Goal: Information Seeking & Learning: Learn about a topic

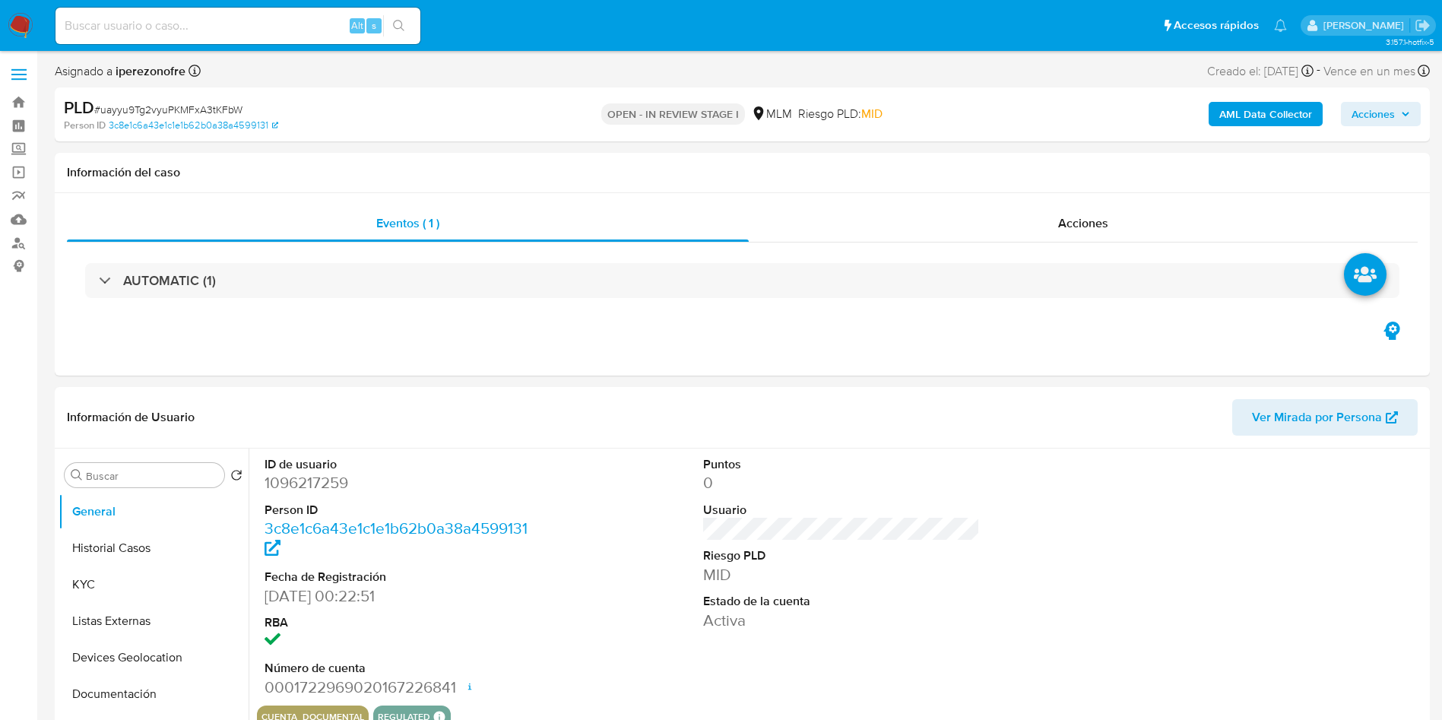
select select "10"
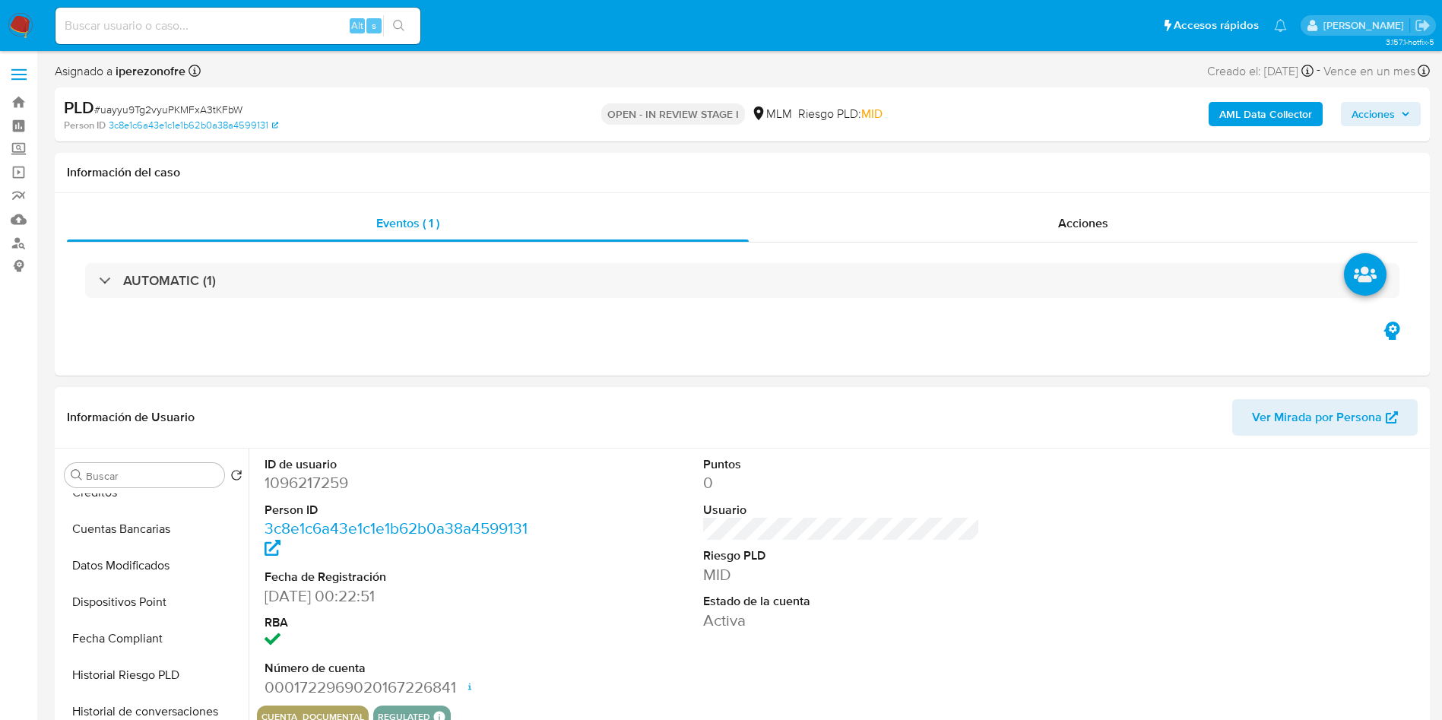
scroll to position [456, 0]
click at [169, 678] on button "Historial de conversaciones" at bounding box center [148, 675] width 178 height 36
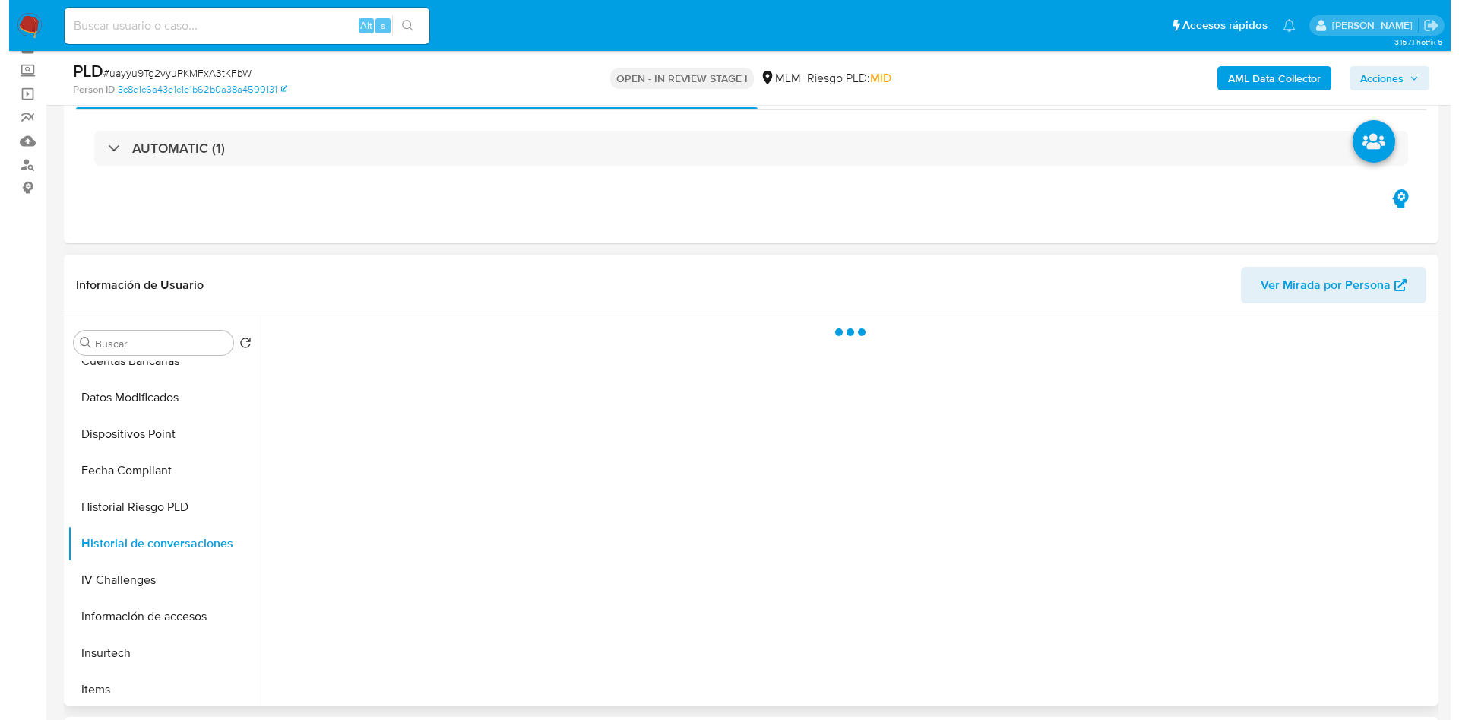
scroll to position [114, 0]
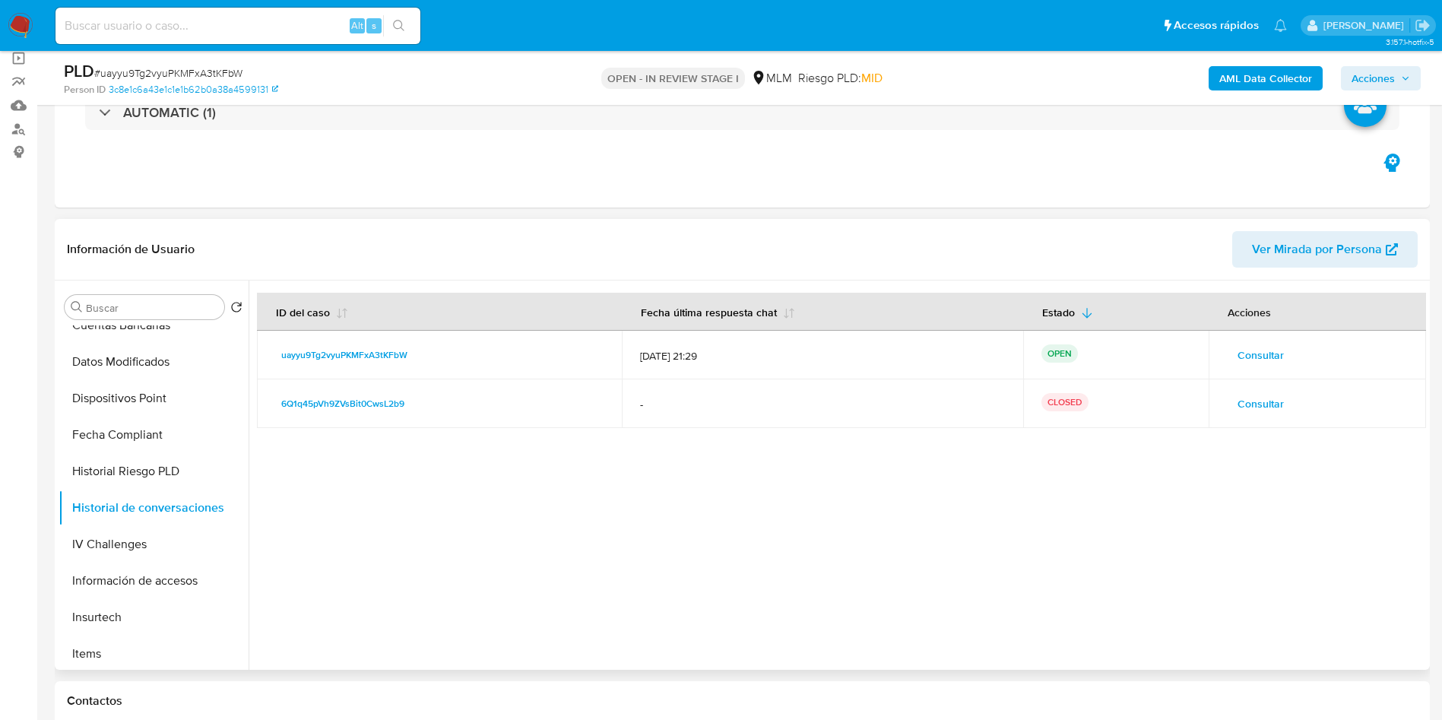
click at [1259, 344] on span "Consultar" at bounding box center [1260, 354] width 46 height 21
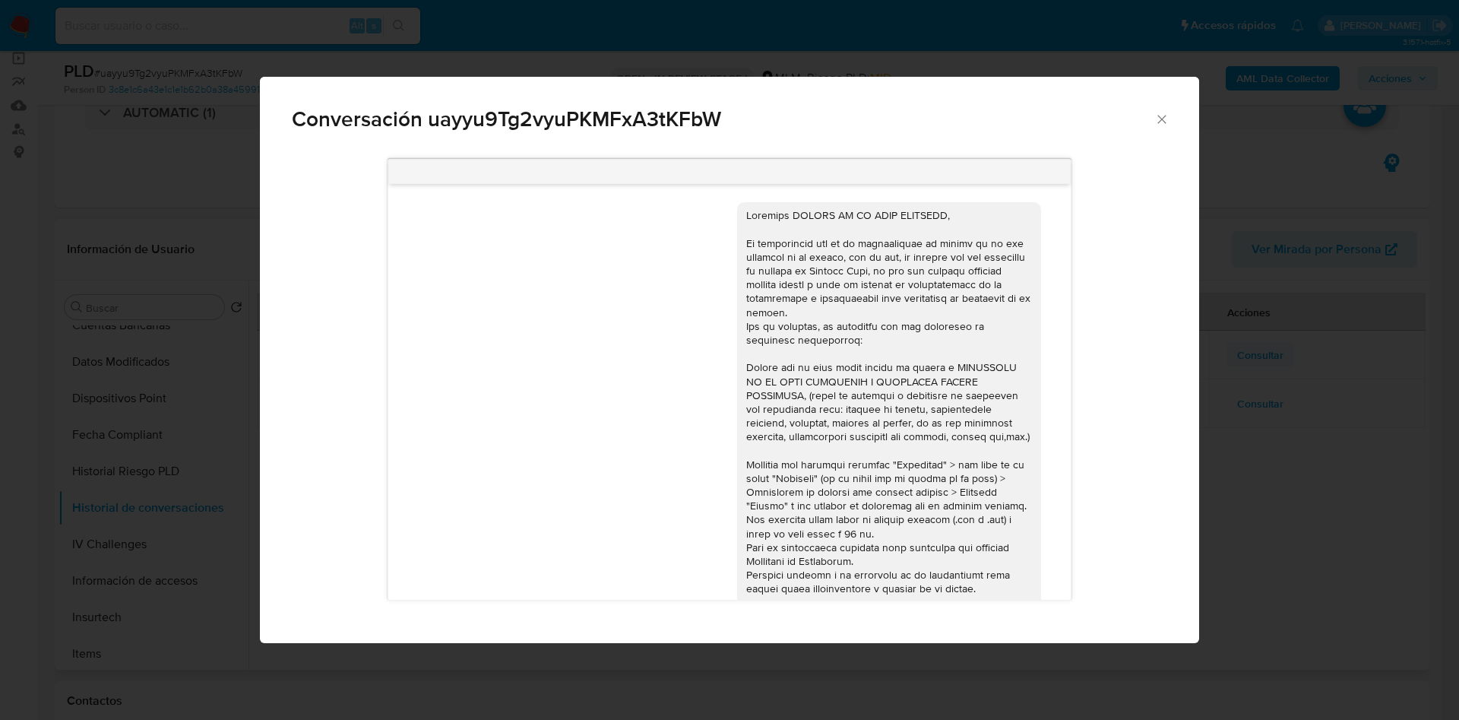
scroll to position [420, 0]
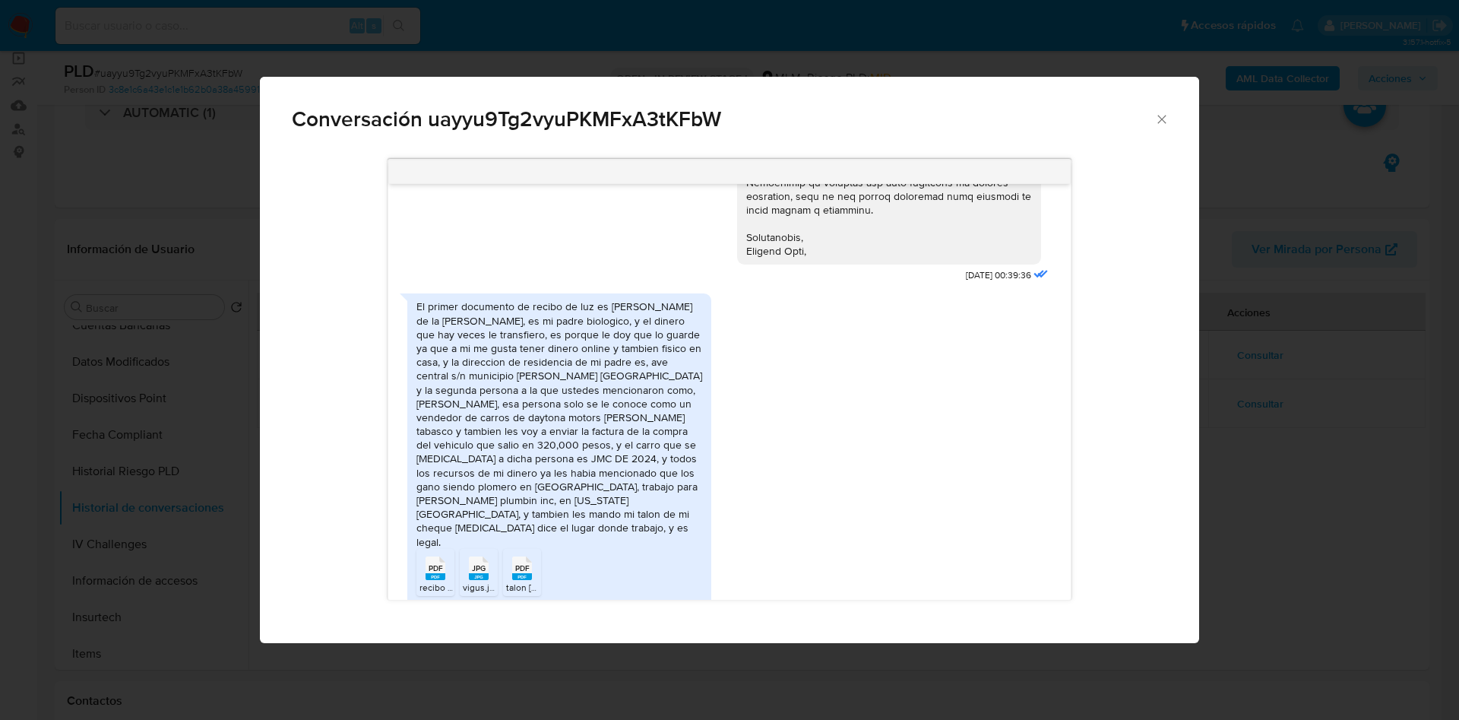
click at [547, 331] on div "El primer documento de recibo de luz es de sebastian de la cruz maldonado, es m…" at bounding box center [559, 423] width 286 height 249
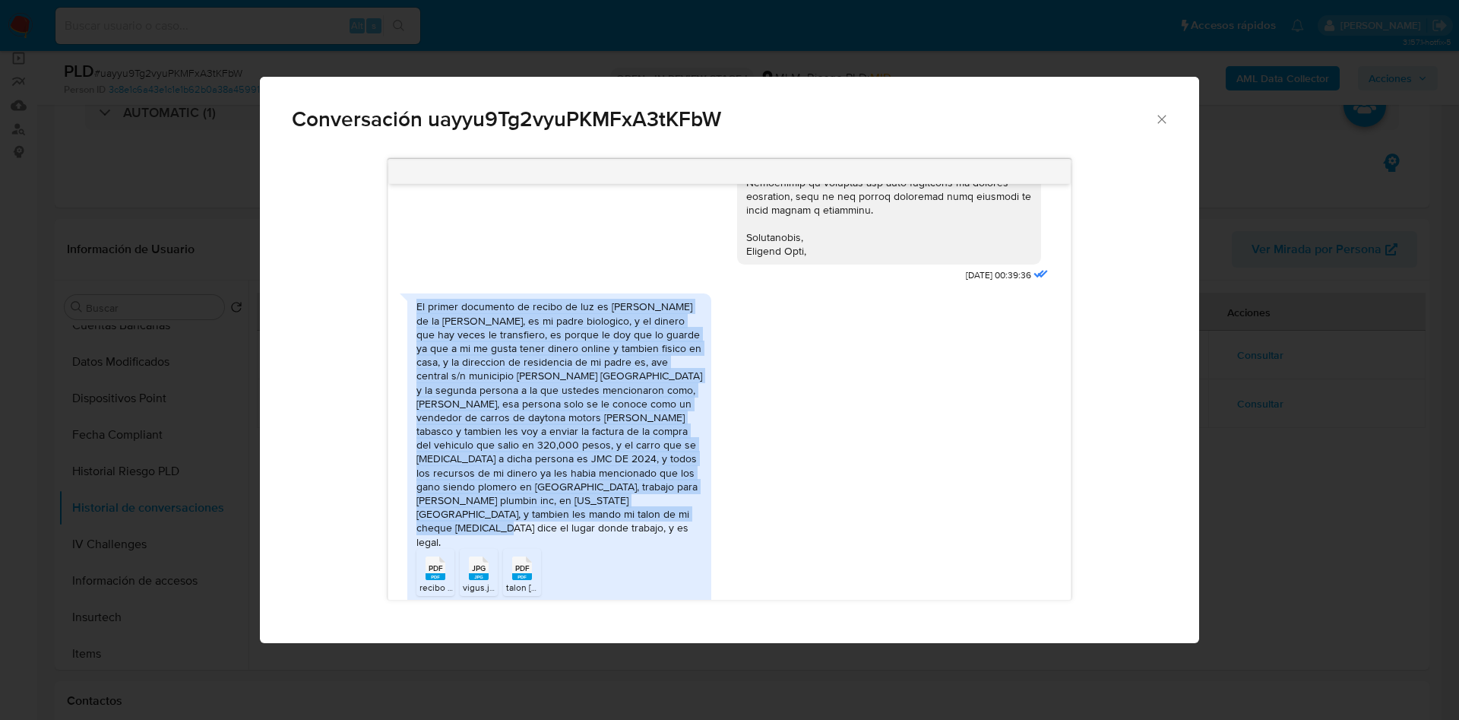
drag, startPoint x: 417, startPoint y: 303, endPoint x: 670, endPoint y: 518, distance: 331.5
click at [670, 518] on div "El primer documento de recibo de luz es de sebastian de la cruz maldonado, es m…" at bounding box center [559, 423] width 286 height 249
copy div "El primer documento de recibo de luz es de sebastian de la cruz maldonado, es m…"
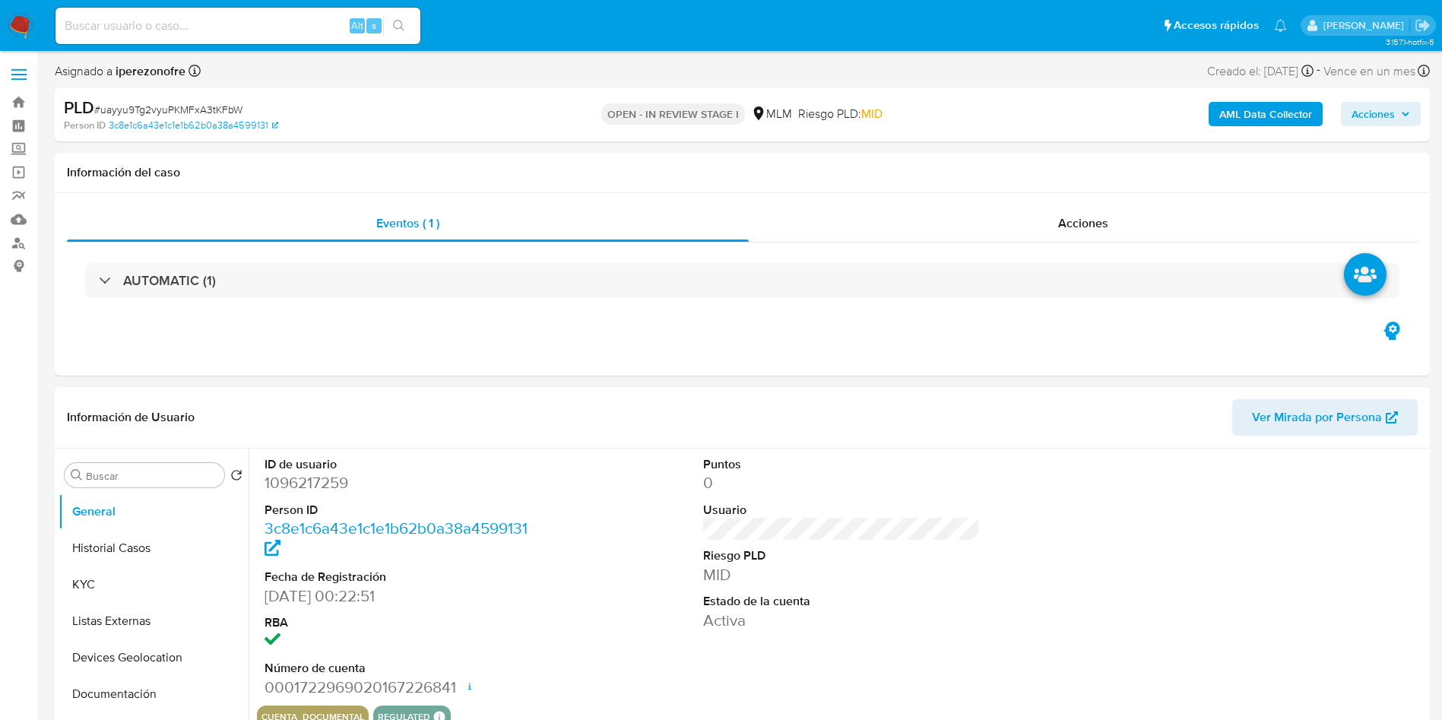
select select "10"
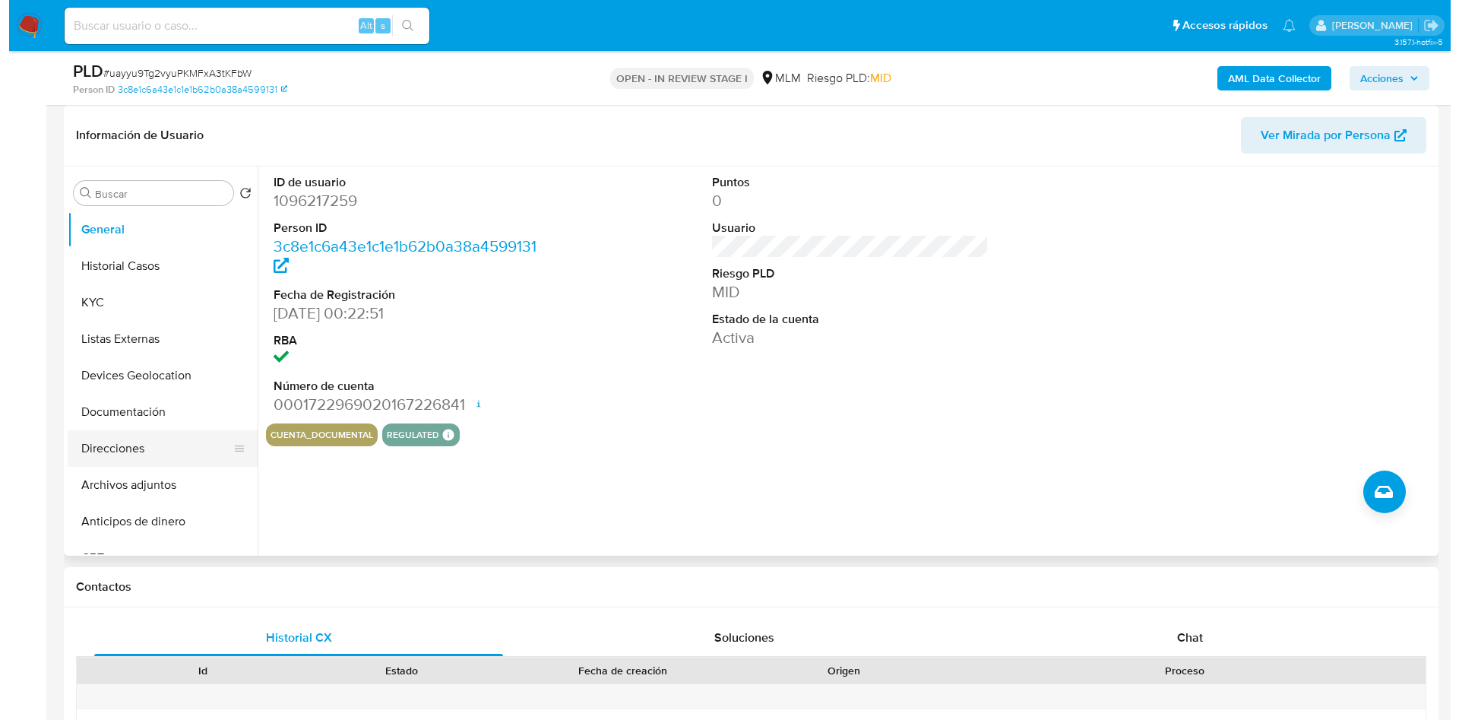
scroll to position [114, 0]
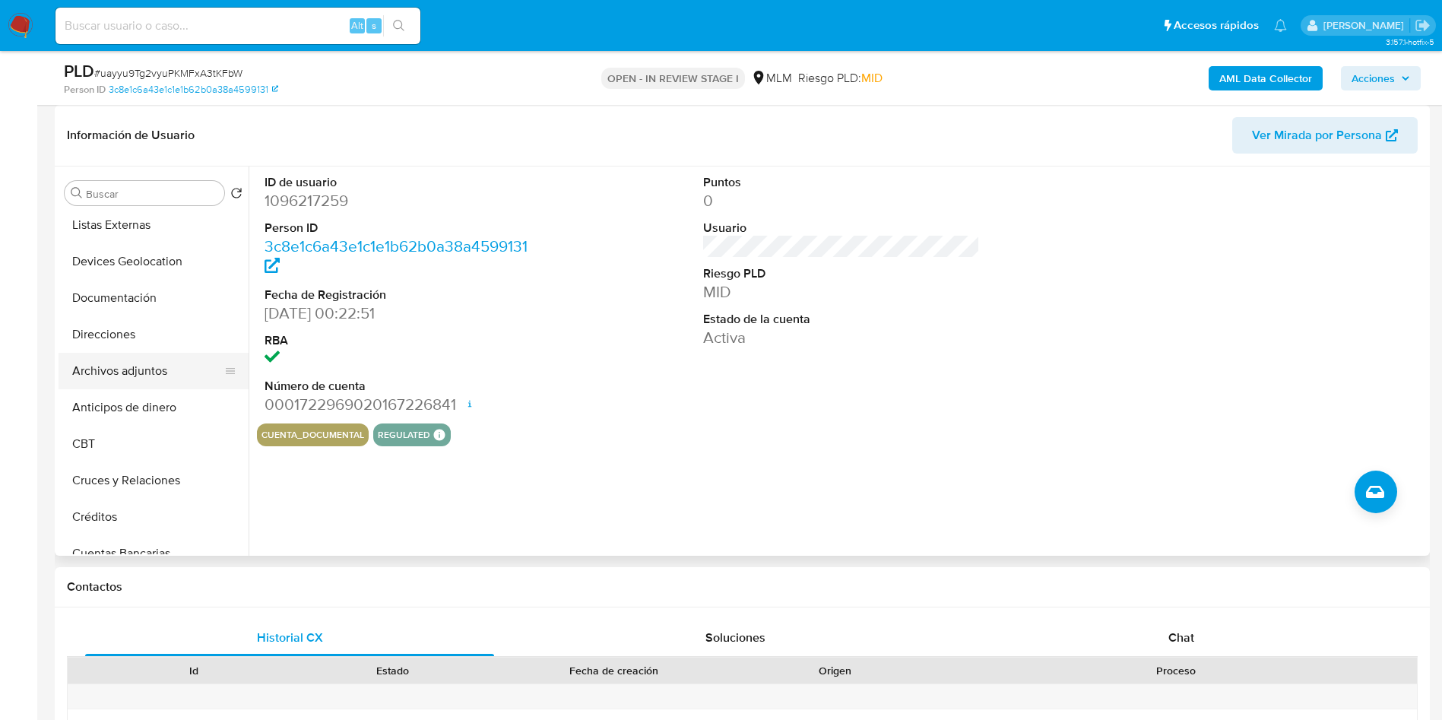
click at [135, 361] on button "Archivos adjuntos" at bounding box center [148, 371] width 178 height 36
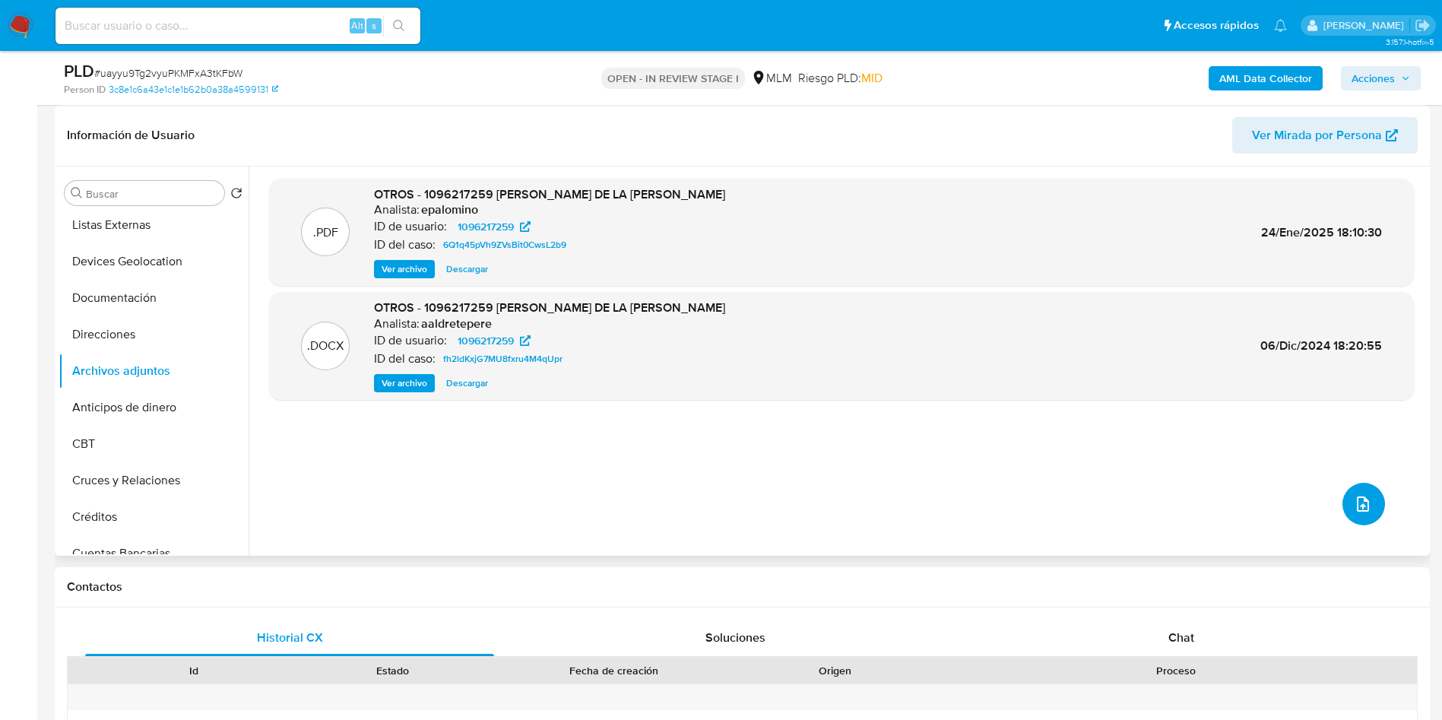
click at [1363, 500] on icon "upload-file" at bounding box center [1363, 504] width 18 height 18
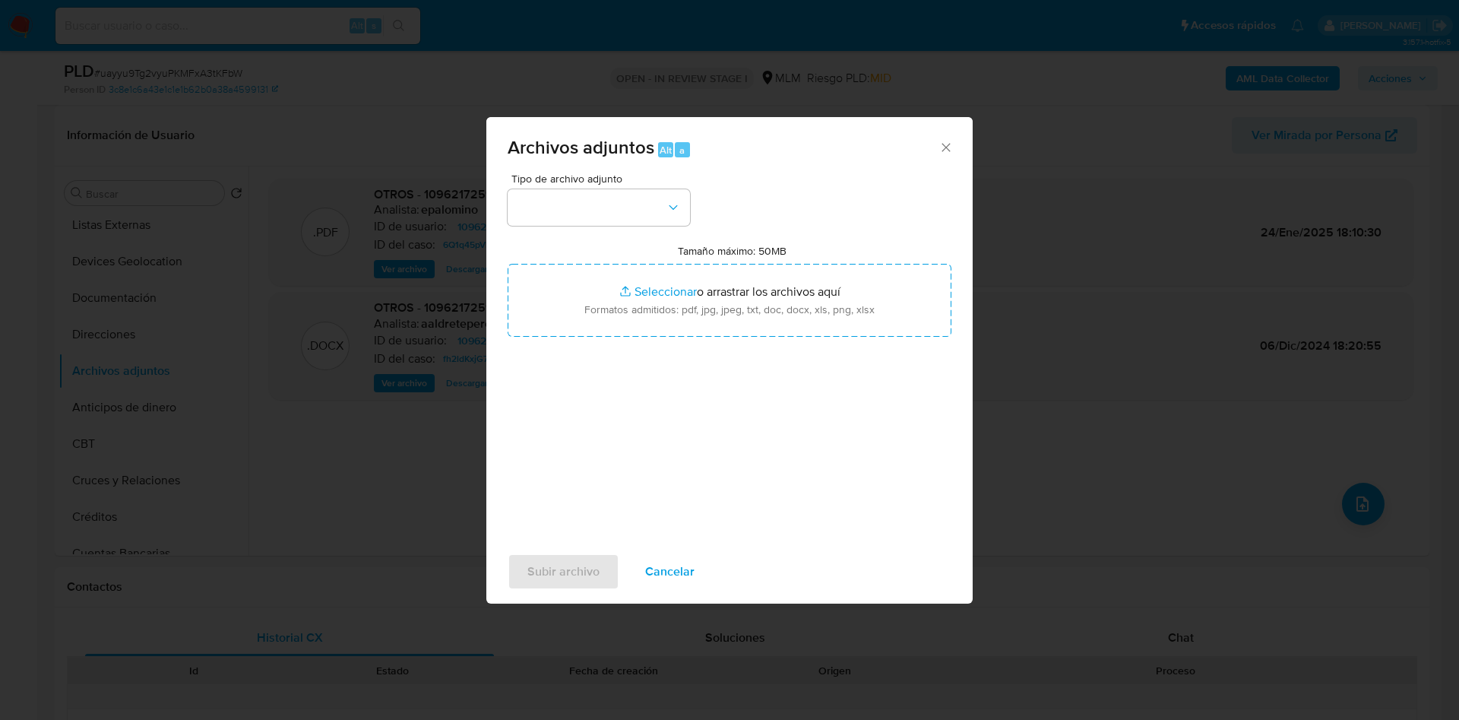
click at [638, 187] on div "Tipo de archivo adjunto" at bounding box center [599, 199] width 182 height 52
click at [641, 217] on button "button" at bounding box center [599, 207] width 182 height 36
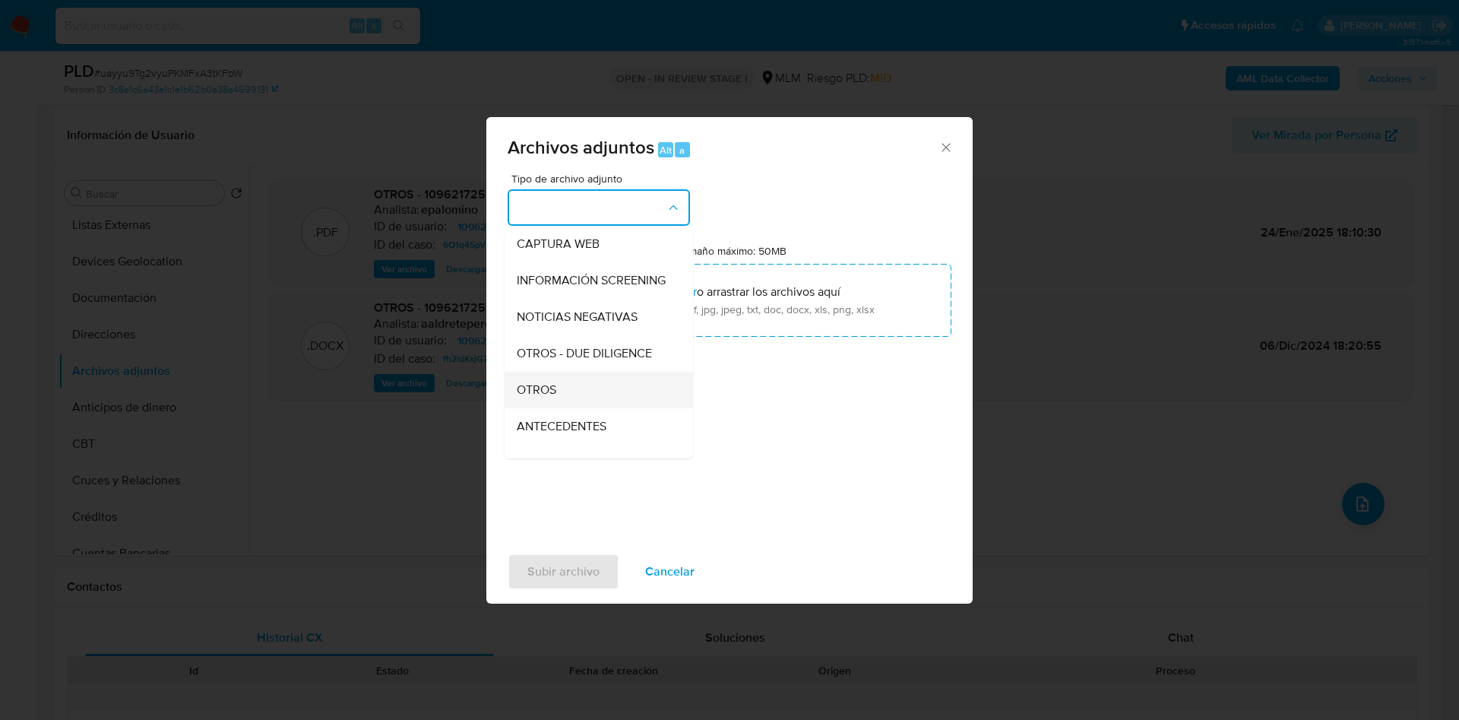
click at [579, 406] on div "OTROS" at bounding box center [594, 390] width 155 height 36
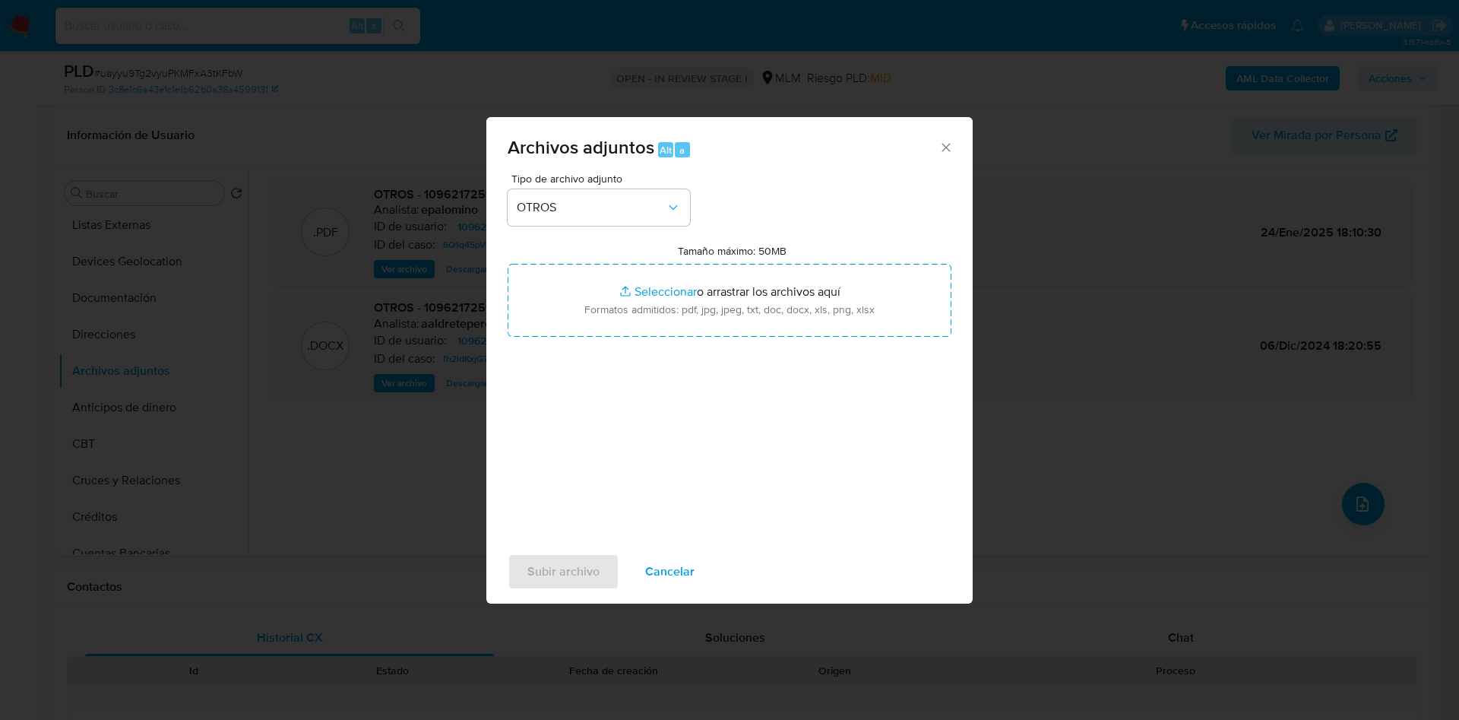
click at [695, 472] on div "Tipo de archivo adjunto OTROS Tamaño máximo: 50MB Seleccionar archivos Seleccio…" at bounding box center [730, 352] width 444 height 359
click at [556, 563] on span "Subir archivo" at bounding box center [563, 571] width 72 height 33
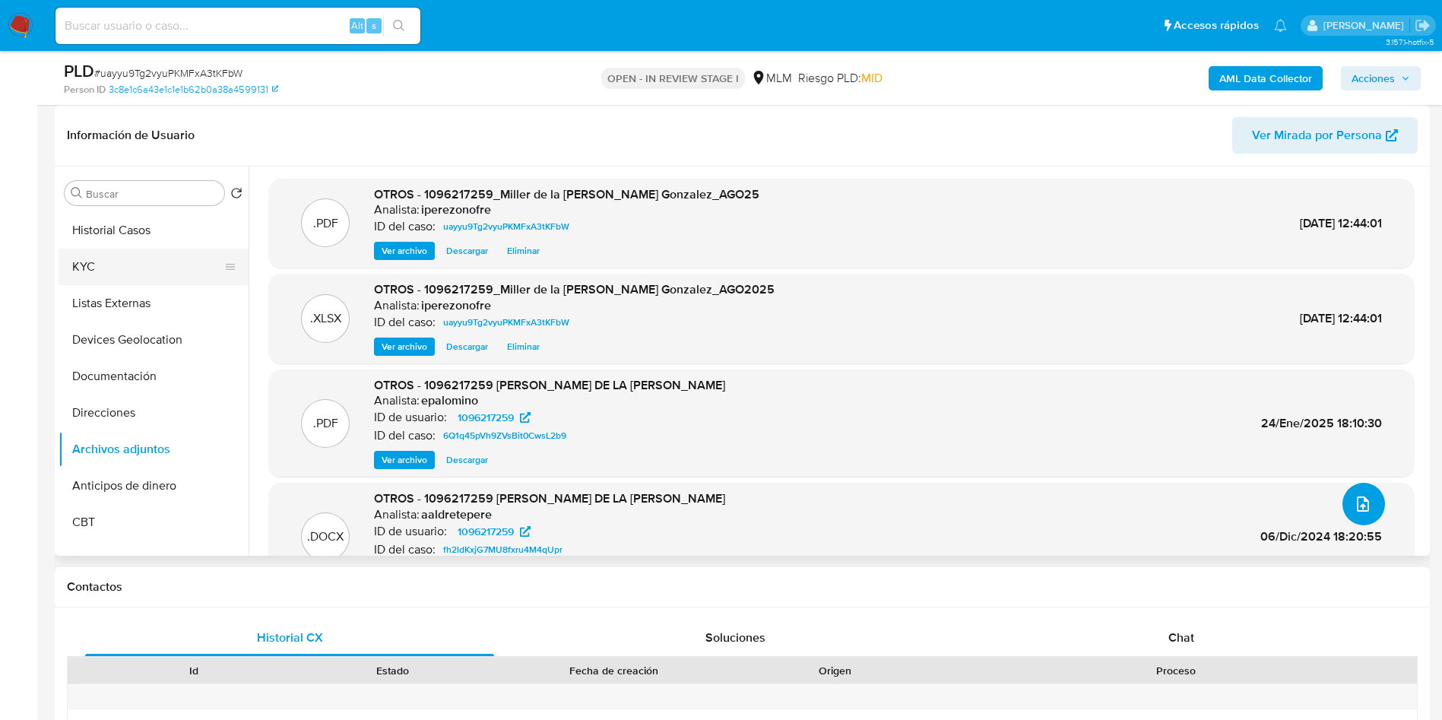
scroll to position [0, 0]
click at [125, 264] on button "Historial Casos" at bounding box center [148, 266] width 178 height 36
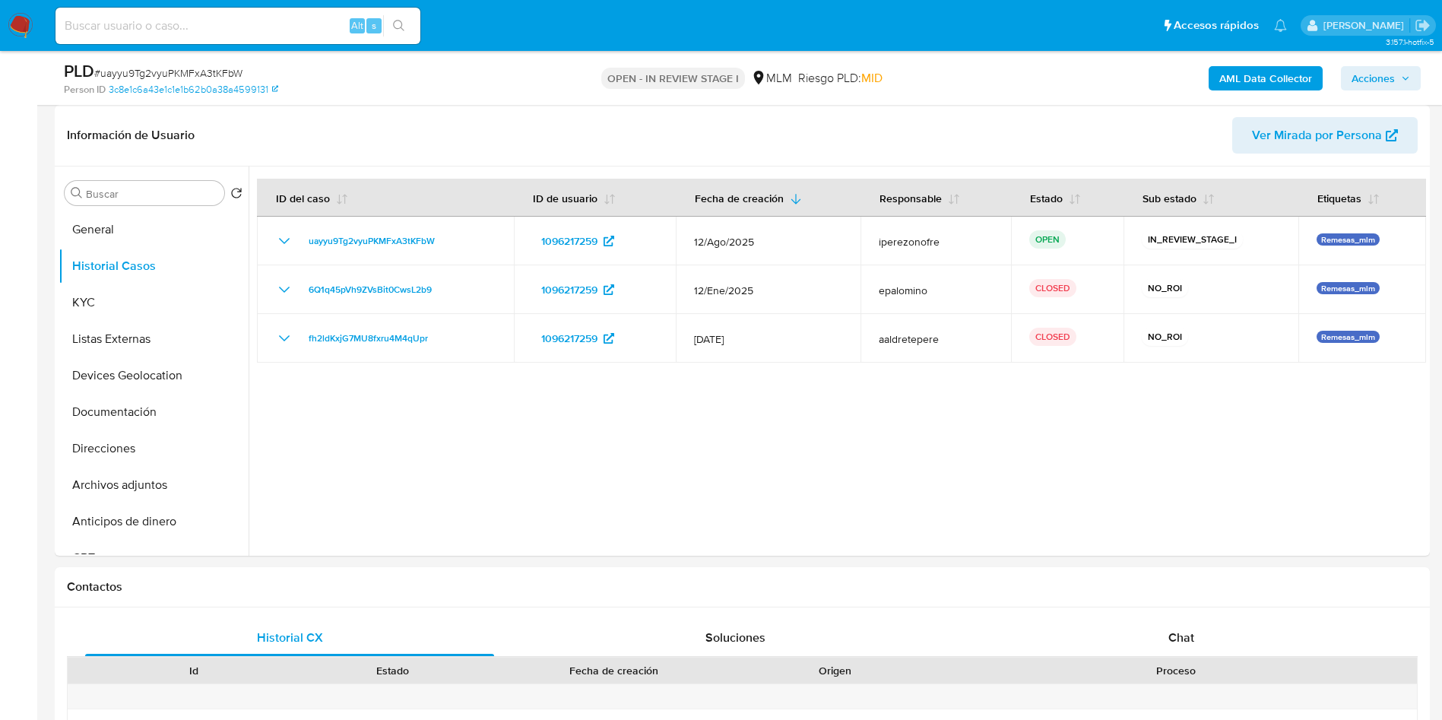
click at [1397, 76] on span "Acciones" at bounding box center [1380, 78] width 59 height 21
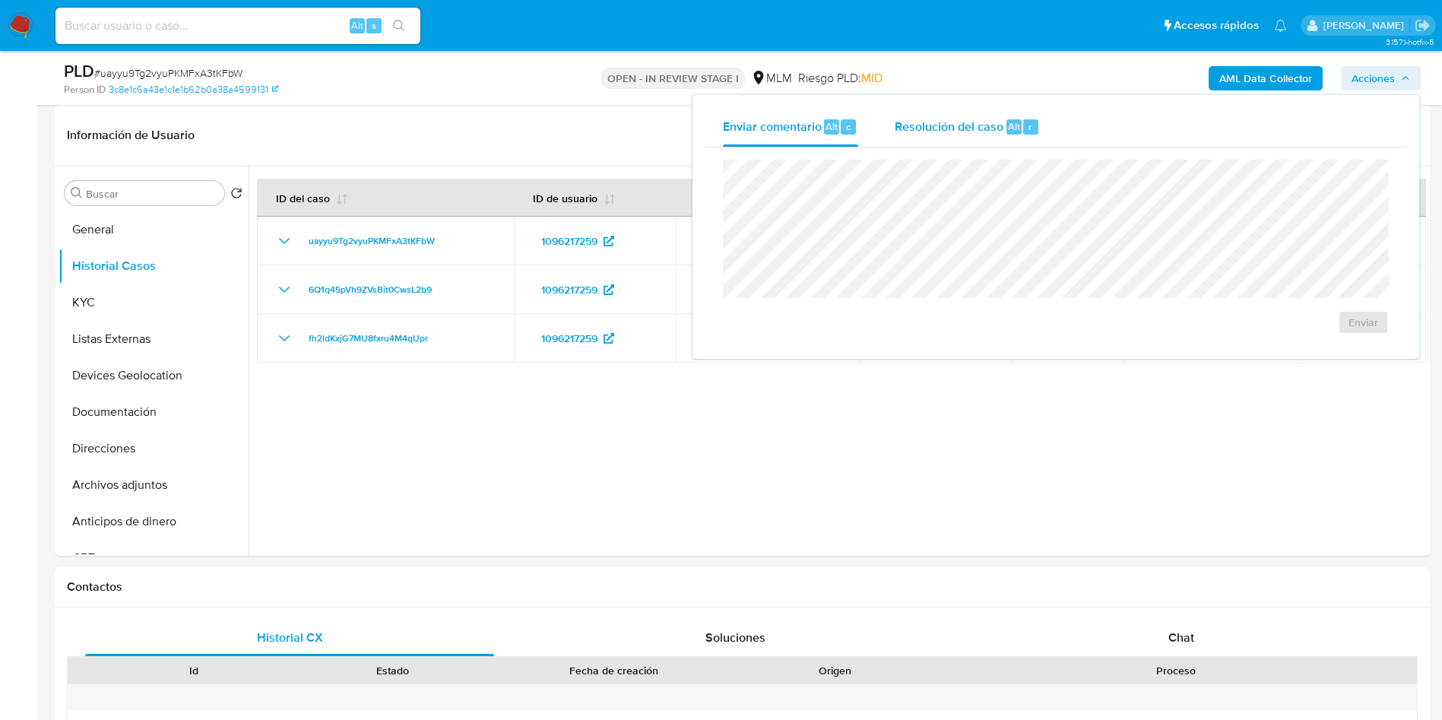
click at [959, 125] on span "Resolución del caso" at bounding box center [949, 125] width 109 height 17
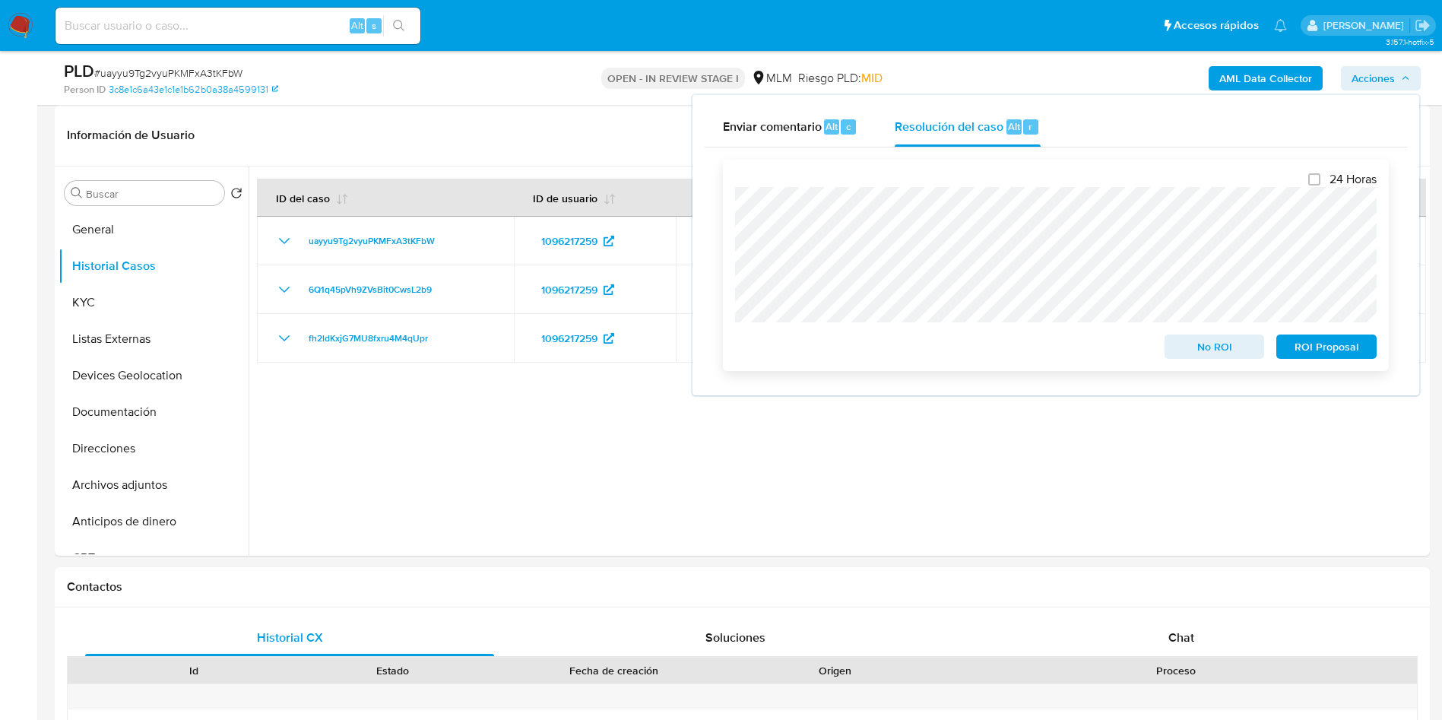
click at [1221, 349] on span "No ROI" at bounding box center [1214, 346] width 79 height 21
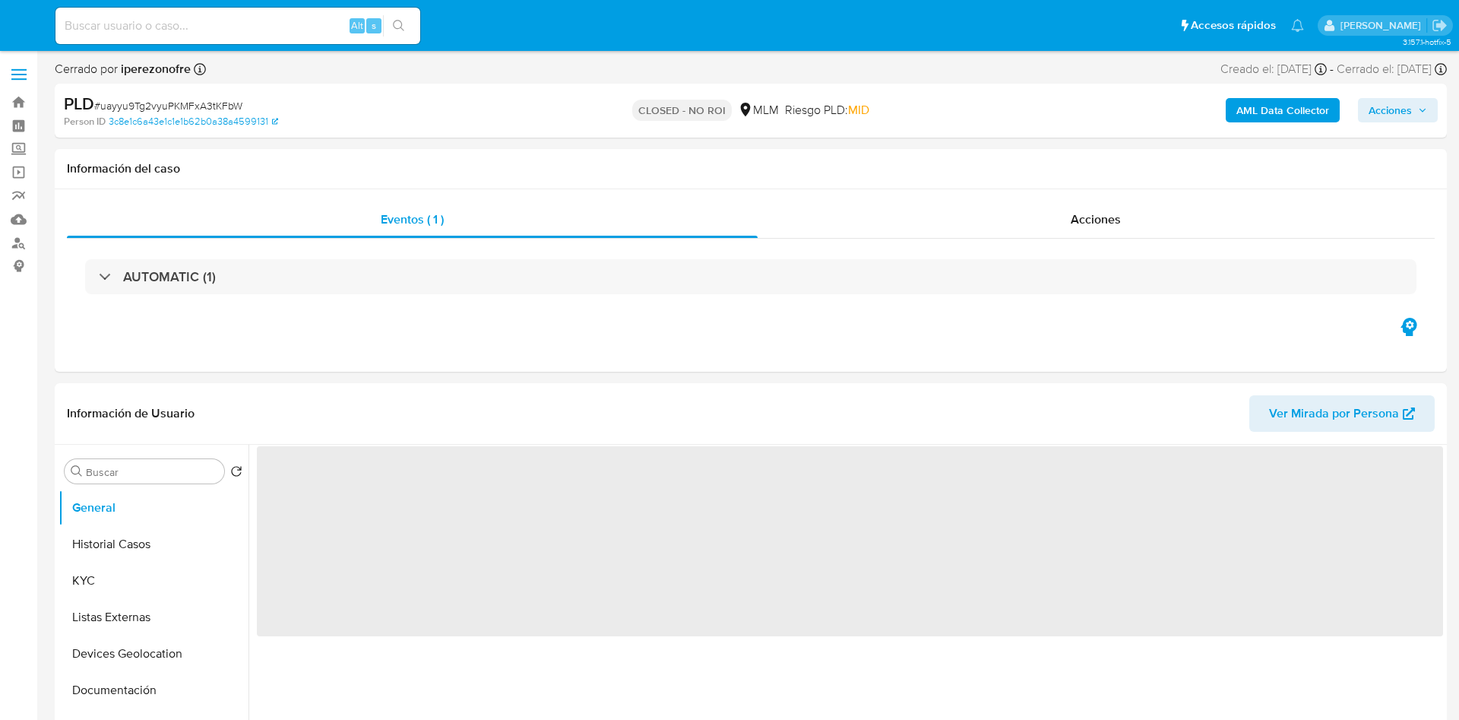
select select "10"
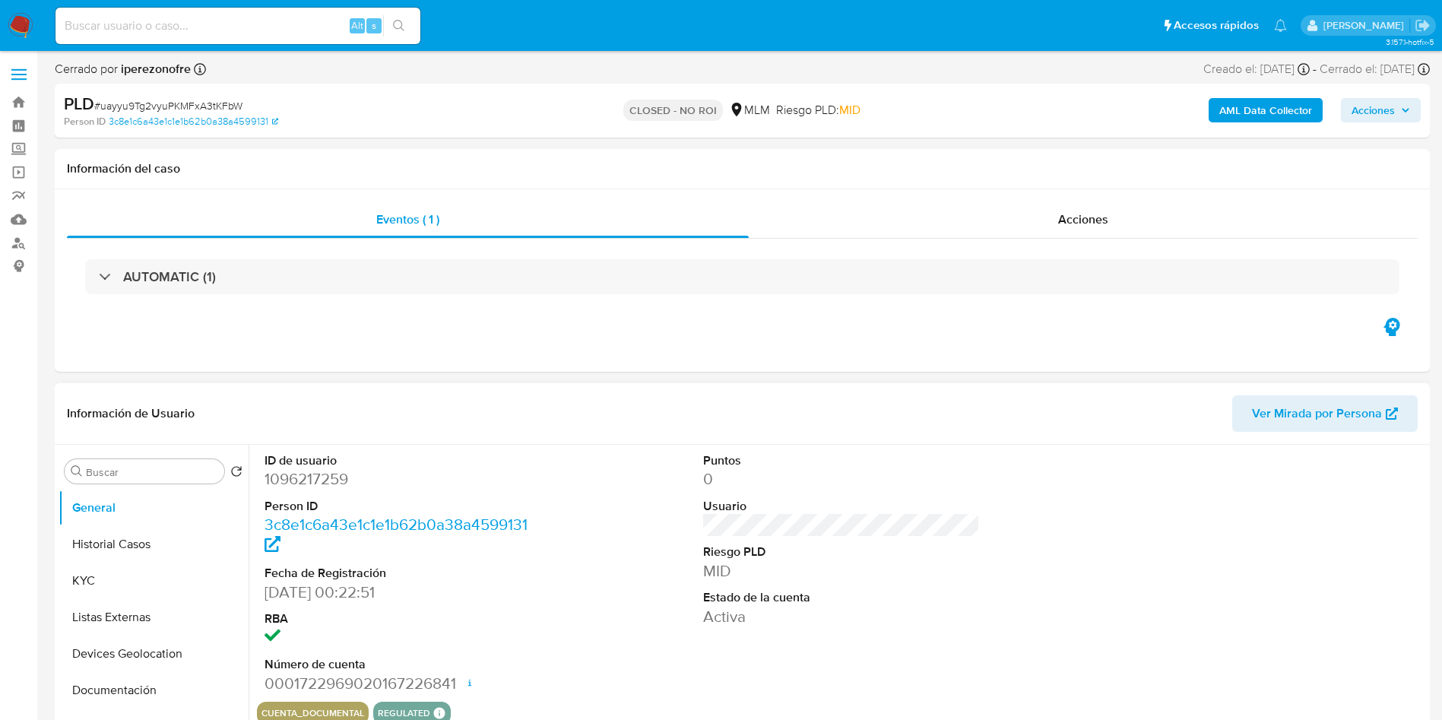
select select "10"
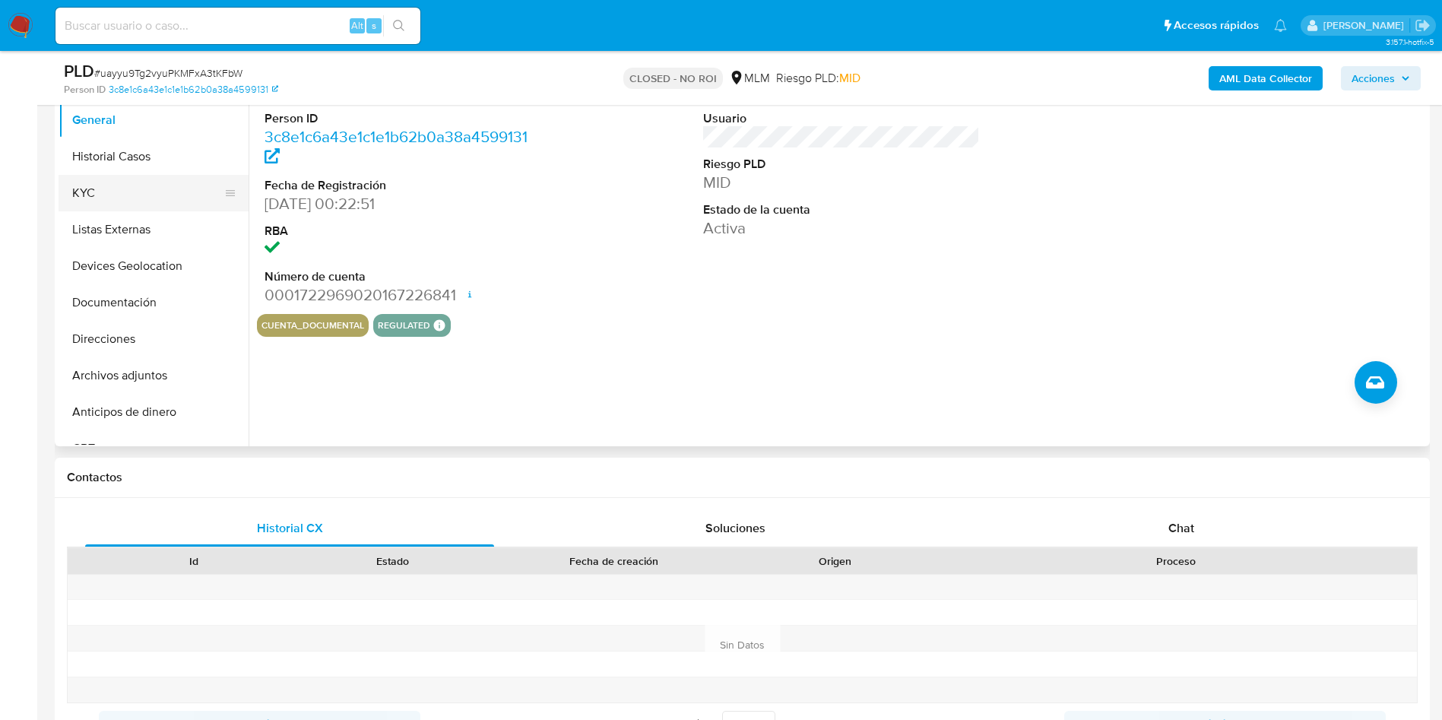
scroll to position [342, 0]
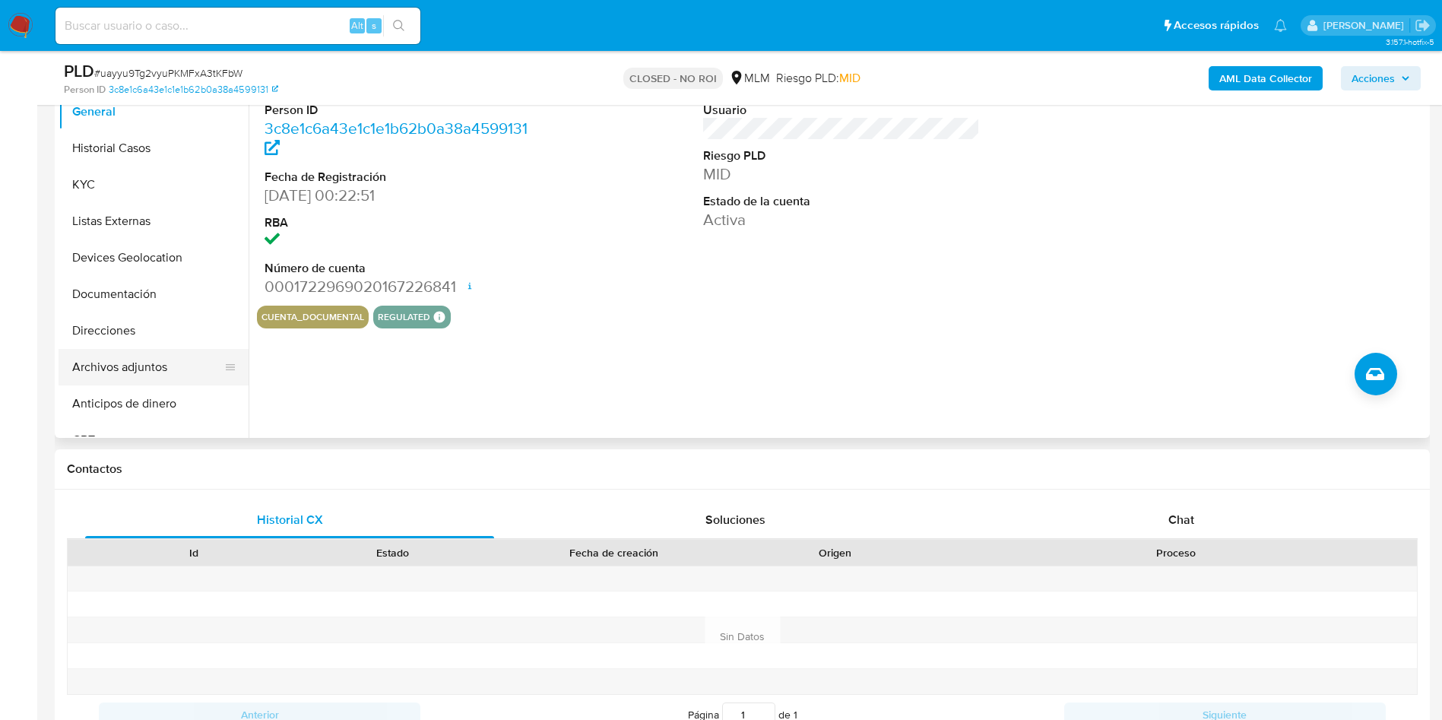
drag, startPoint x: 136, startPoint y: 361, endPoint x: 219, endPoint y: 381, distance: 85.2
click at [133, 361] on button "Archivos adjuntos" at bounding box center [148, 367] width 178 height 36
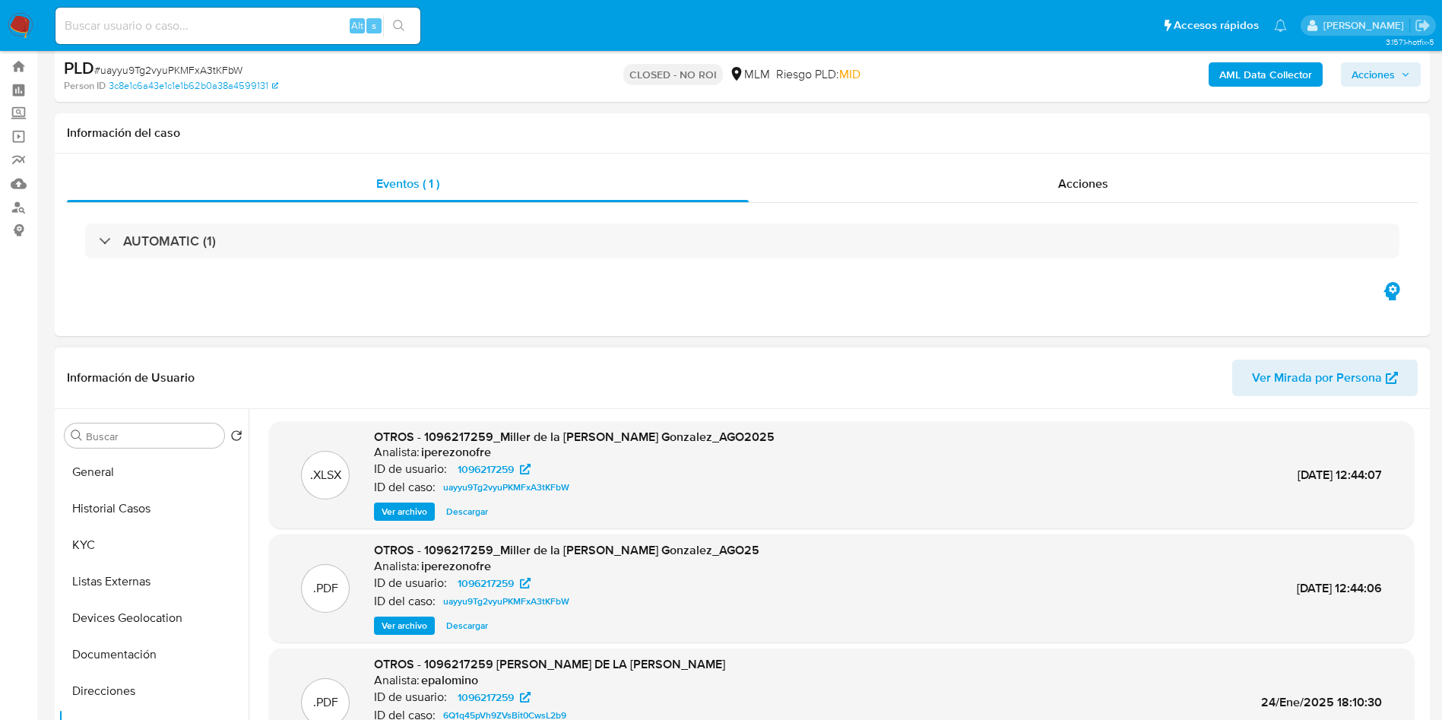
scroll to position [0, 0]
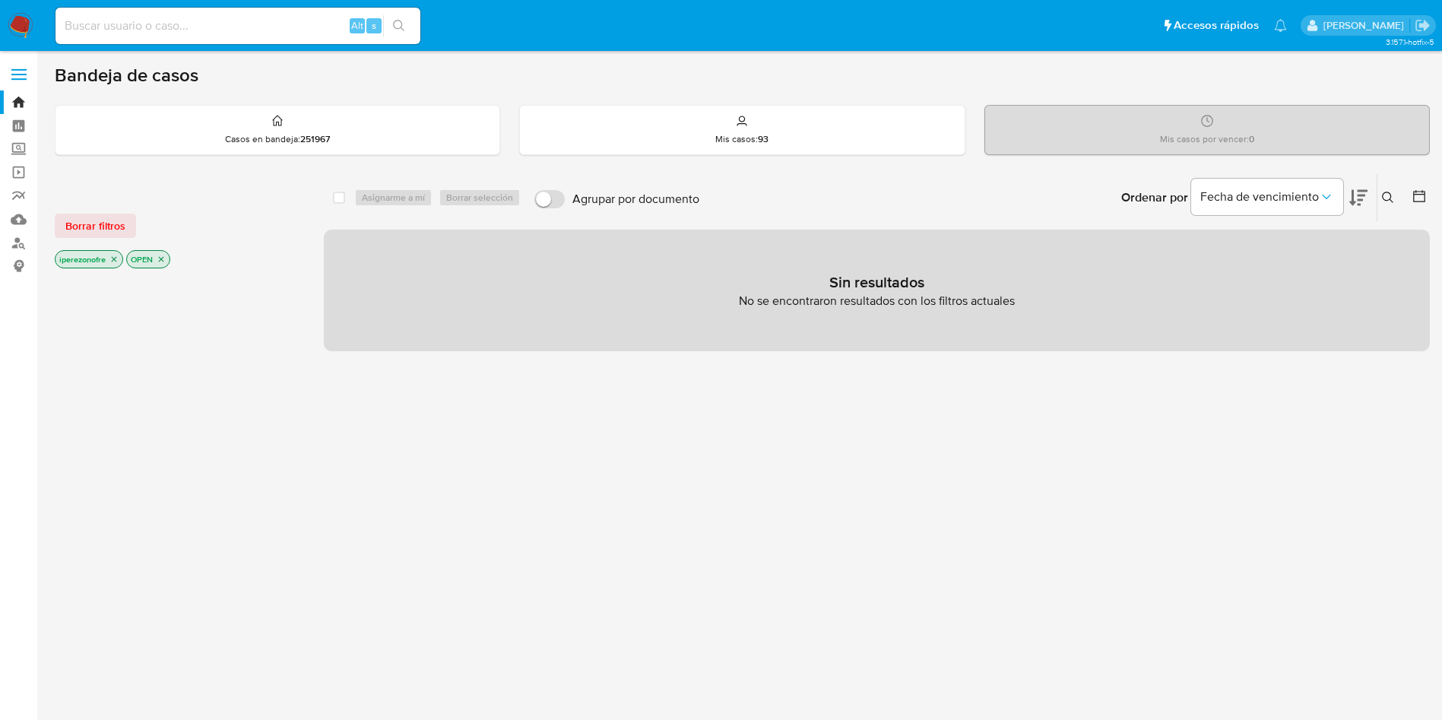
click at [1383, 192] on icon at bounding box center [1388, 198] width 12 height 12
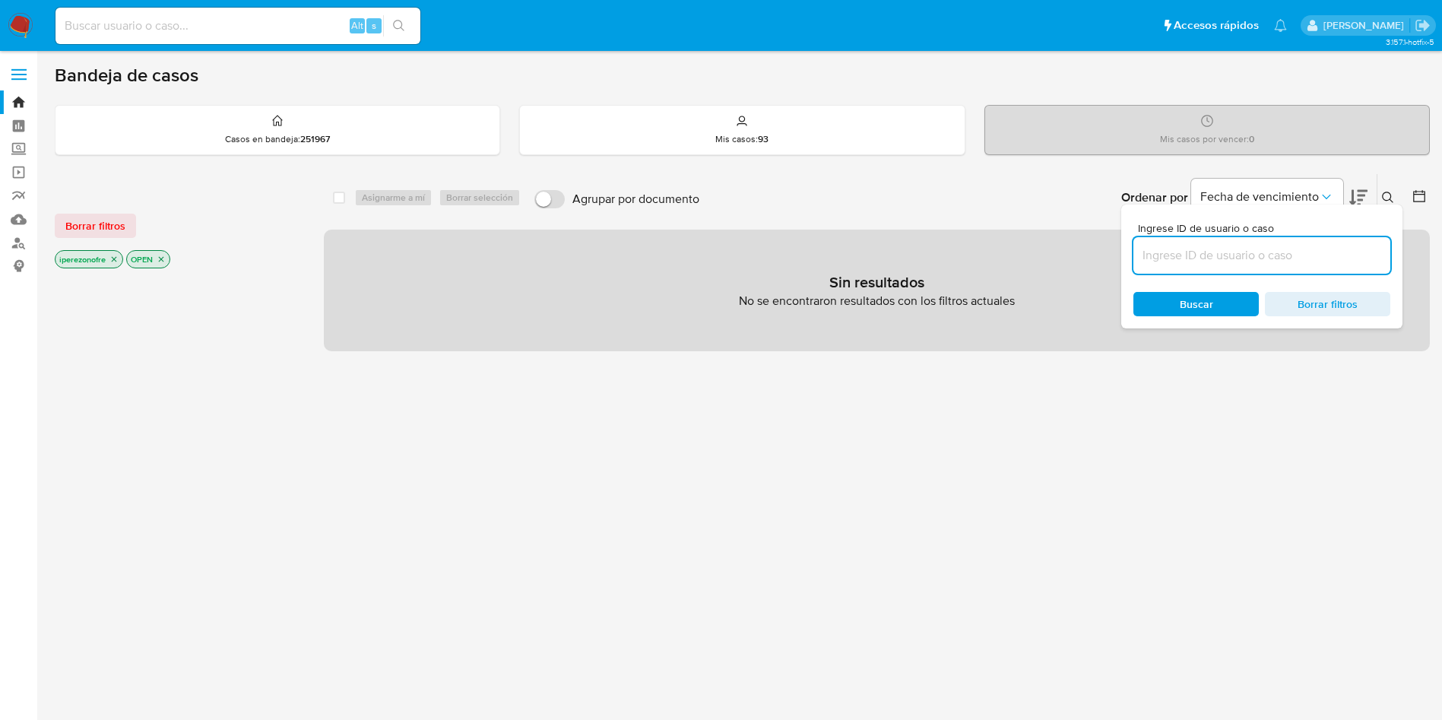
click at [1281, 257] on input at bounding box center [1261, 255] width 257 height 20
type input "456357040"
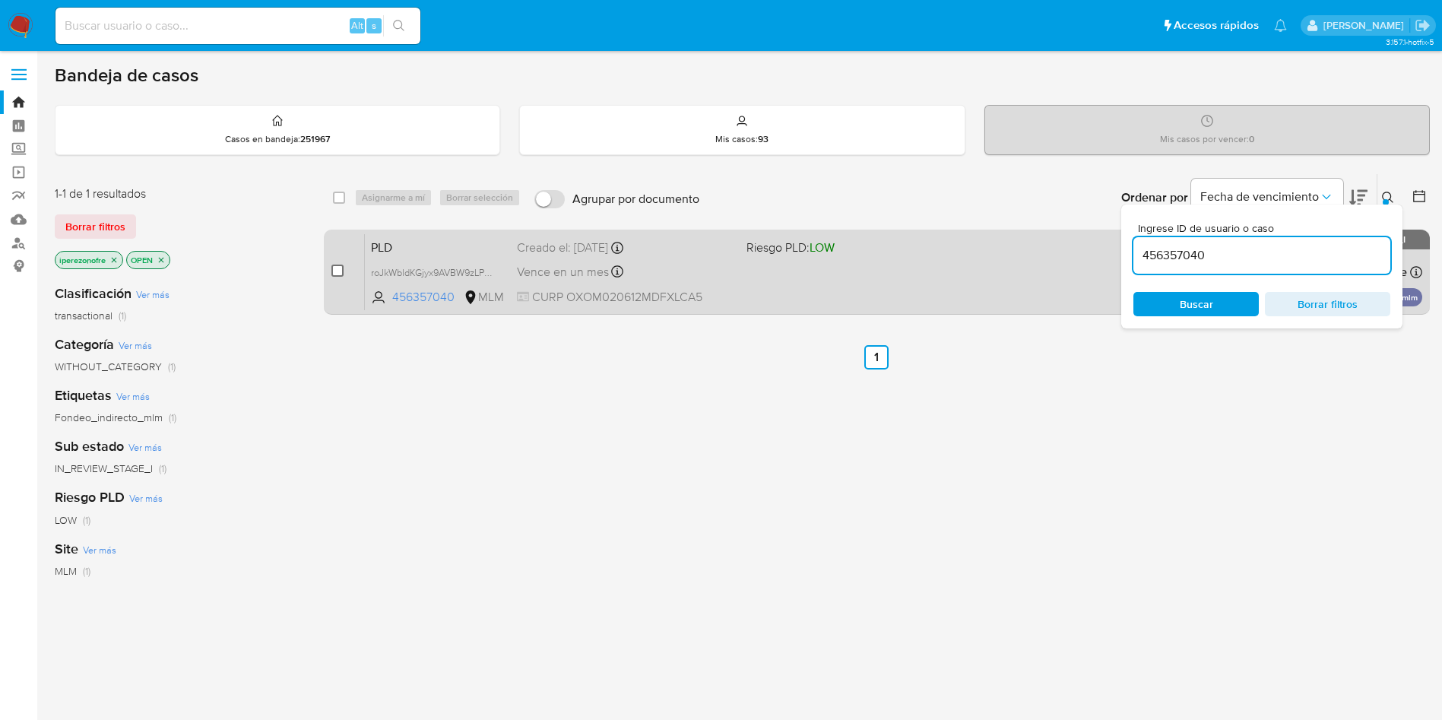
click at [332, 266] on input "checkbox" at bounding box center [337, 270] width 12 height 12
checkbox input "true"
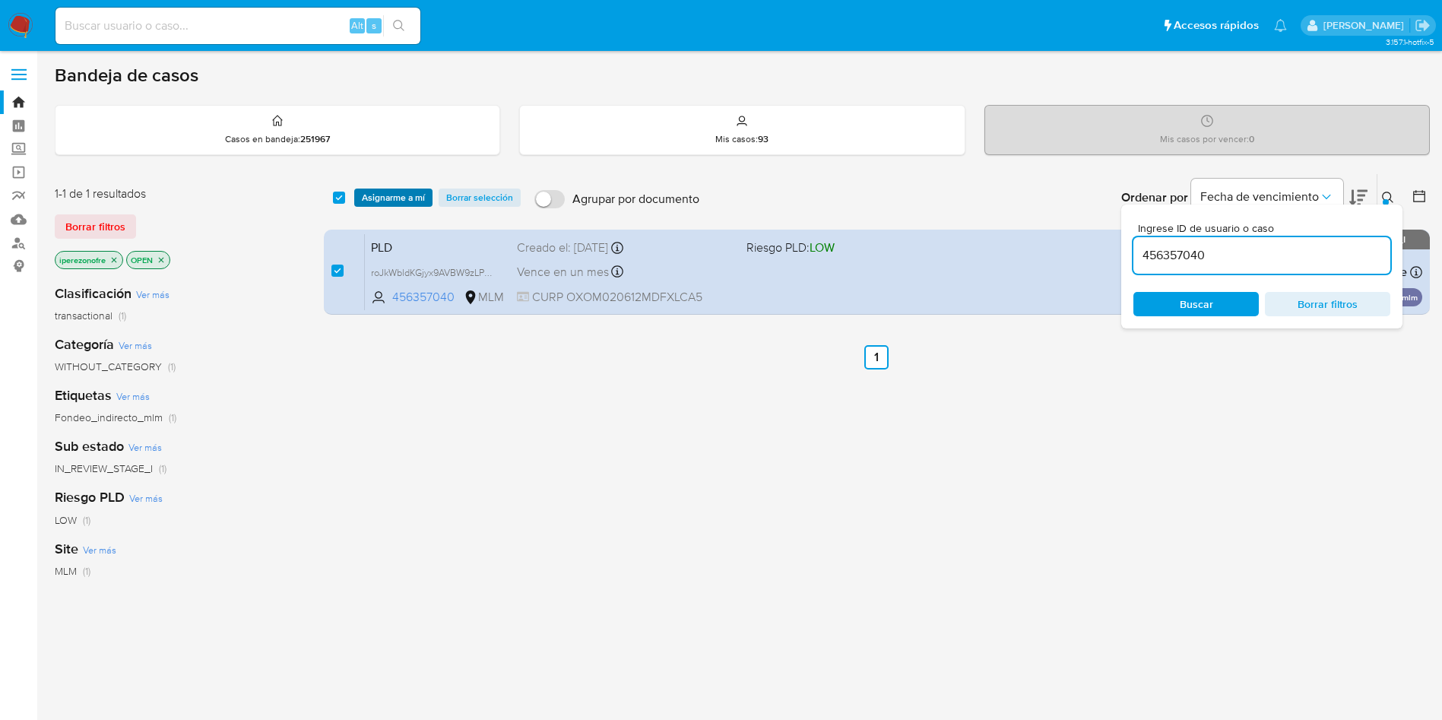
click at [404, 190] on span "Asignarme a mí" at bounding box center [393, 197] width 63 height 15
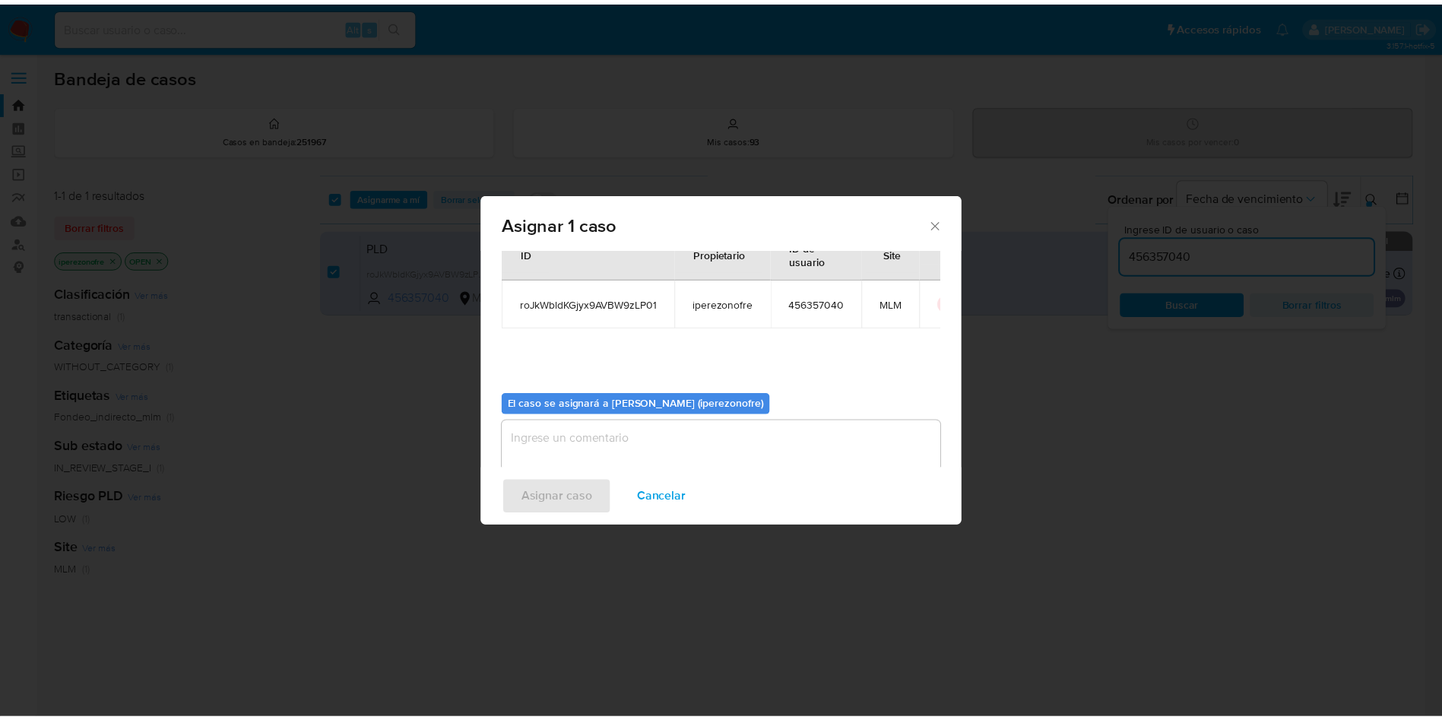
scroll to position [79, 0]
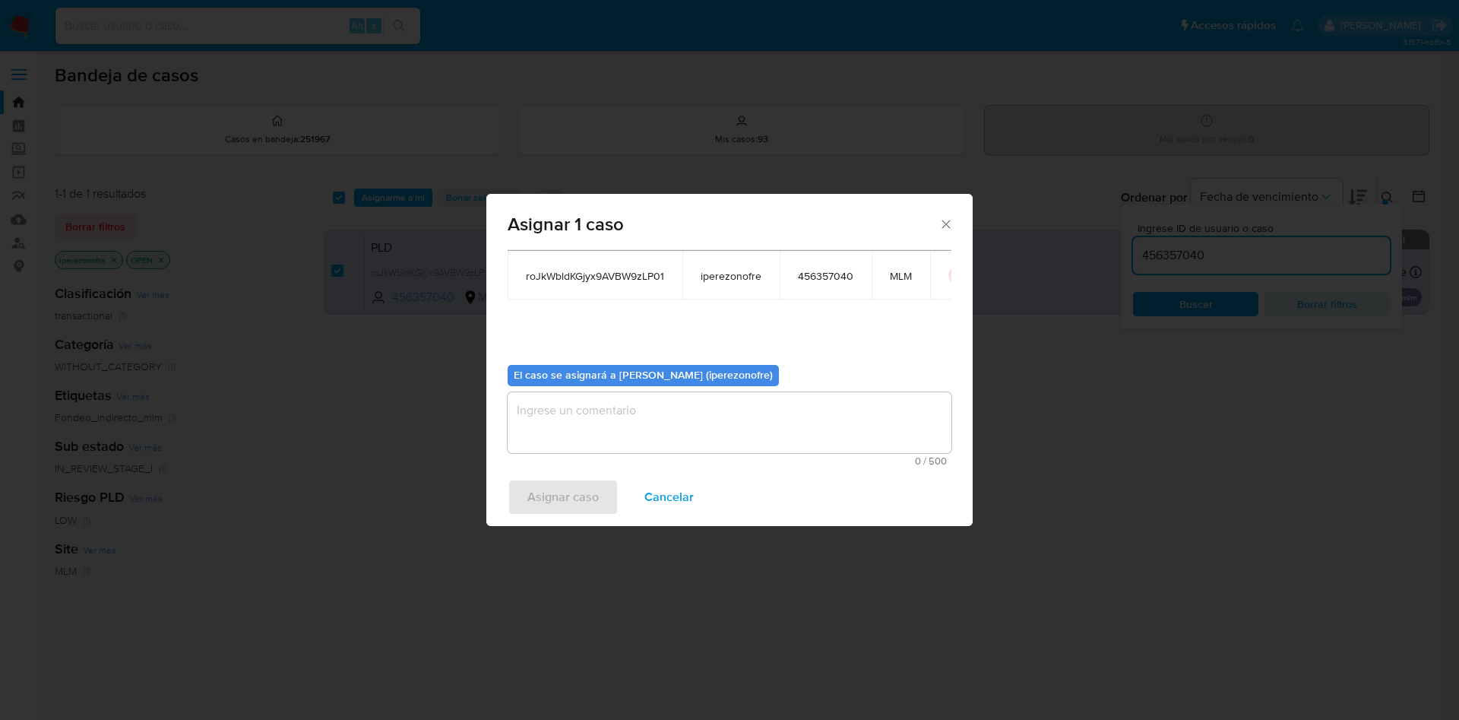
click at [707, 433] on textarea "assign-modal" at bounding box center [730, 422] width 444 height 61
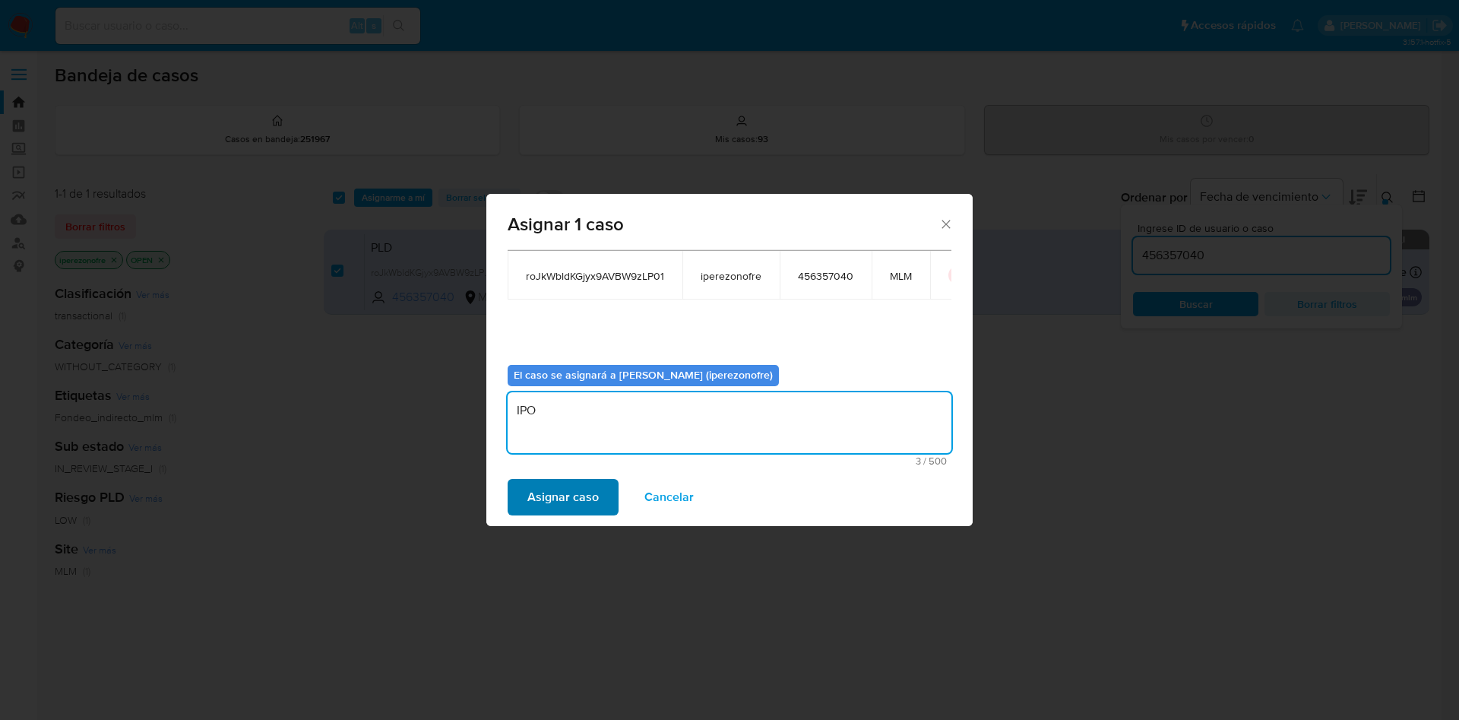
type textarea "IPO"
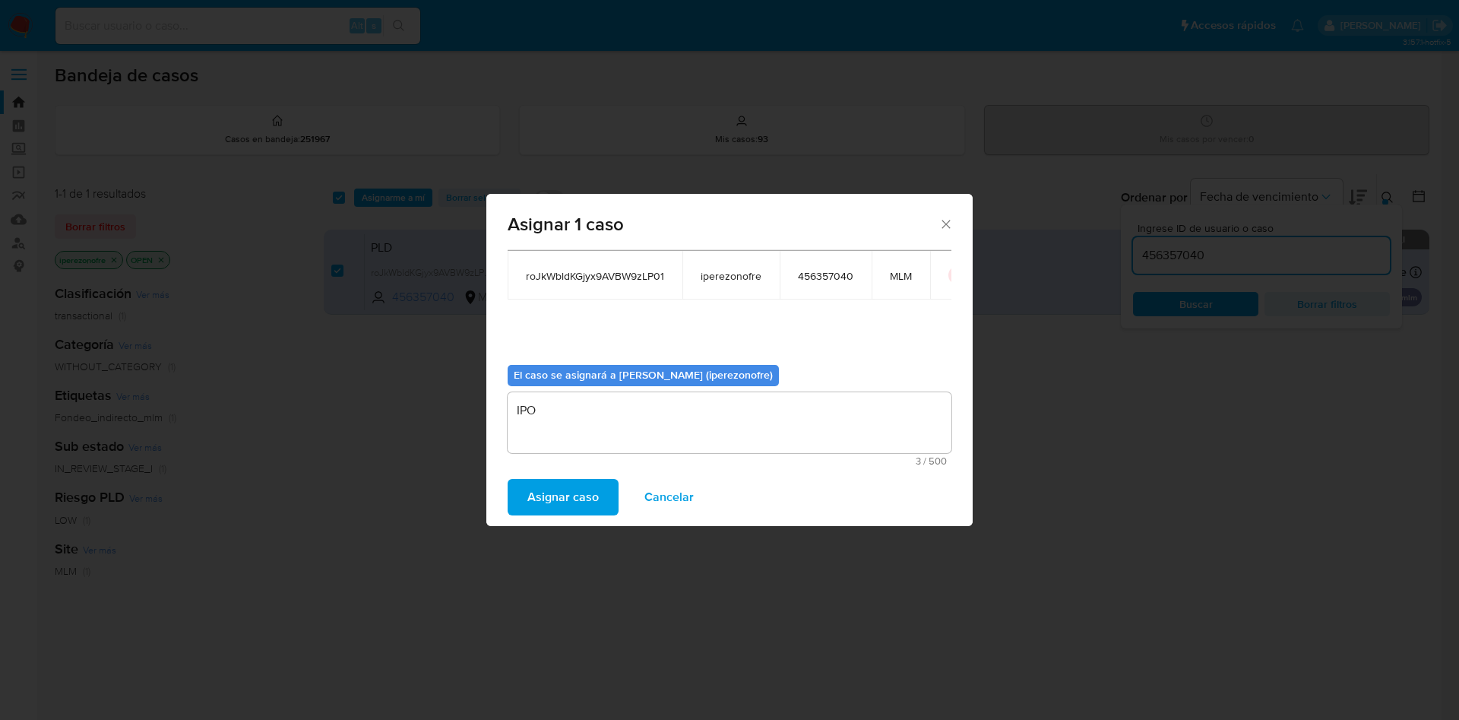
click at [560, 497] on span "Asignar caso" at bounding box center [562, 496] width 71 height 33
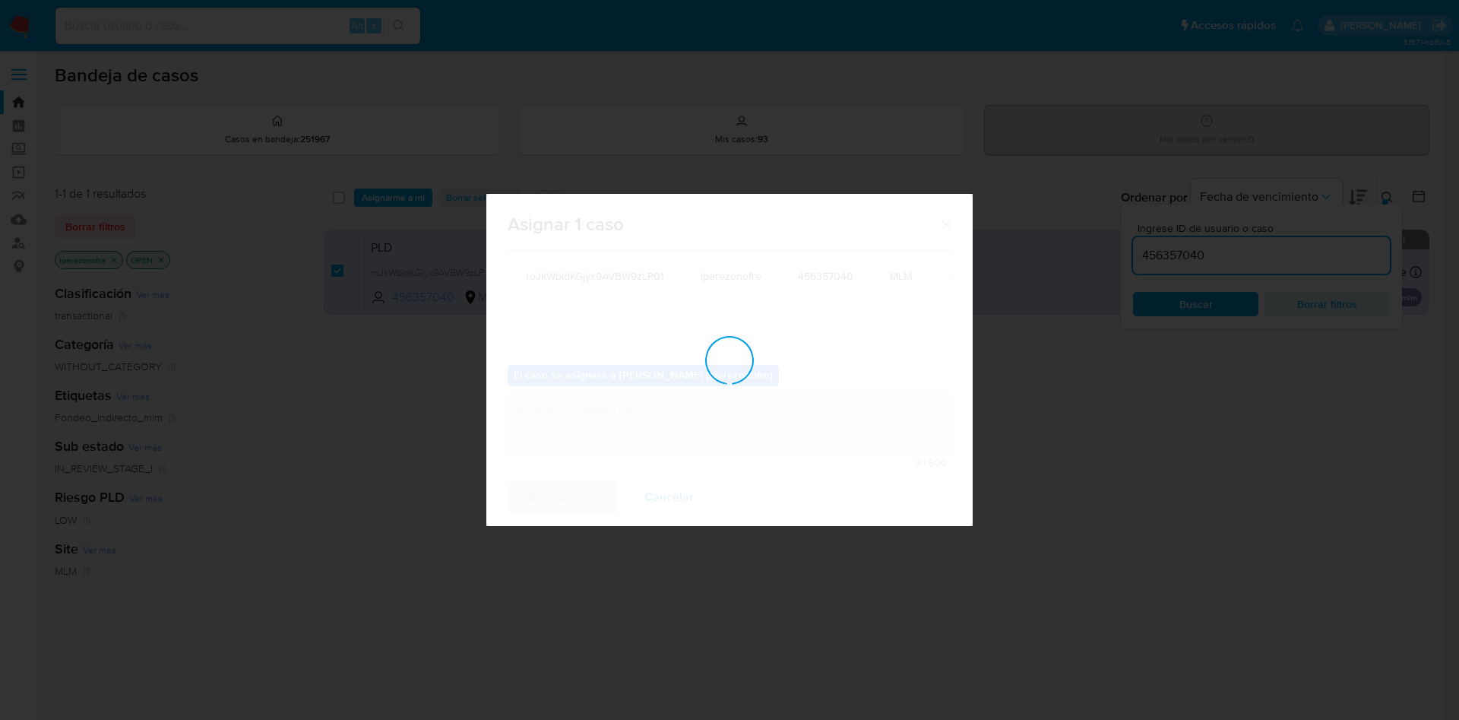
checkbox input "false"
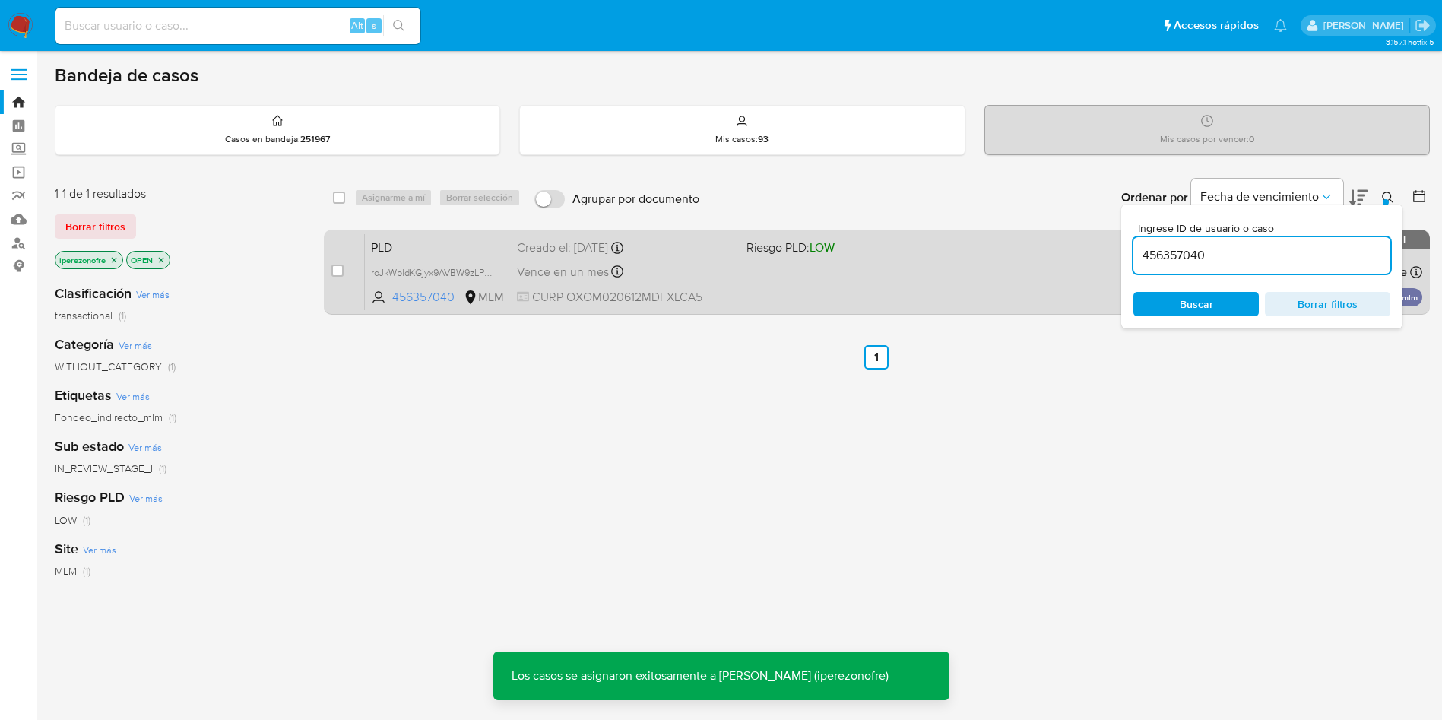
click at [748, 285] on div "PLD roJkWbldKGjyx9AVBW9zLP01 456357040 MLM Riesgo PLD: LOW Creado el: 12/08/202…" at bounding box center [893, 271] width 1057 height 77
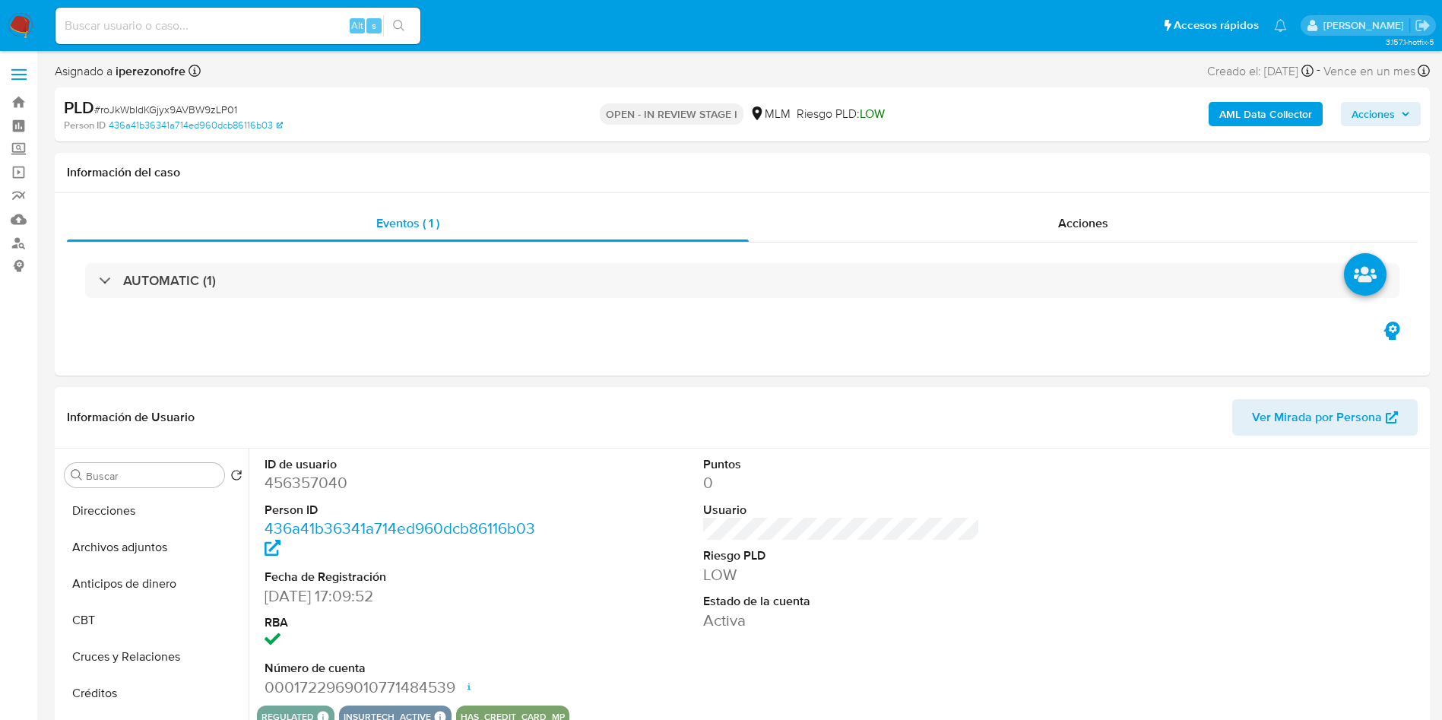
scroll to position [228, 0]
select select "10"
click at [170, 549] on button "Archivos adjuntos" at bounding box center [148, 539] width 178 height 36
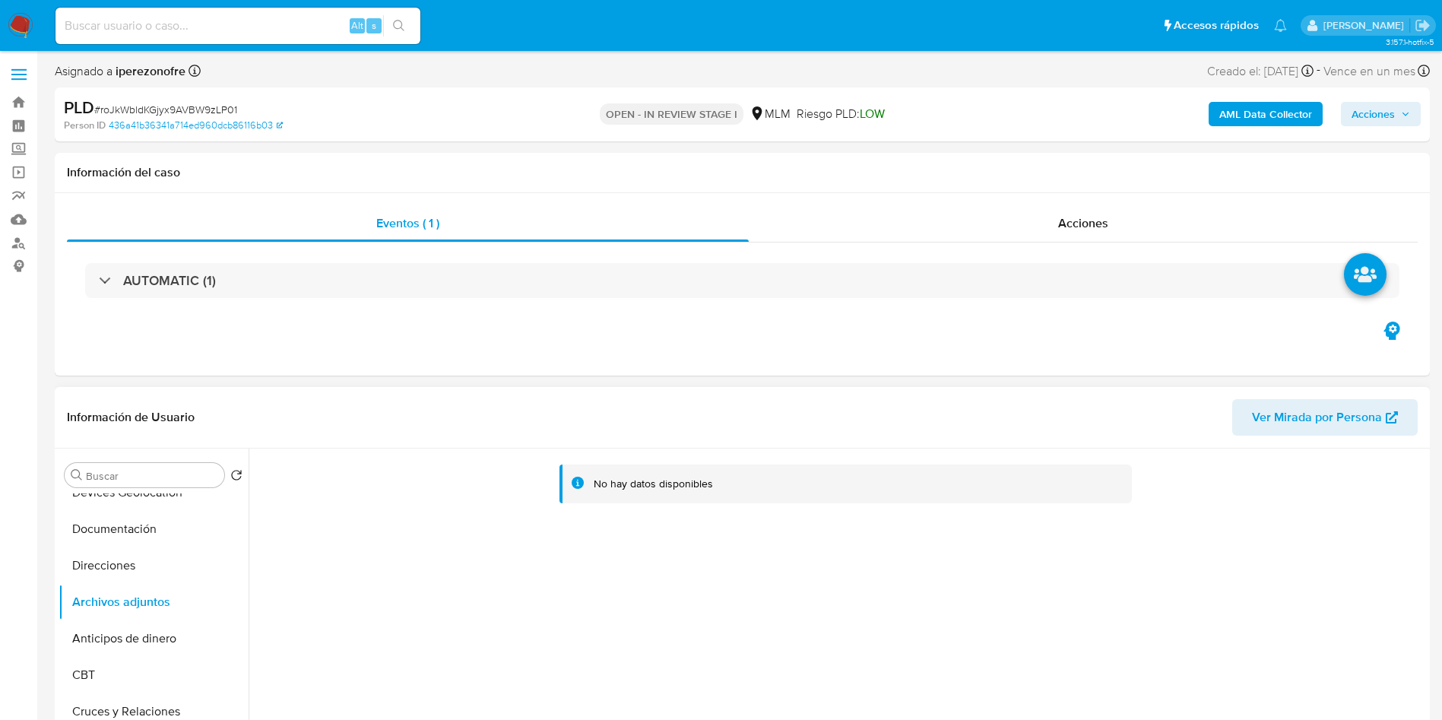
scroll to position [0, 0]
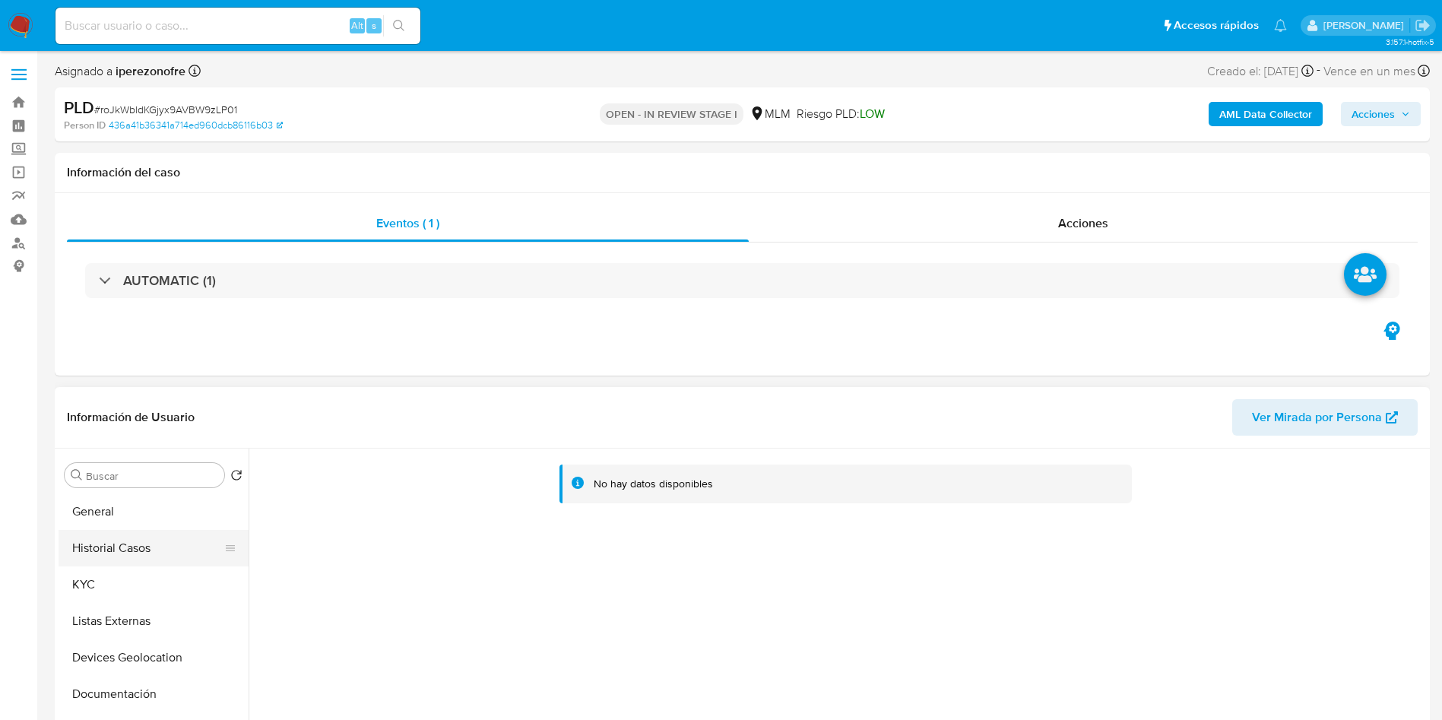
click at [160, 548] on button "Historial Casos" at bounding box center [148, 548] width 178 height 36
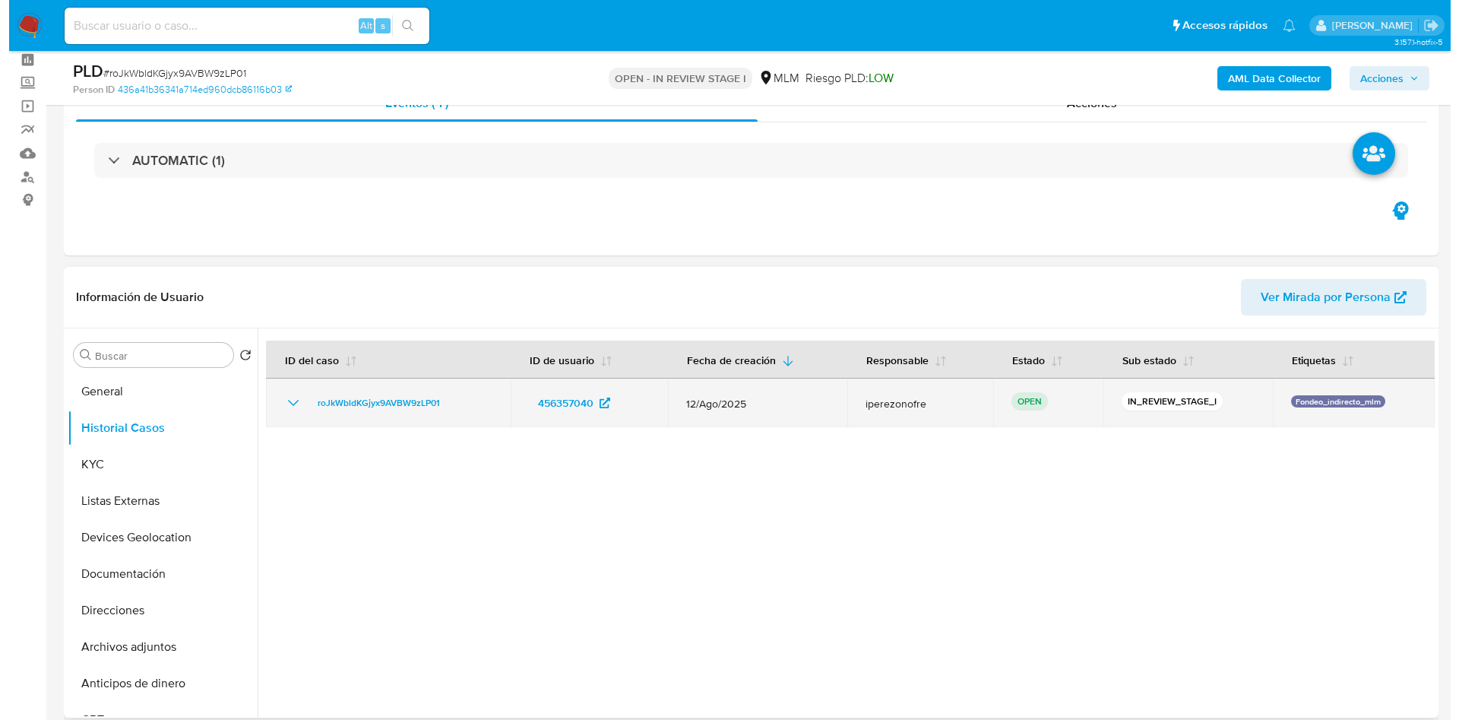
scroll to position [114, 0]
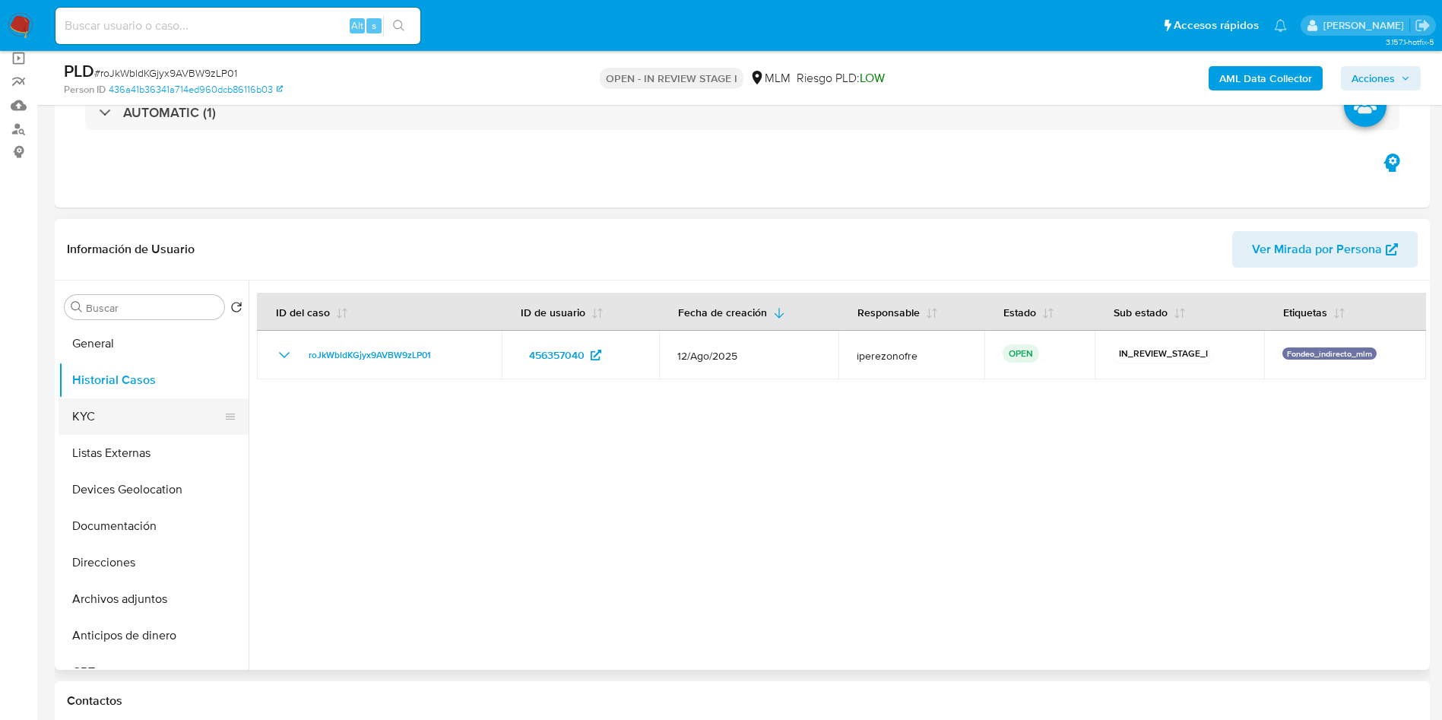
click at [95, 426] on button "KYC" at bounding box center [148, 416] width 178 height 36
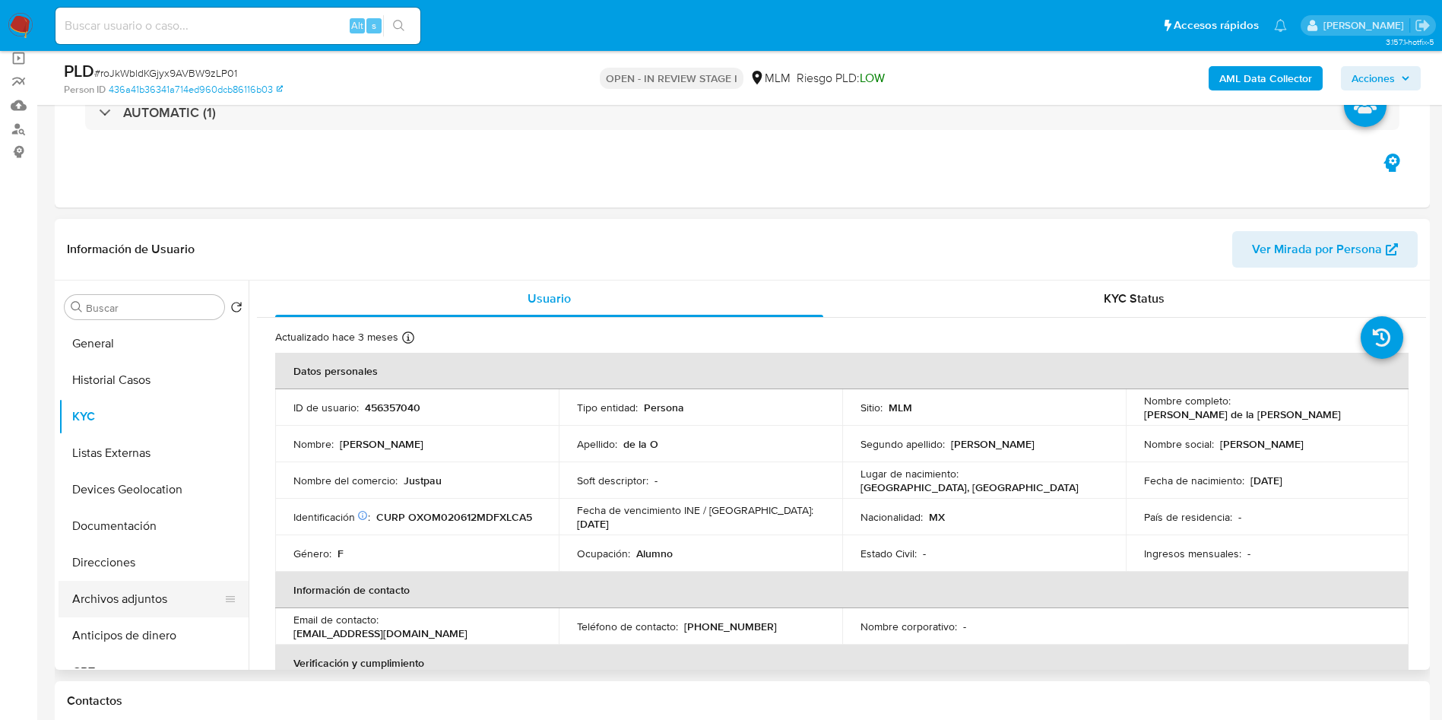
click at [150, 582] on button "Archivos adjuntos" at bounding box center [148, 599] width 178 height 36
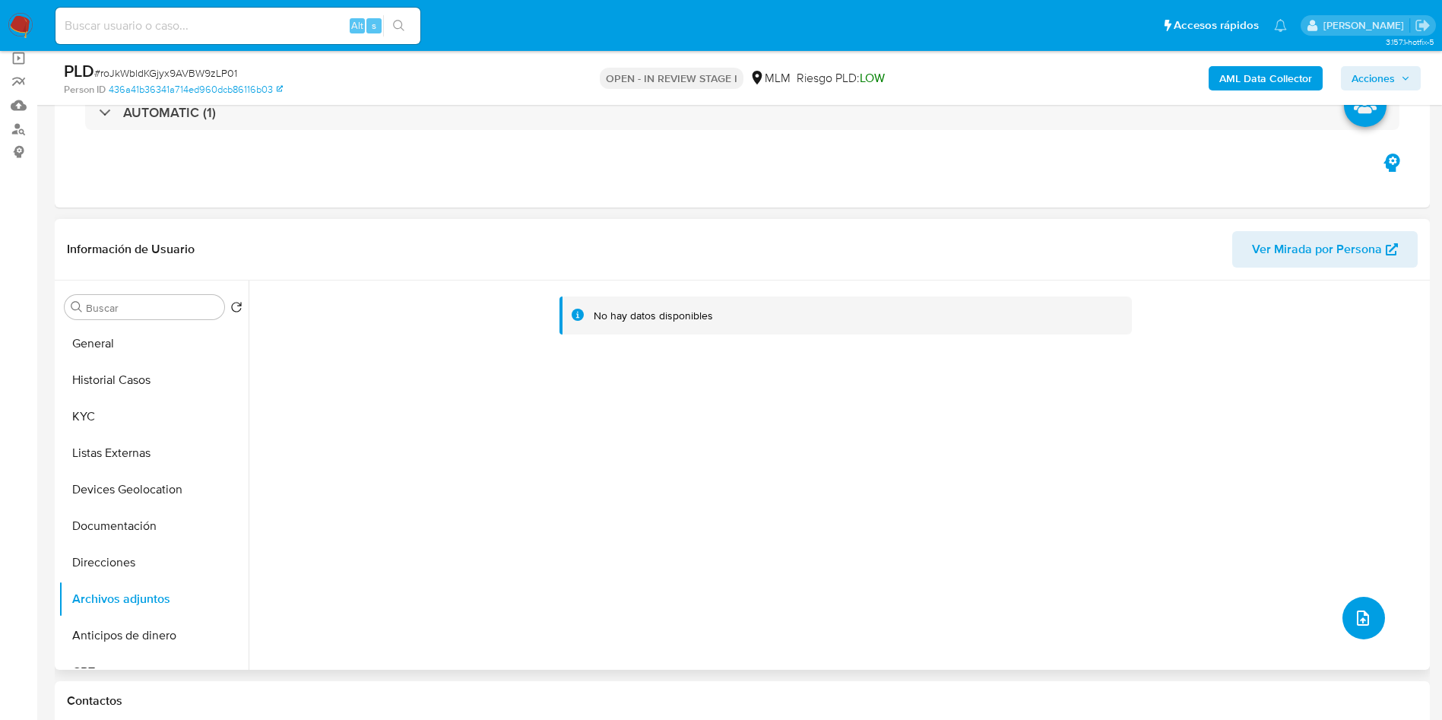
click at [1355, 619] on icon "upload-file" at bounding box center [1363, 618] width 18 height 18
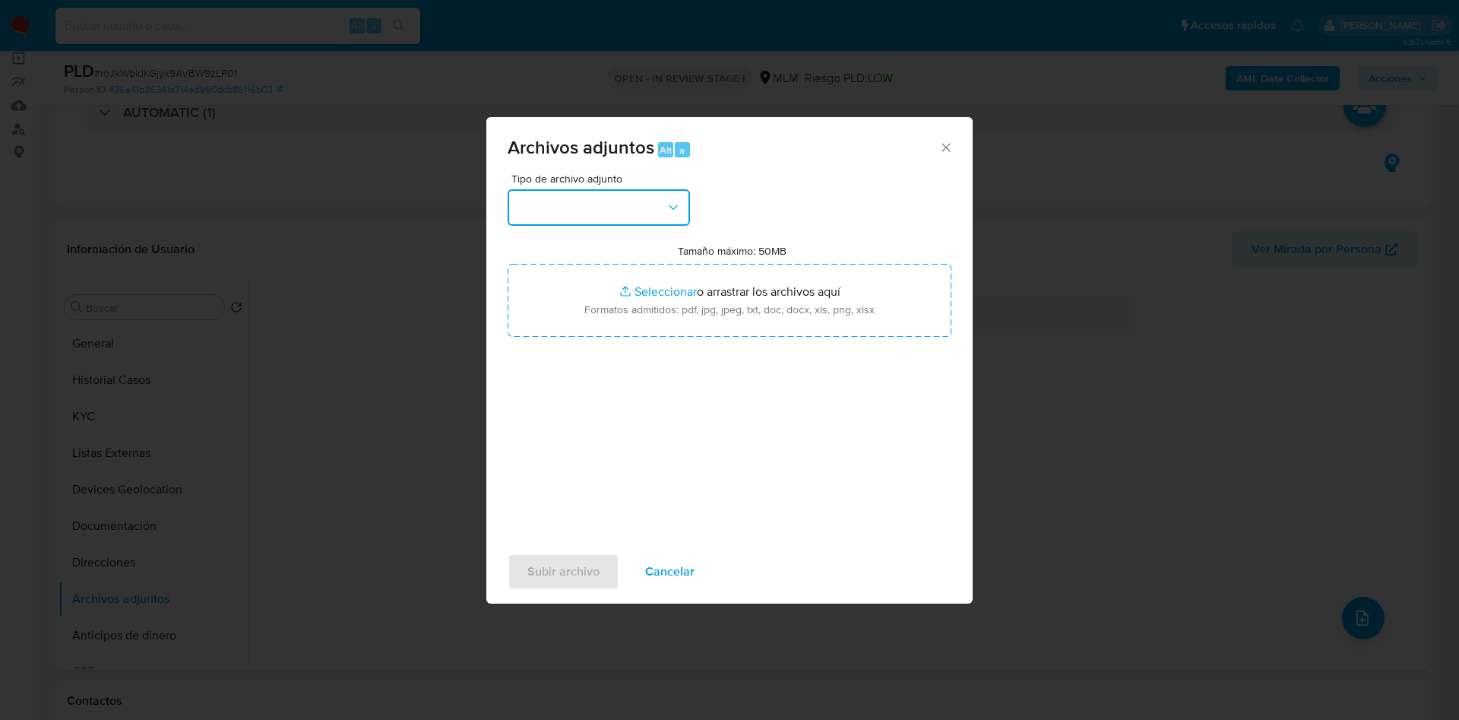
click at [649, 204] on button "button" at bounding box center [599, 207] width 182 height 36
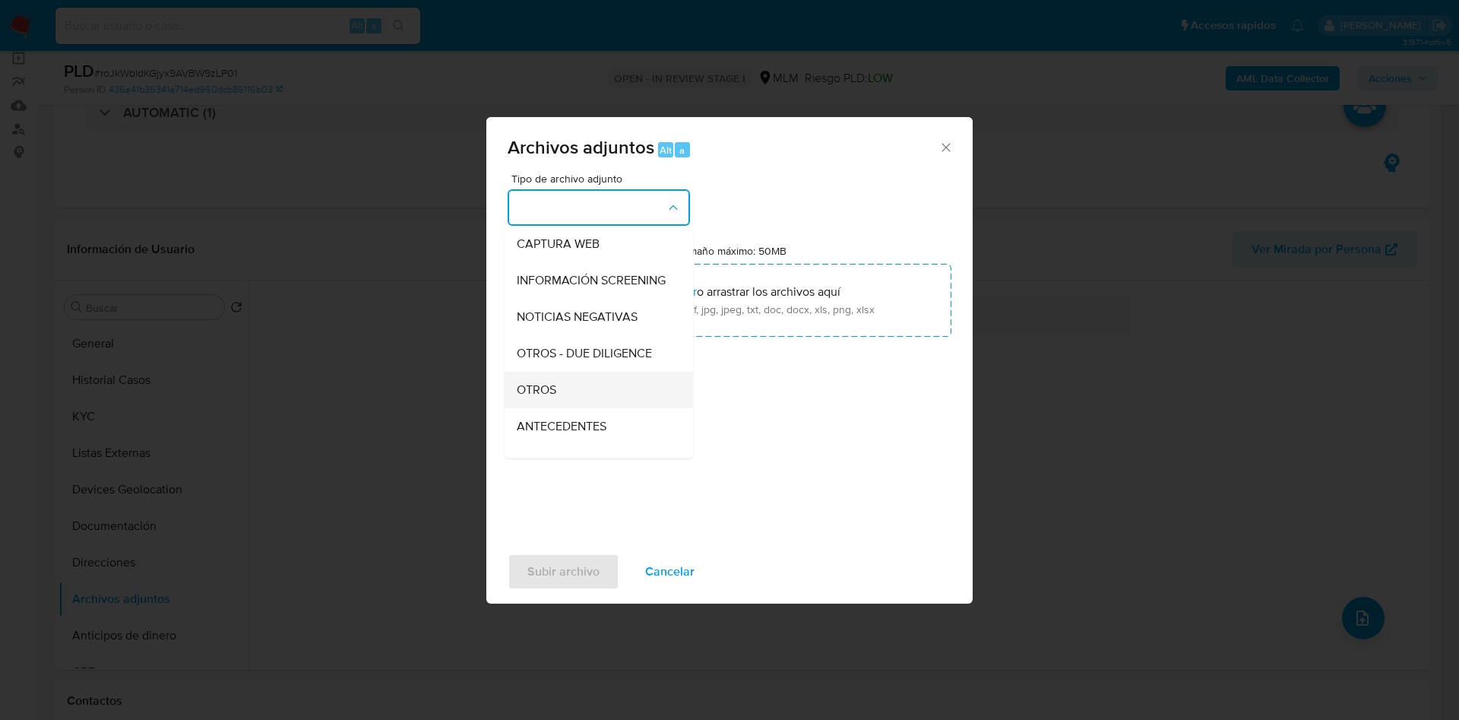
click at [591, 395] on div "OTROS" at bounding box center [594, 390] width 155 height 36
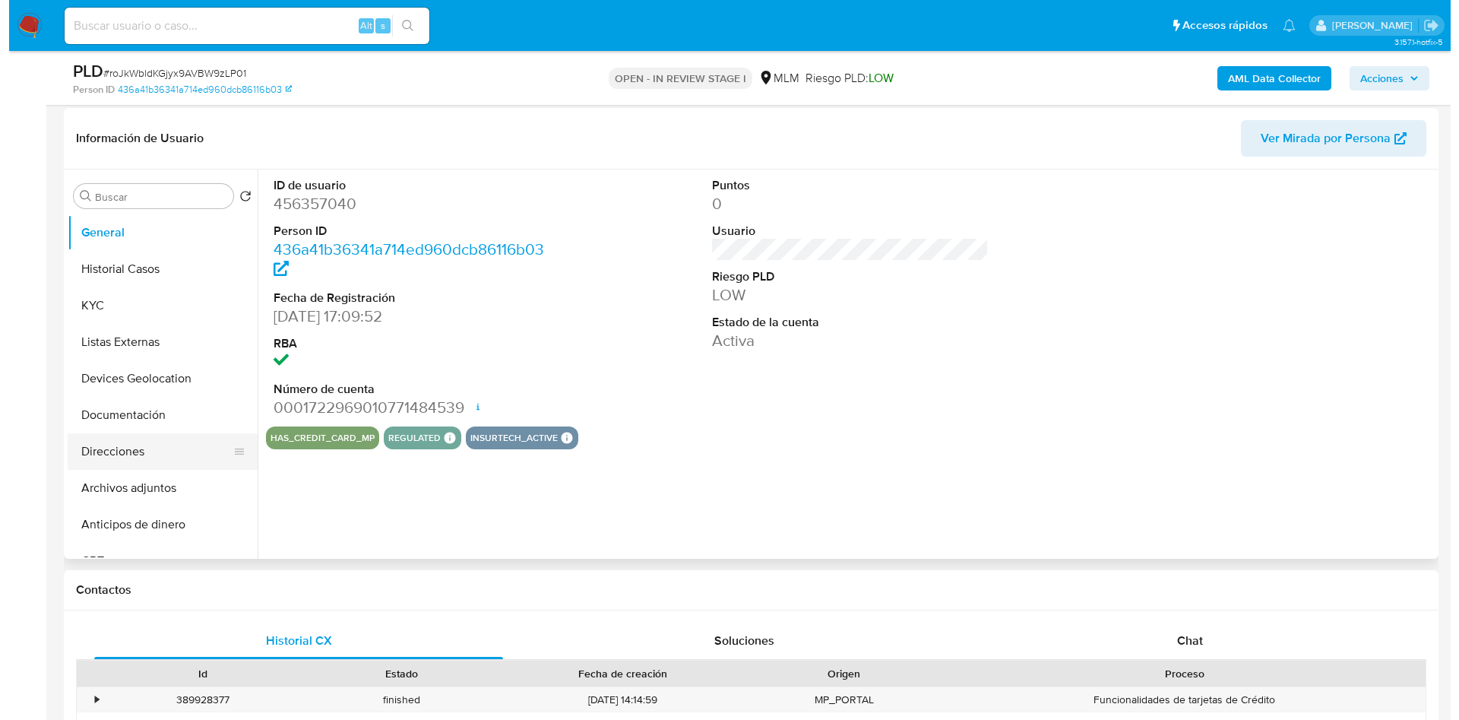
scroll to position [228, 0]
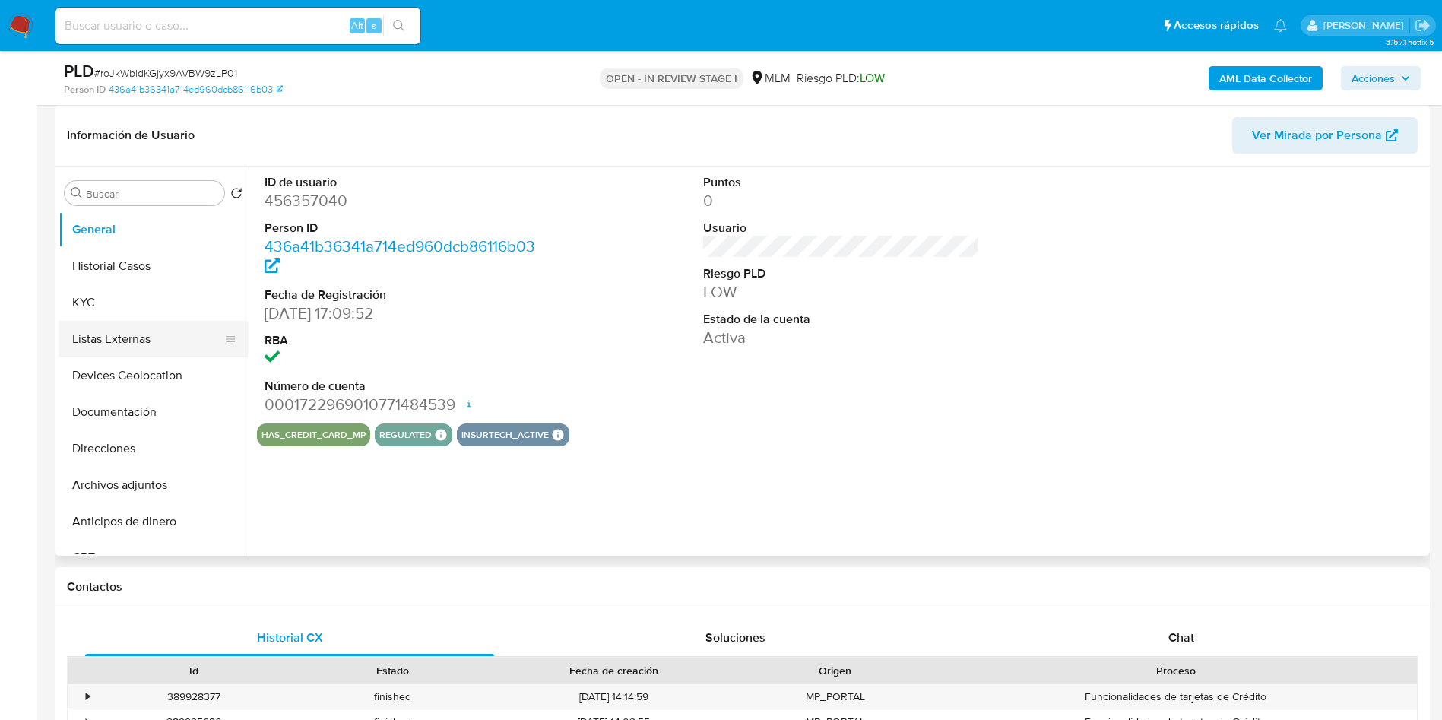
select select "10"
click at [138, 487] on button "Archivos adjuntos" at bounding box center [148, 485] width 178 height 36
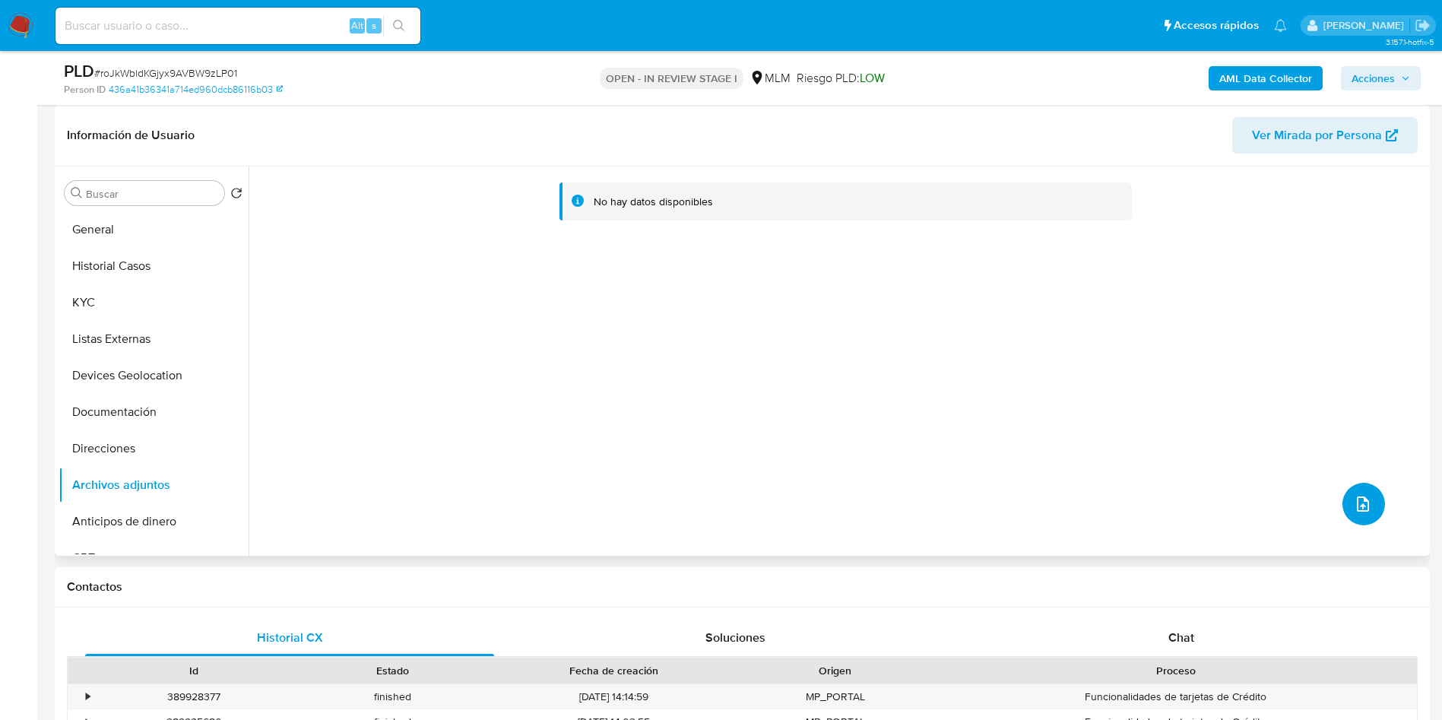
click at [1362, 516] on button "upload-file" at bounding box center [1363, 504] width 43 height 43
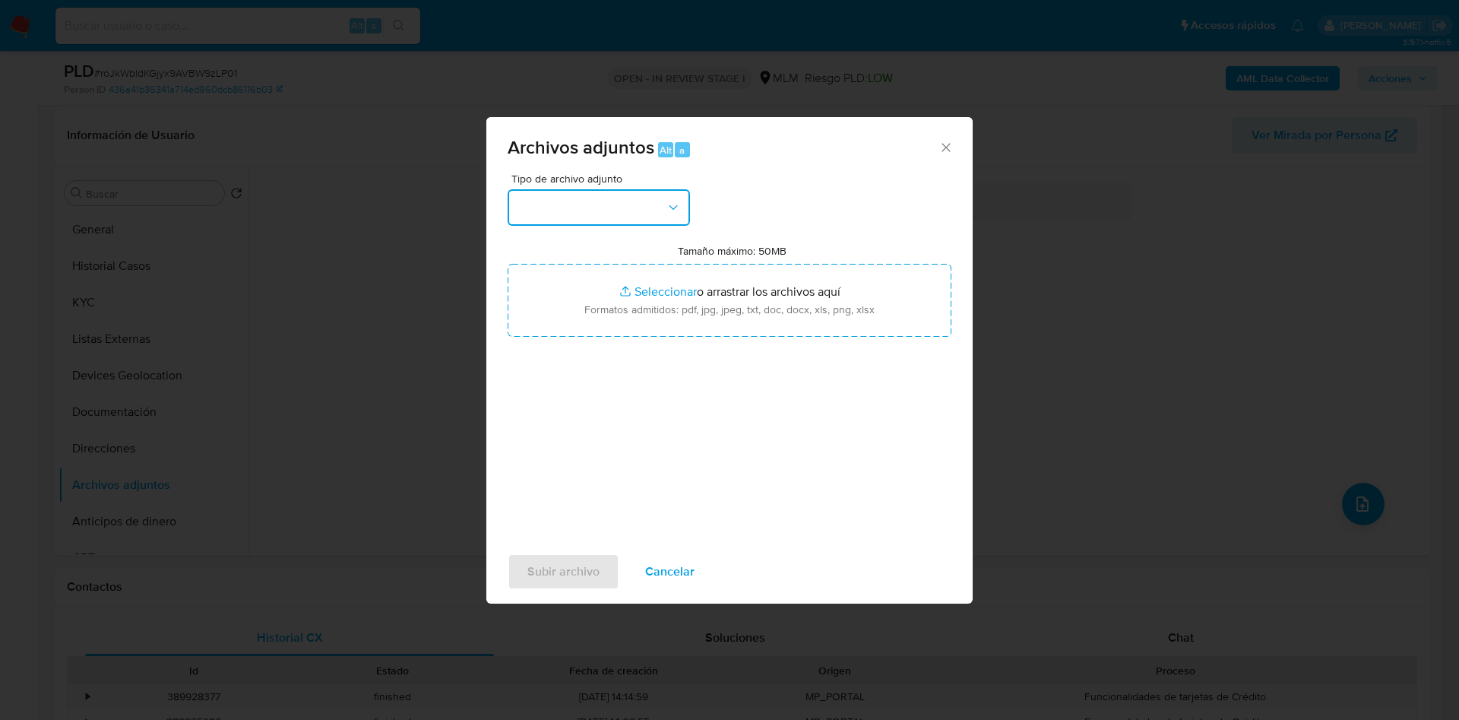
click at [671, 194] on button "button" at bounding box center [599, 207] width 182 height 36
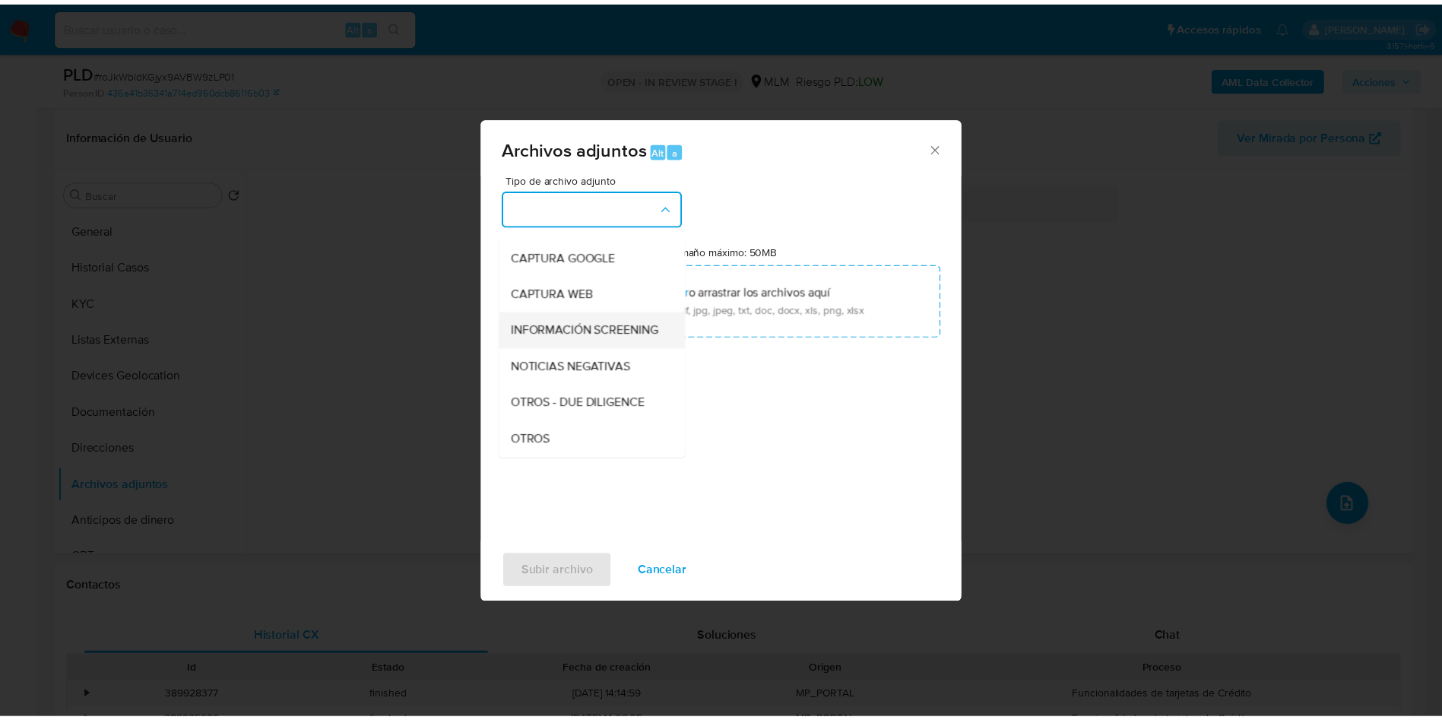
scroll to position [114, 0]
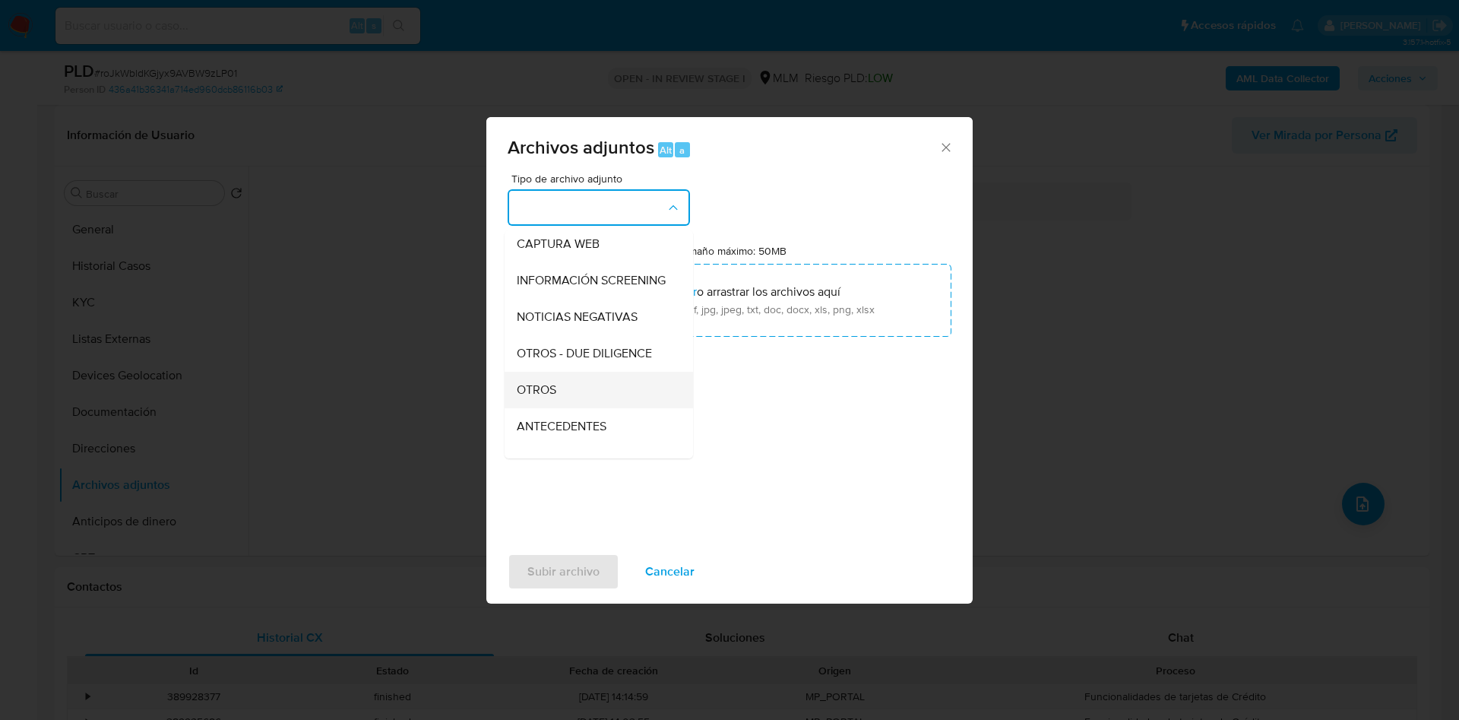
click at [578, 404] on div "OTROS" at bounding box center [594, 390] width 155 height 36
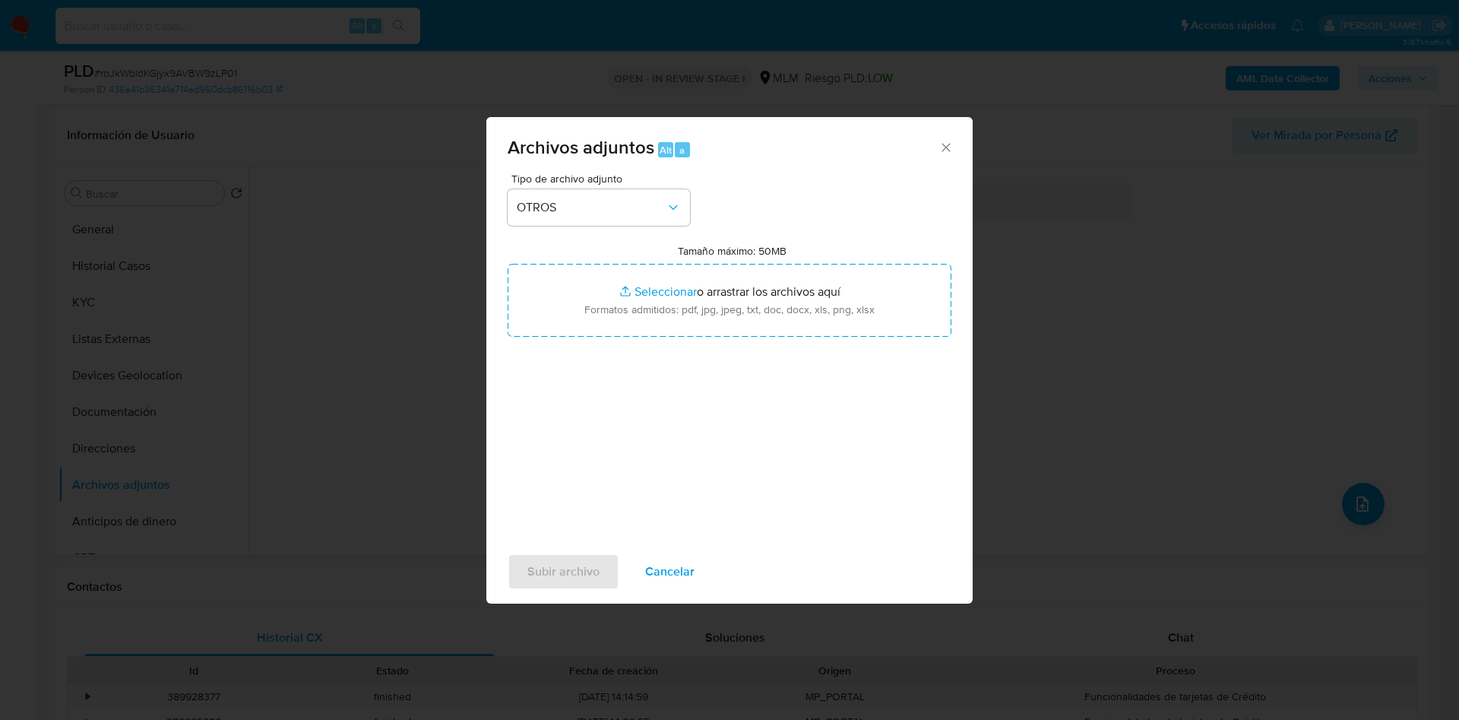
click at [692, 443] on div "Tipo de archivo adjunto OTROS Tamaño máximo: 50MB Seleccionar archivos Seleccio…" at bounding box center [730, 352] width 444 height 359
click at [571, 556] on span "Subir archivo" at bounding box center [563, 571] width 72 height 33
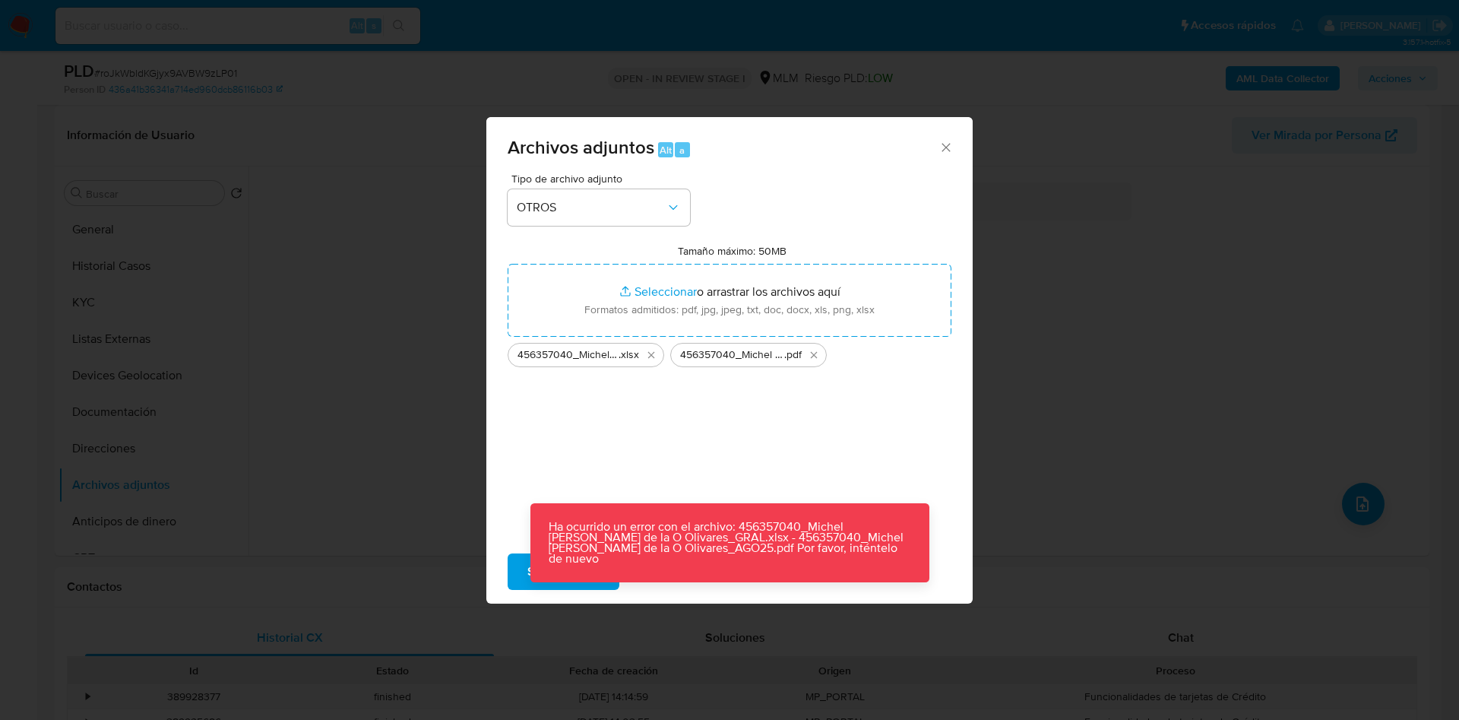
click at [591, 449] on div "Tipo de archivo adjunto OTROS Tamaño máximo: 50MB Seleccionar archivos Seleccio…" at bounding box center [730, 352] width 444 height 359
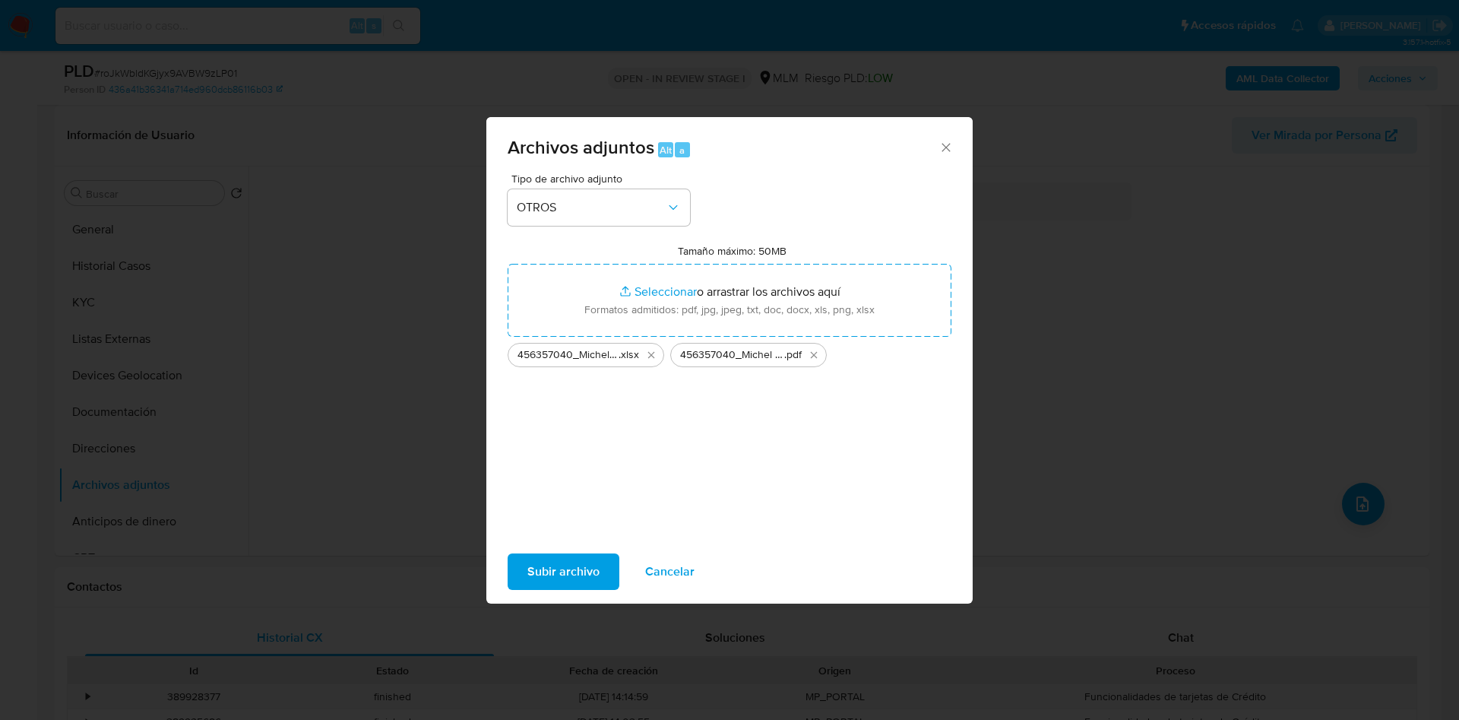
click at [951, 149] on icon "Cerrar" at bounding box center [946, 147] width 15 height 15
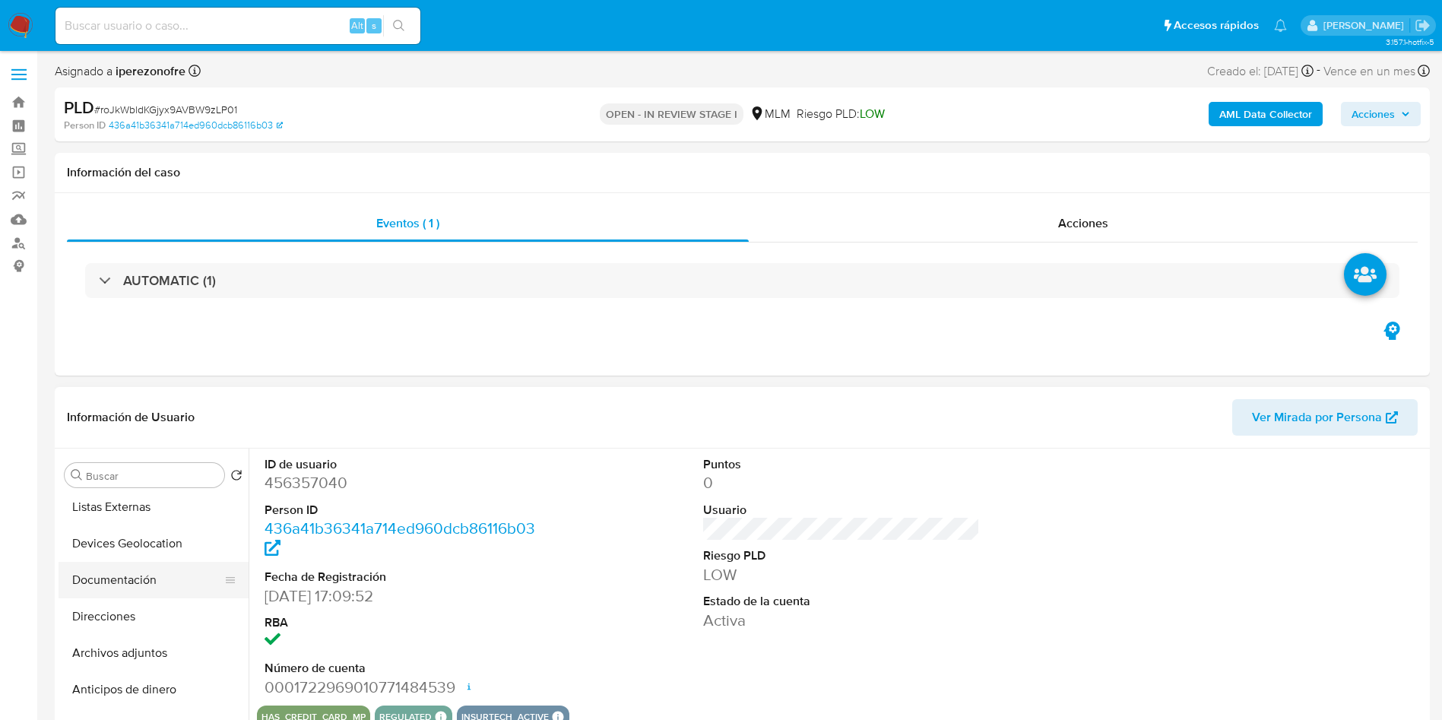
select select "10"
click at [157, 573] on button "Anticipos de dinero" at bounding box center [148, 575] width 178 height 36
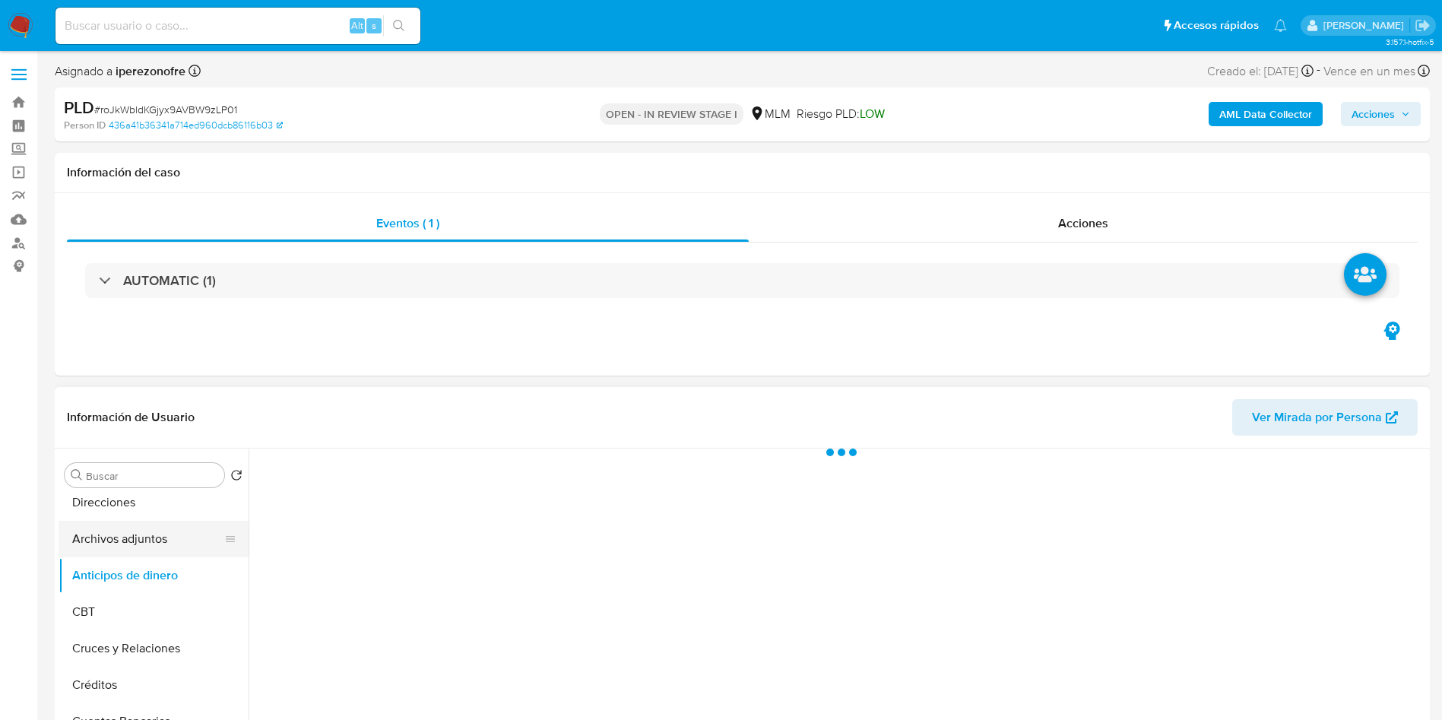
click at [155, 540] on button "Archivos adjuntos" at bounding box center [148, 539] width 178 height 36
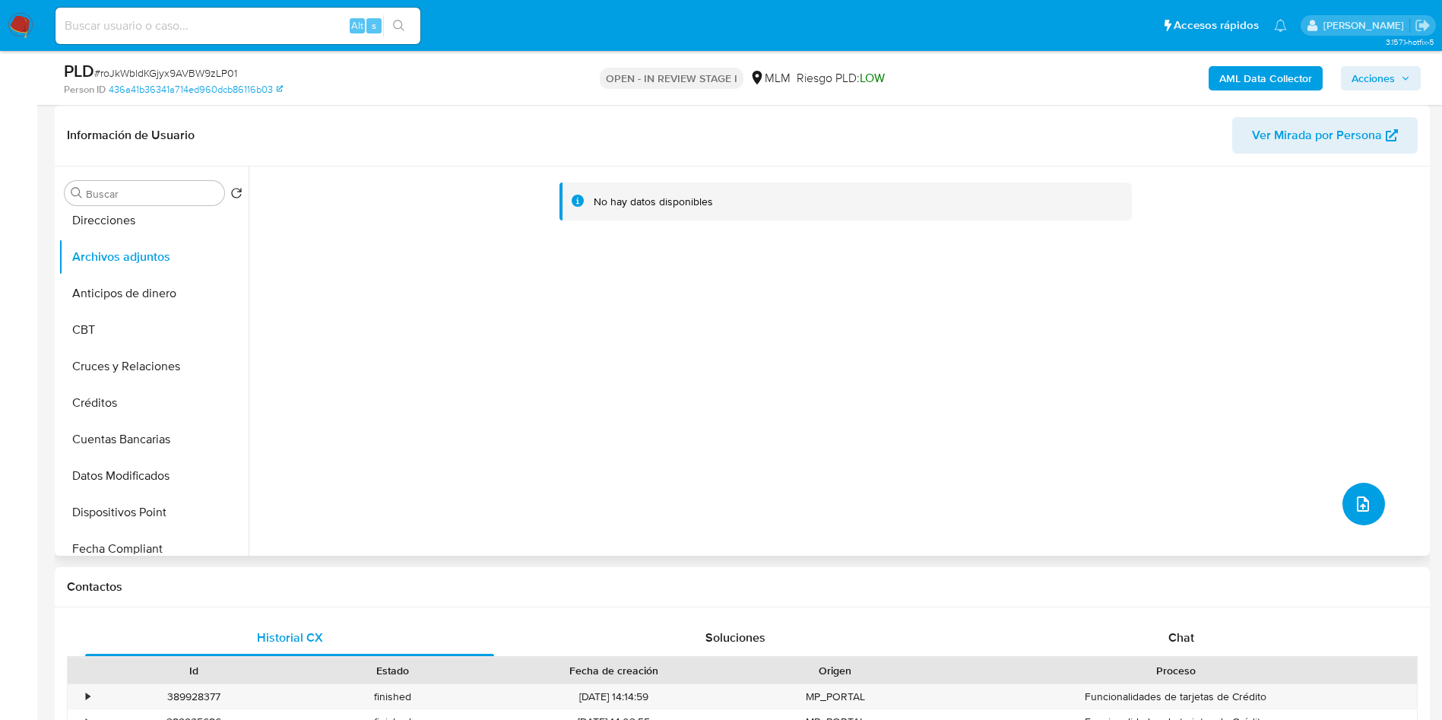
click at [1354, 499] on icon "upload-file" at bounding box center [1363, 504] width 18 height 18
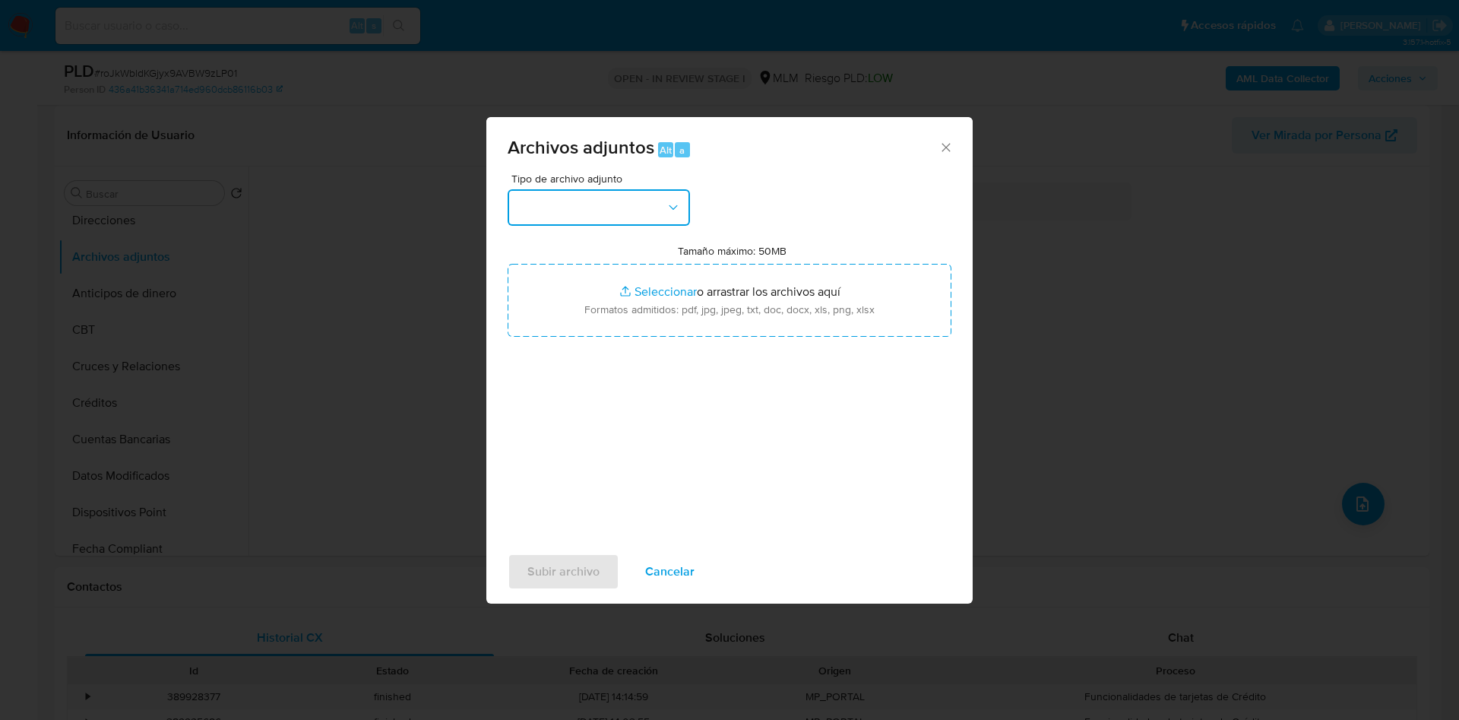
click at [664, 207] on button "button" at bounding box center [599, 207] width 182 height 36
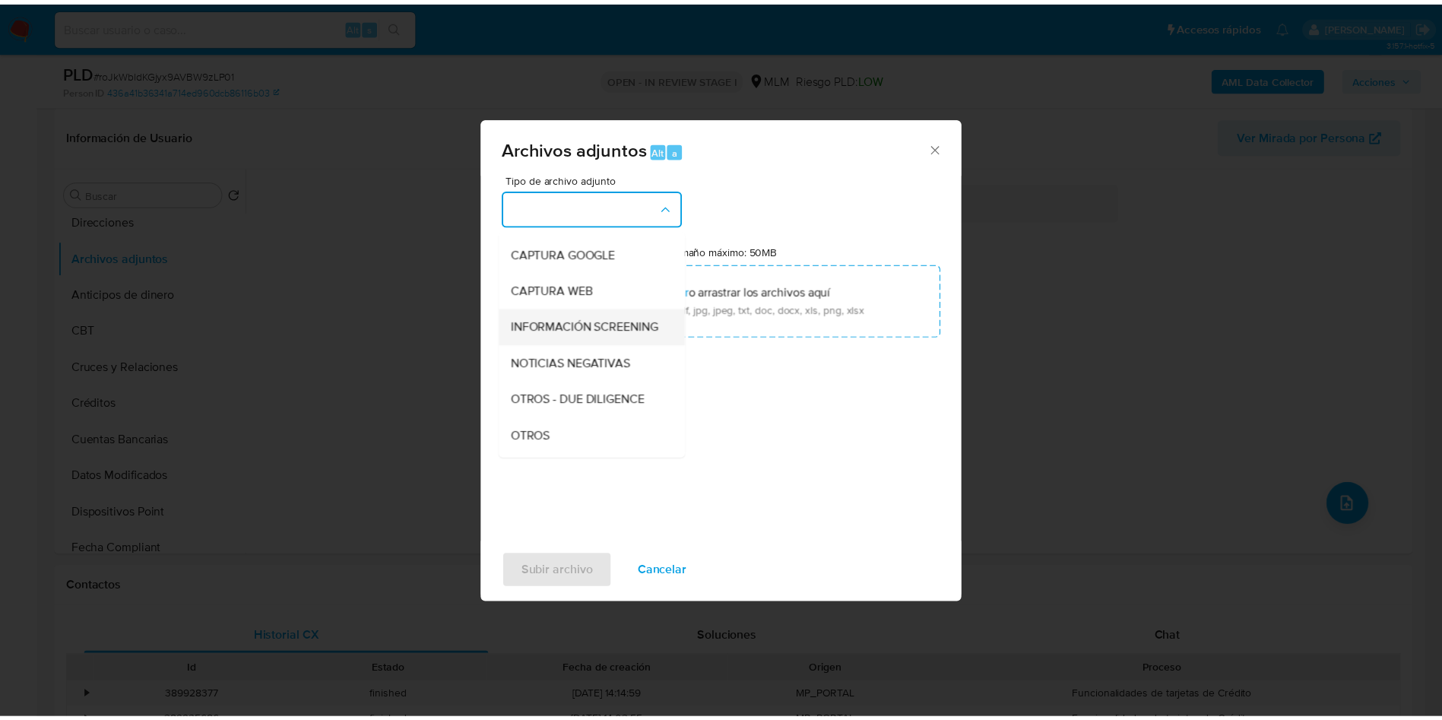
scroll to position [114, 0]
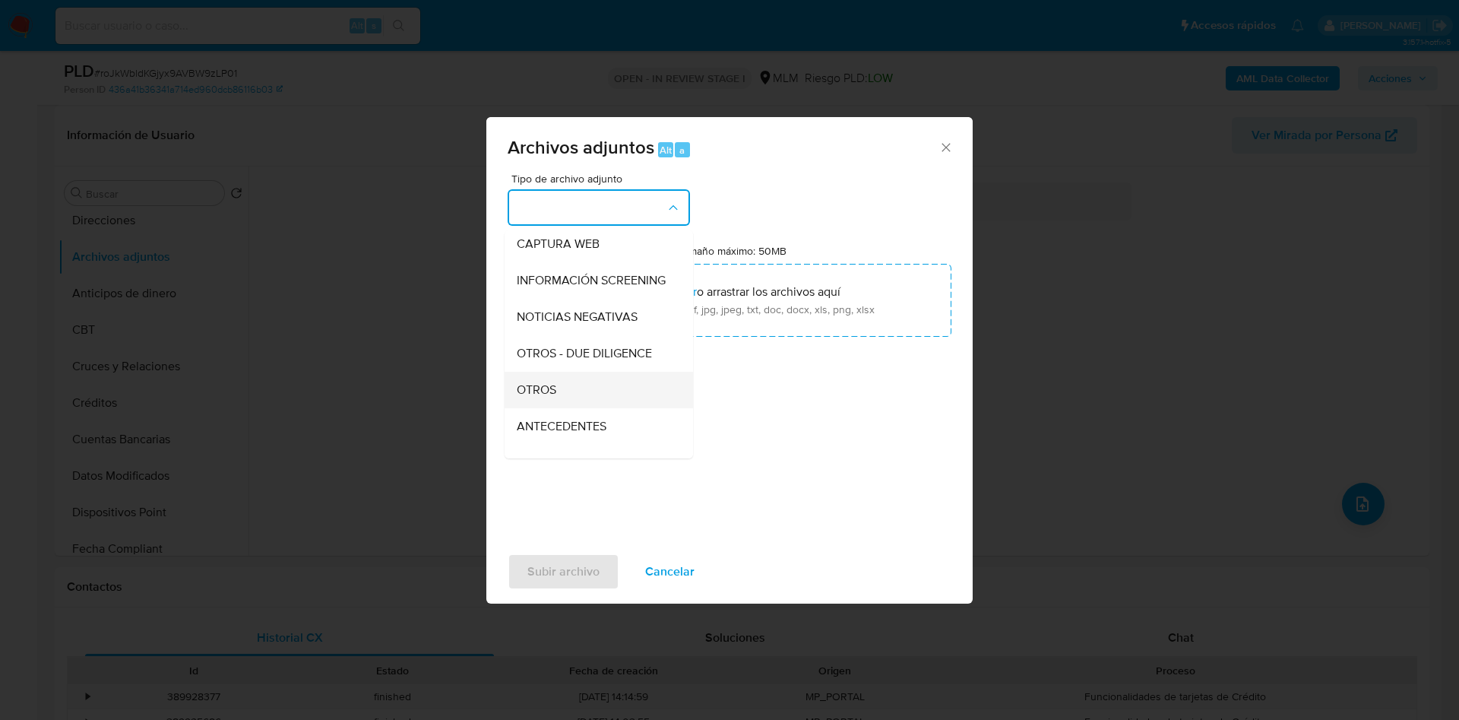
click at [584, 406] on div "OTROS" at bounding box center [594, 390] width 155 height 36
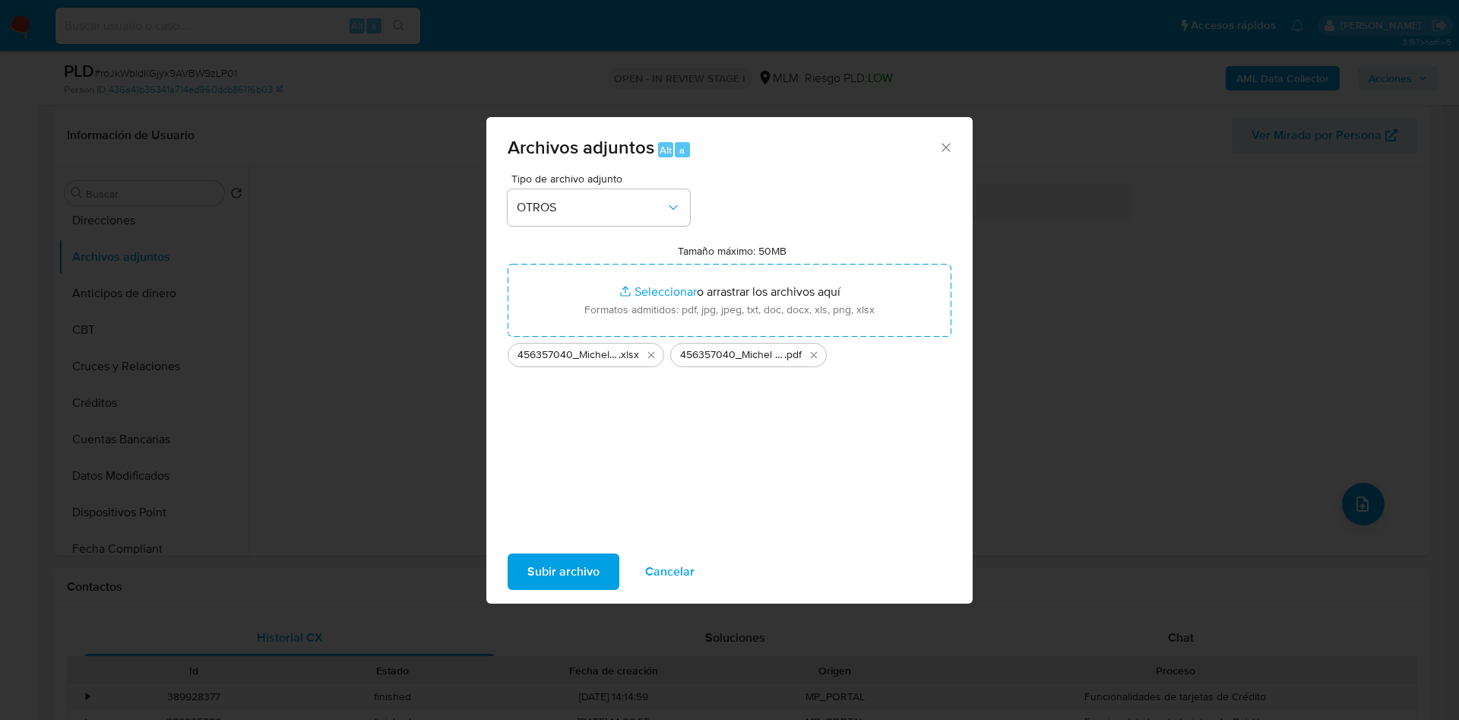
click at [567, 569] on span "Subir archivo" at bounding box center [563, 571] width 72 height 33
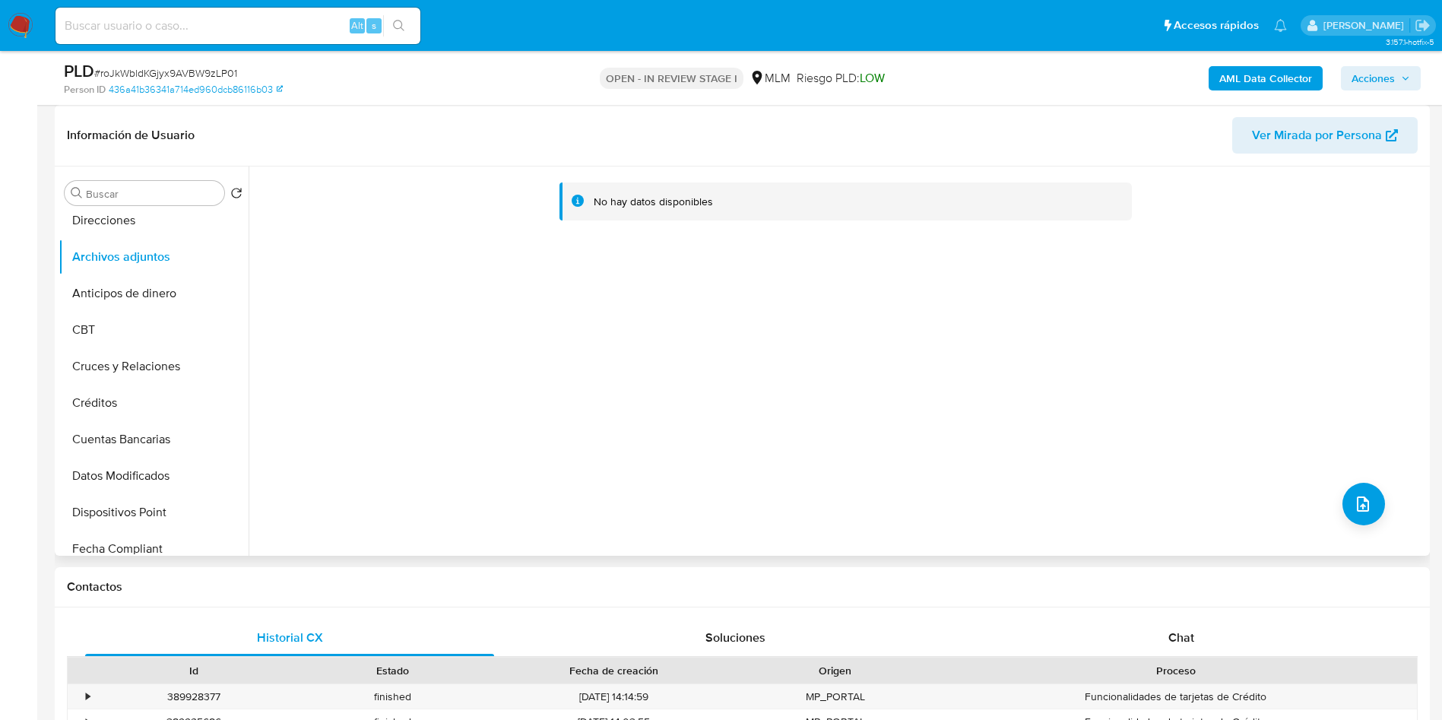
click at [827, 401] on div "No hay datos disponibles" at bounding box center [837, 360] width 1177 height 389
click at [128, 298] on button "Anticipos de dinero" at bounding box center [148, 293] width 178 height 36
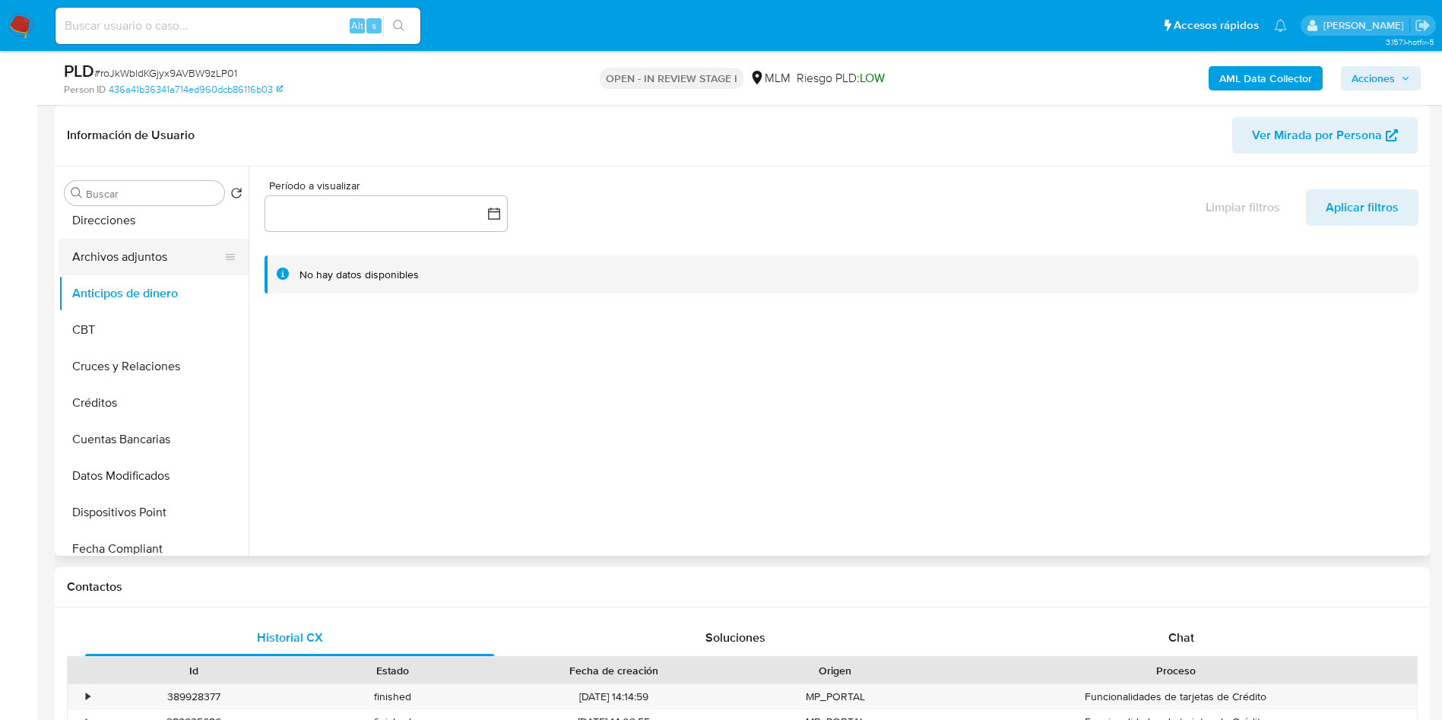
click at [127, 257] on button "Archivos adjuntos" at bounding box center [148, 257] width 178 height 36
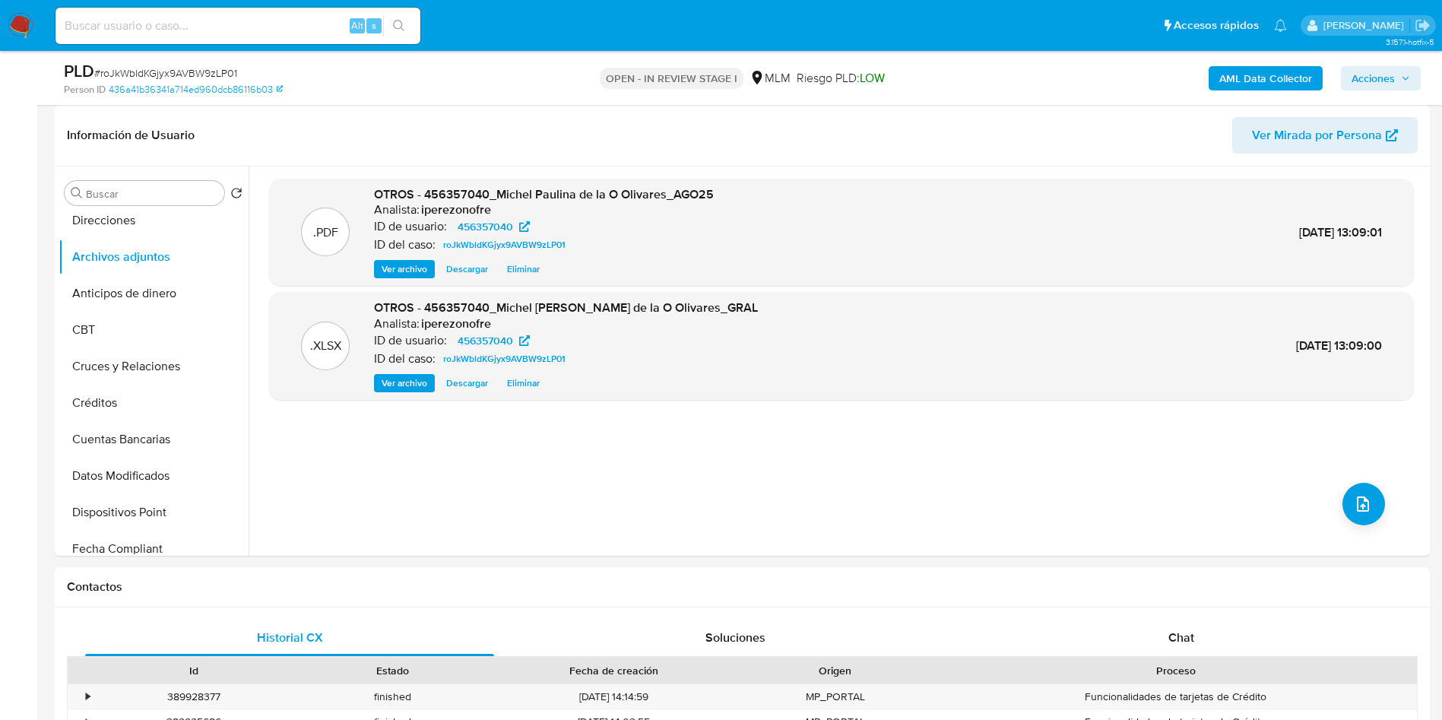
click at [1385, 81] on span "Acciones" at bounding box center [1372, 78] width 43 height 24
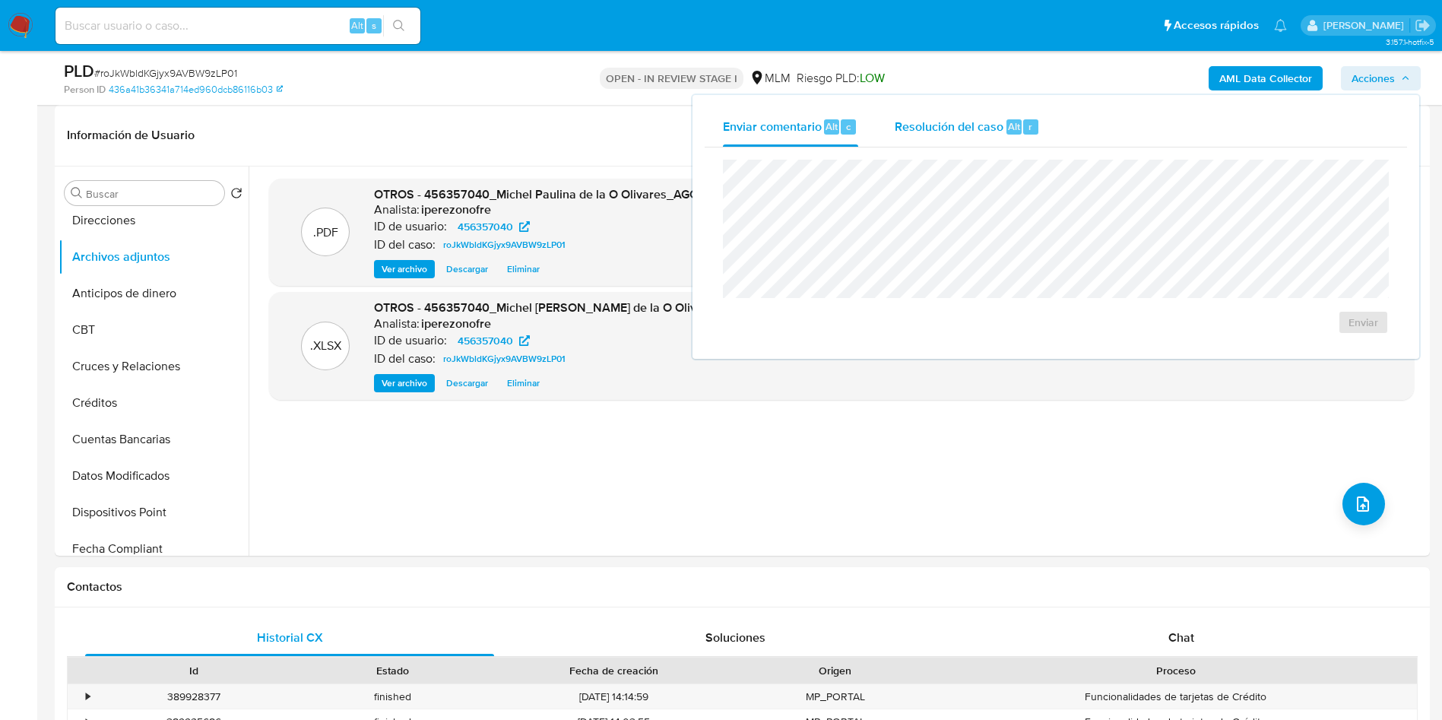
click at [936, 128] on span "Resolución del caso" at bounding box center [949, 125] width 109 height 17
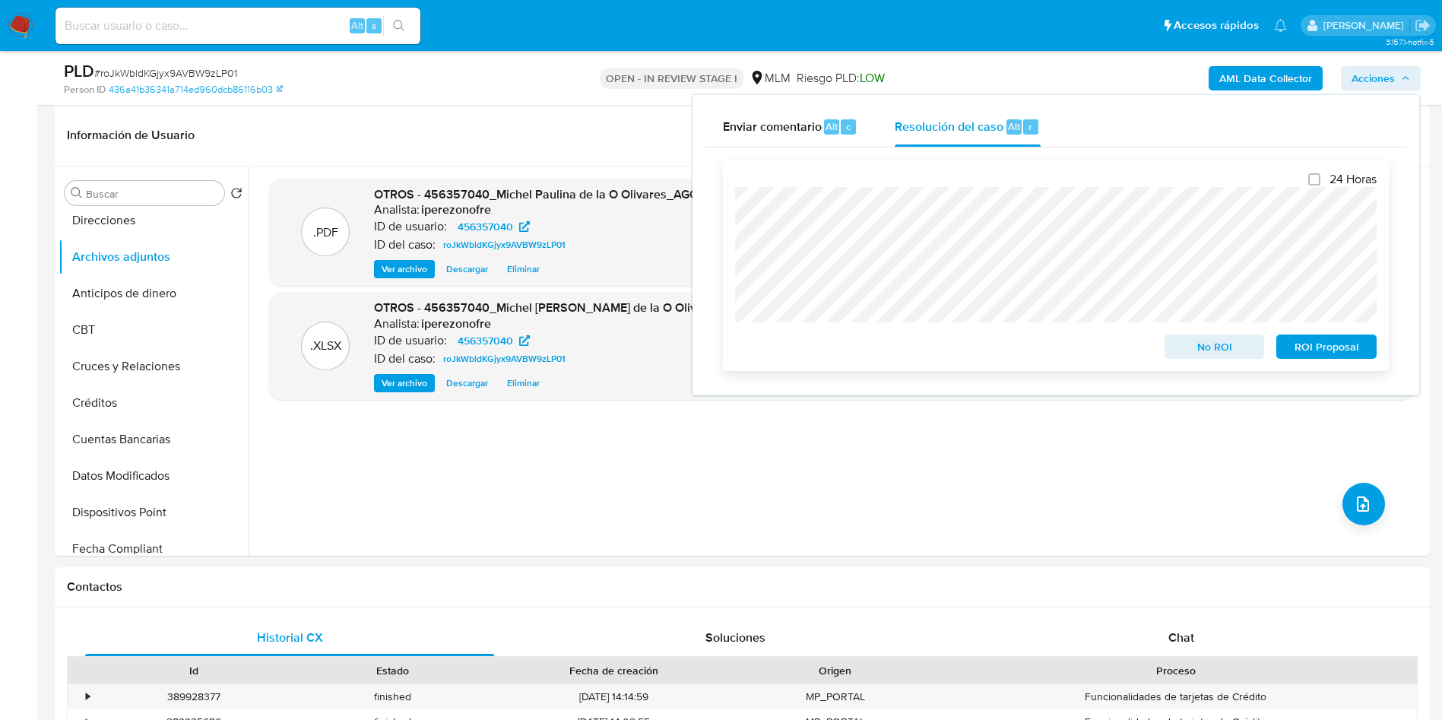
click at [1305, 354] on span "ROI Proposal" at bounding box center [1326, 346] width 79 height 21
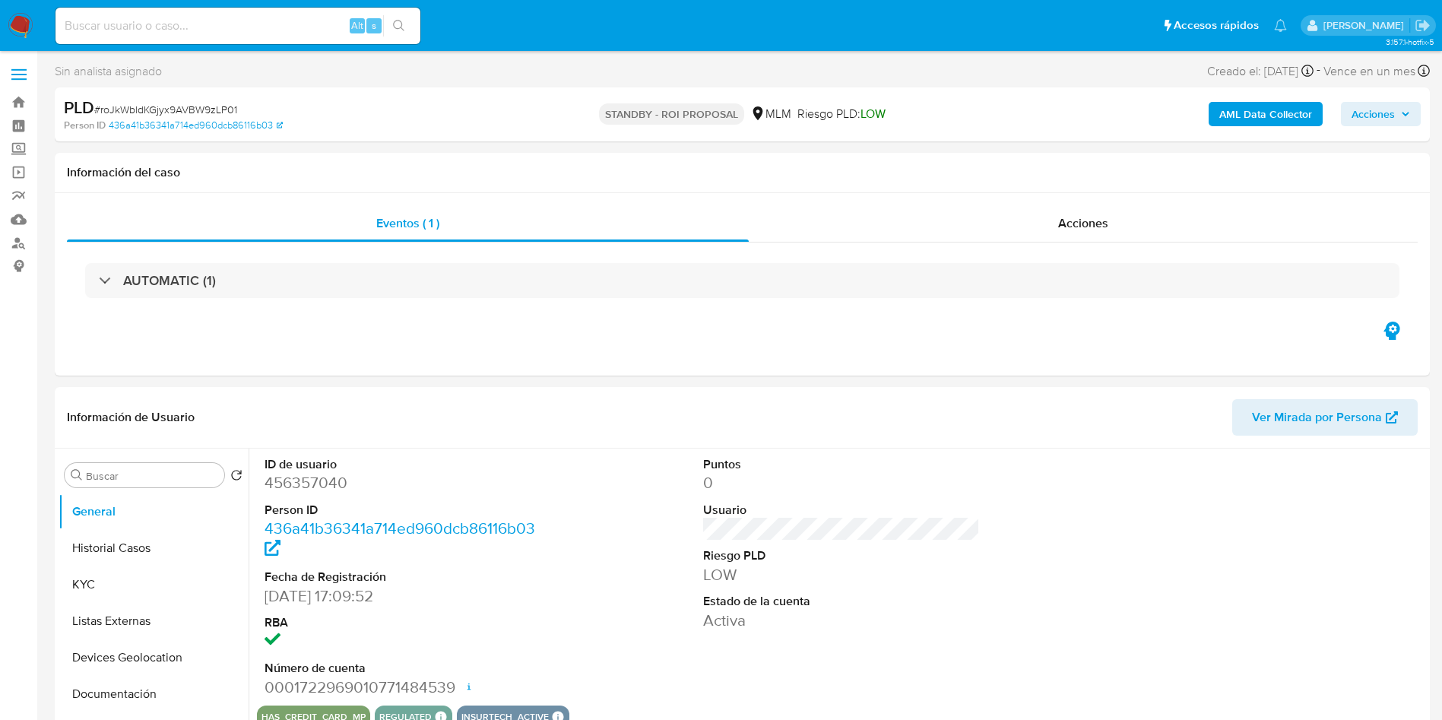
select select "10"
click at [154, 540] on button "Historial Casos" at bounding box center [148, 548] width 178 height 36
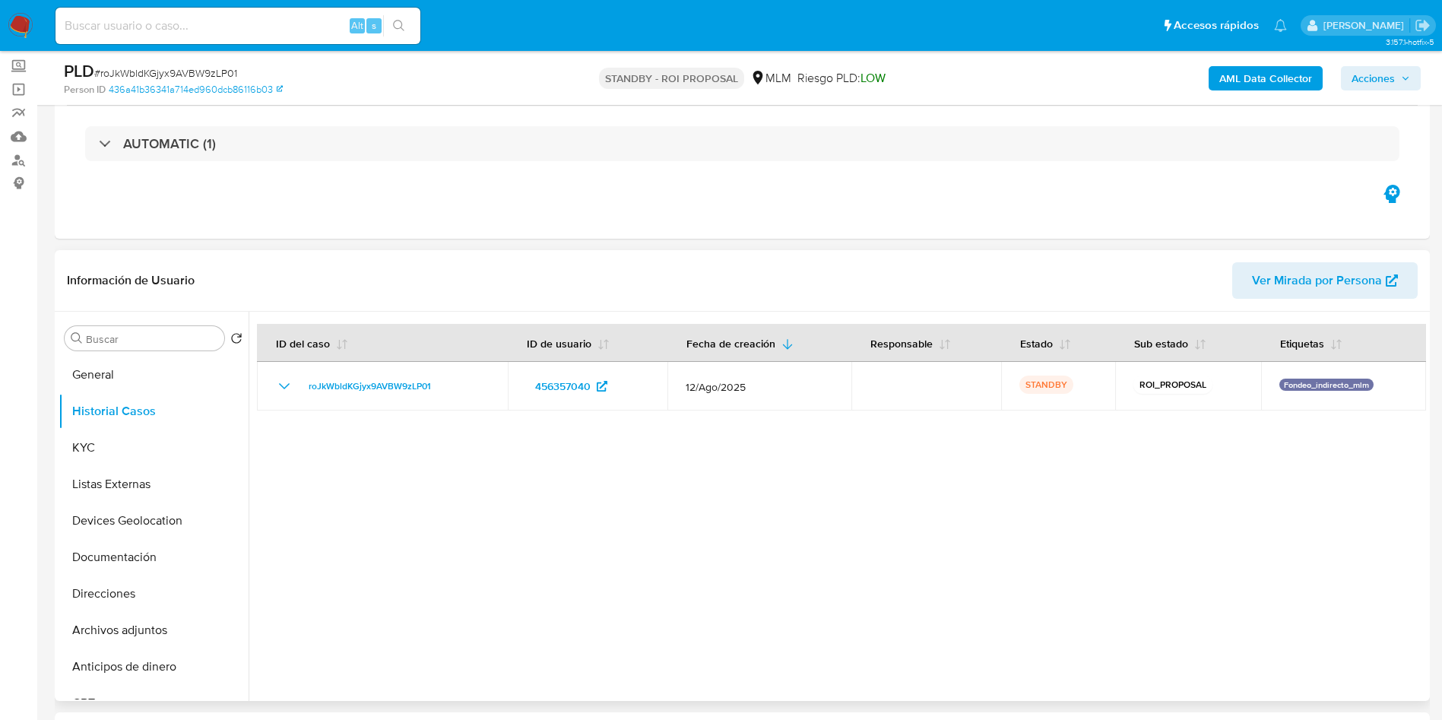
scroll to position [114, 0]
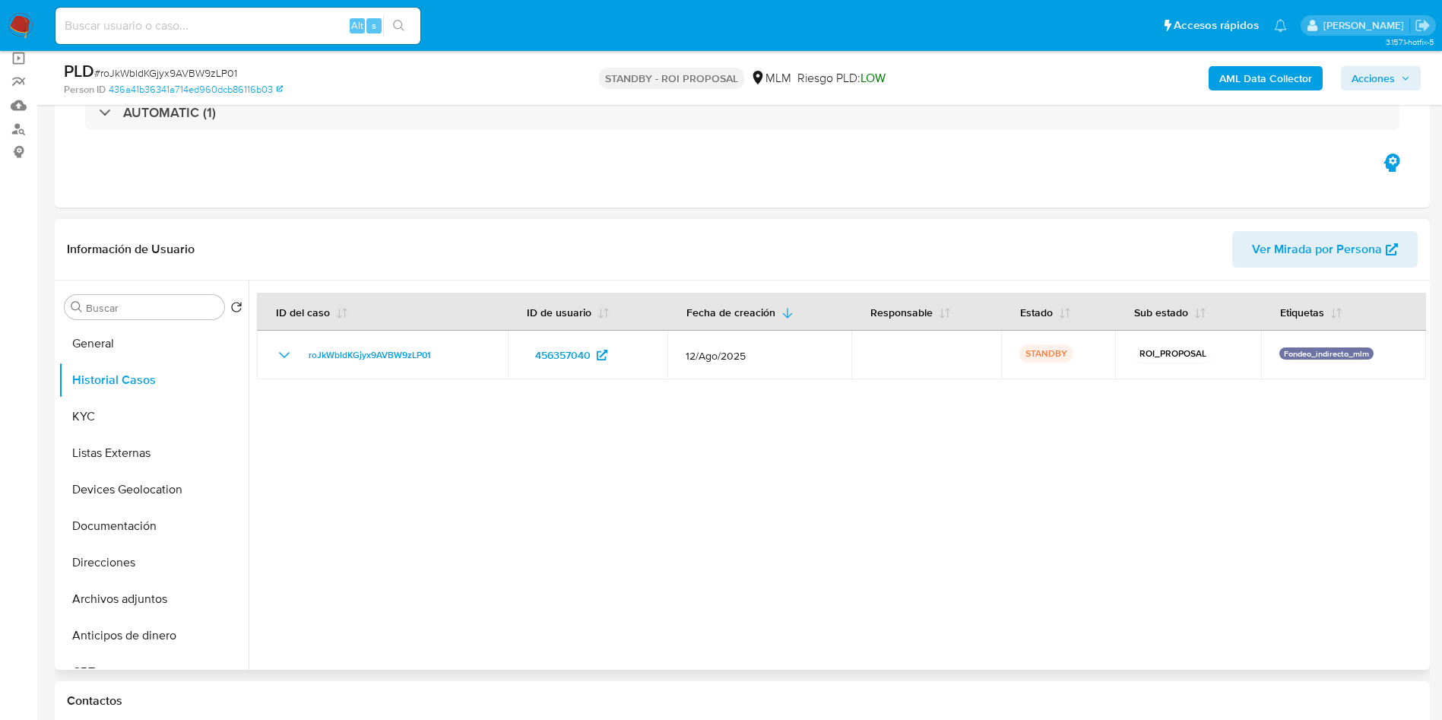
click at [834, 485] on div at bounding box center [837, 474] width 1177 height 389
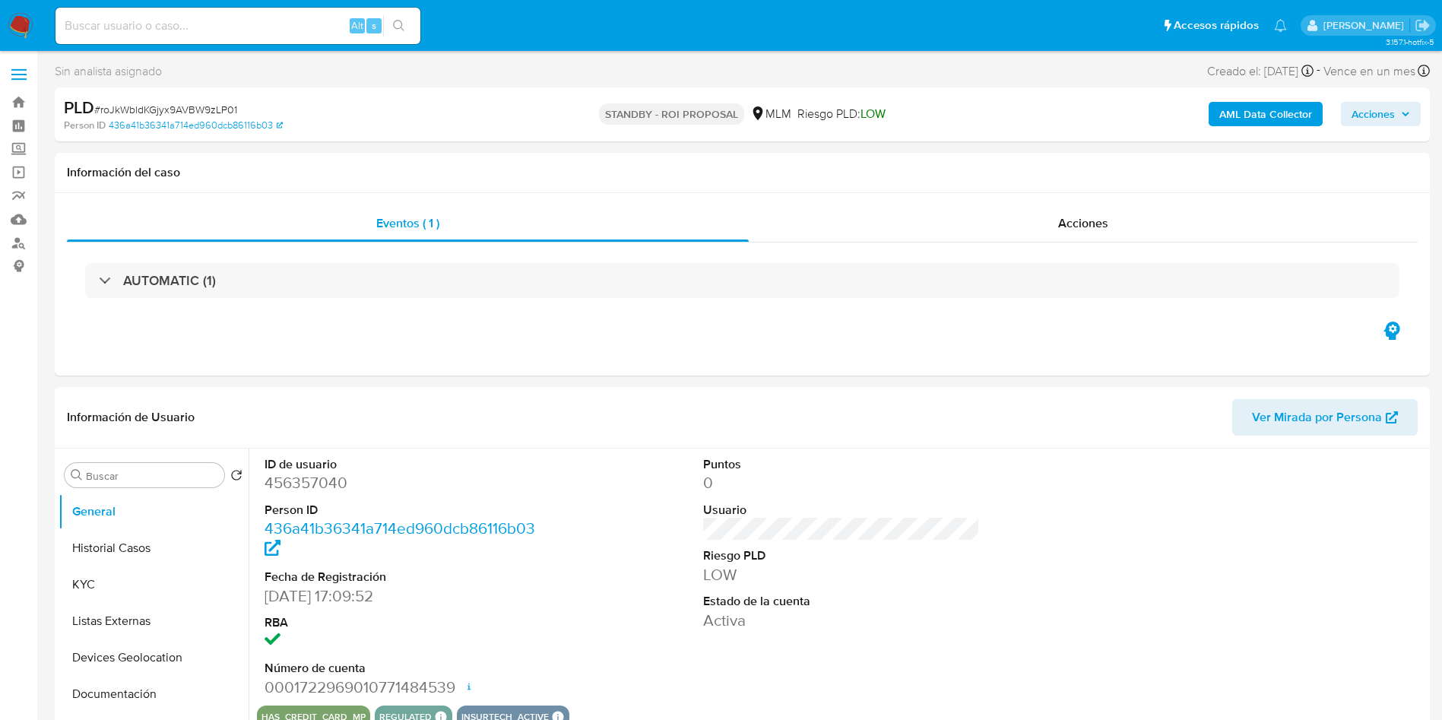
select select "10"
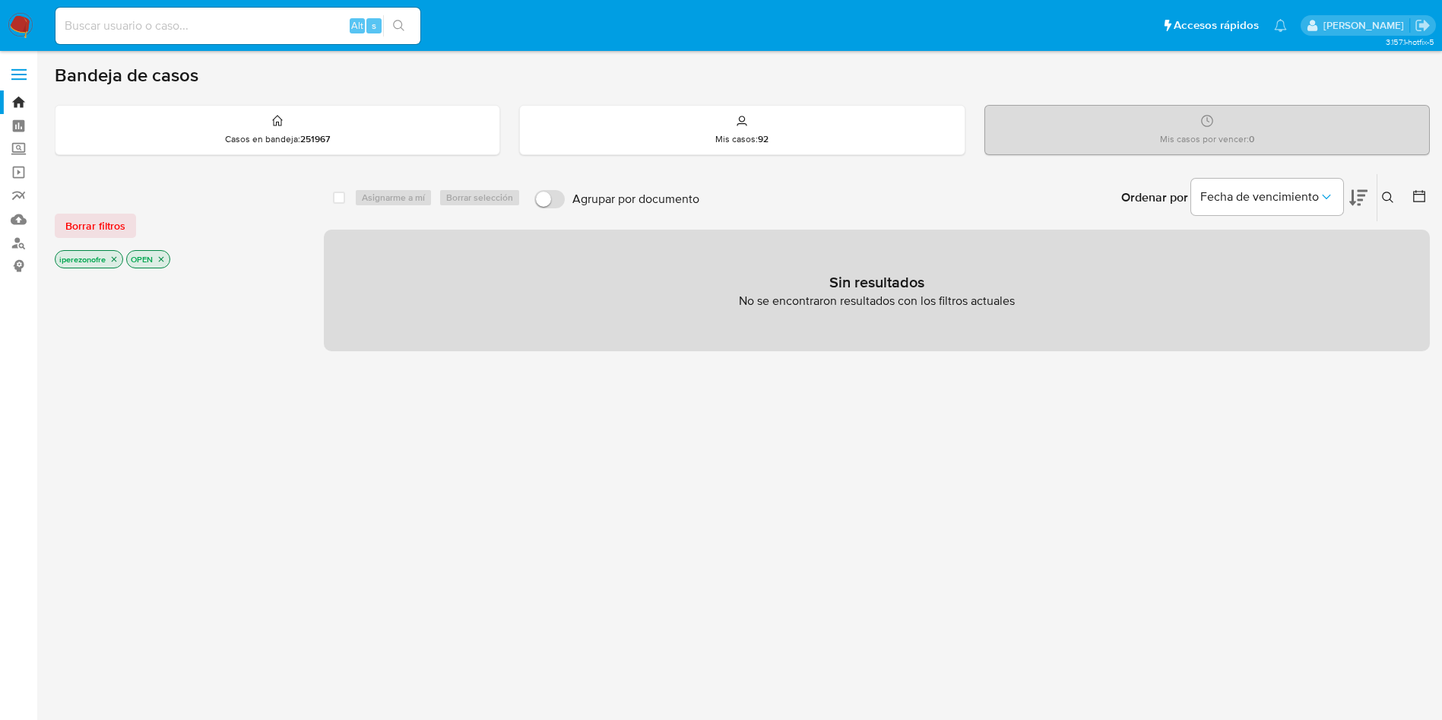
click at [1384, 189] on button at bounding box center [1389, 197] width 25 height 18
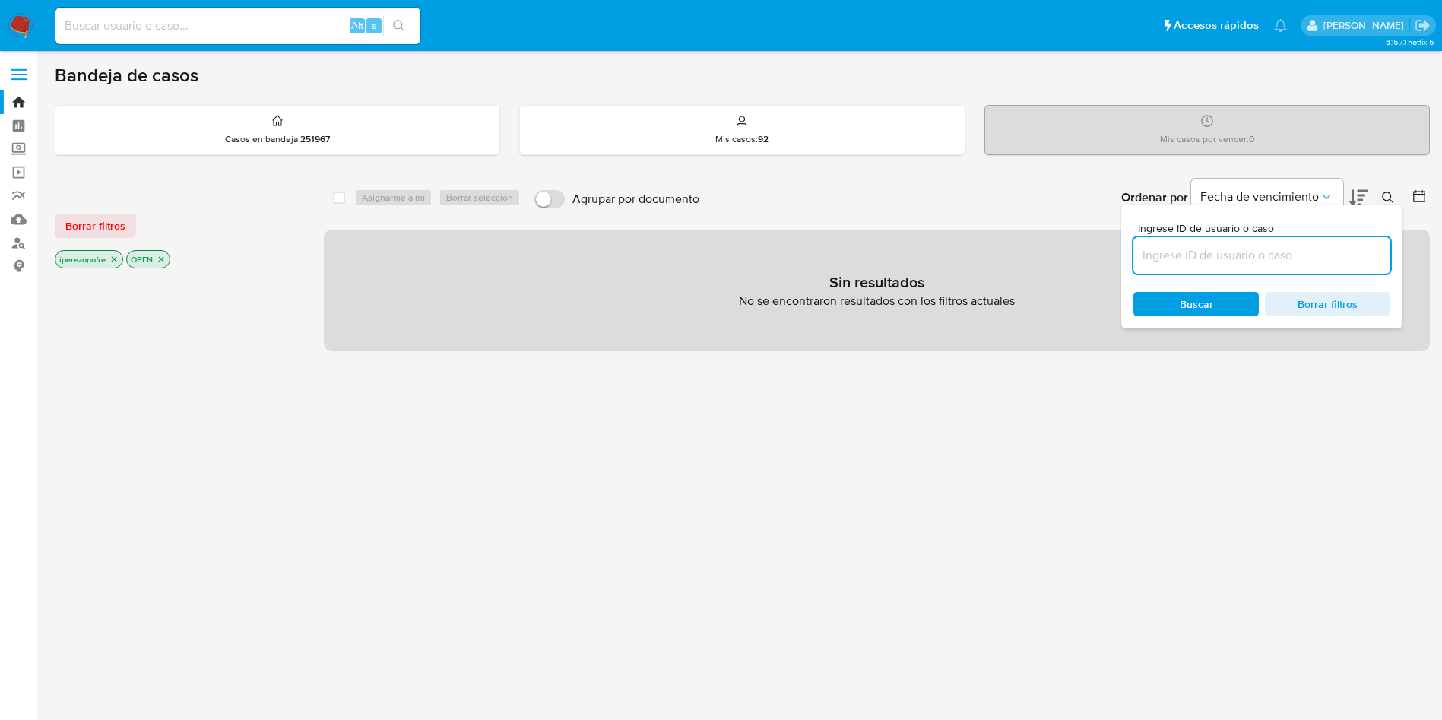
click at [1195, 252] on input at bounding box center [1261, 255] width 257 height 20
type input "1272049157"
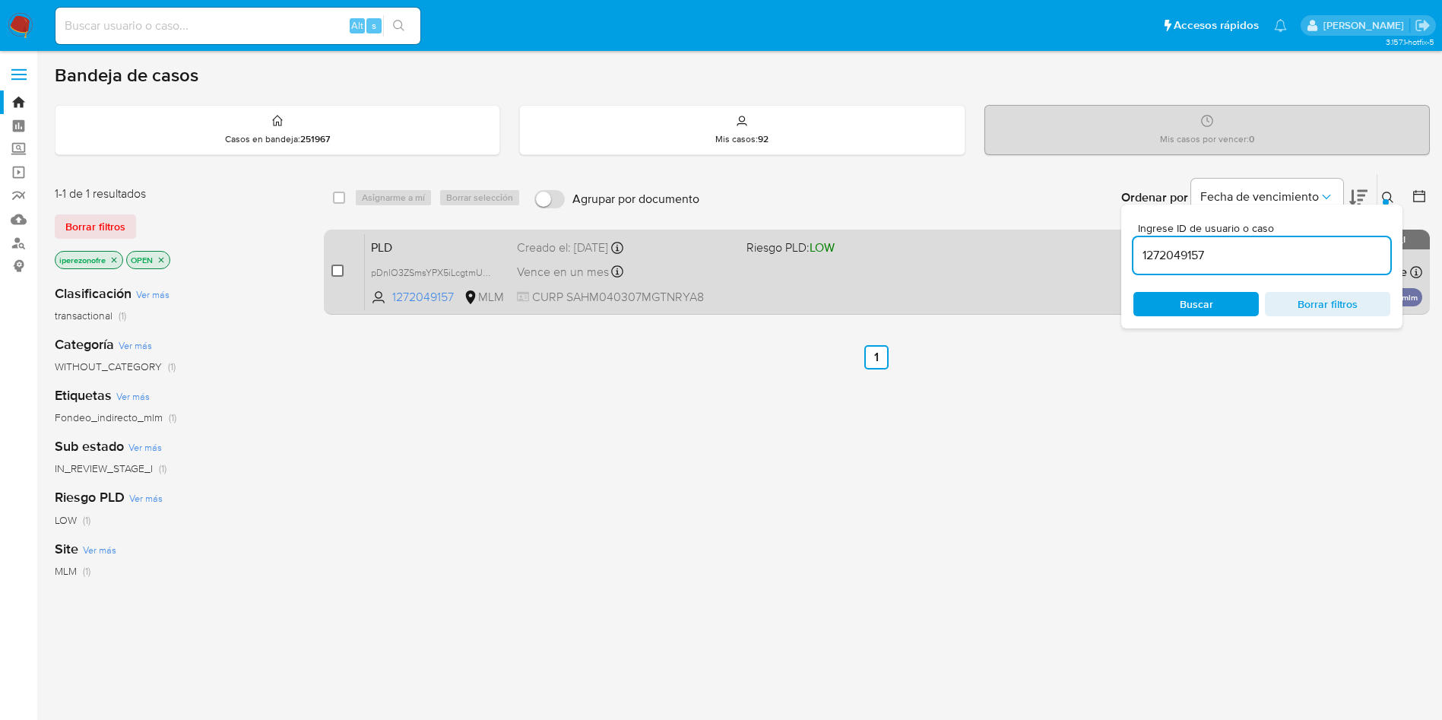
click at [338, 264] on input "checkbox" at bounding box center [337, 270] width 12 height 12
checkbox input "true"
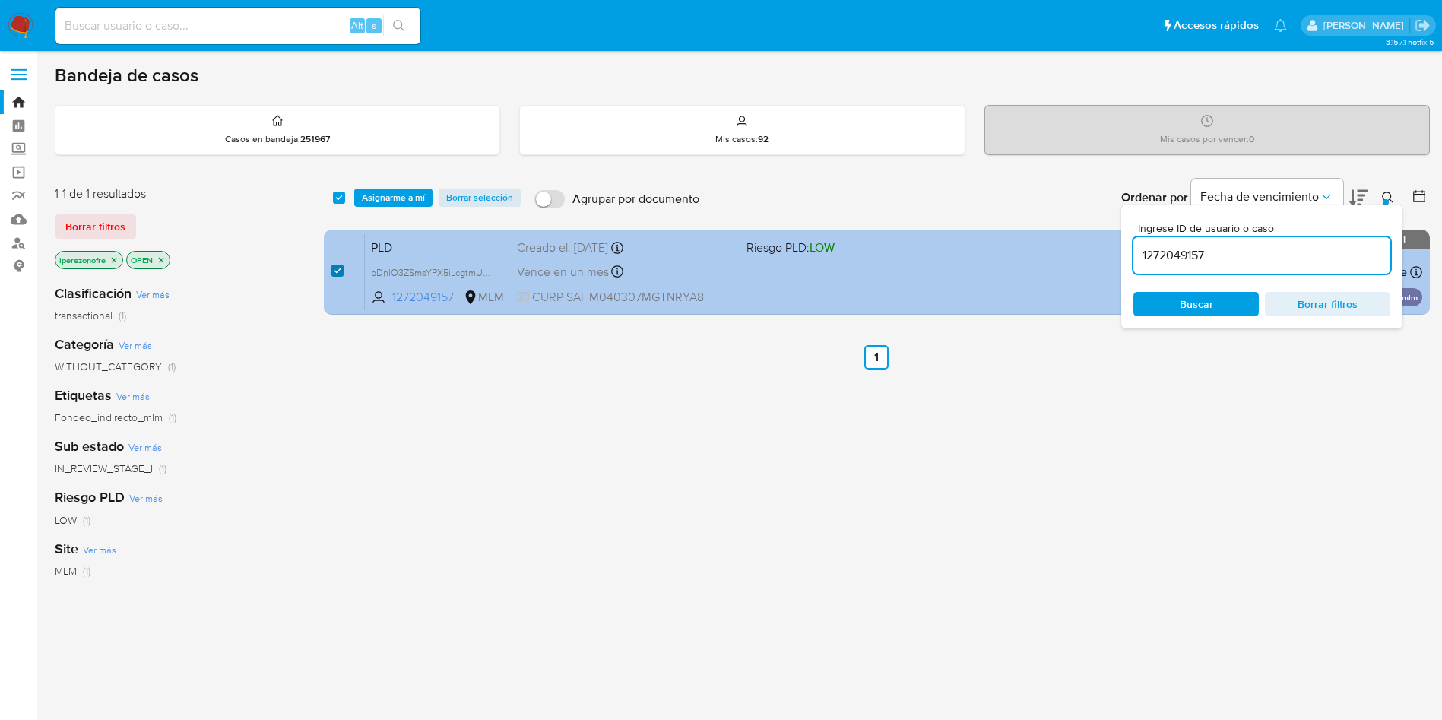
checkbox input "true"
click at [806, 287] on div "PLD pDnlO3ZSmsYPX5iLcgtmUtWs 1272049157 MLM Riesgo PLD: LOW Creado el: 12/08/20…" at bounding box center [893, 271] width 1057 height 77
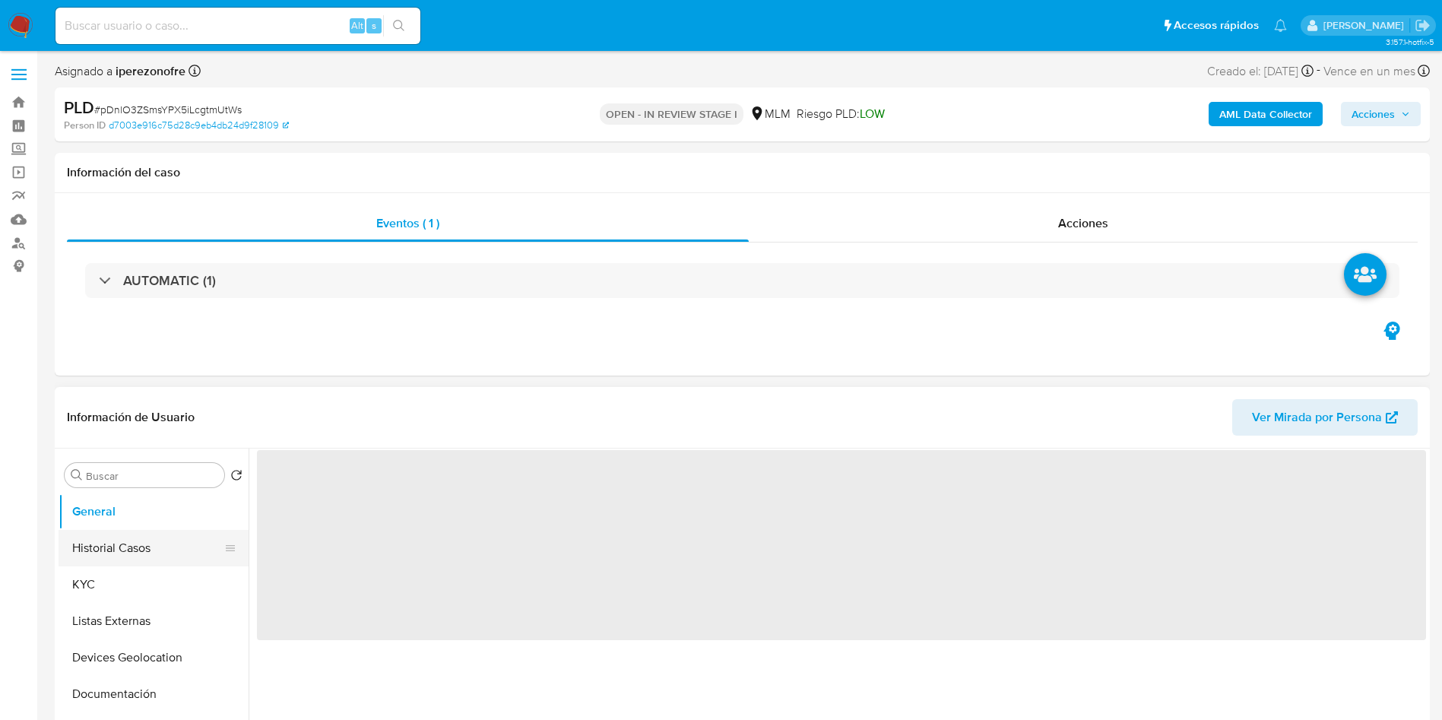
click at [148, 554] on button "Historial Casos" at bounding box center [148, 548] width 178 height 36
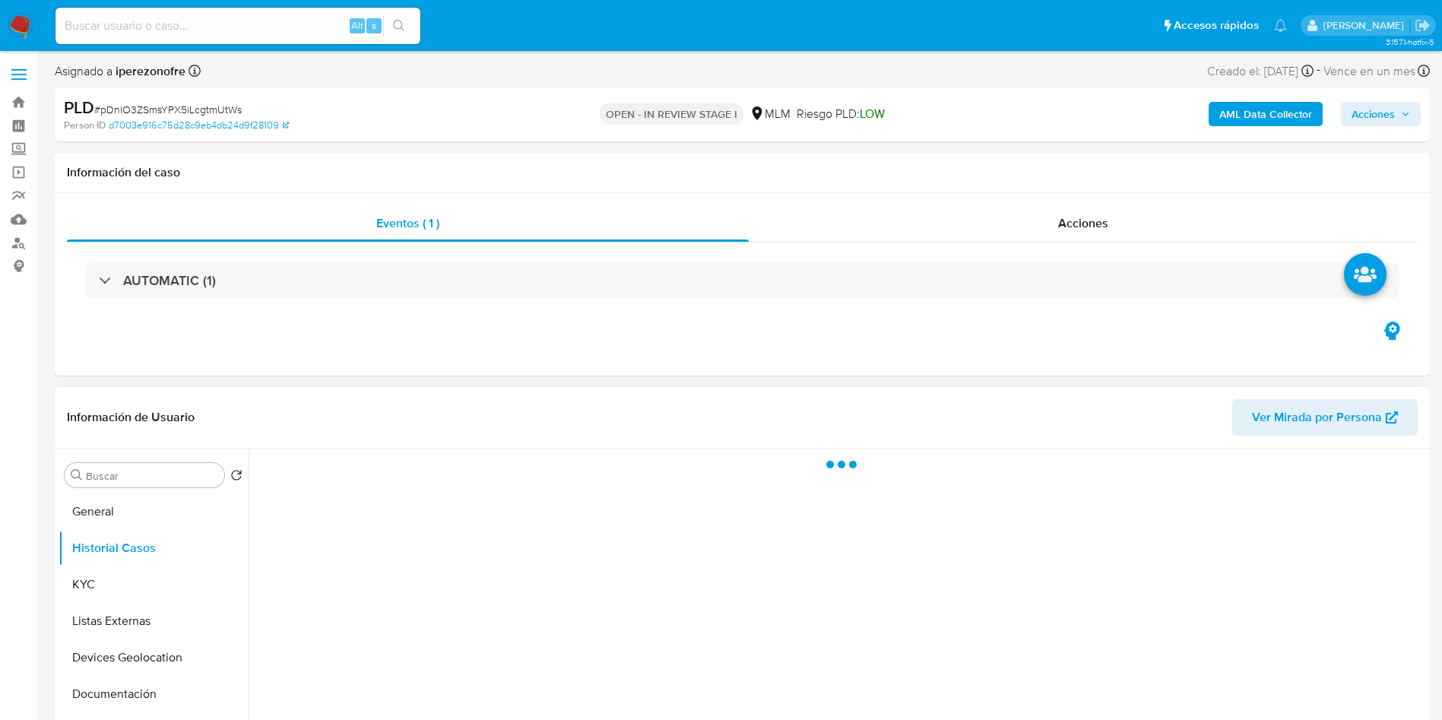
select select "10"
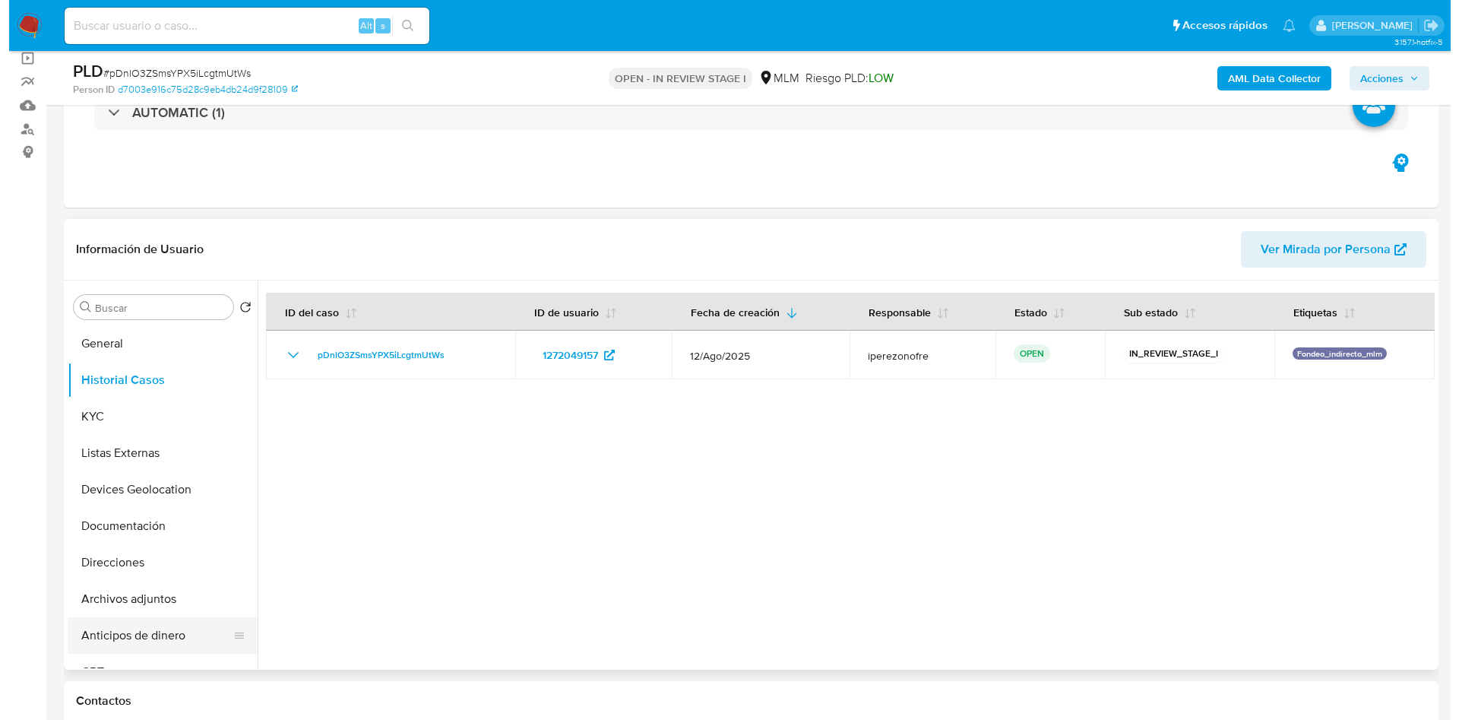
scroll to position [114, 0]
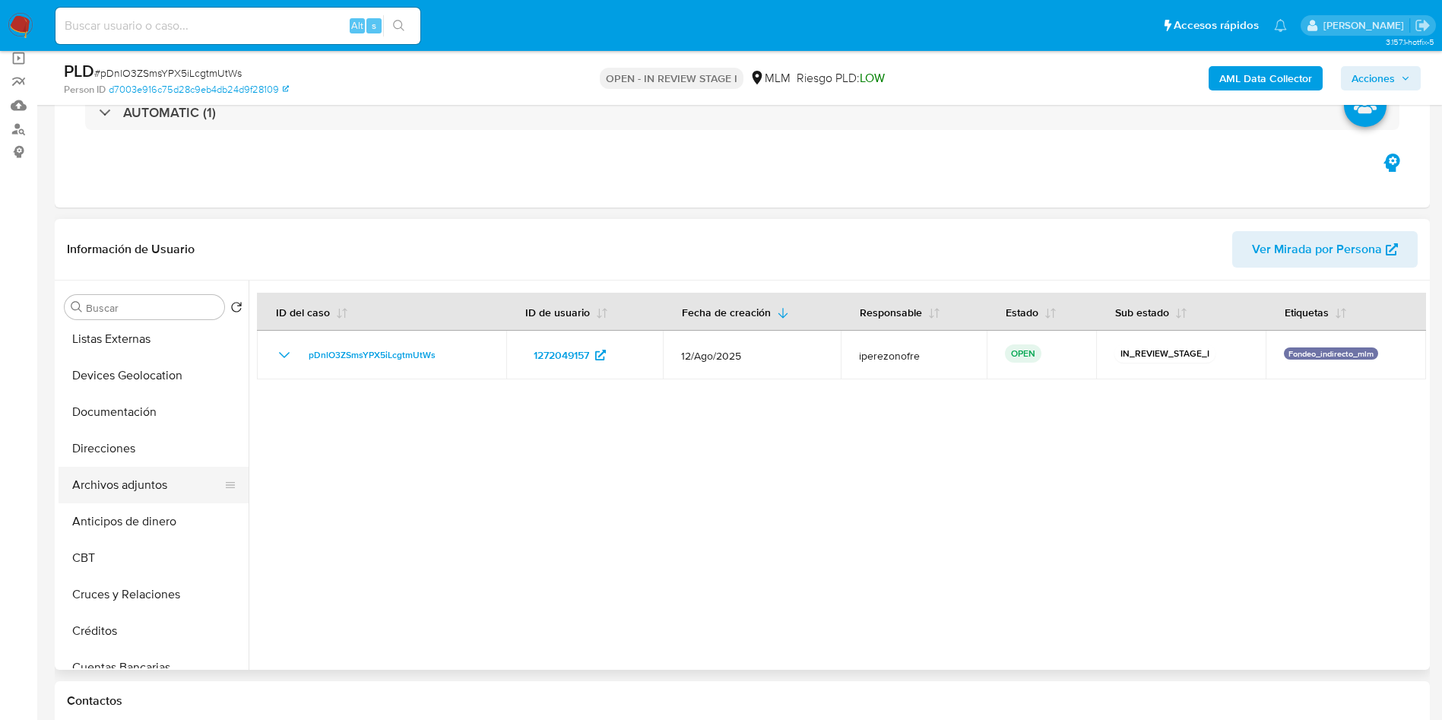
click at [128, 488] on button "Archivos adjuntos" at bounding box center [148, 485] width 178 height 36
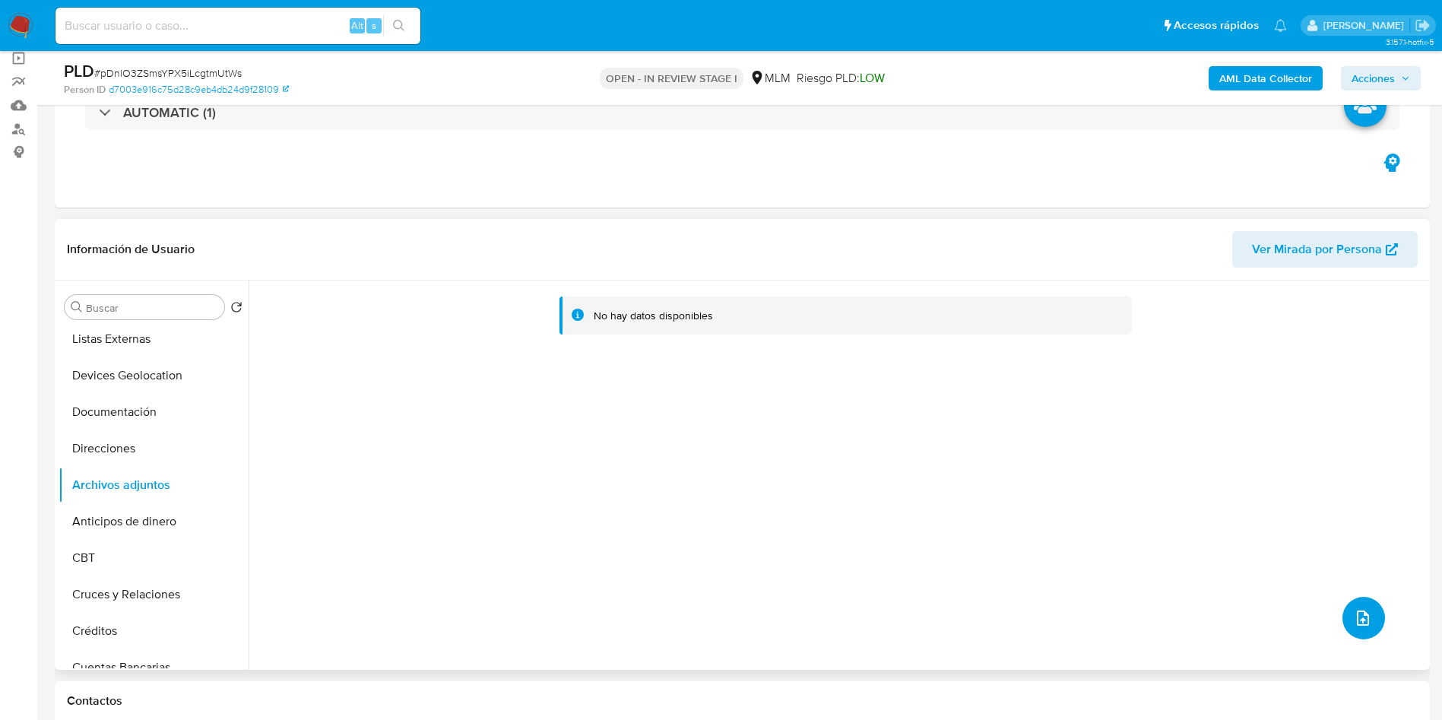
click at [1351, 605] on button "upload-file" at bounding box center [1363, 618] width 43 height 43
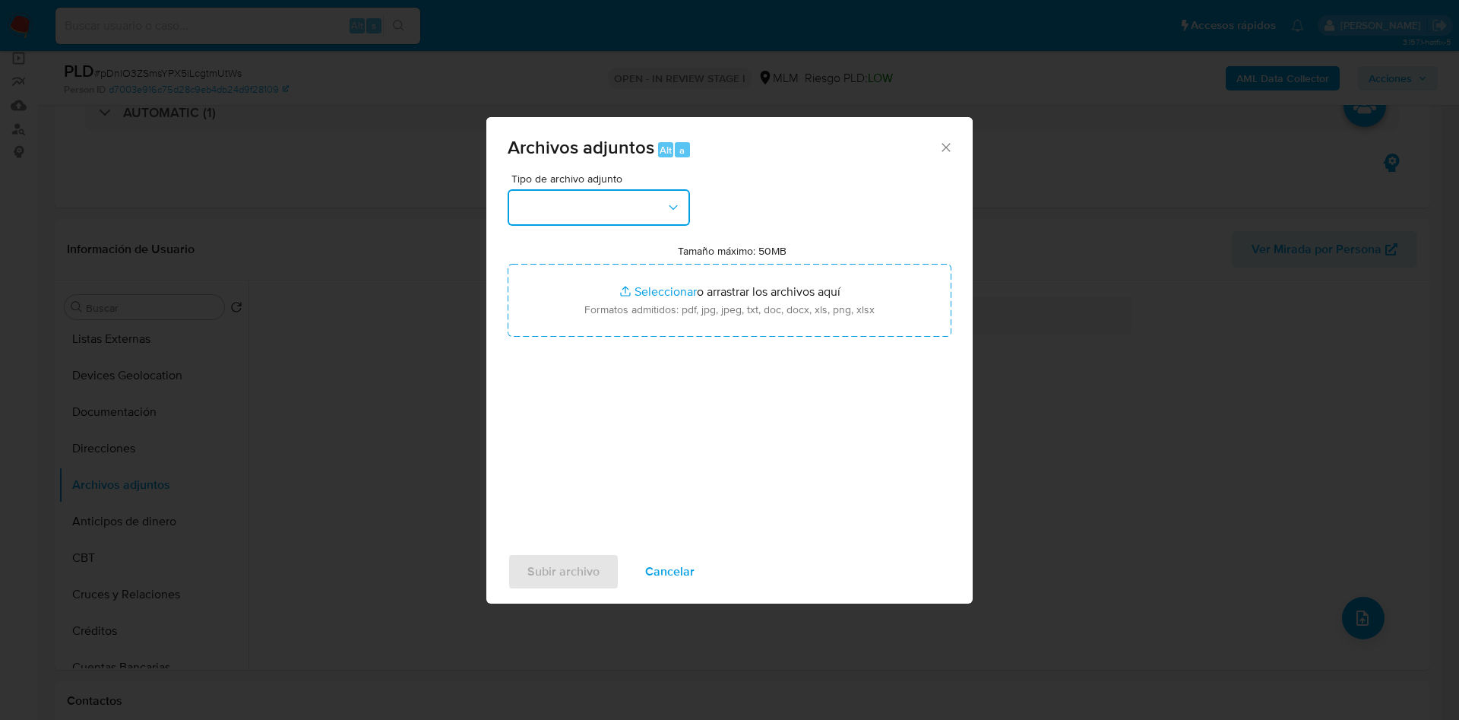
click at [631, 224] on button "button" at bounding box center [599, 207] width 182 height 36
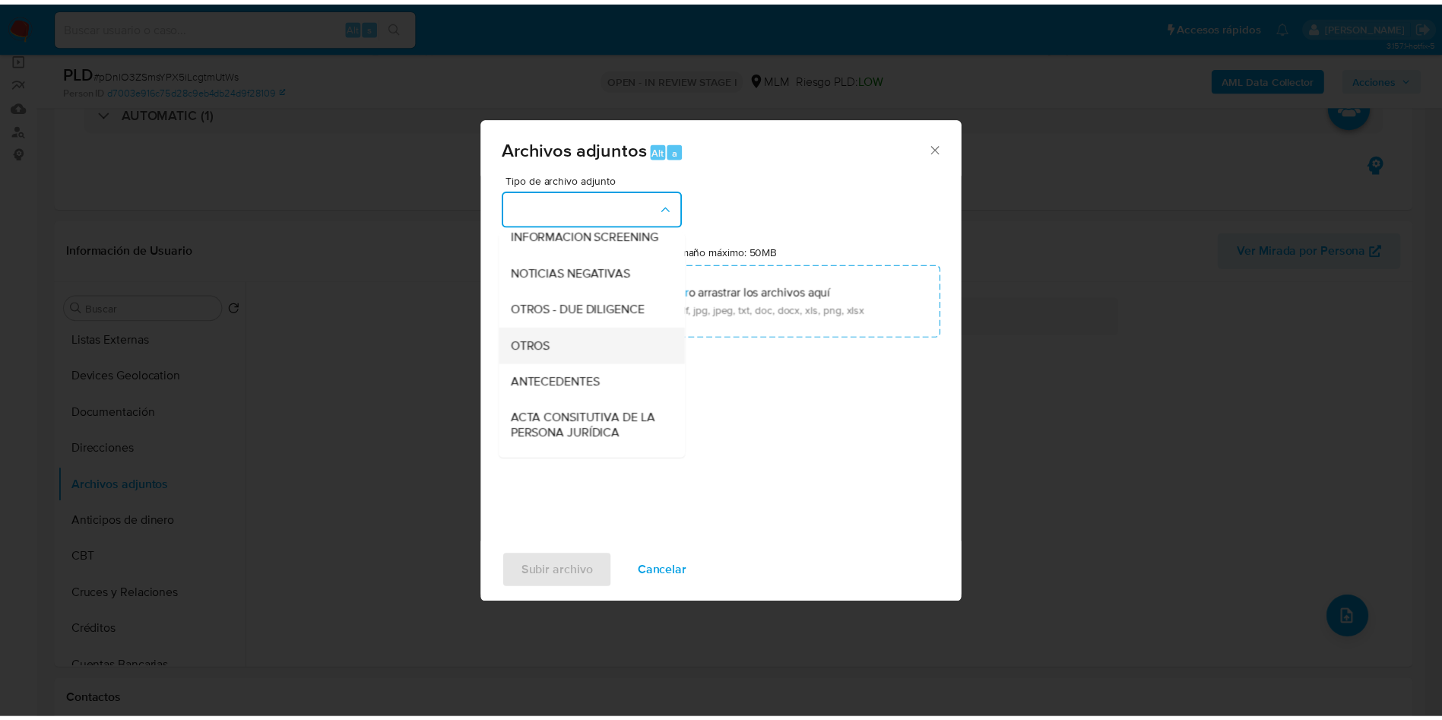
scroll to position [228, 0]
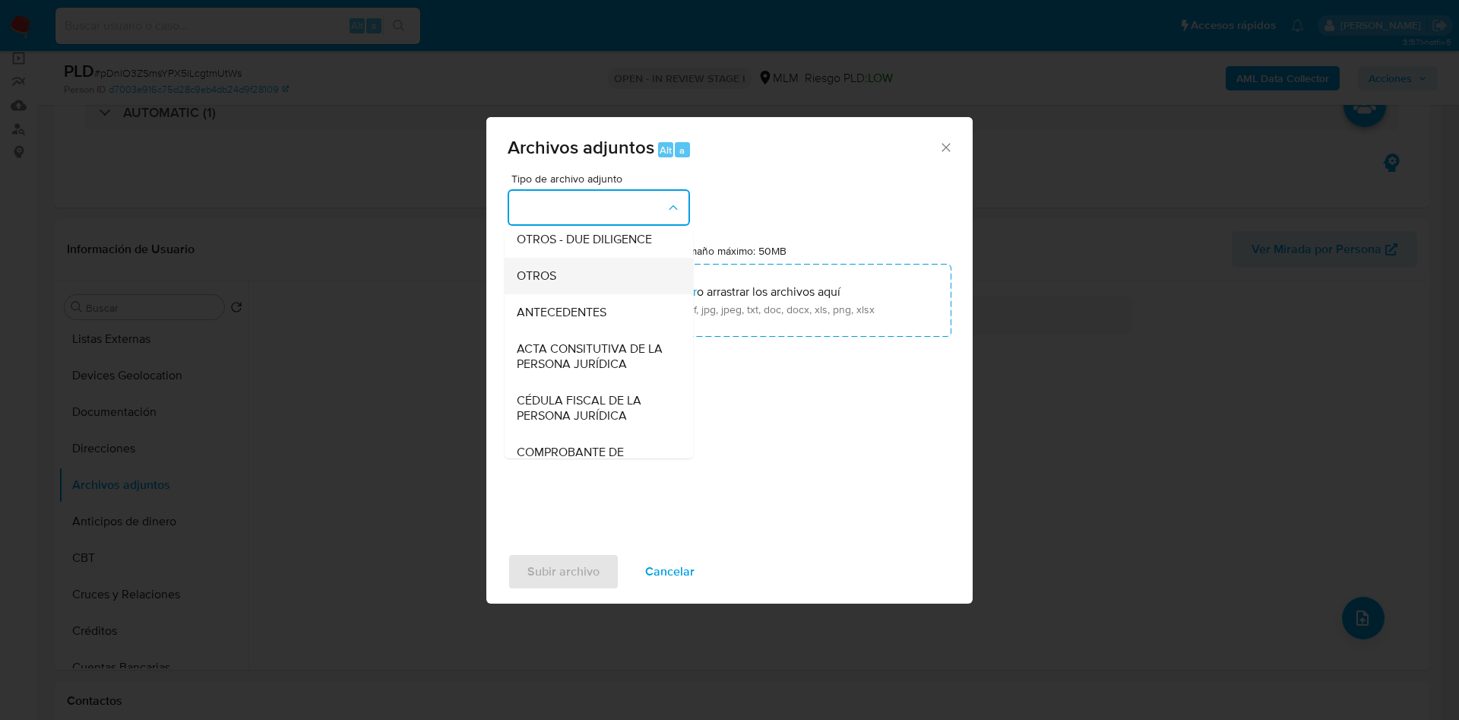
click at [550, 283] on span "OTROS" at bounding box center [537, 275] width 40 height 15
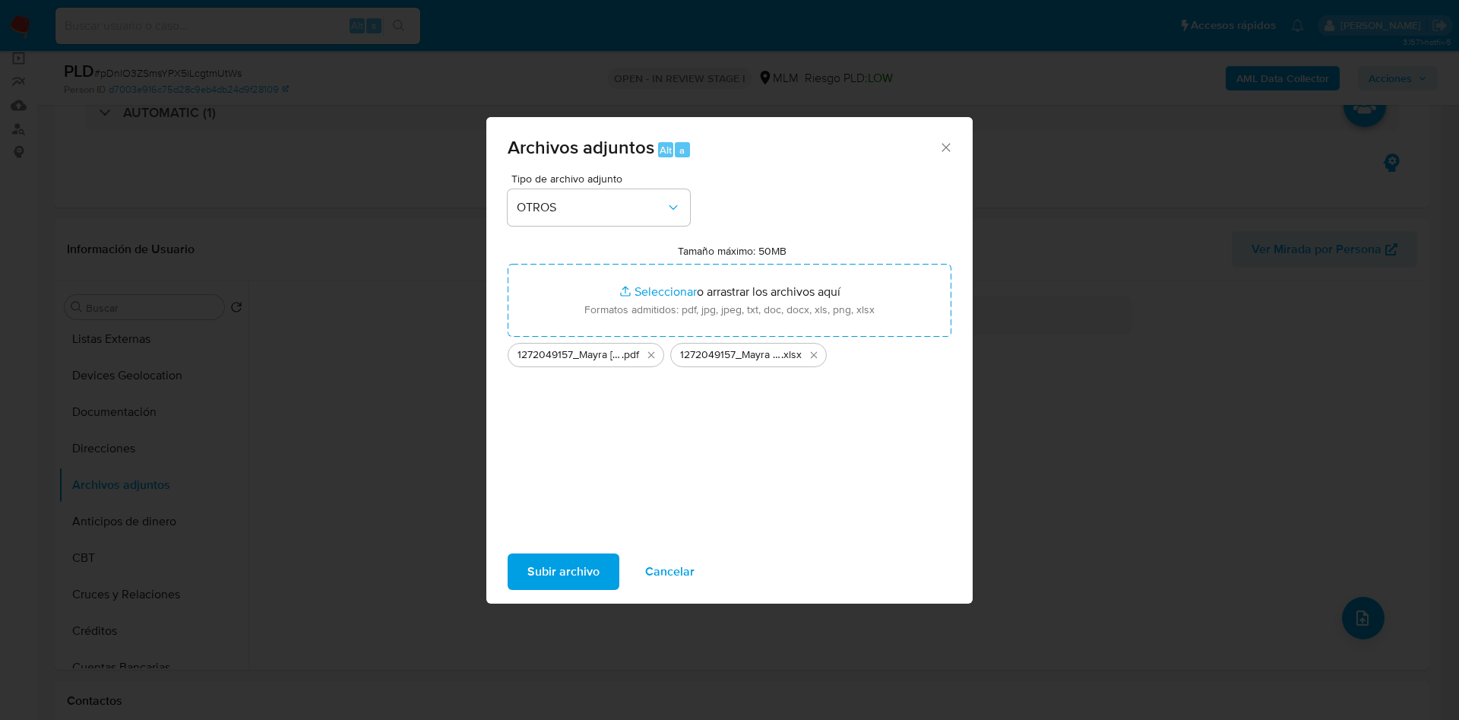
click at [571, 575] on span "Subir archivo" at bounding box center [563, 571] width 72 height 33
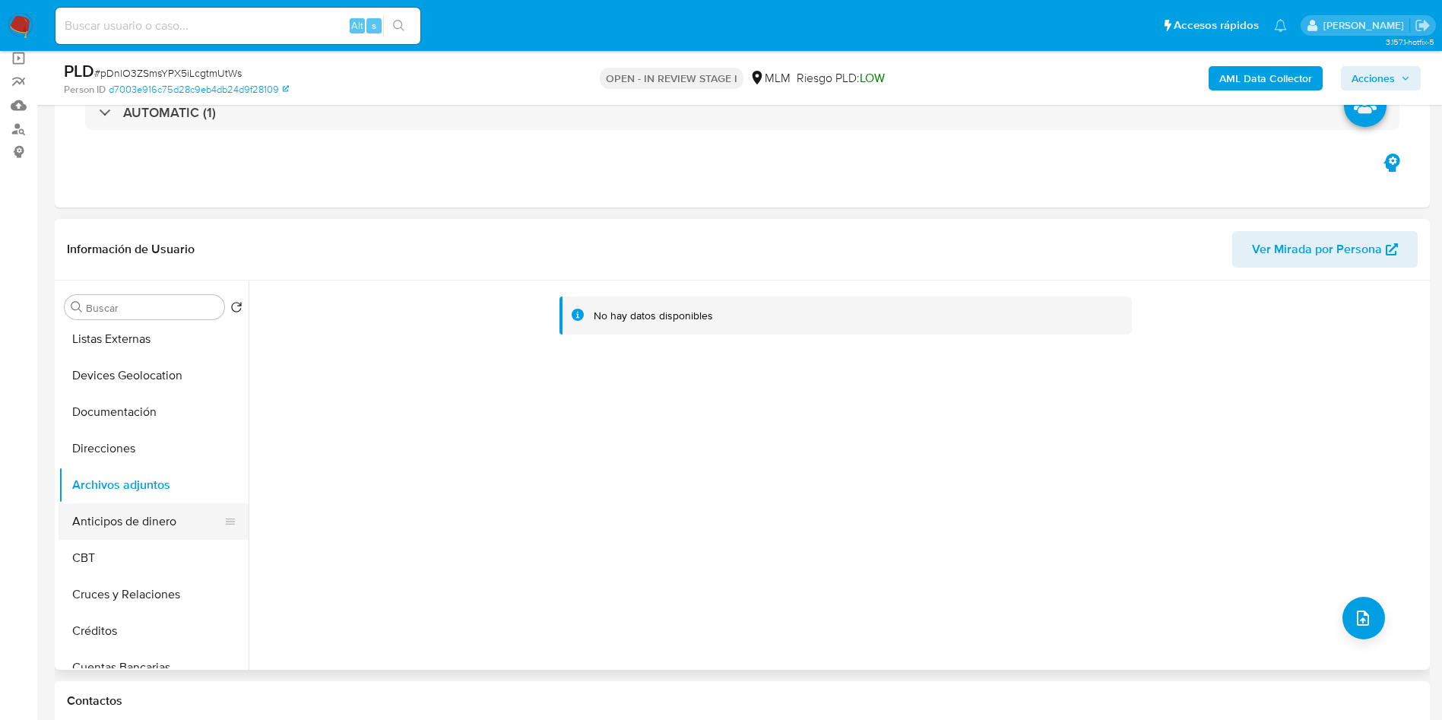
click at [156, 511] on button "Anticipos de dinero" at bounding box center [148, 521] width 178 height 36
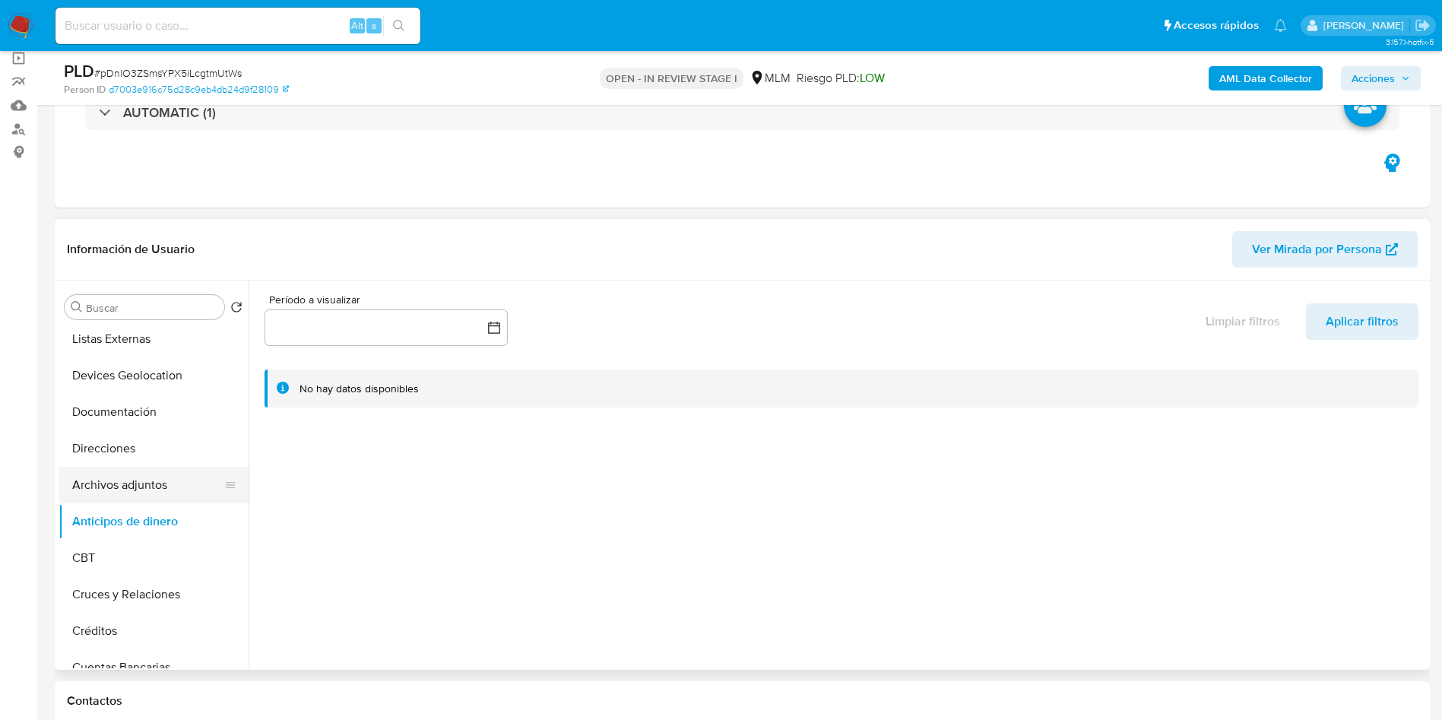
click at [128, 477] on button "Archivos adjuntos" at bounding box center [148, 485] width 178 height 36
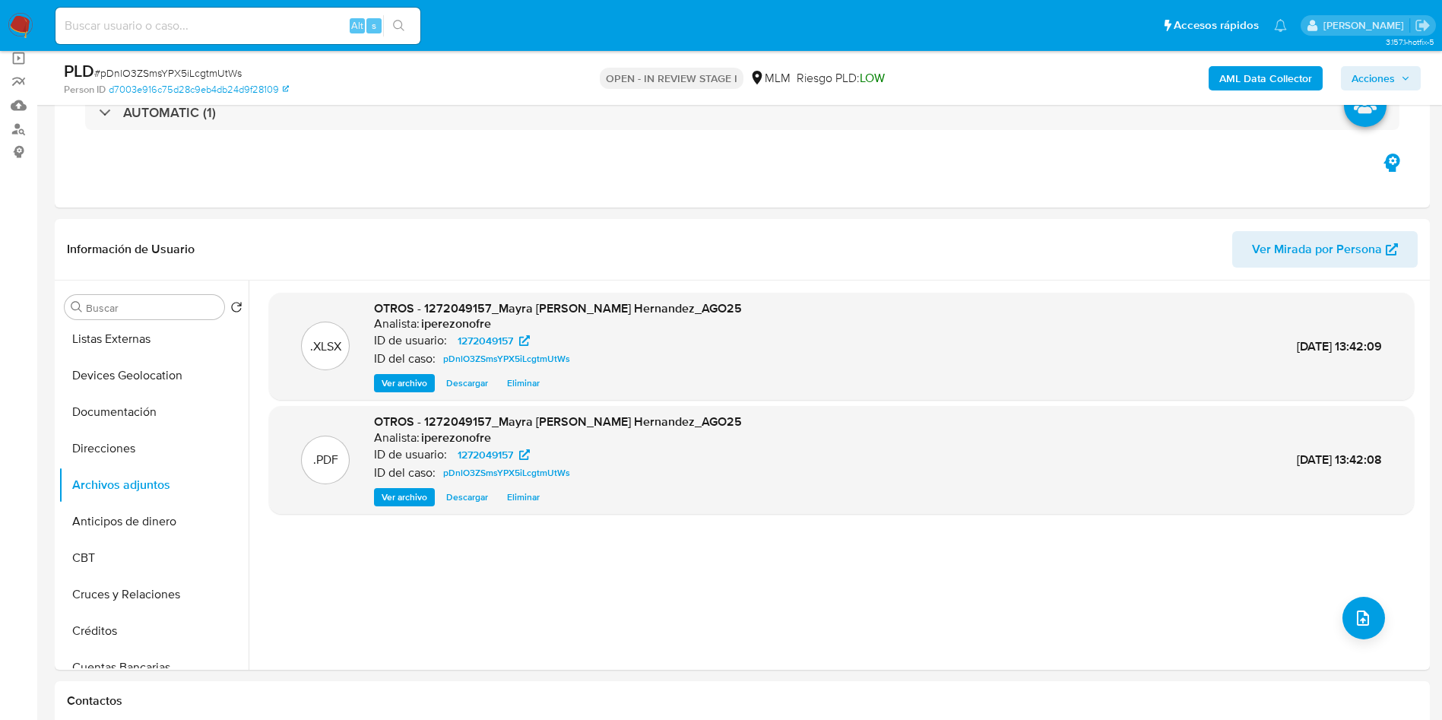
click at [1403, 68] on span "Acciones" at bounding box center [1380, 78] width 59 height 21
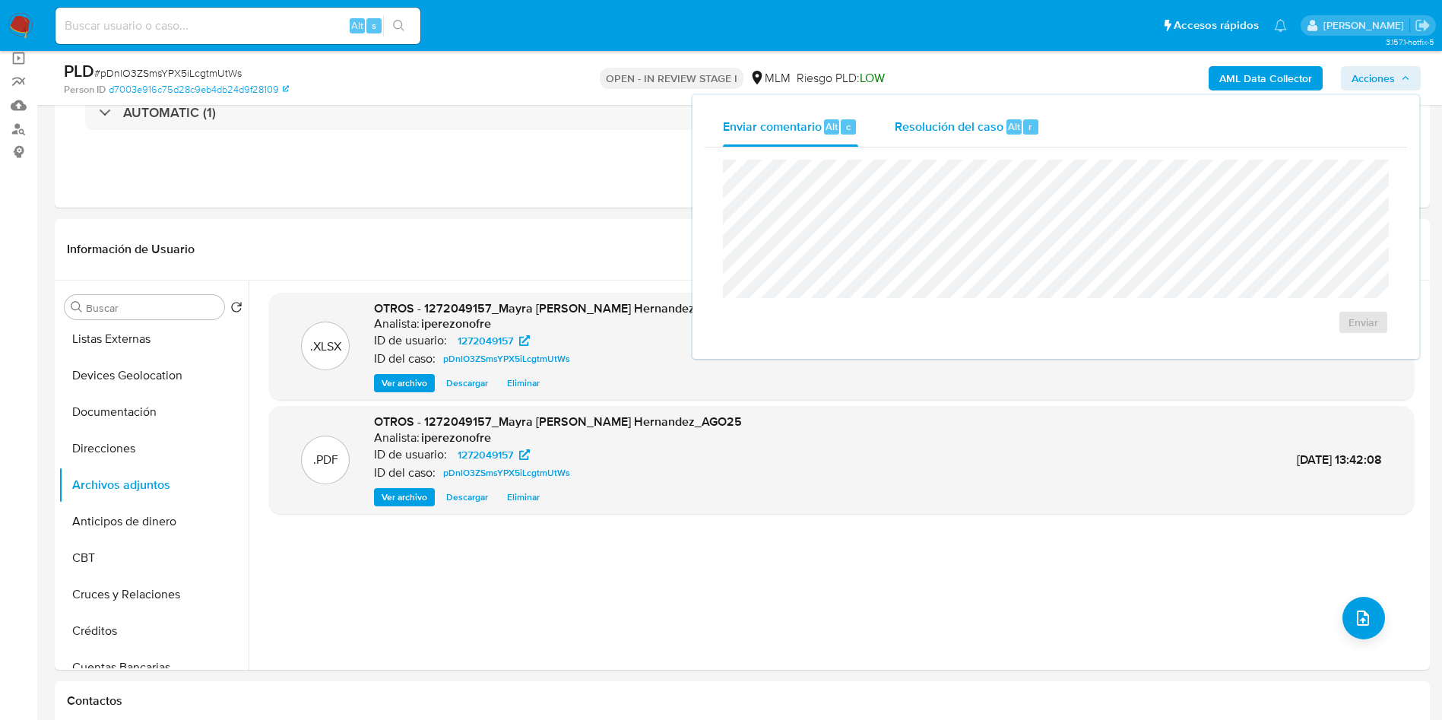
click at [958, 126] on span "Resolución del caso" at bounding box center [949, 125] width 109 height 17
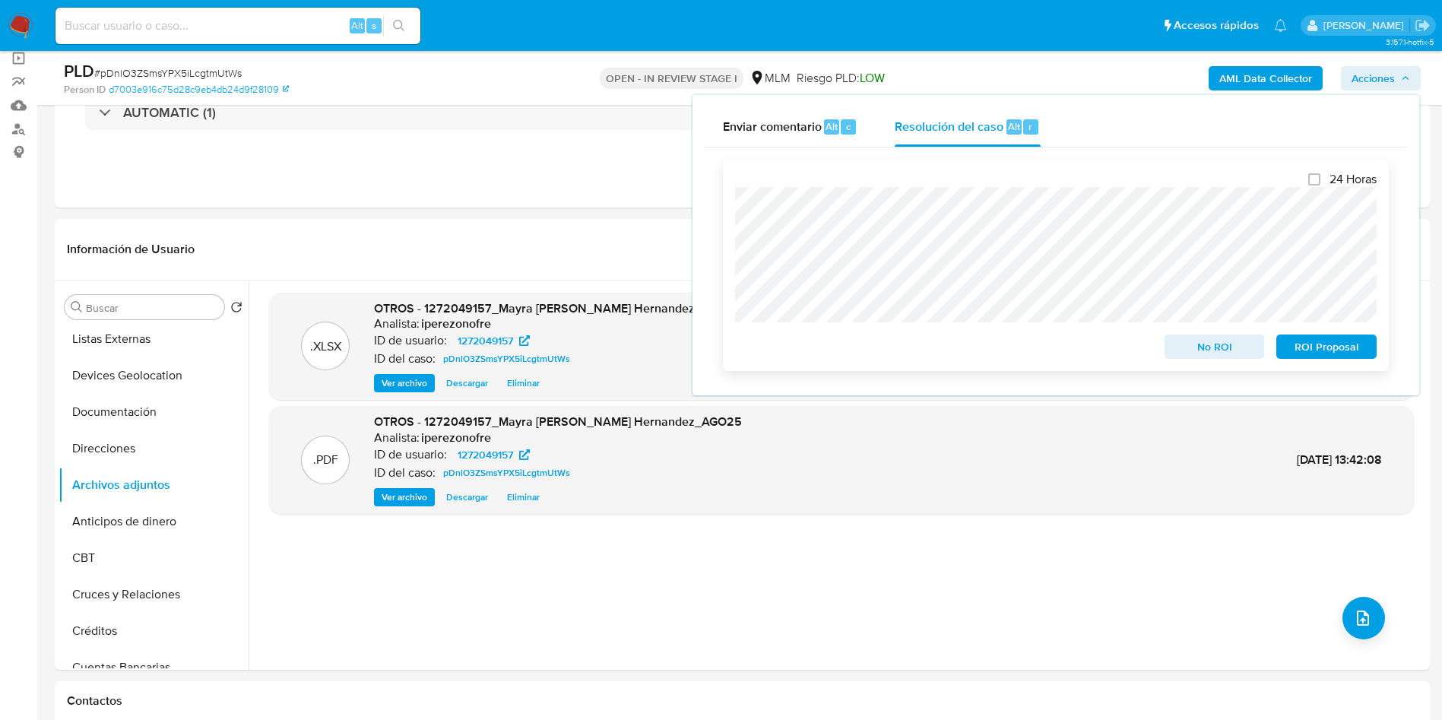
click at [1334, 347] on span "ROI Proposal" at bounding box center [1326, 346] width 79 height 21
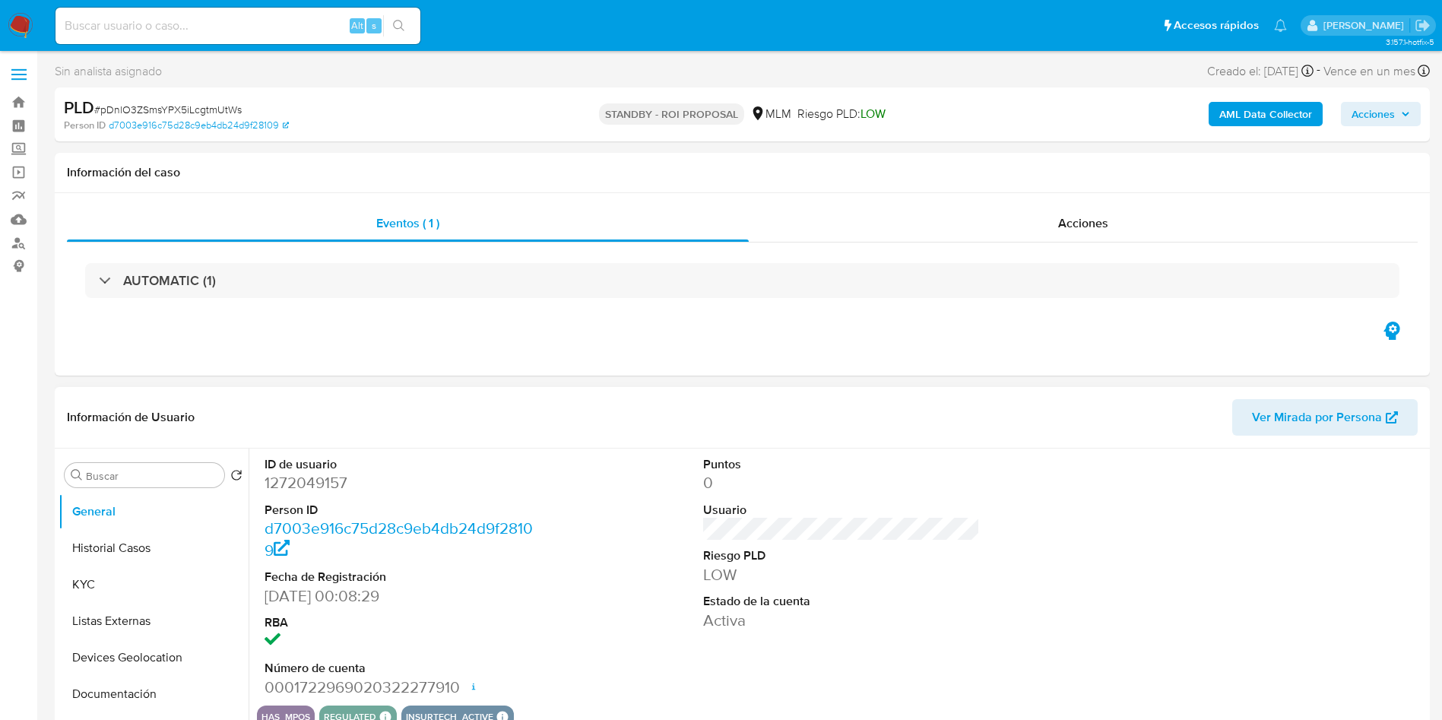
select select "10"
click at [214, 21] on input at bounding box center [237, 26] width 365 height 20
paste input "292864564"
type input "292864564"
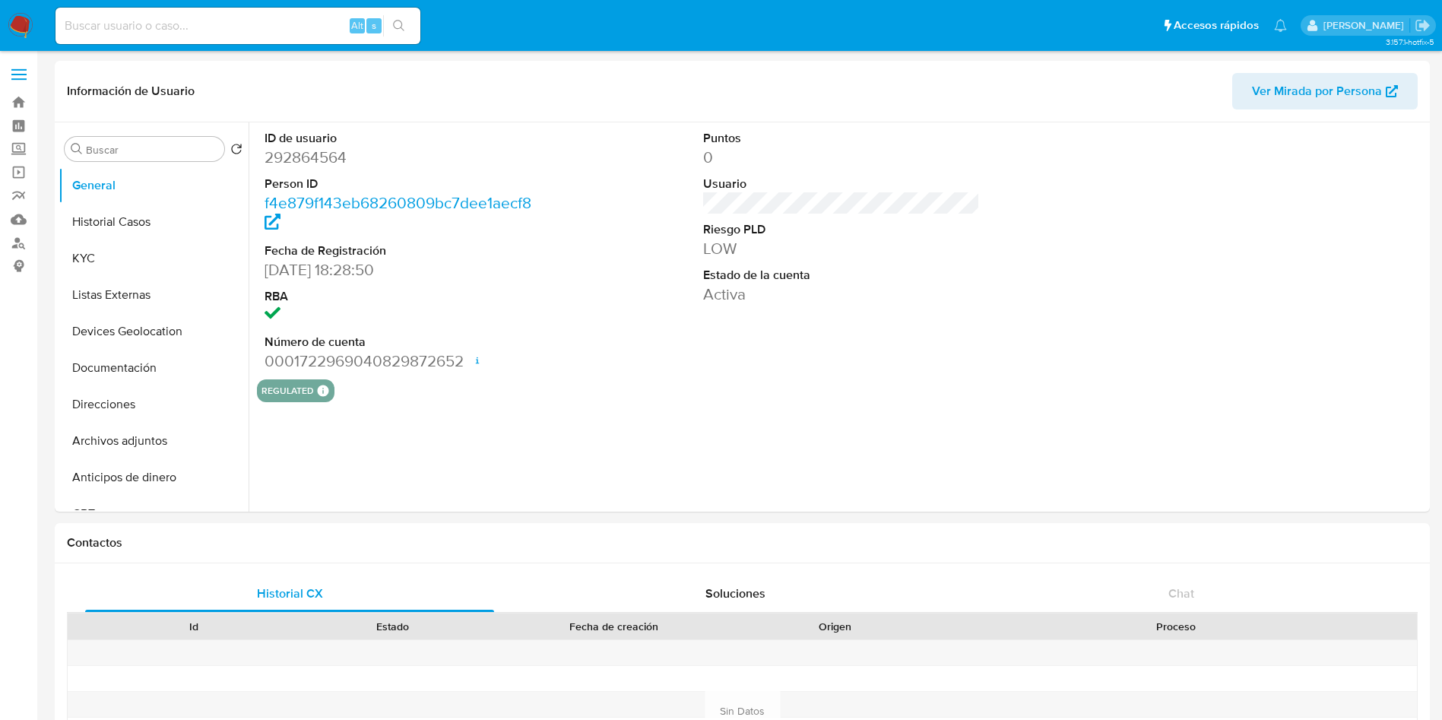
select select "10"
click at [151, 216] on button "Historial Casos" at bounding box center [148, 222] width 178 height 36
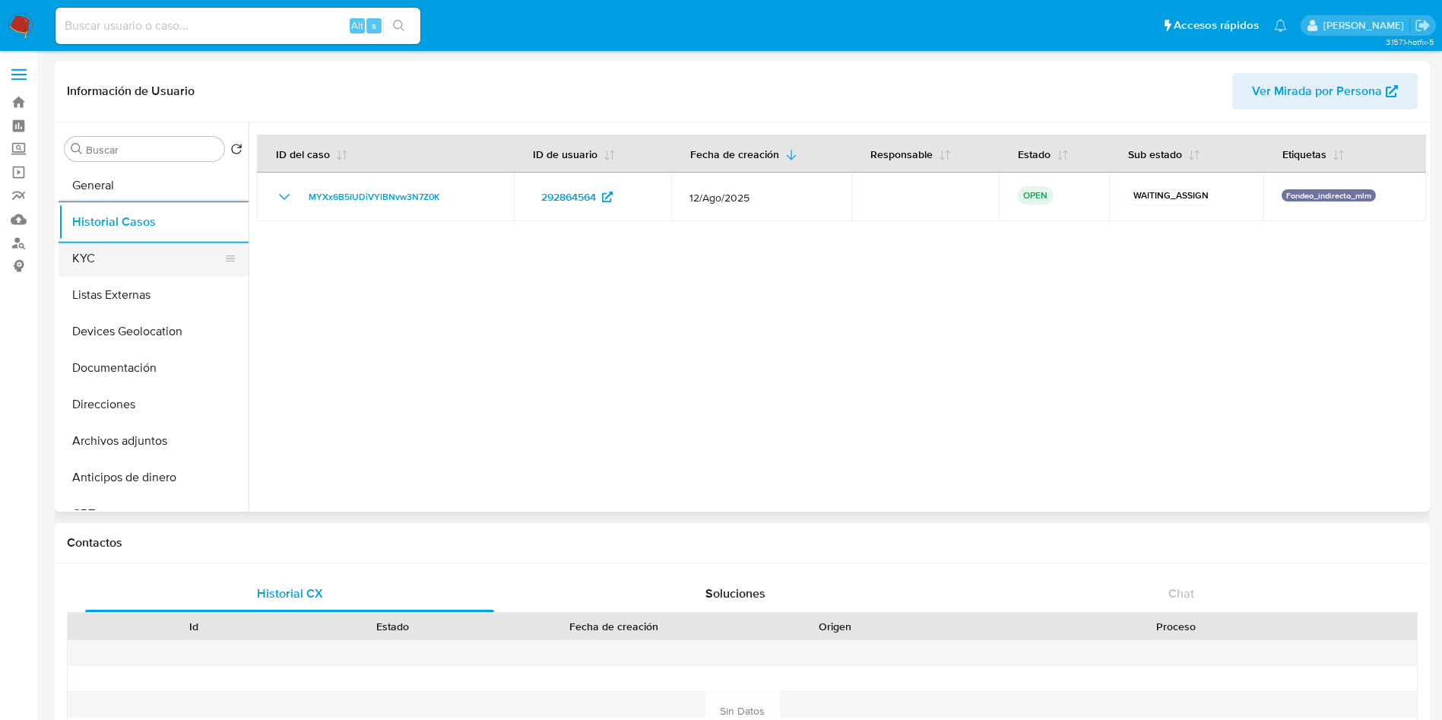
click at [125, 271] on button "KYC" at bounding box center [148, 258] width 178 height 36
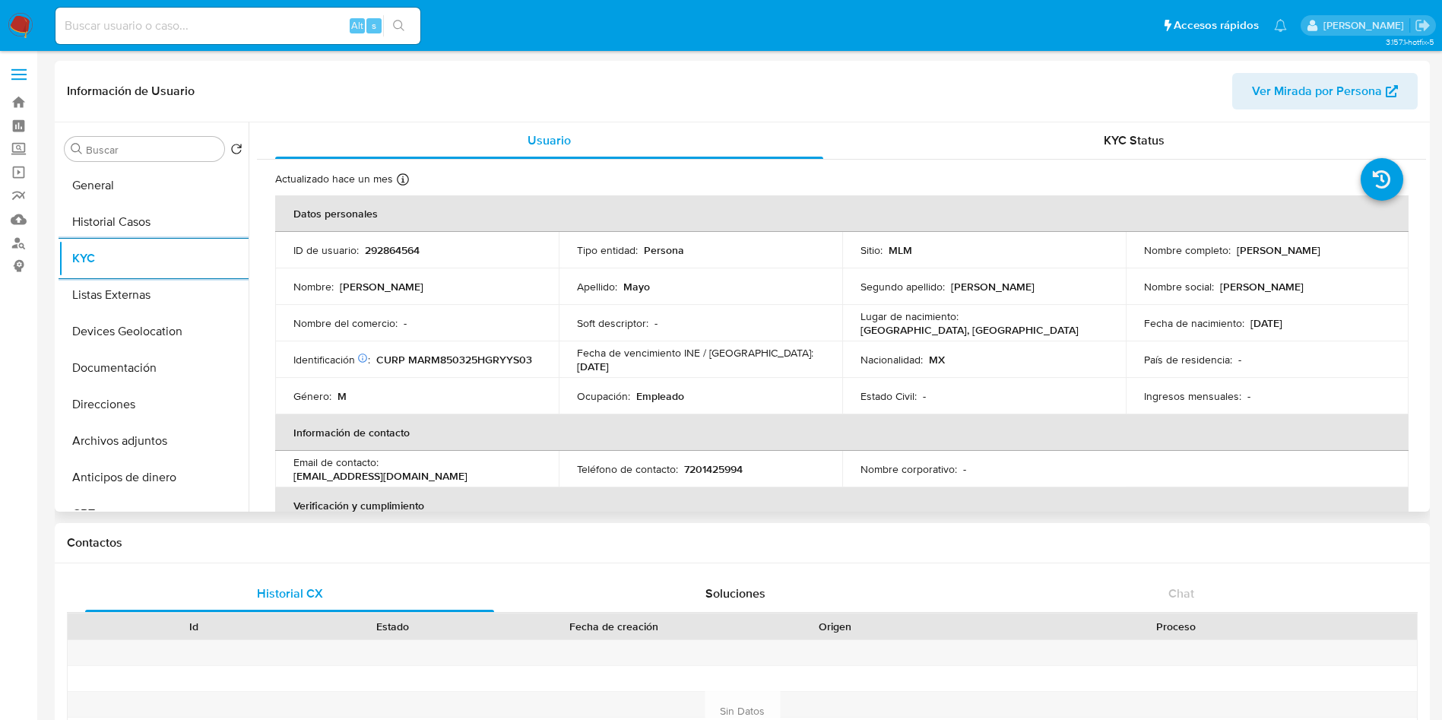
scroll to position [114, 0]
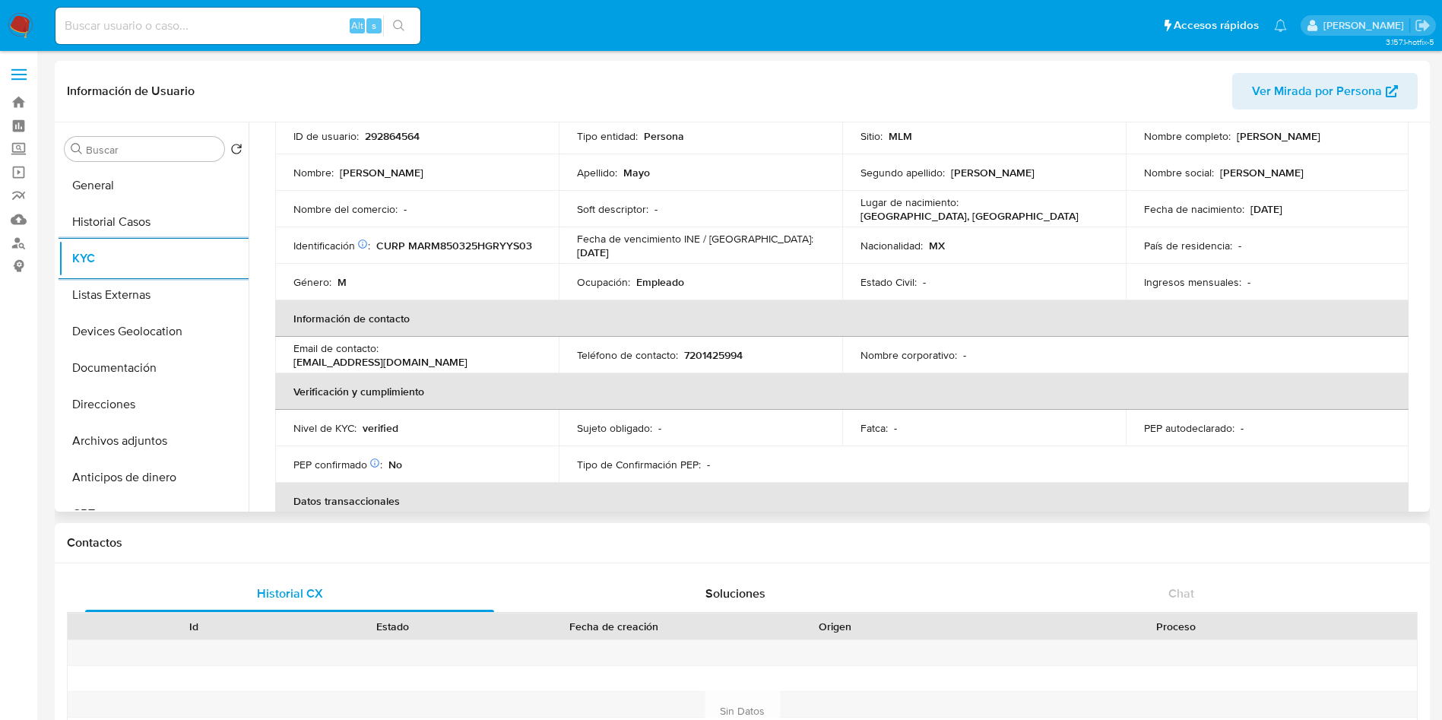
click at [698, 352] on p "7201425994" at bounding box center [713, 355] width 59 height 14
copy p "7201425994"
drag, startPoint x: 515, startPoint y: 351, endPoint x: 385, endPoint y: 353, distance: 130.0
click at [385, 353] on div "Email de contacto : misaelmayolm@gmail.com" at bounding box center [416, 354] width 247 height 27
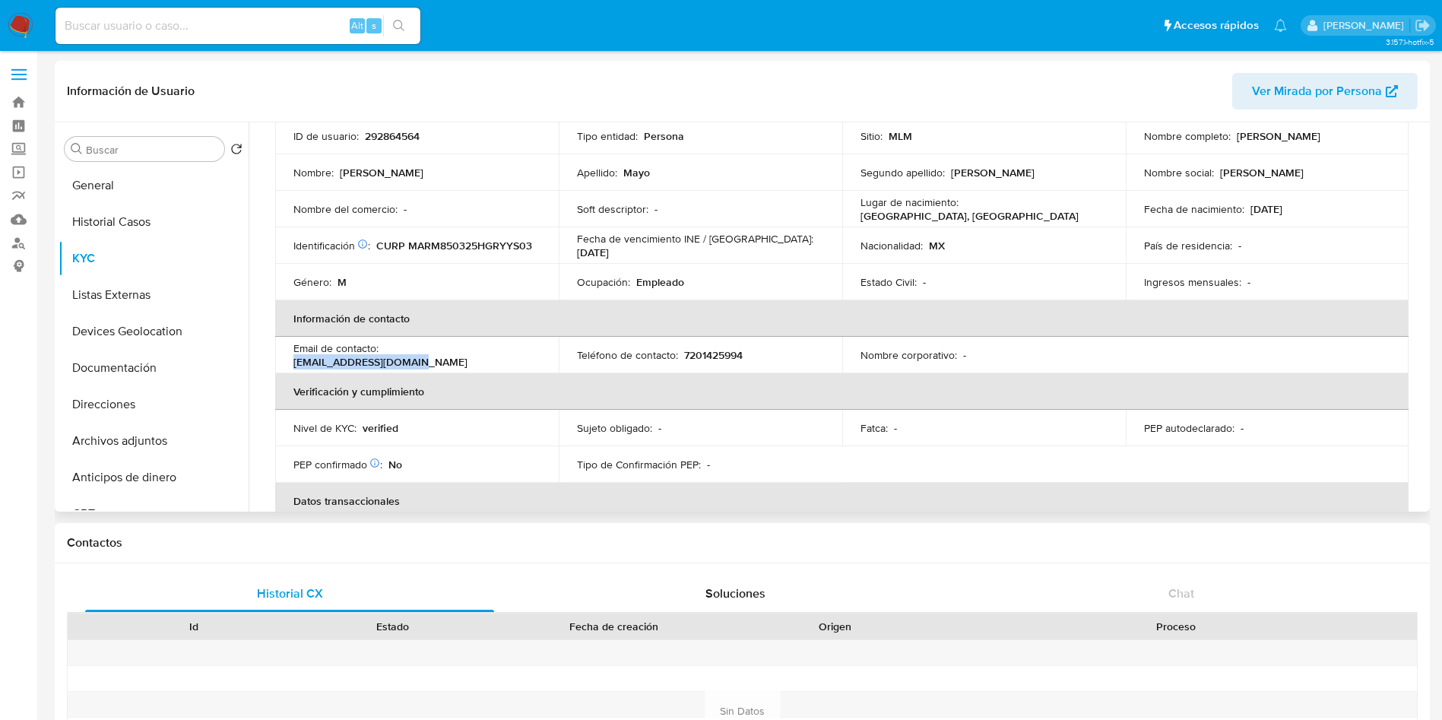
copy p "misaelmayolm@gmail.com"
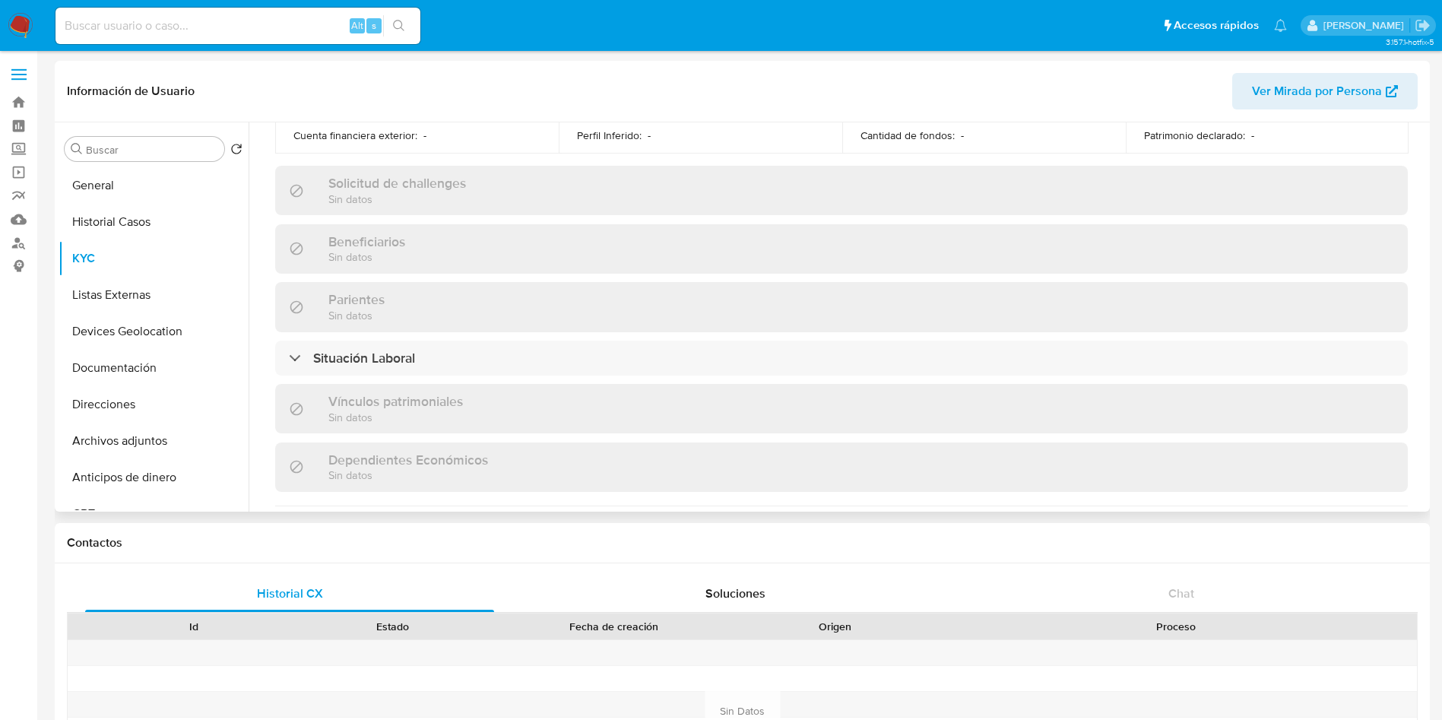
scroll to position [703, 0]
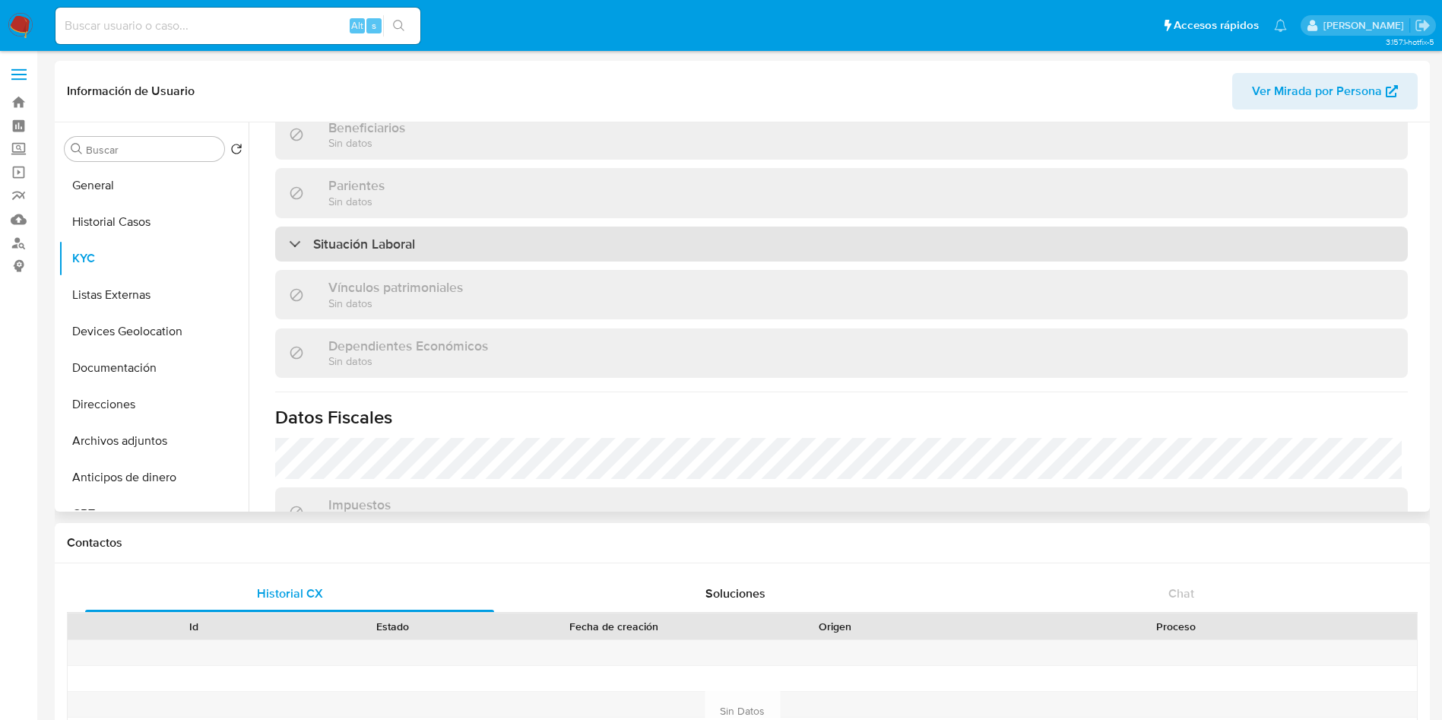
click at [570, 236] on div "Situación Laboral" at bounding box center [841, 243] width 1132 height 35
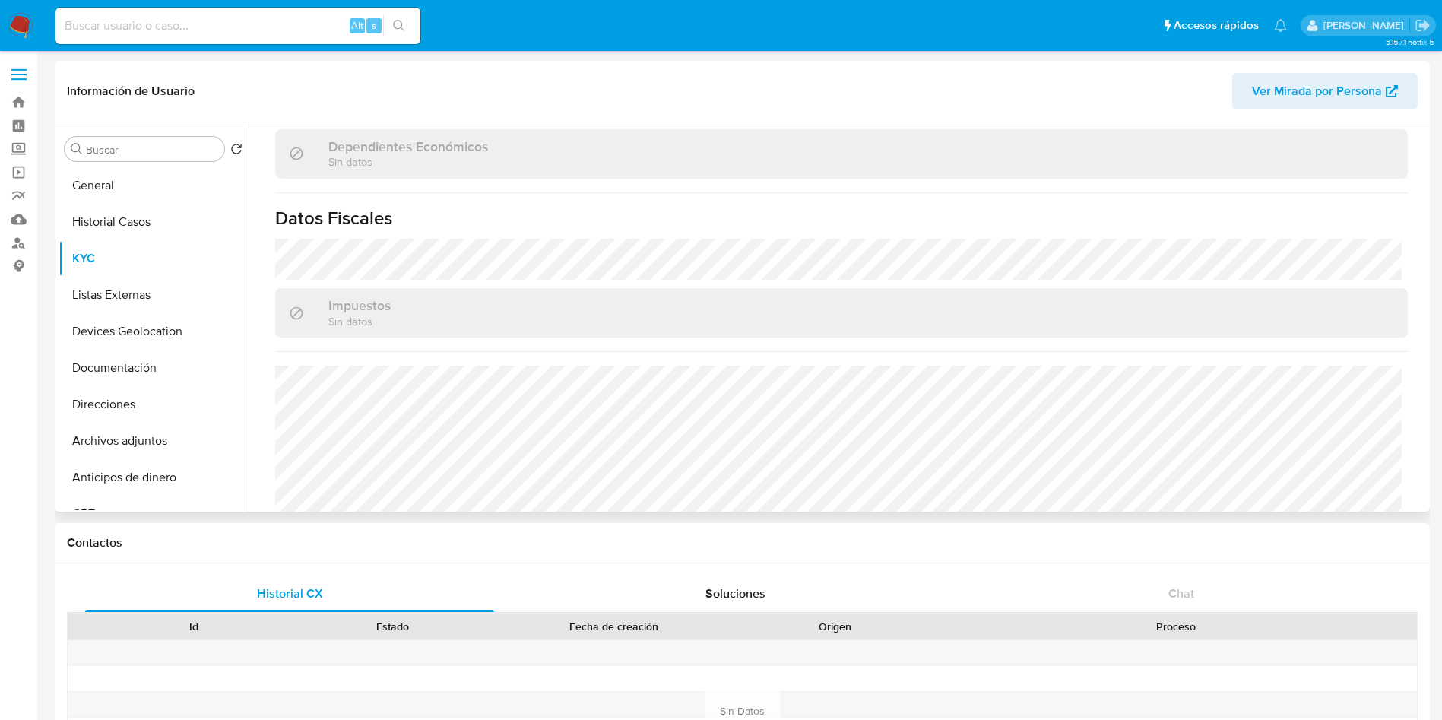
scroll to position [1159, 0]
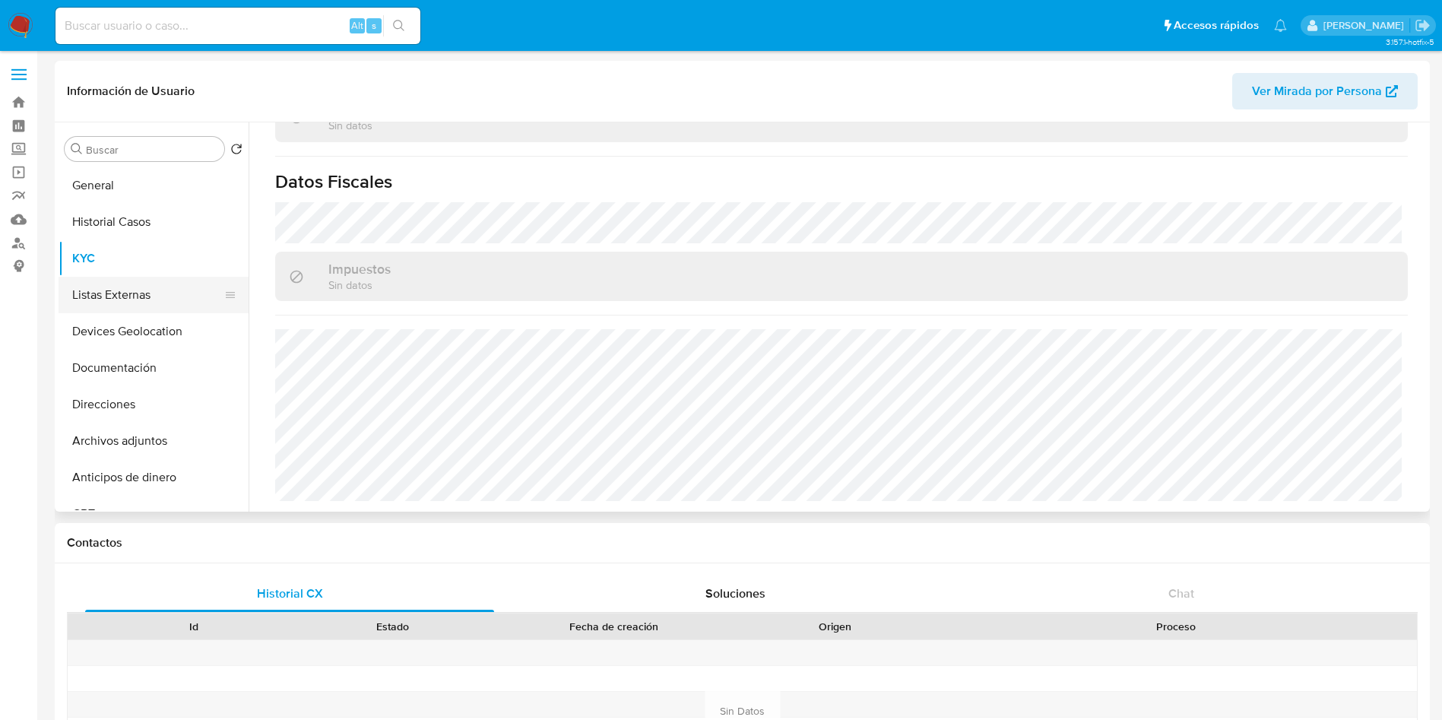
click at [81, 291] on button "Listas Externas" at bounding box center [148, 295] width 178 height 36
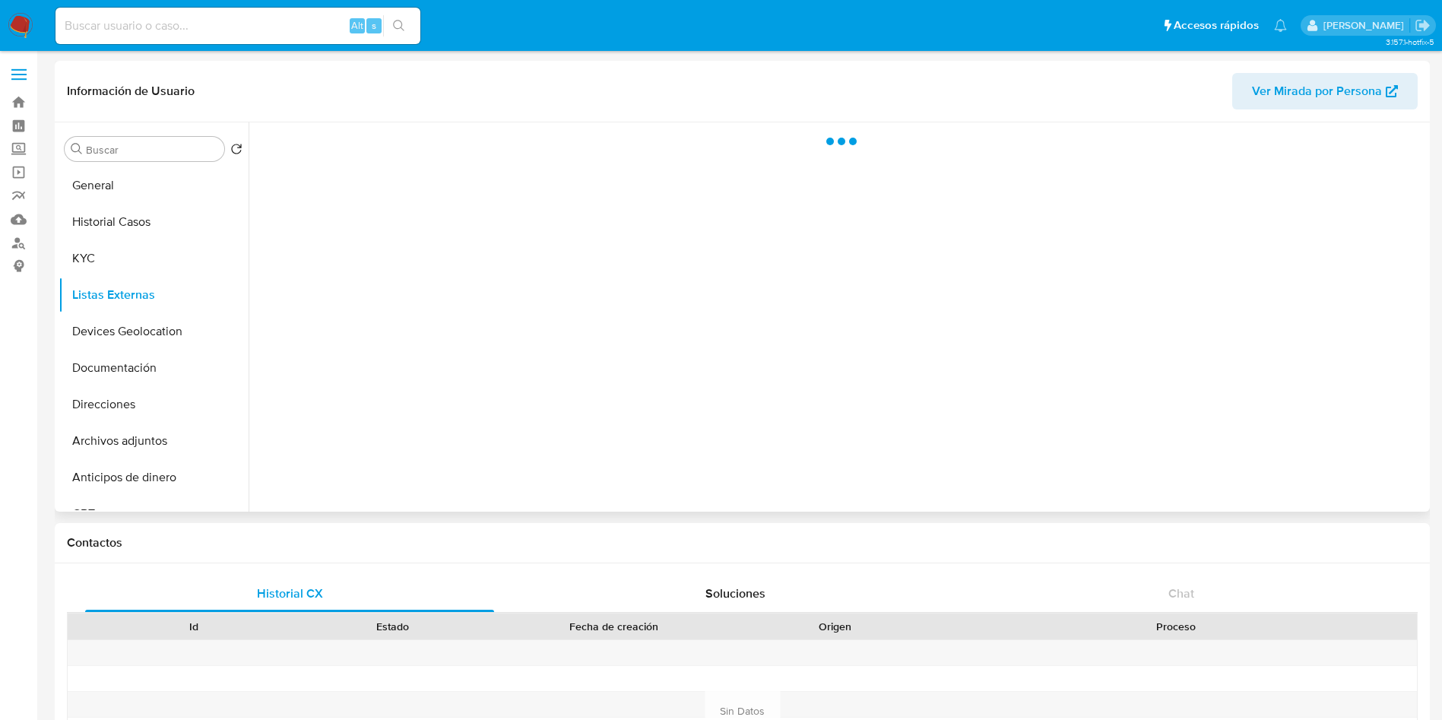
scroll to position [0, 0]
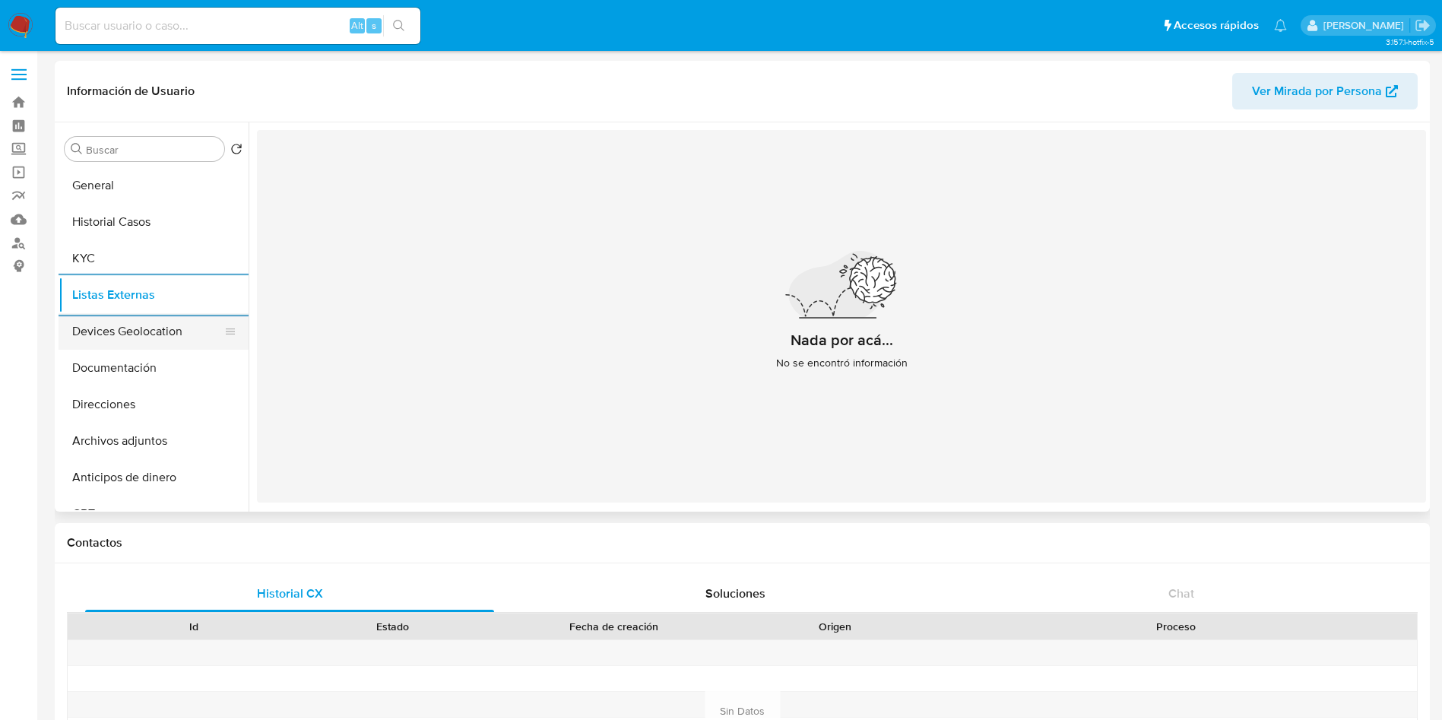
click at [168, 339] on button "Devices Geolocation" at bounding box center [148, 331] width 178 height 36
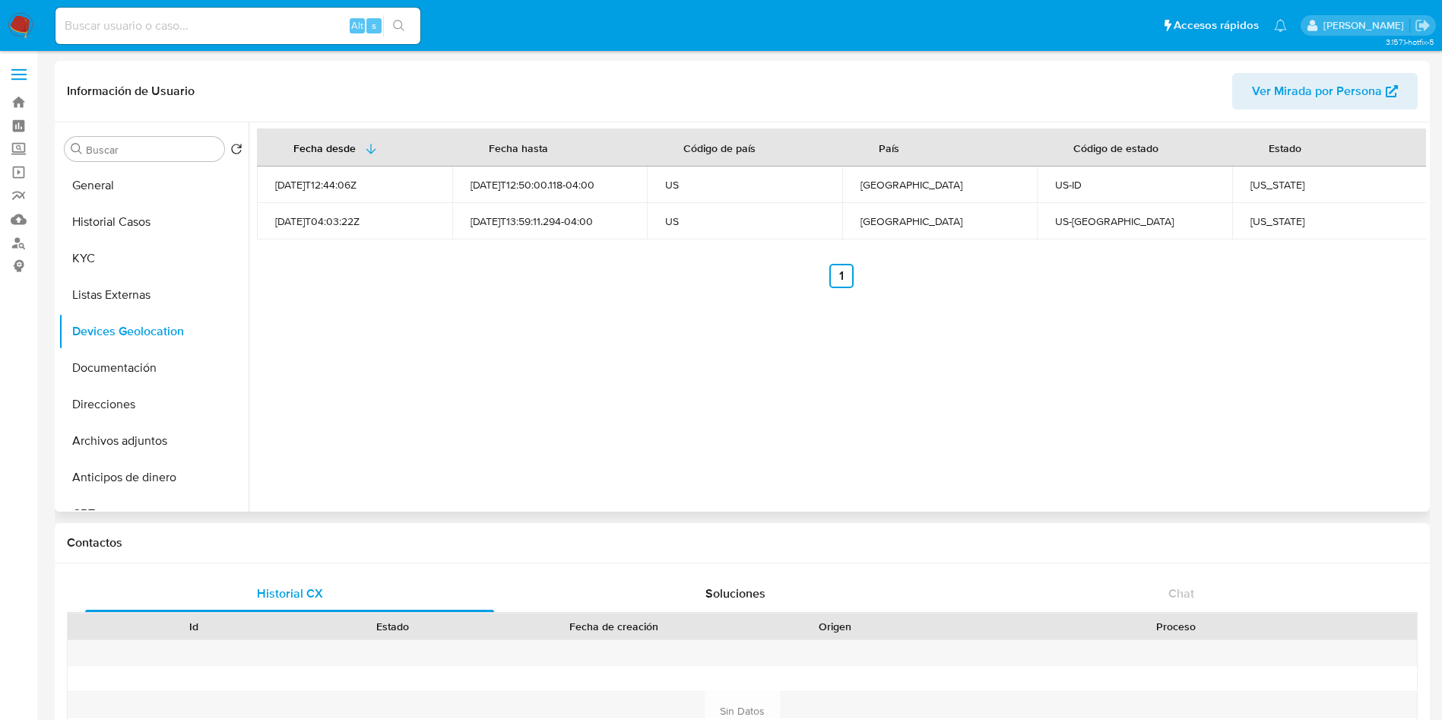
click at [1258, 185] on div "Idaho" at bounding box center [1329, 185] width 159 height 14
copy div "Idaho"
click at [1262, 224] on div "Utah" at bounding box center [1329, 221] width 159 height 14
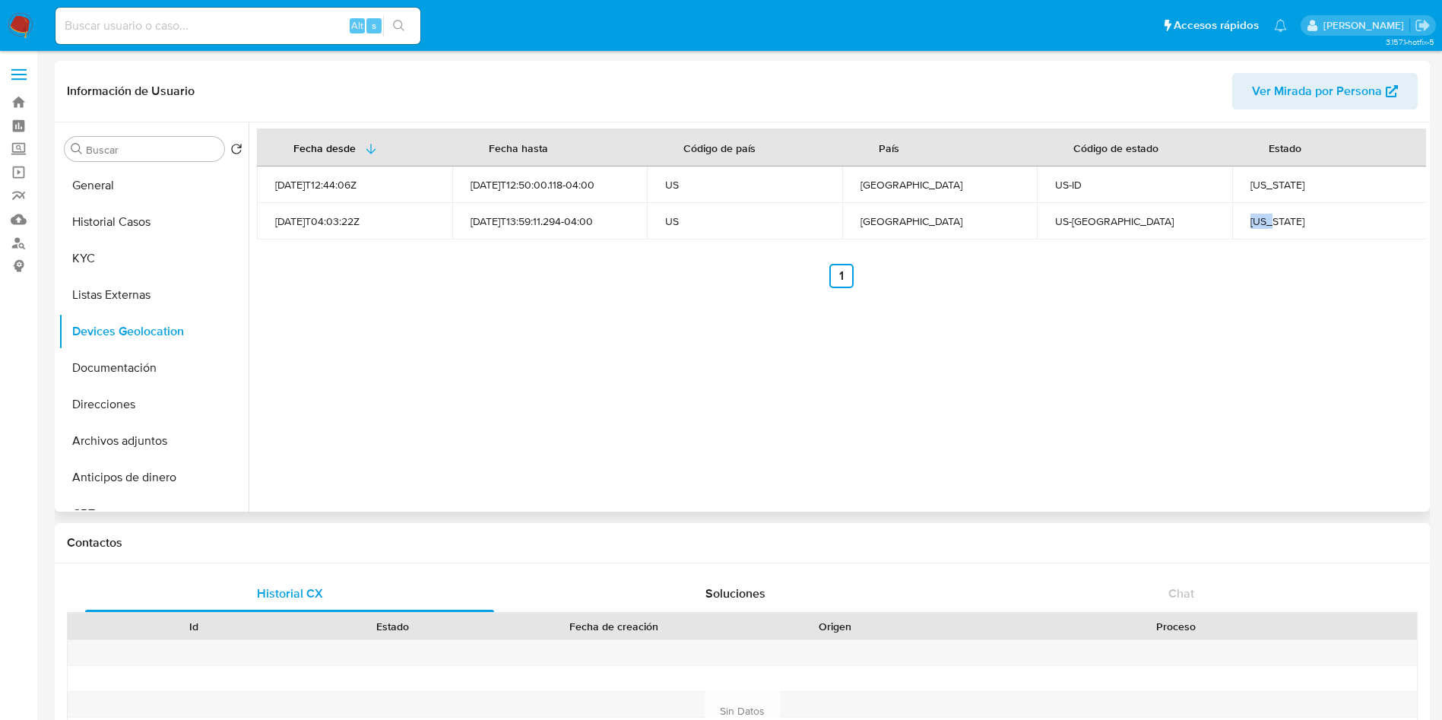
copy div "Utah"
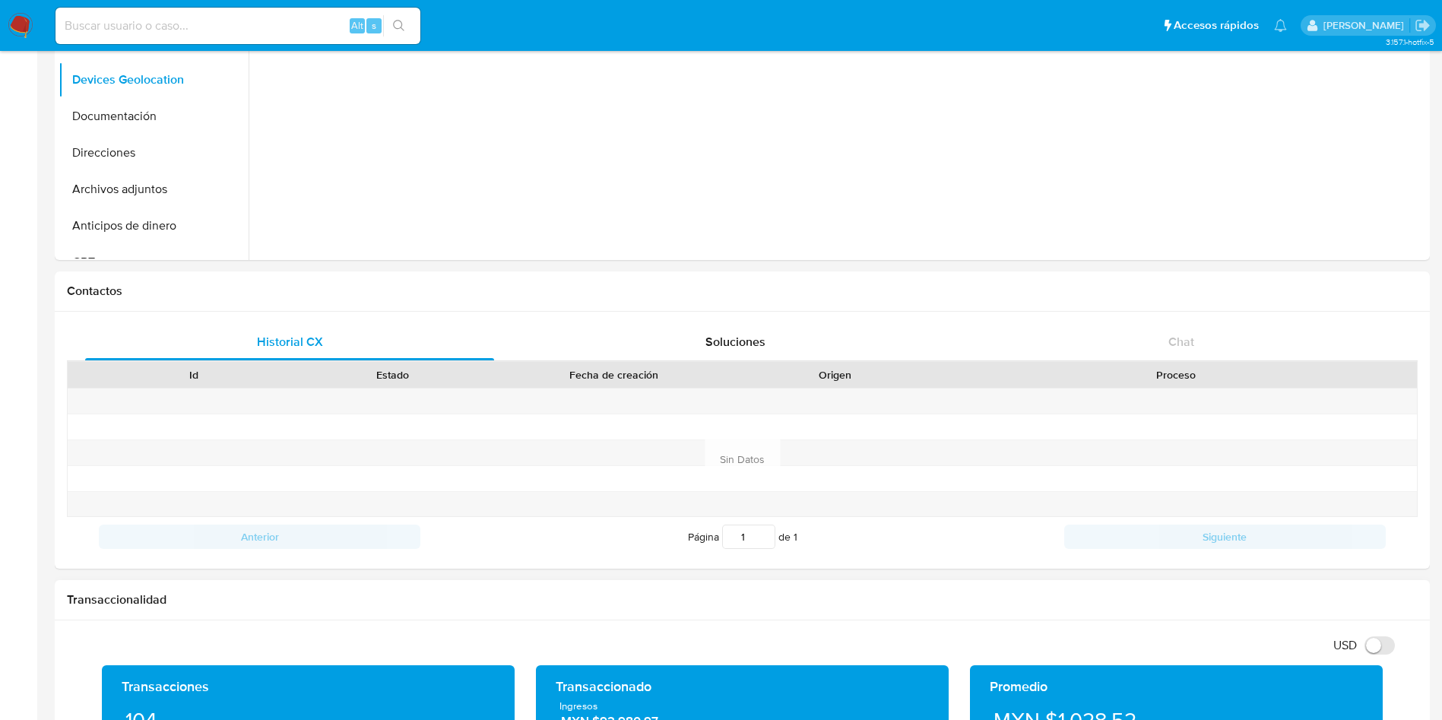
scroll to position [684, 0]
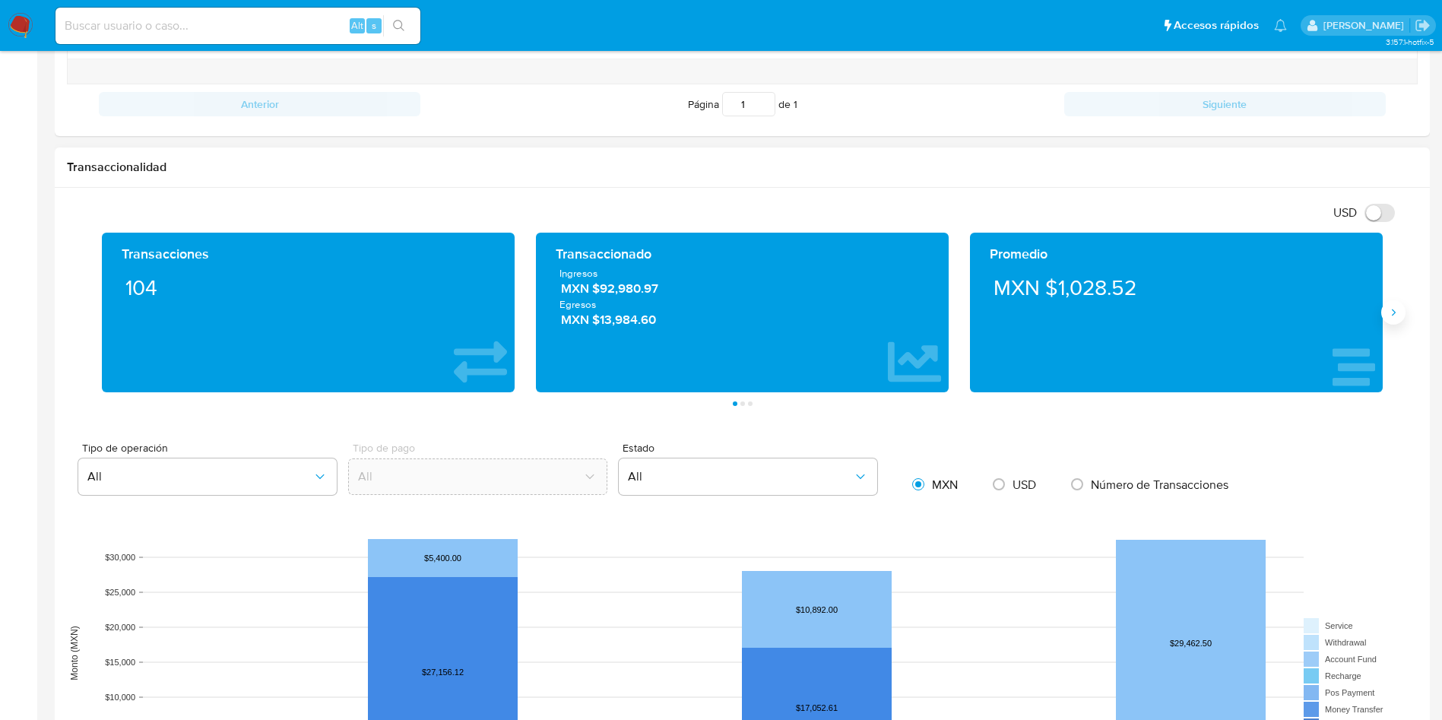
click at [1394, 321] on button "Siguiente" at bounding box center [1393, 312] width 24 height 24
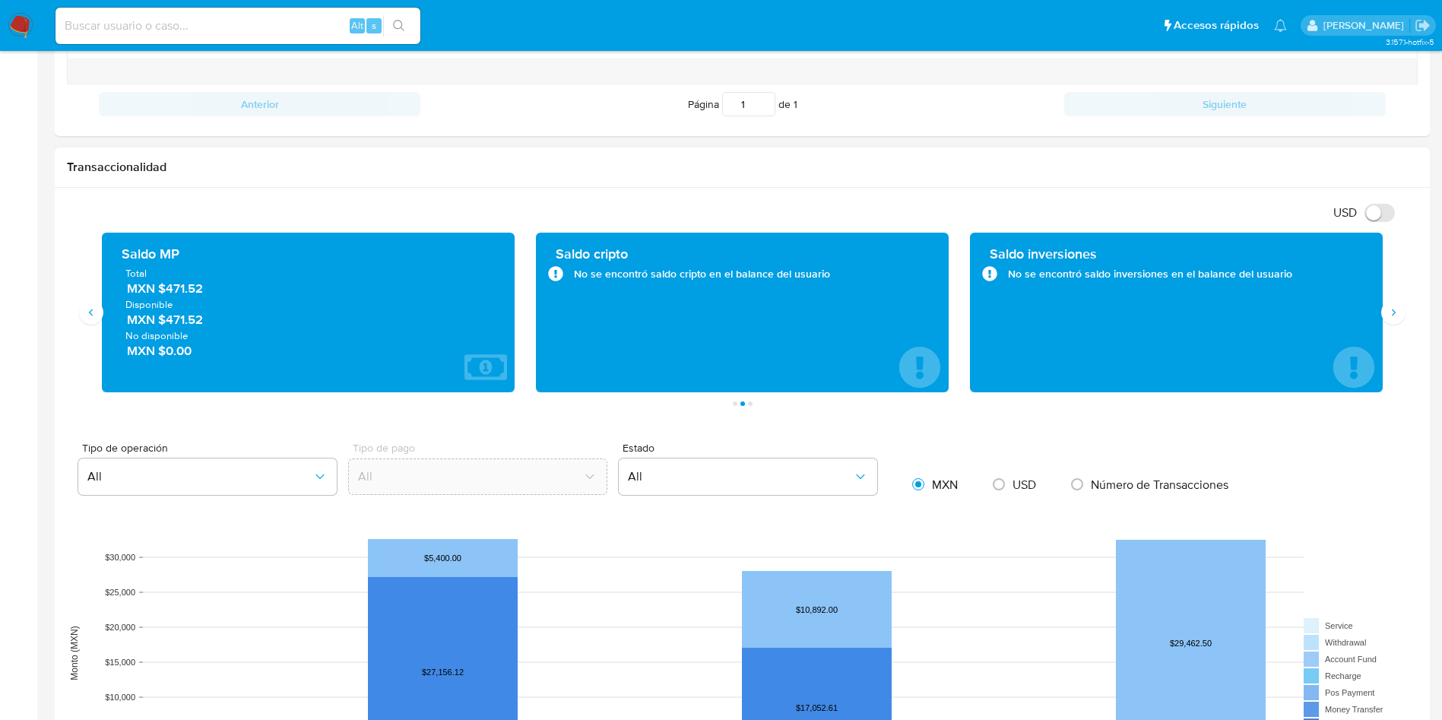
drag, startPoint x: 209, startPoint y: 292, endPoint x: 165, endPoint y: 292, distance: 44.1
click at [165, 292] on span "MXN $471.52" at bounding box center [309, 288] width 364 height 17
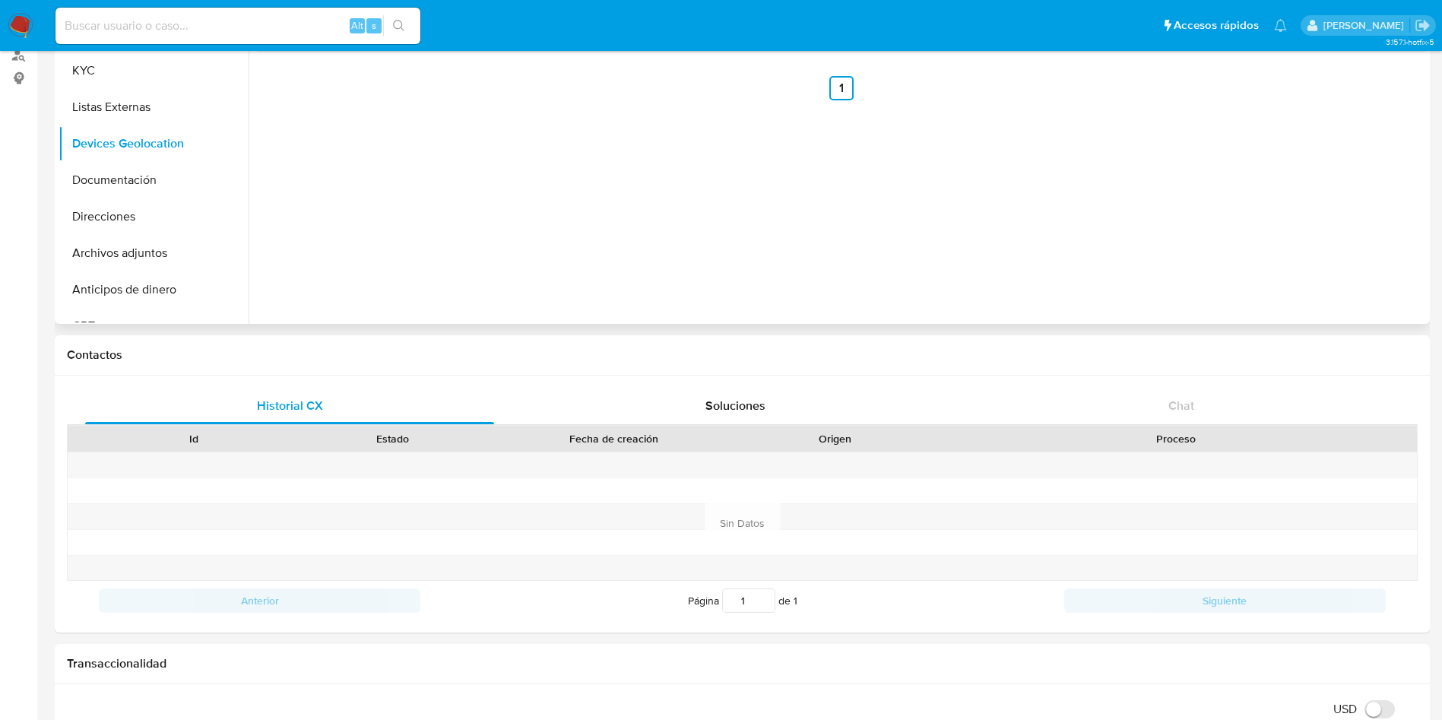
scroll to position [0, 0]
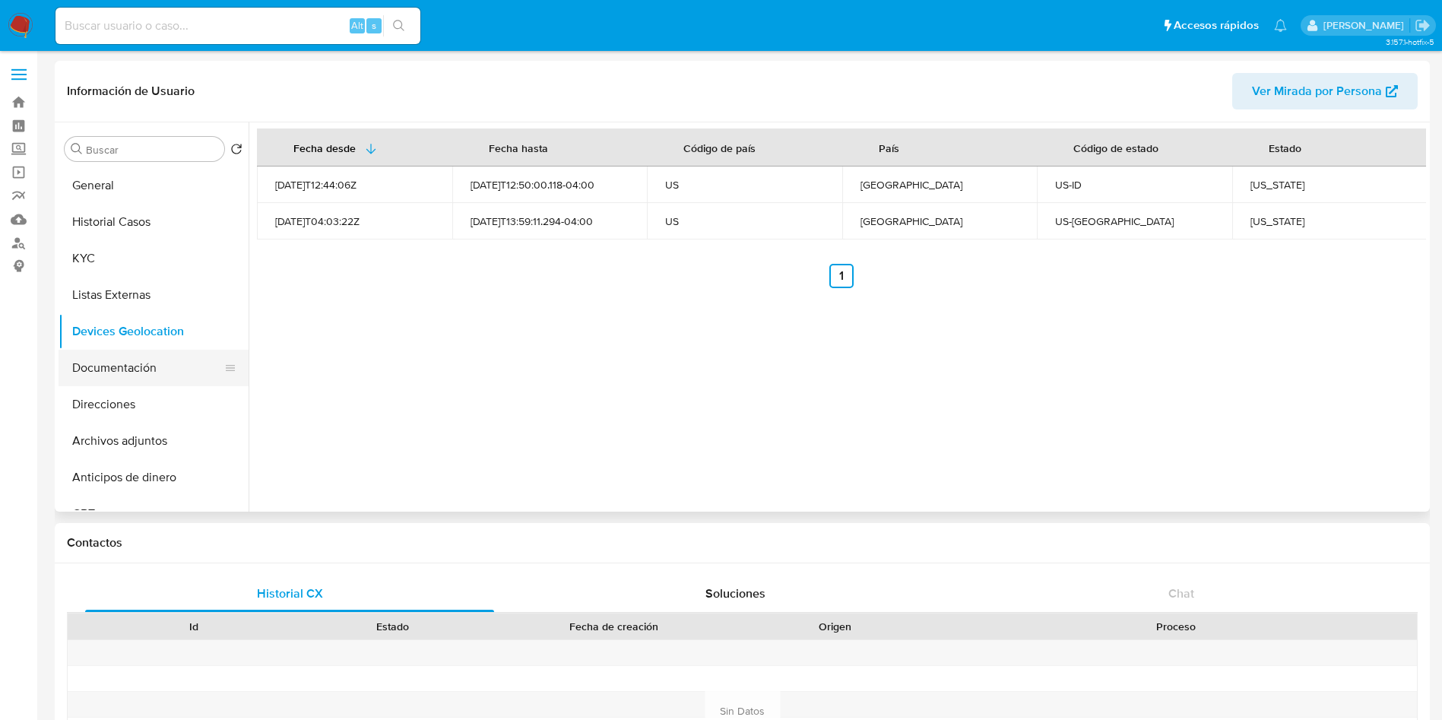
click at [112, 362] on button "Documentación" at bounding box center [148, 368] width 178 height 36
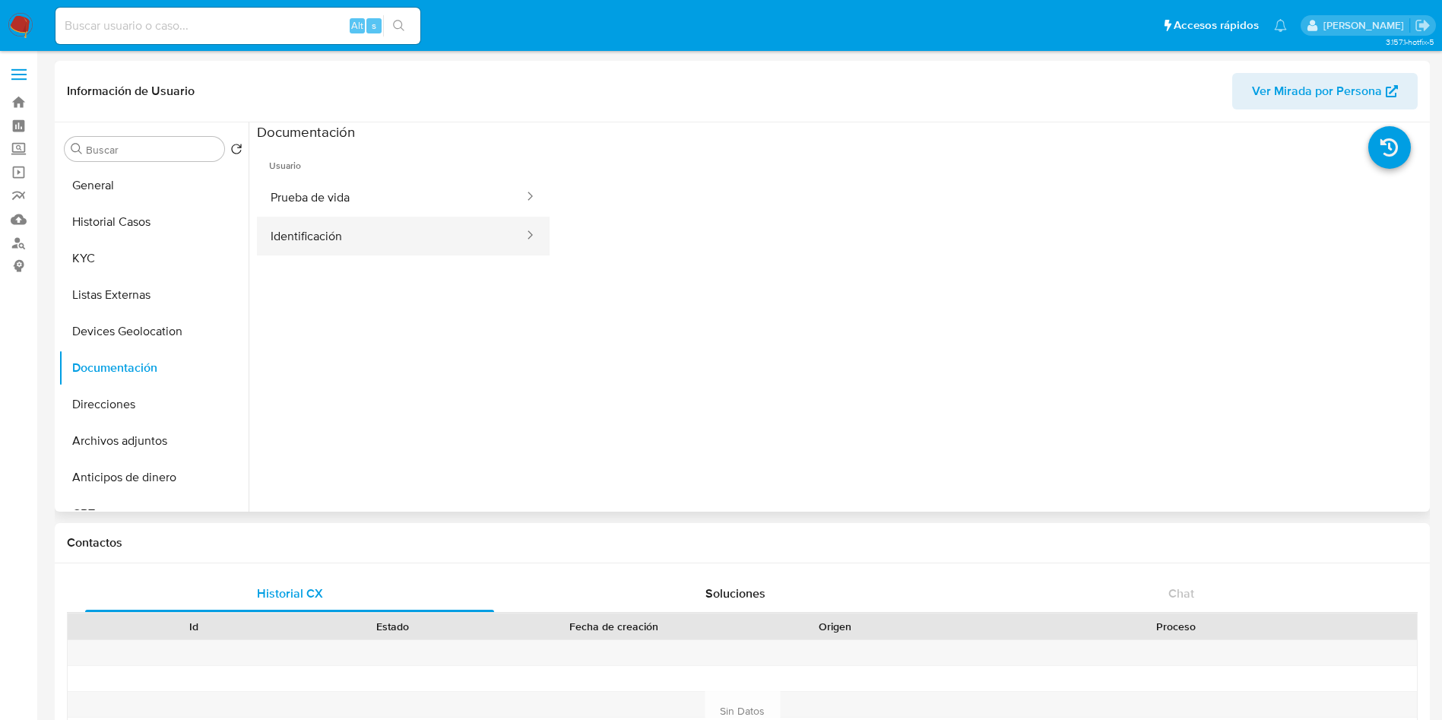
click at [407, 236] on button "Identificación" at bounding box center [391, 236] width 268 height 39
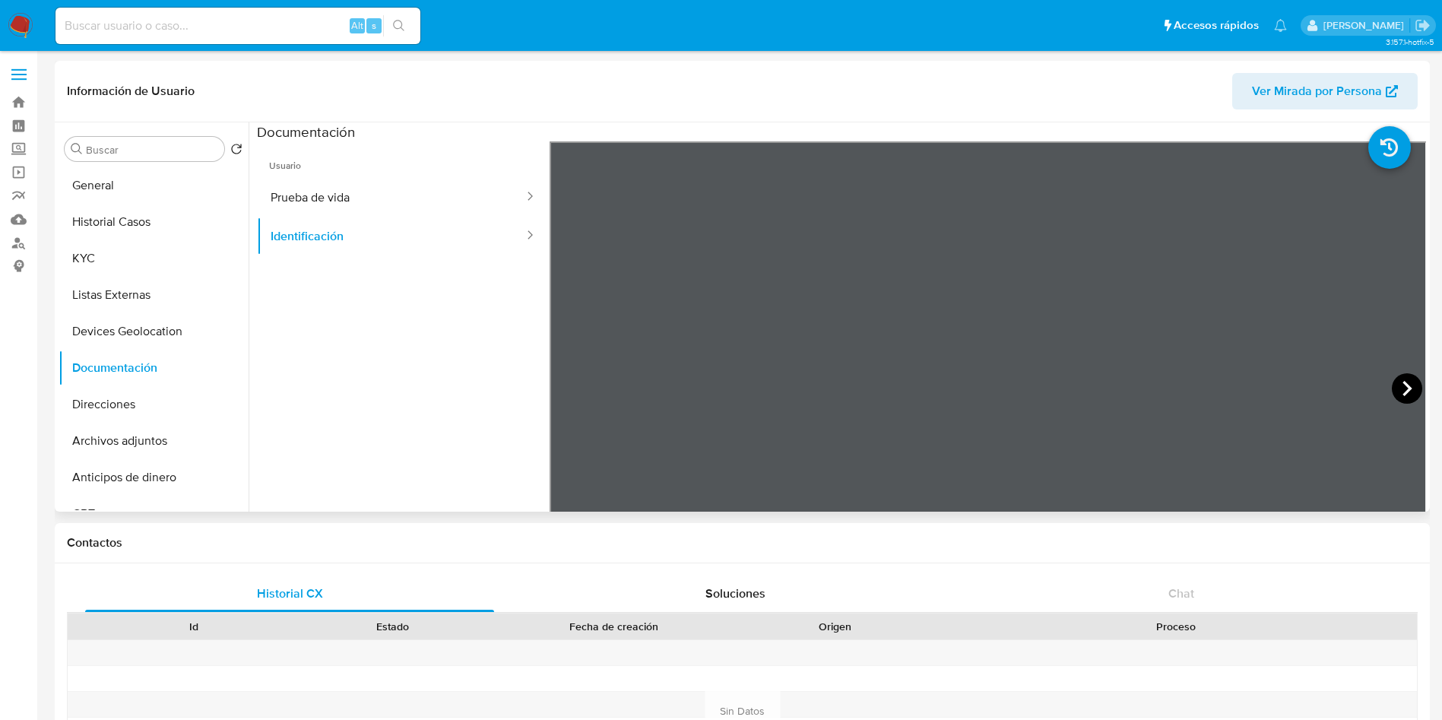
click at [1398, 380] on icon at bounding box center [1407, 388] width 30 height 30
click at [324, 195] on button "Prueba de vida" at bounding box center [391, 197] width 268 height 39
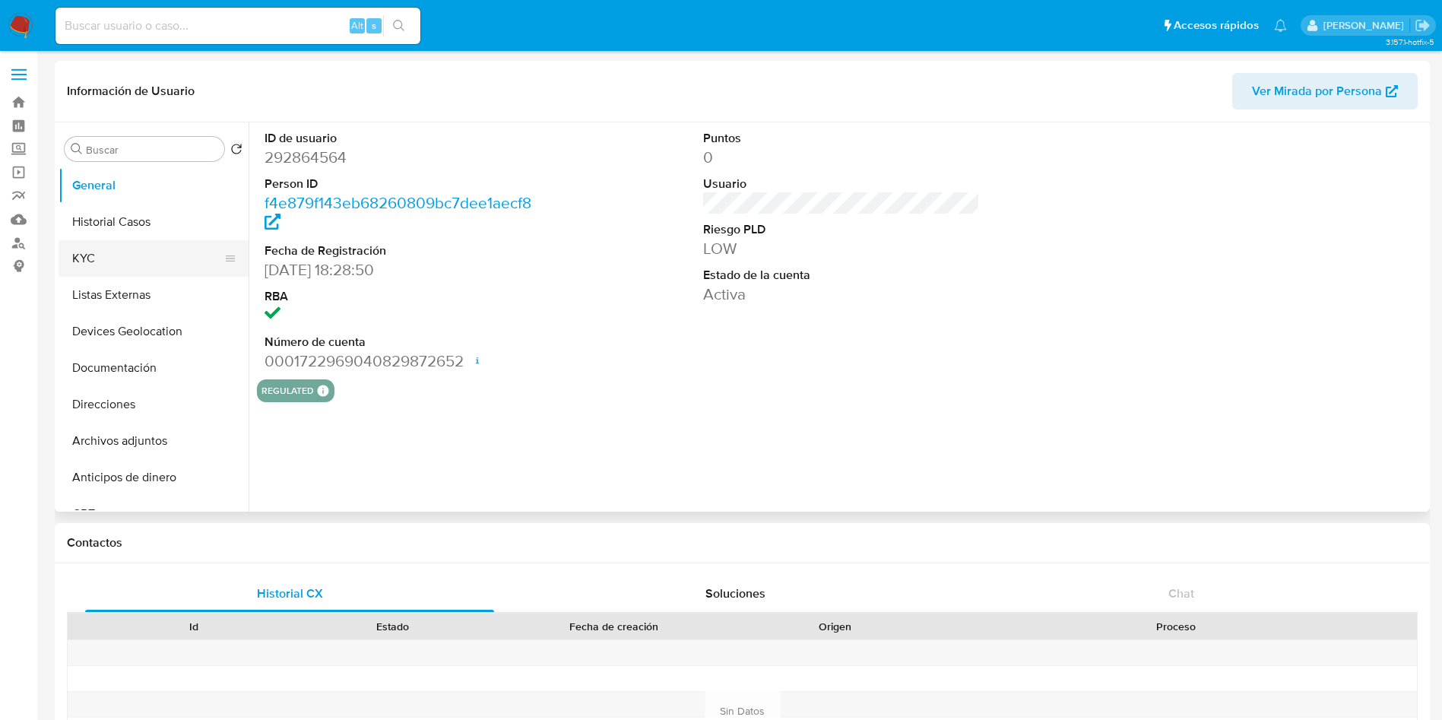
select select "10"
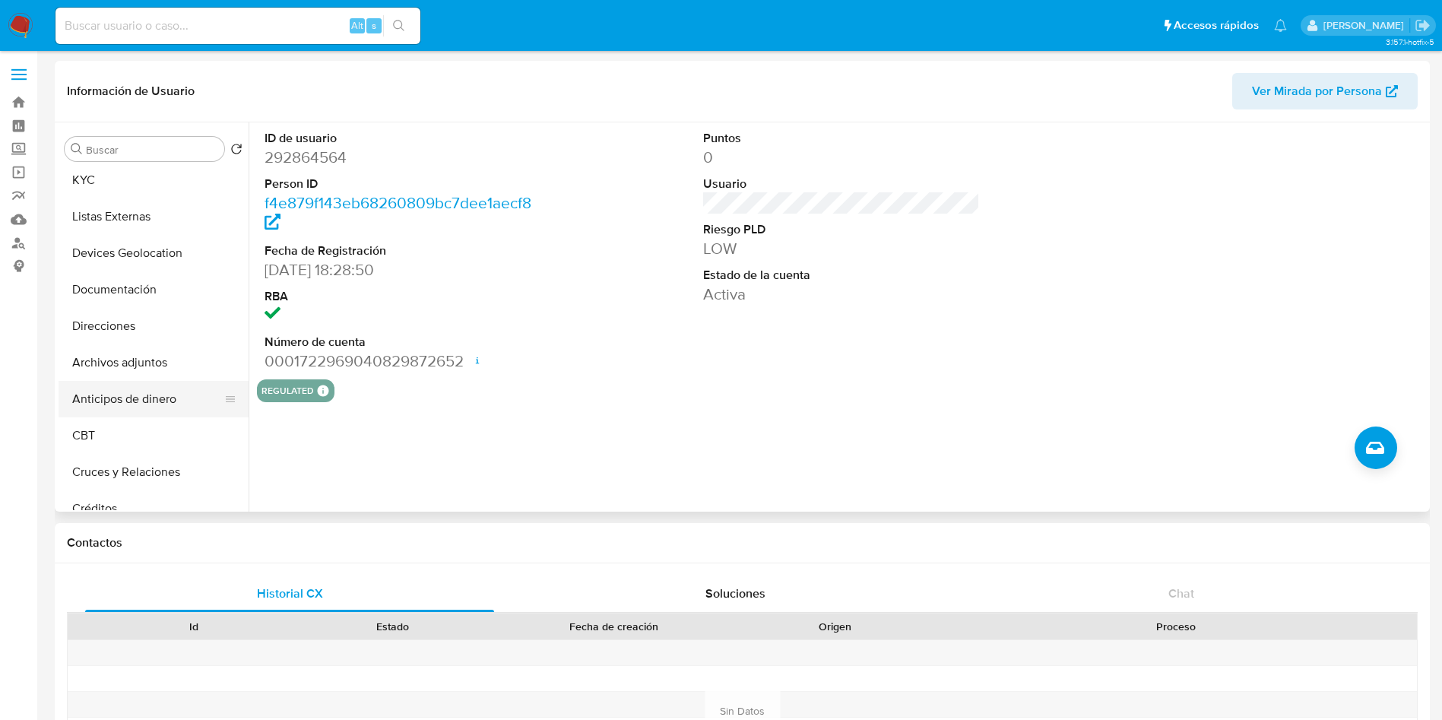
scroll to position [114, 0]
click at [142, 300] on button "Direcciones" at bounding box center [148, 290] width 178 height 36
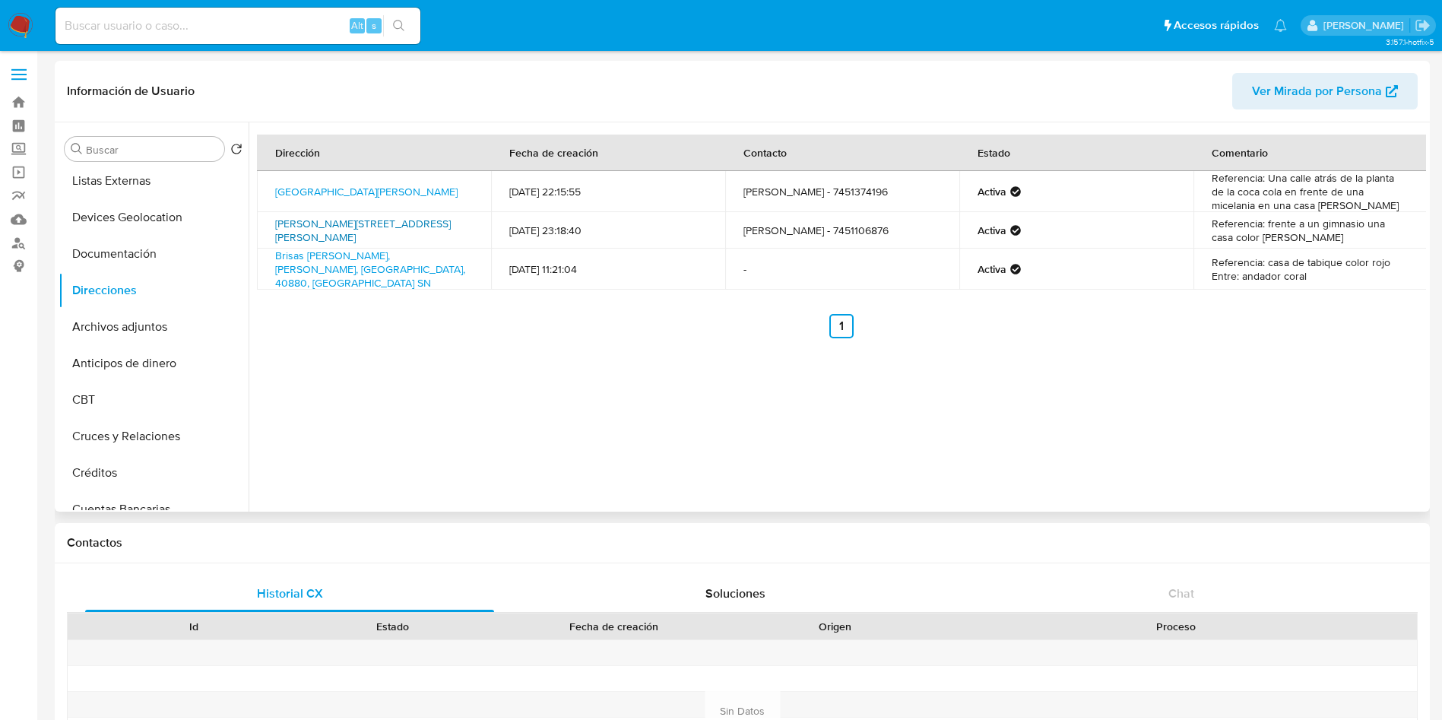
drag, startPoint x: 271, startPoint y: 186, endPoint x: 350, endPoint y: 219, distance: 85.5
click at [321, 198] on td "Avenida Alta Tencion Sn, Florencio Villarreal, Guerrero, 41800, Mexico SN" at bounding box center [374, 191] width 234 height 41
copy link "Avenida Alta Tencion Sn, Florencio Villarreal,"
drag, startPoint x: 466, startPoint y: 202, endPoint x: 283, endPoint y: 180, distance: 184.5
click at [283, 180] on td "Avenida Alta Tencion Sn, Florencio Villarreal, Guerrero, 41800, Mexico SN" at bounding box center [374, 191] width 234 height 41
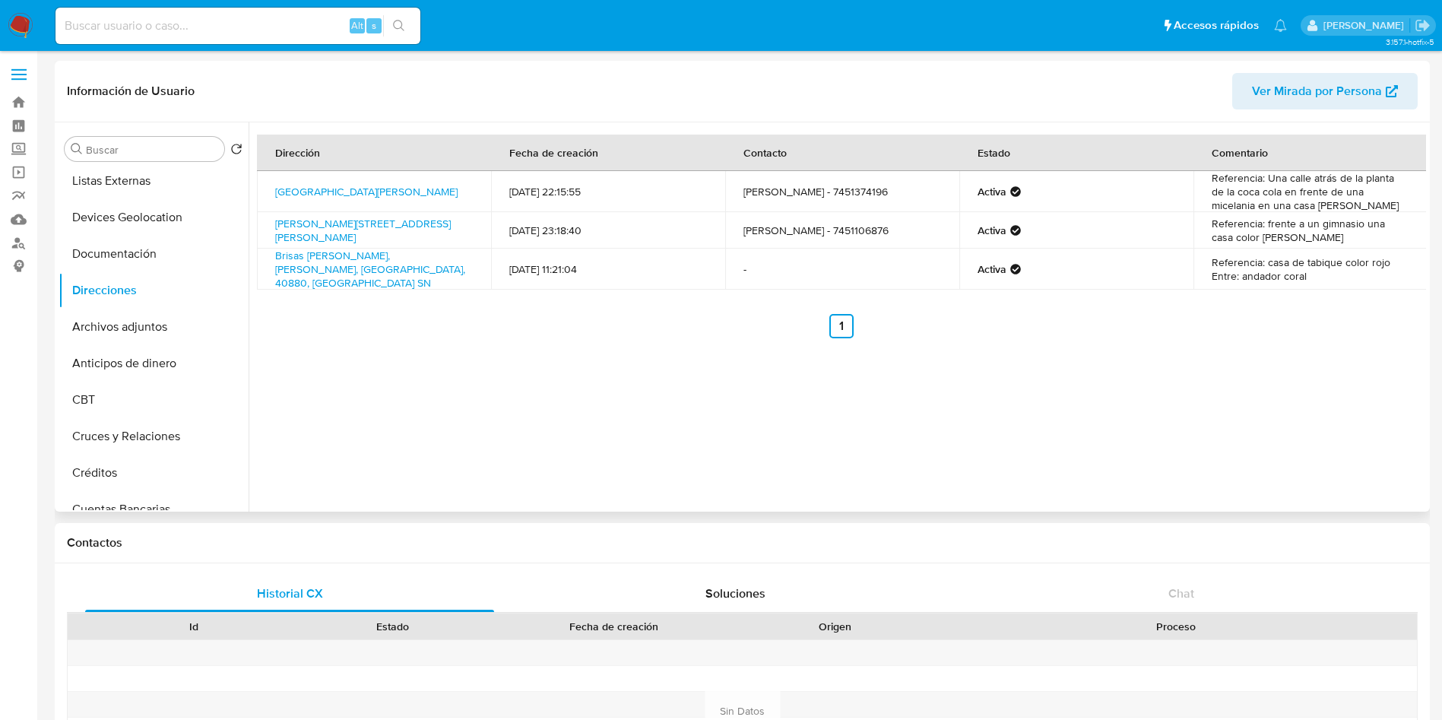
copy link "Avenida Alta Tencion Sn, Florencio Villarreal, Guerrero, 41800, Mexico SN"
click at [418, 198] on link "Avenida Alta Tencion Sn, Florencio Villarreal, Guerrero, 41800, Mexico SN" at bounding box center [366, 191] width 182 height 15
click at [429, 470] on div "Dirección Fecha de creación Contacto Estado Comentario Avenida Alta Tencion Sn,…" at bounding box center [837, 316] width 1177 height 389
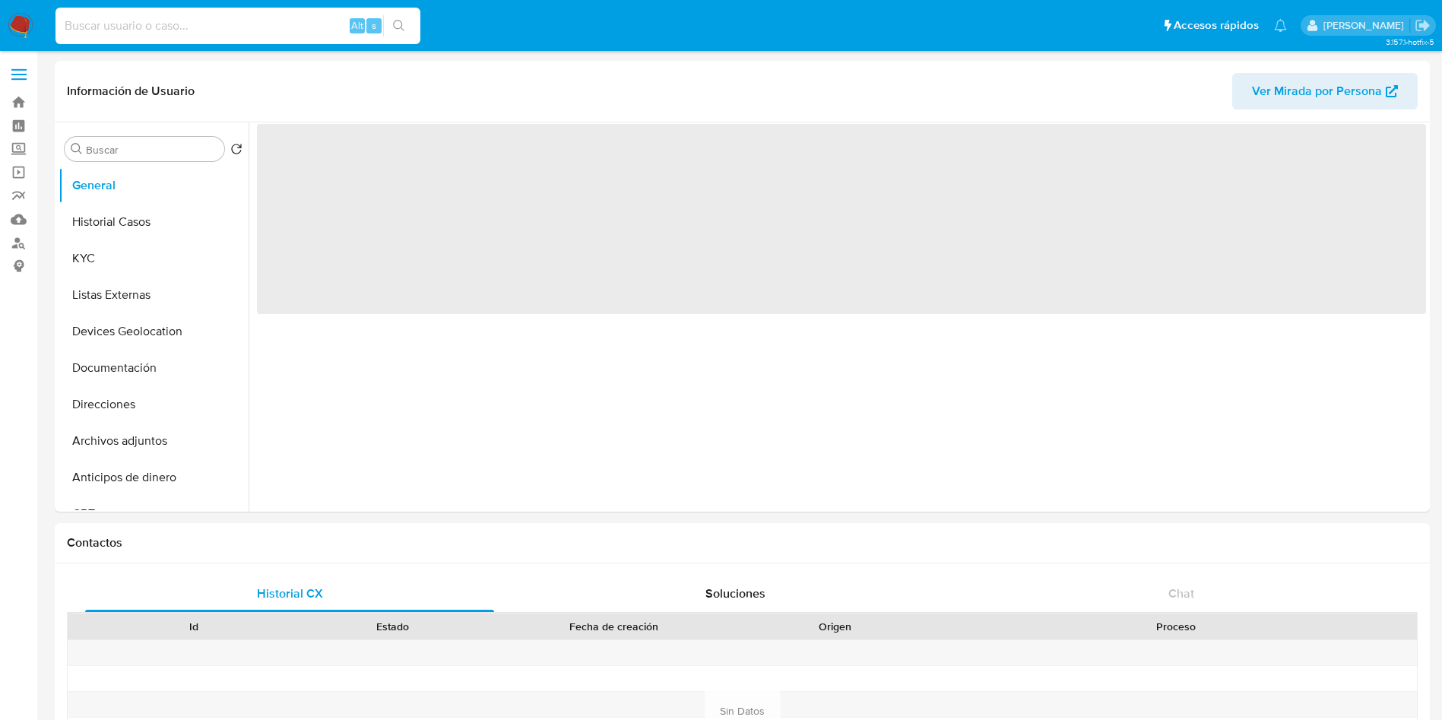
click at [242, 23] on input at bounding box center [237, 26] width 365 height 20
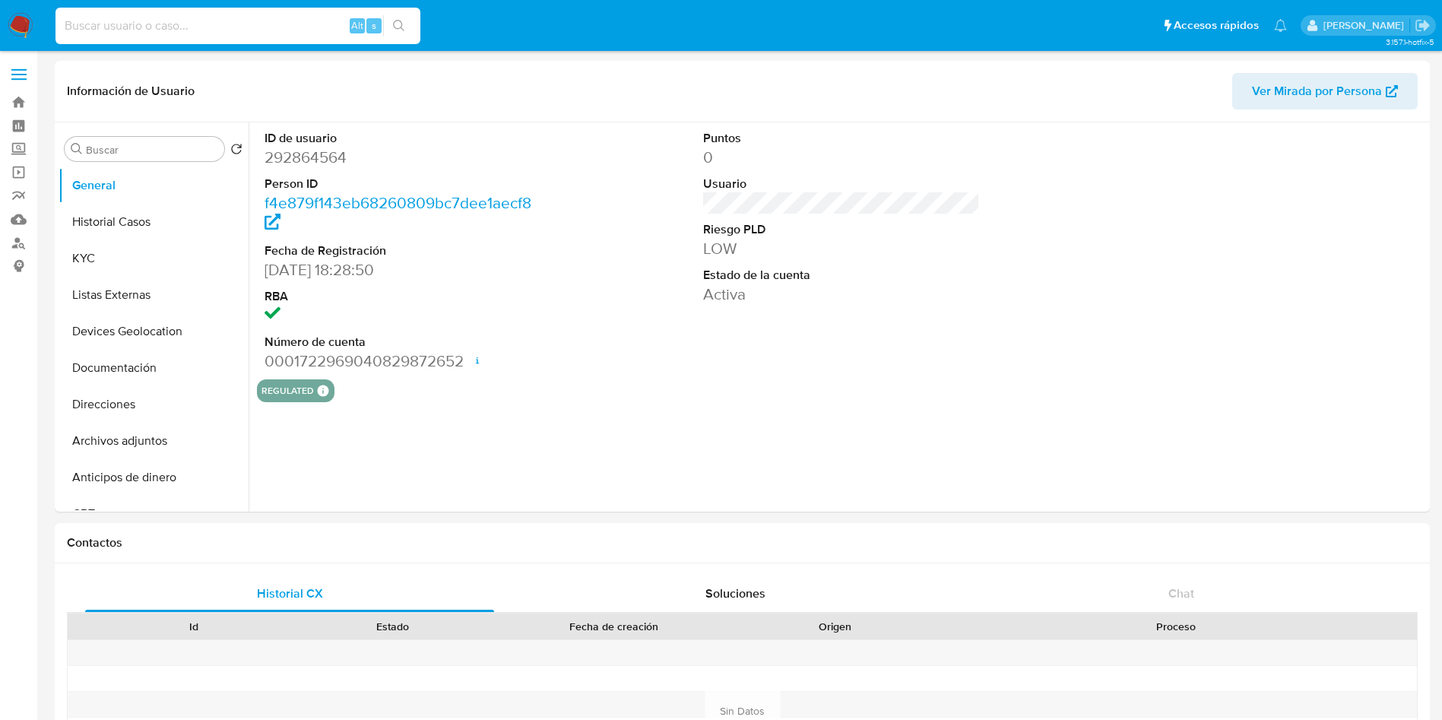
paste input "[PERSON_NAME]"
type input "[PERSON_NAME]"
select select "10"
type input "[PERSON_NAME]"
click at [17, 147] on label "Screening" at bounding box center [90, 150] width 181 height 24
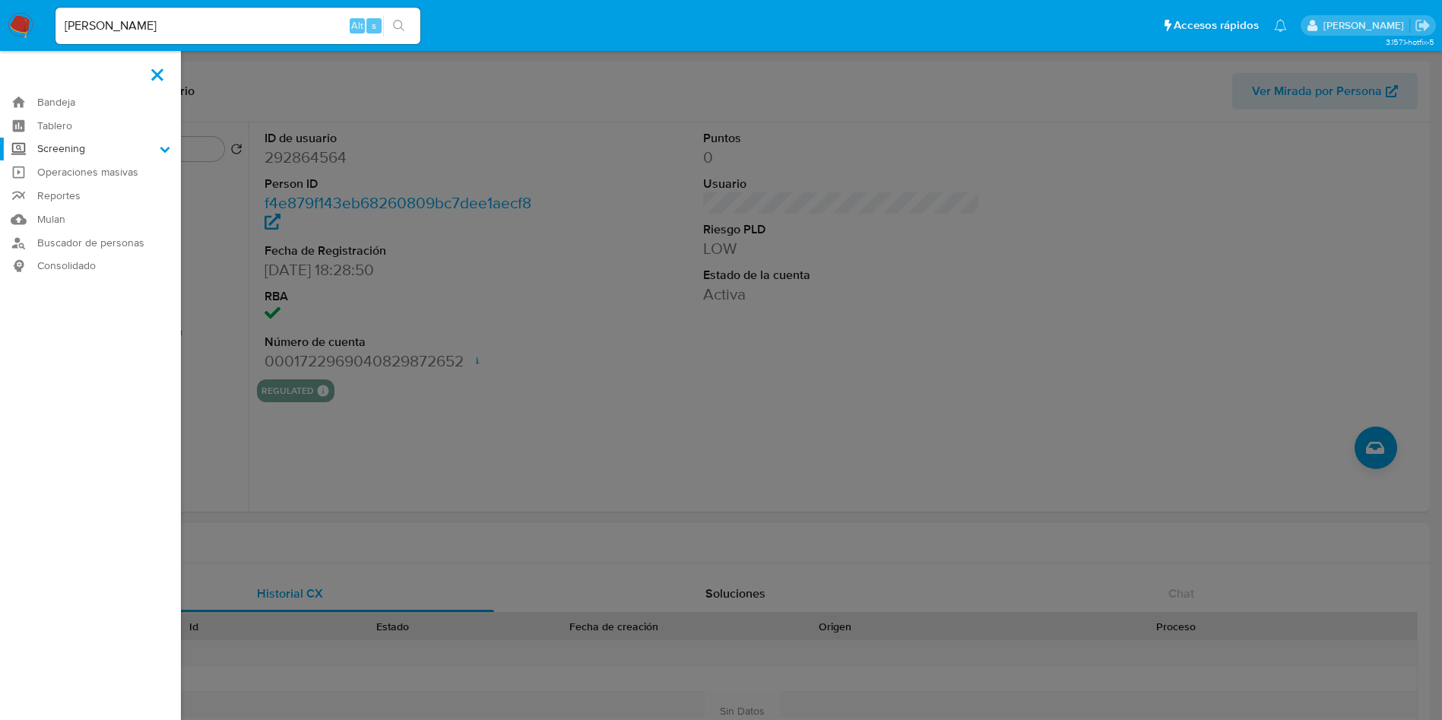
click at [0, 0] on input "Screening" at bounding box center [0, 0] width 0 height 0
click at [64, 205] on link "Herramientas" at bounding box center [90, 208] width 181 height 19
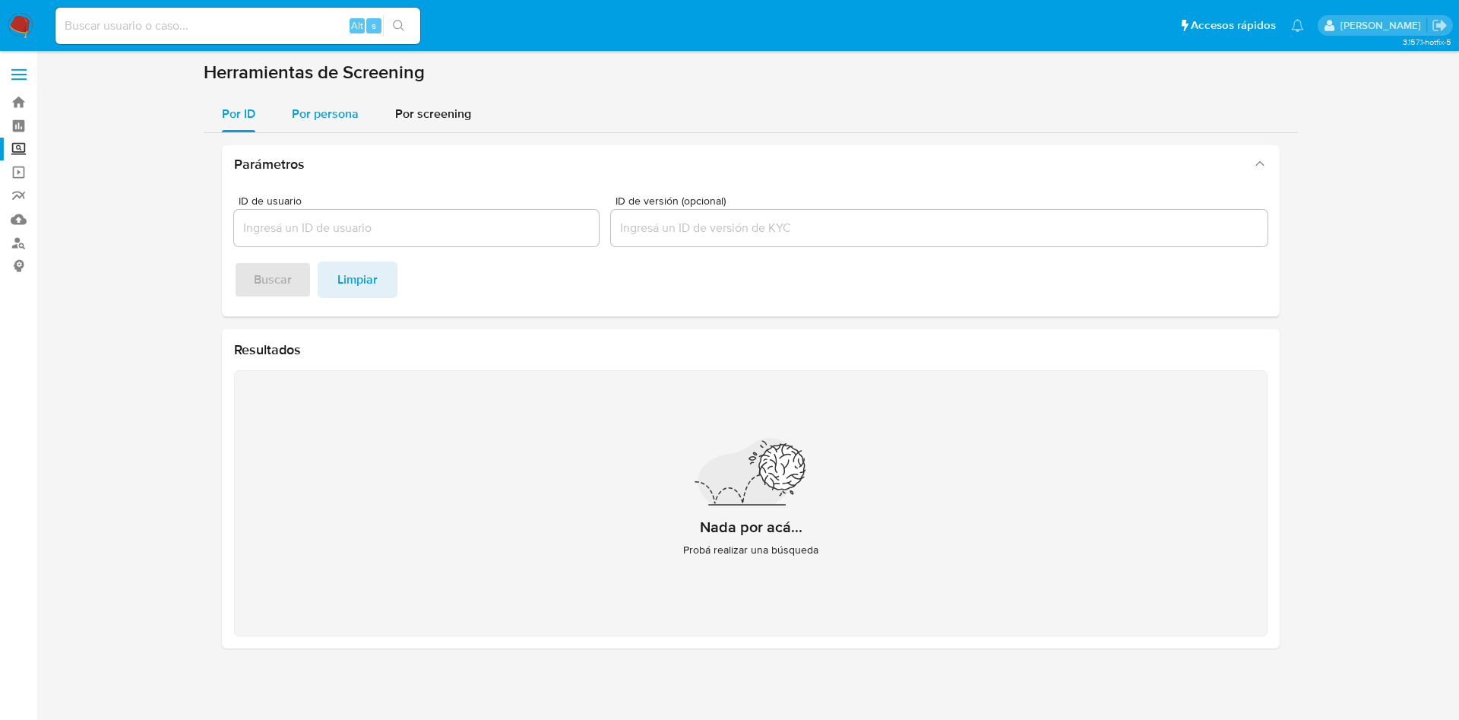
click at [317, 100] on div "Por persona" at bounding box center [325, 114] width 67 height 36
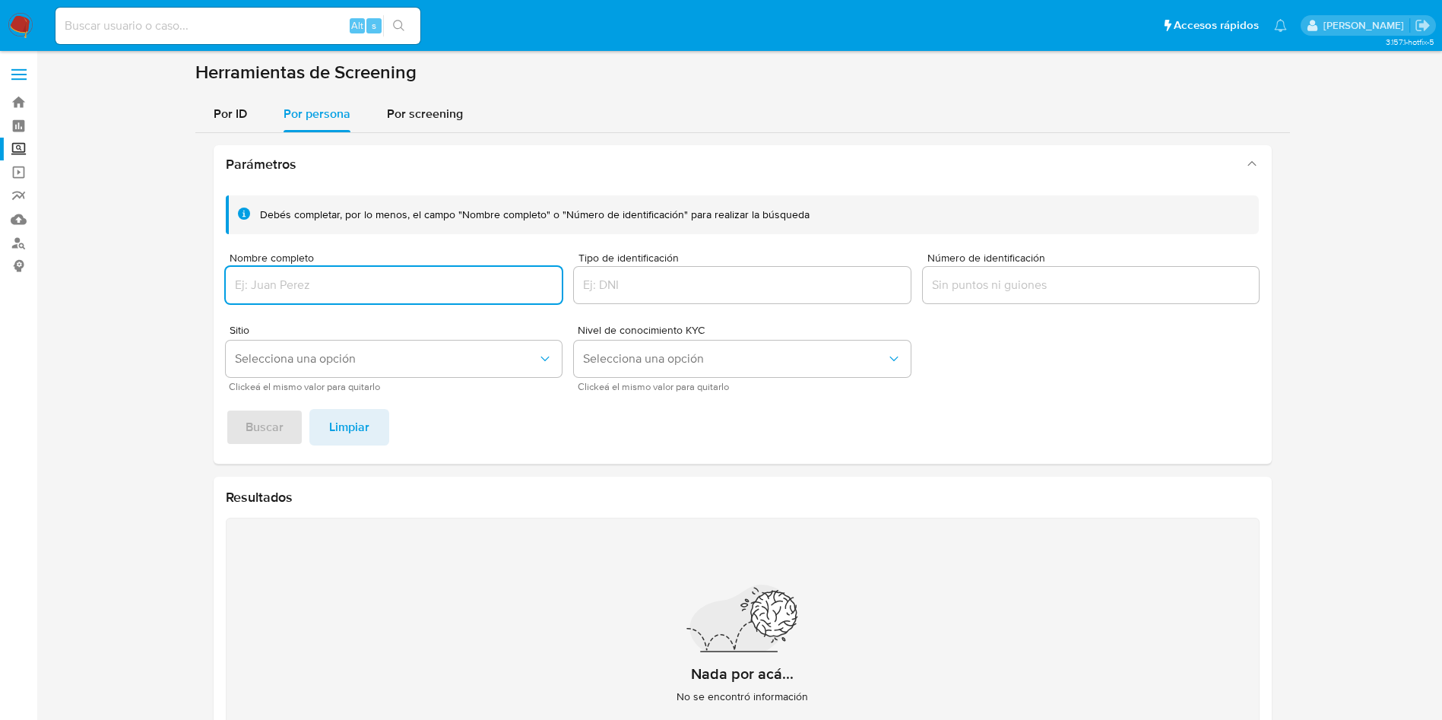
click at [328, 290] on input "Nombre completo" at bounding box center [394, 285] width 337 height 20
type input "[PERSON_NAME]"
click at [280, 417] on span "Buscar" at bounding box center [264, 426] width 38 height 33
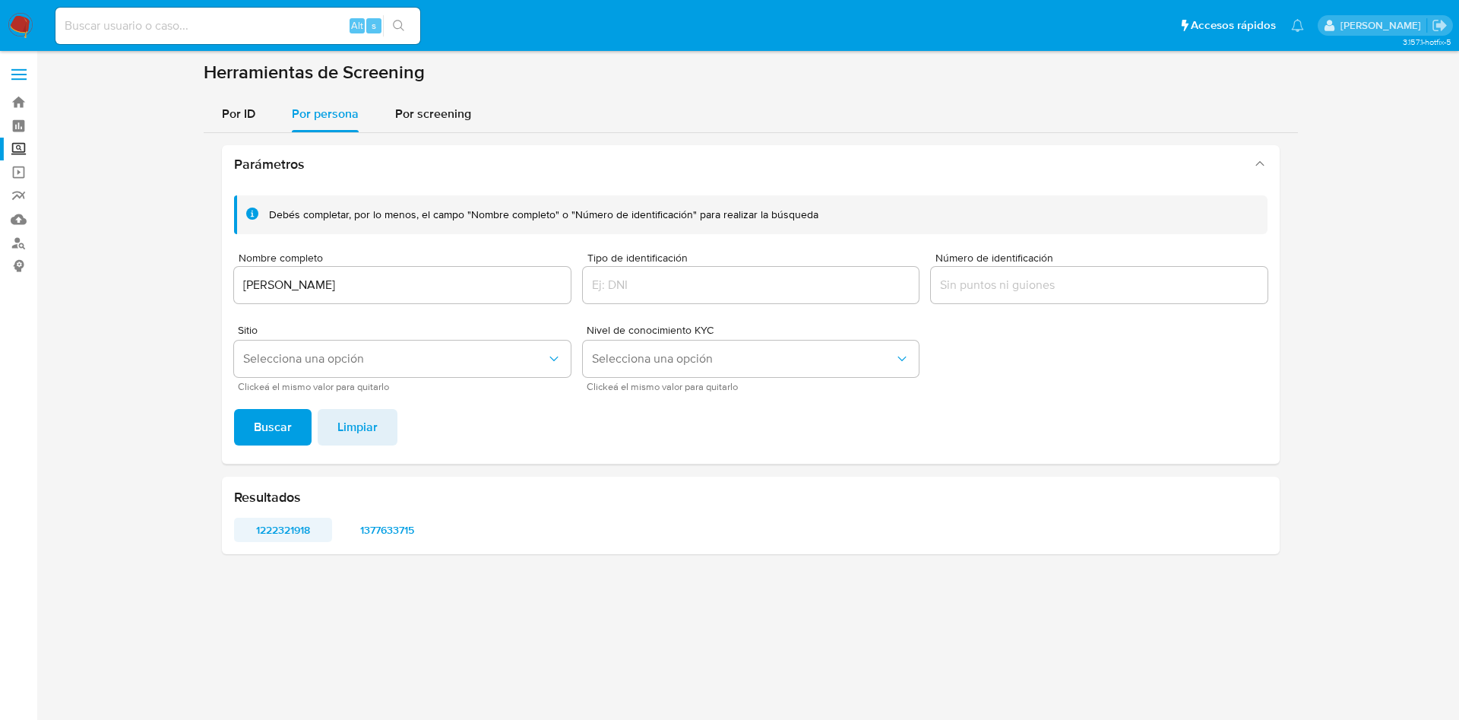
click at [263, 522] on span "1222321918" at bounding box center [283, 529] width 77 height 21
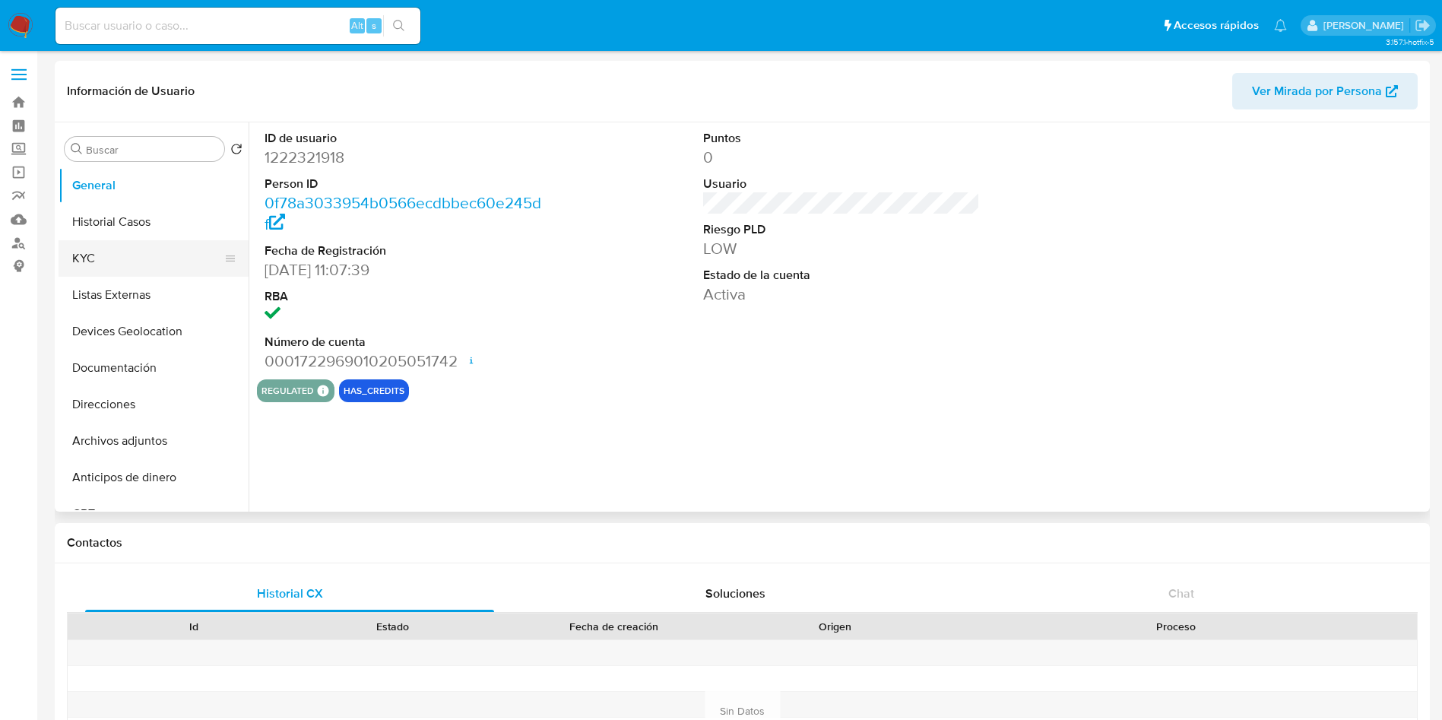
select select "10"
click at [166, 250] on button "KYC" at bounding box center [148, 258] width 178 height 36
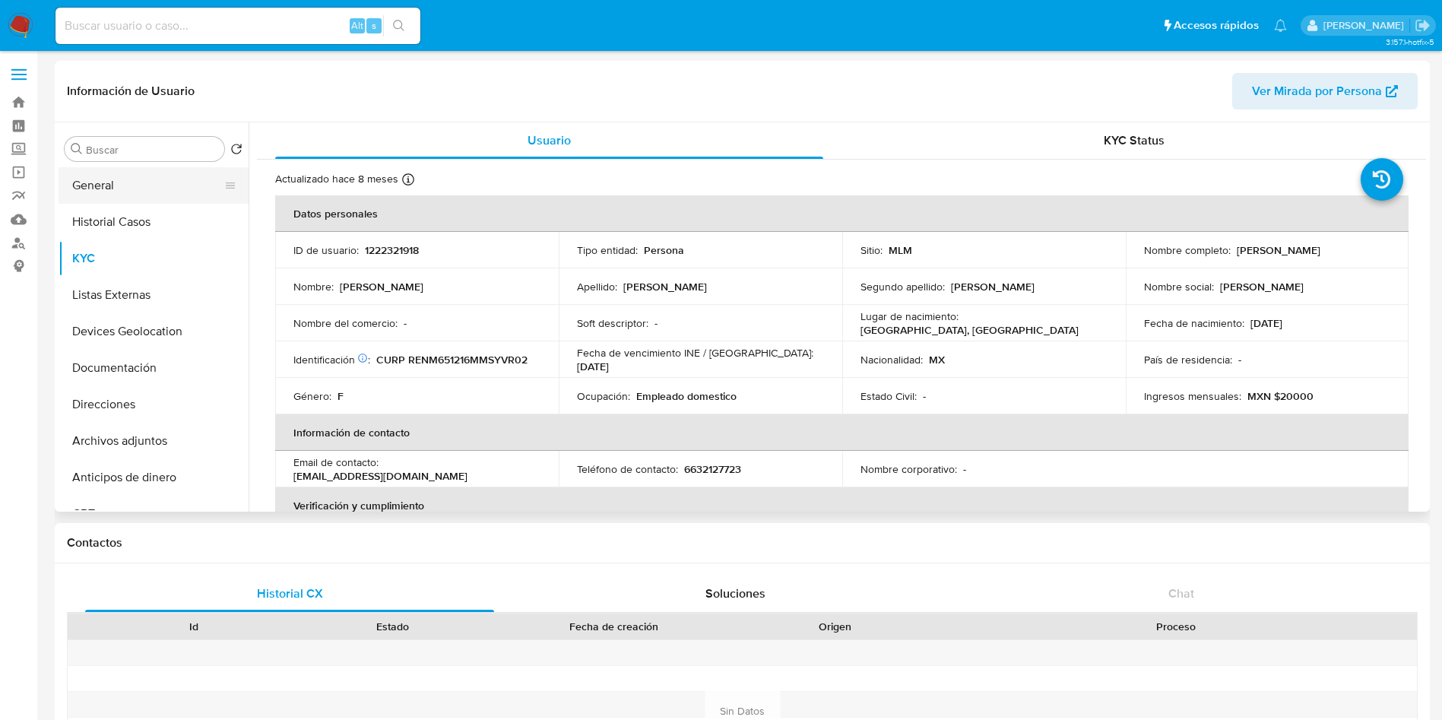
click at [122, 196] on button "General" at bounding box center [148, 185] width 178 height 36
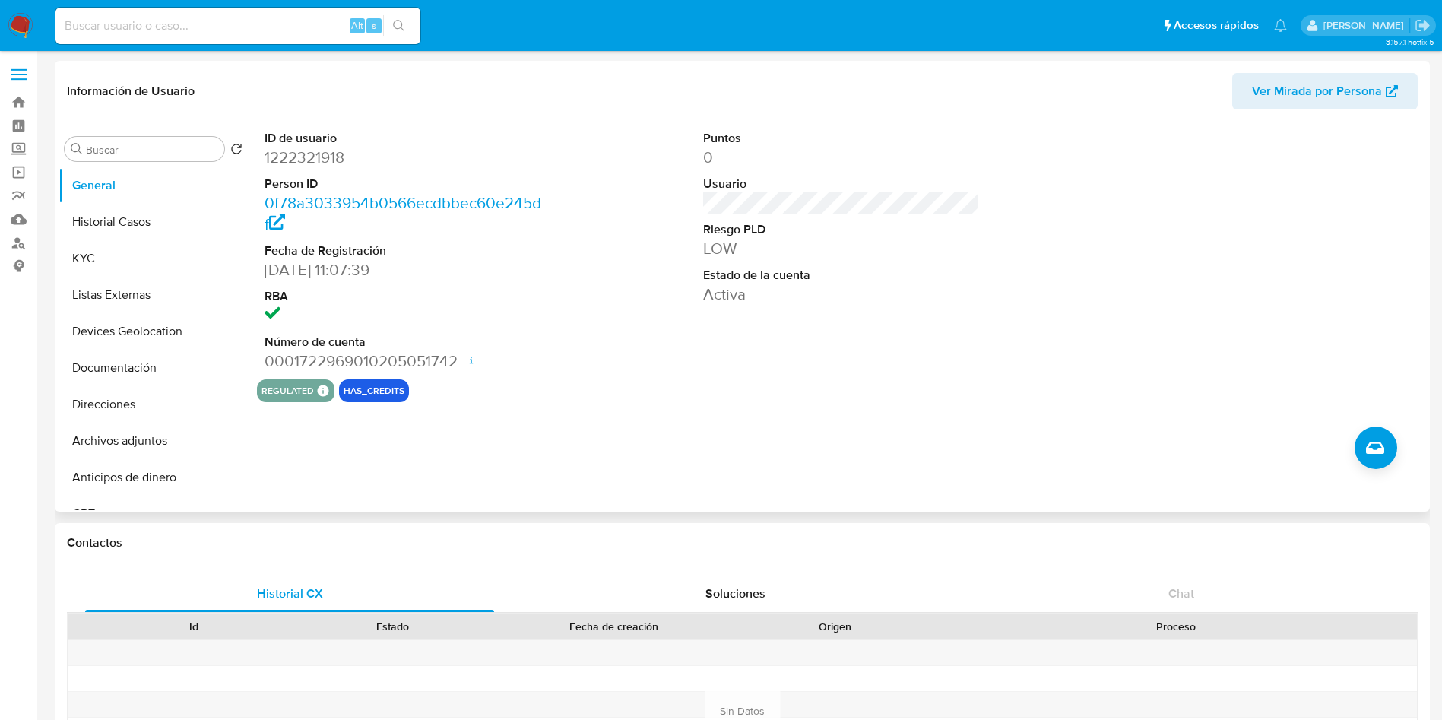
click at [309, 155] on dd "1222321918" at bounding box center [402, 157] width 277 height 21
copy dd "1222321918"
click at [956, 424] on div "ID de usuario 1222321918 Person ID 0f78a3033954b0566ecdbbec60e245df Fecha de Re…" at bounding box center [837, 316] width 1177 height 389
click at [169, 223] on button "Historial Casos" at bounding box center [148, 222] width 178 height 36
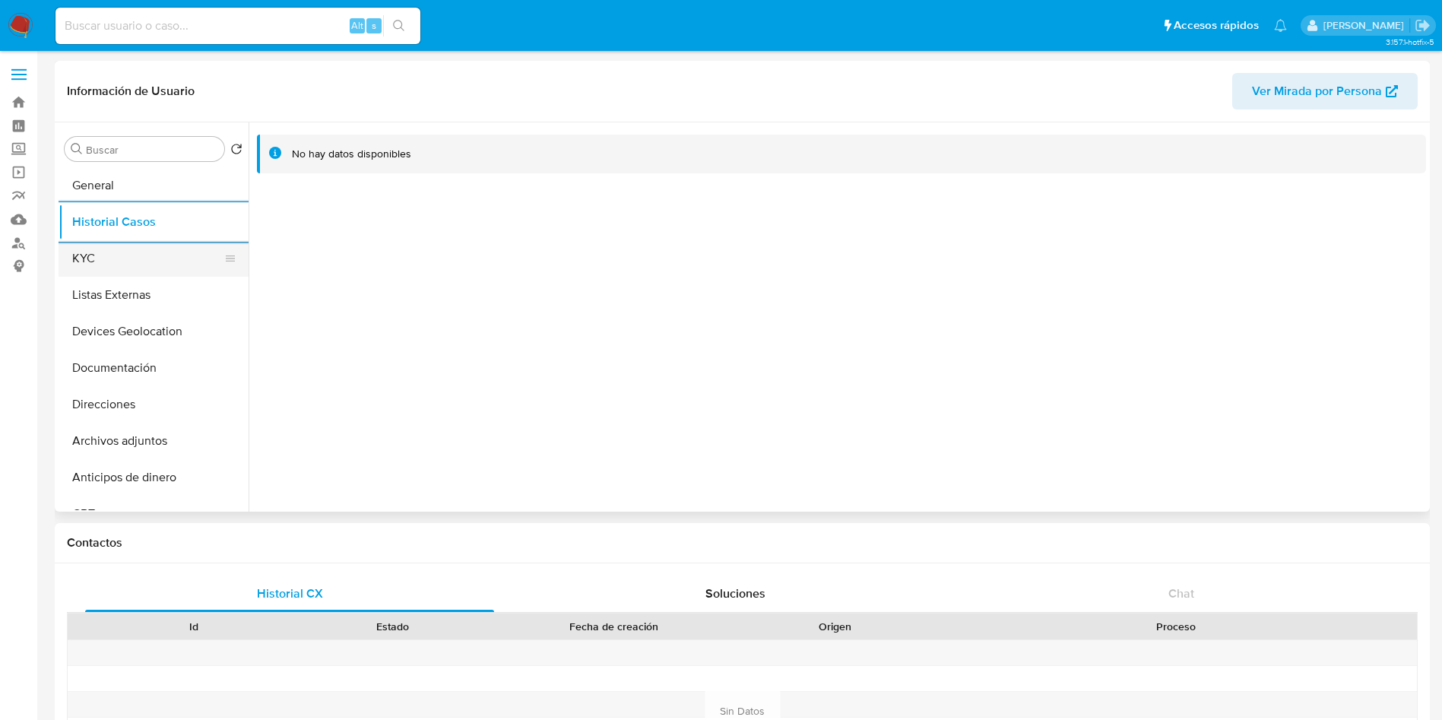
click at [122, 264] on button "KYC" at bounding box center [148, 258] width 178 height 36
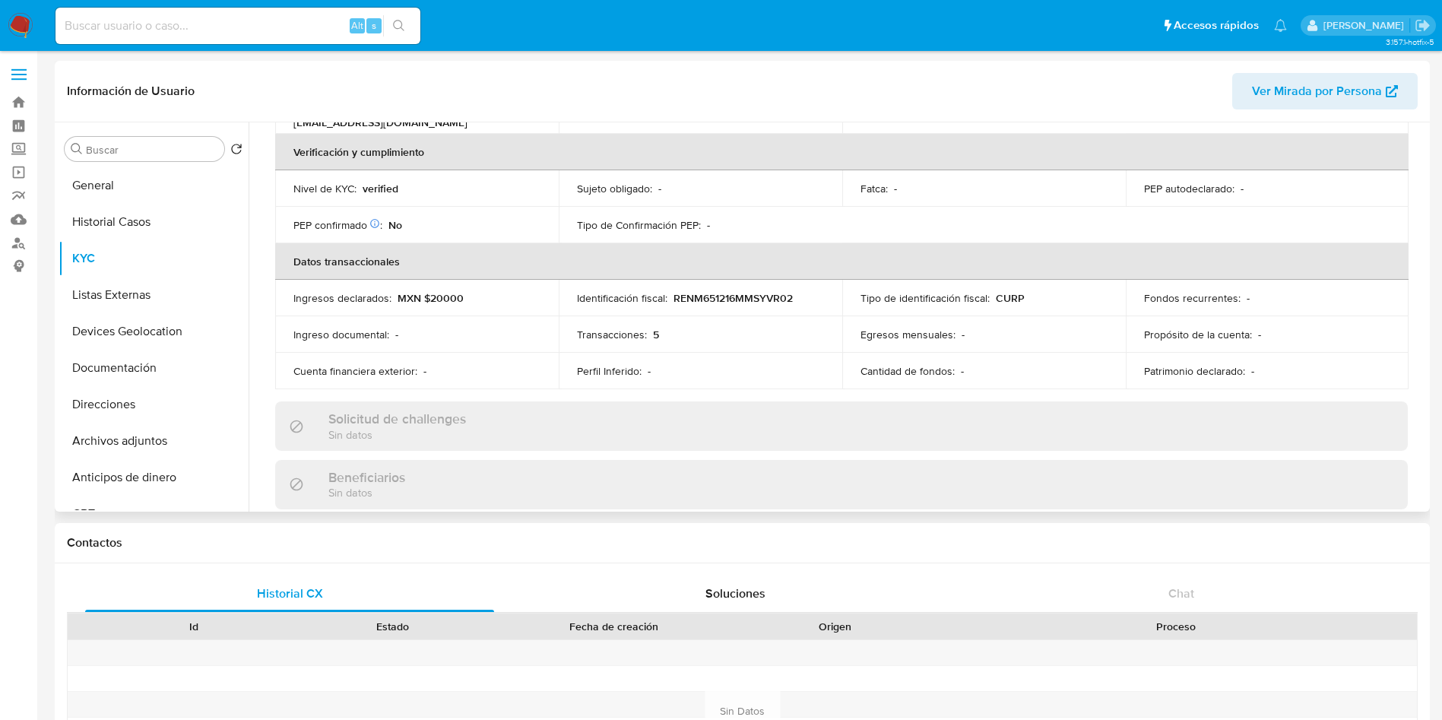
scroll to position [369, 0]
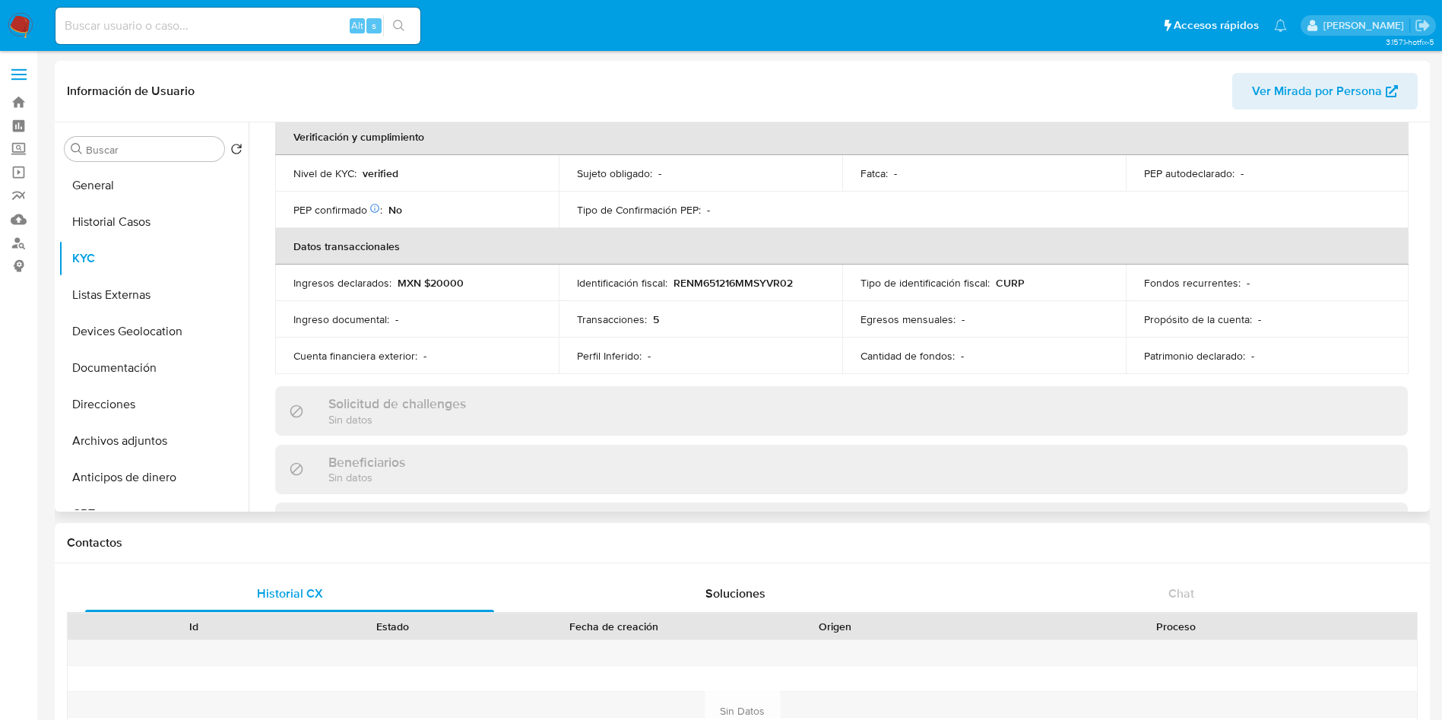
drag, startPoint x: 1419, startPoint y: 268, endPoint x: 1426, endPoint y: 343, distance: 74.9
click at [1426, 343] on div "Buscar Volver al orden por defecto General Historial Casos KYC Listas Externas …" at bounding box center [742, 316] width 1375 height 389
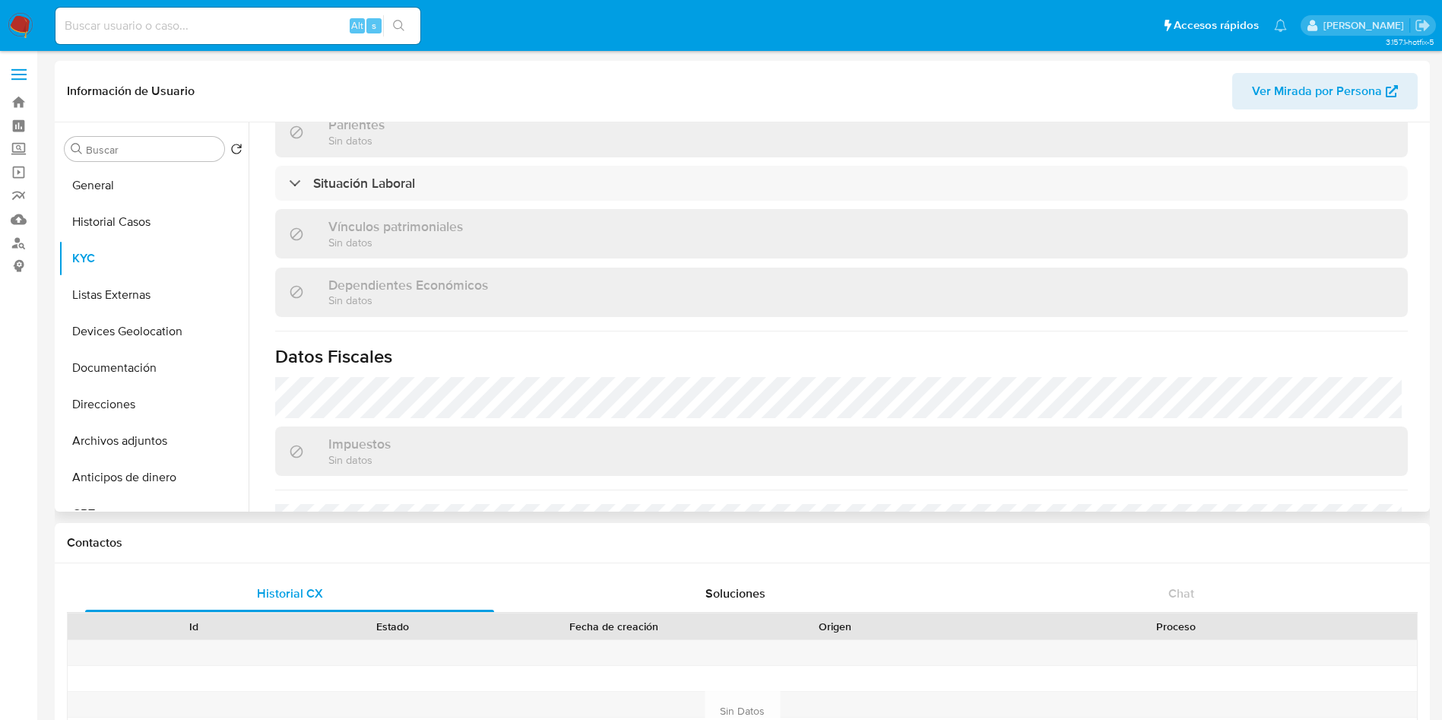
scroll to position [743, 0]
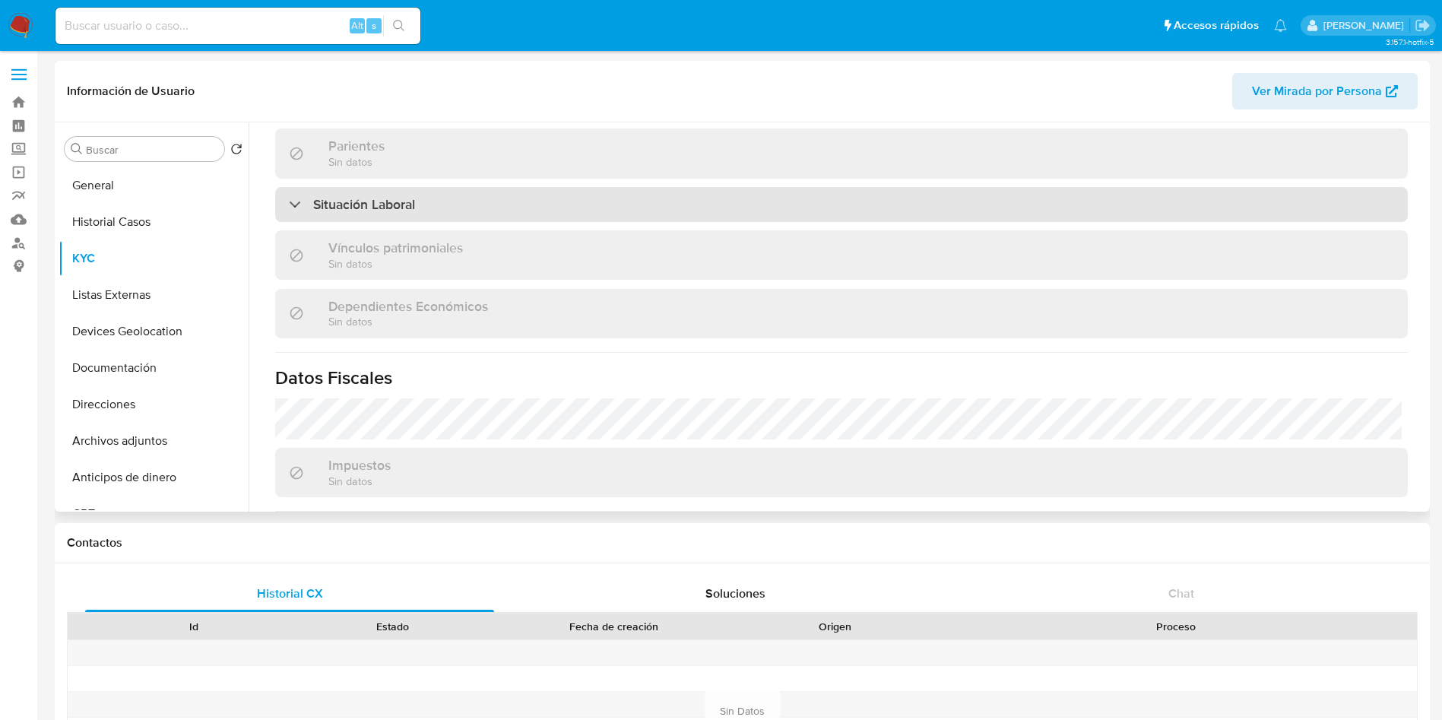
click at [538, 192] on div "Situación Laboral" at bounding box center [841, 204] width 1132 height 35
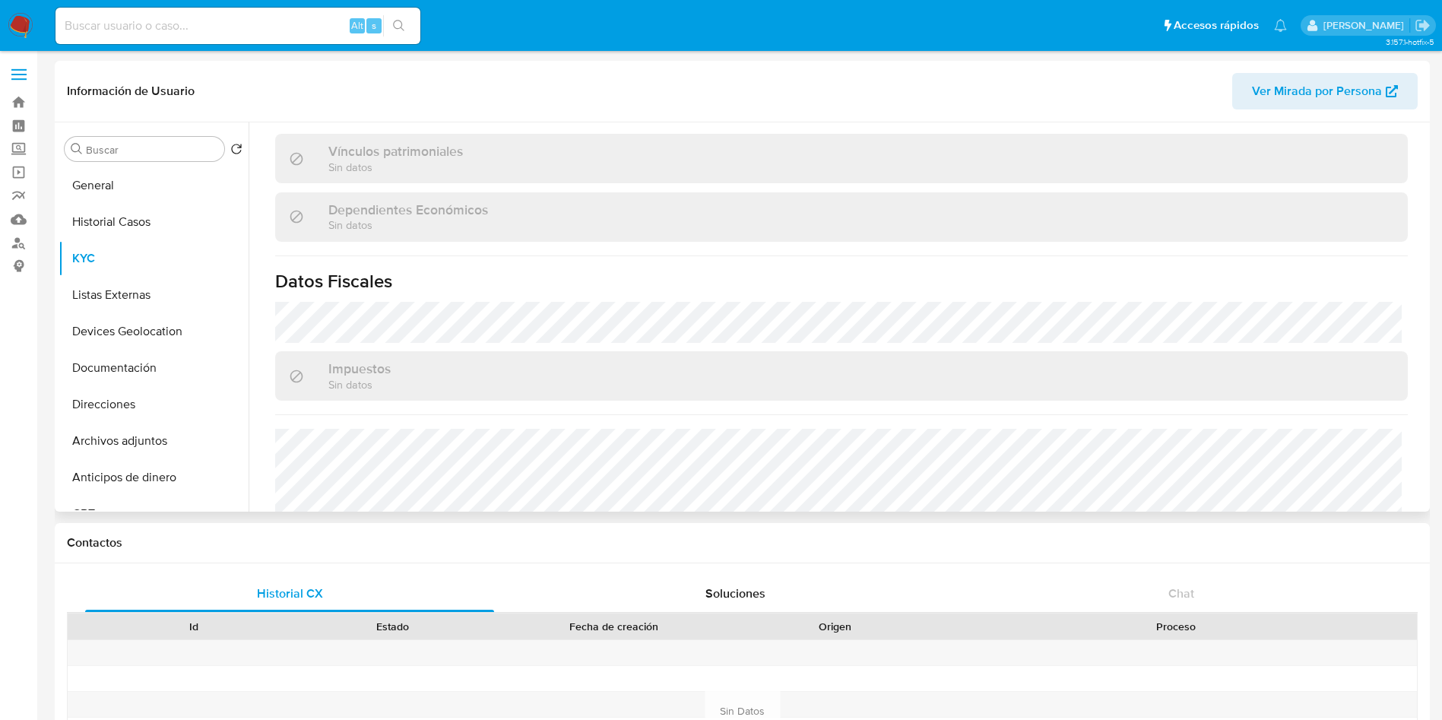
scroll to position [1160, 0]
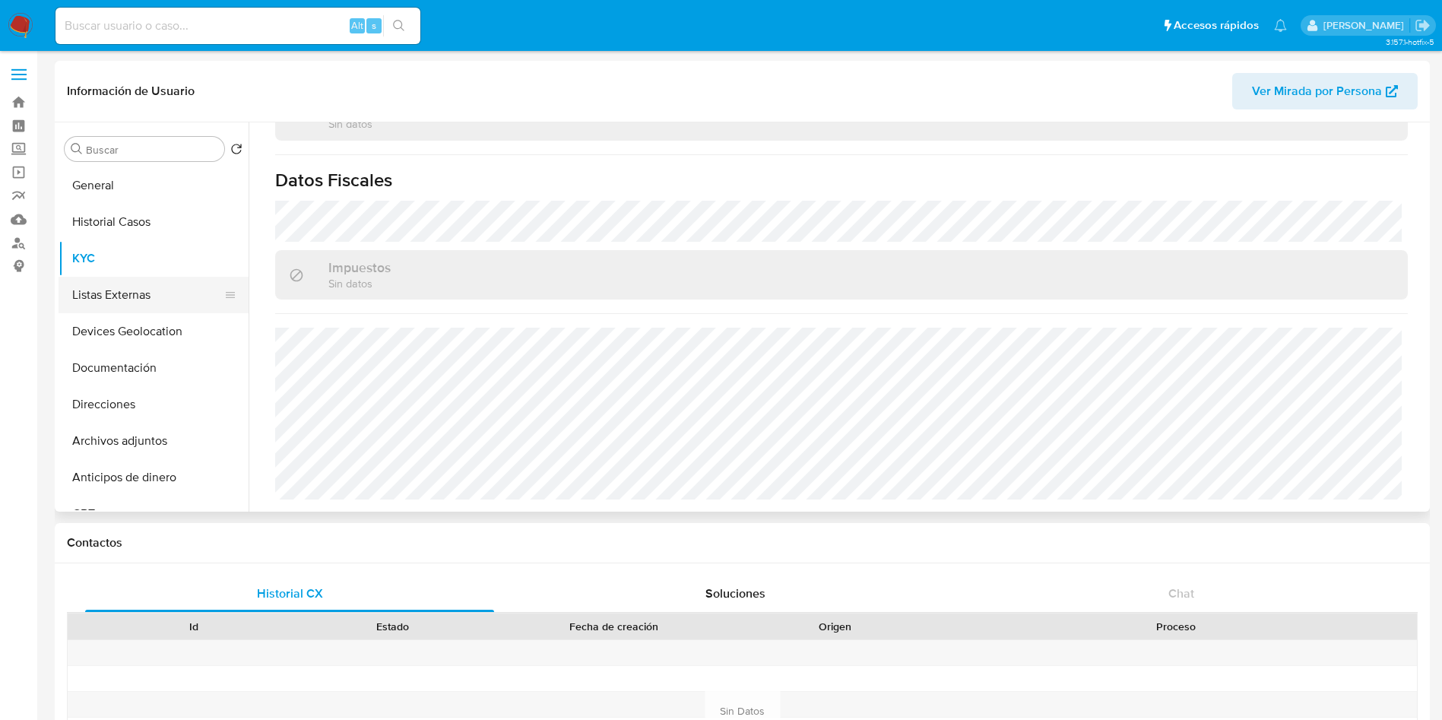
click at [144, 292] on button "Listas Externas" at bounding box center [148, 295] width 178 height 36
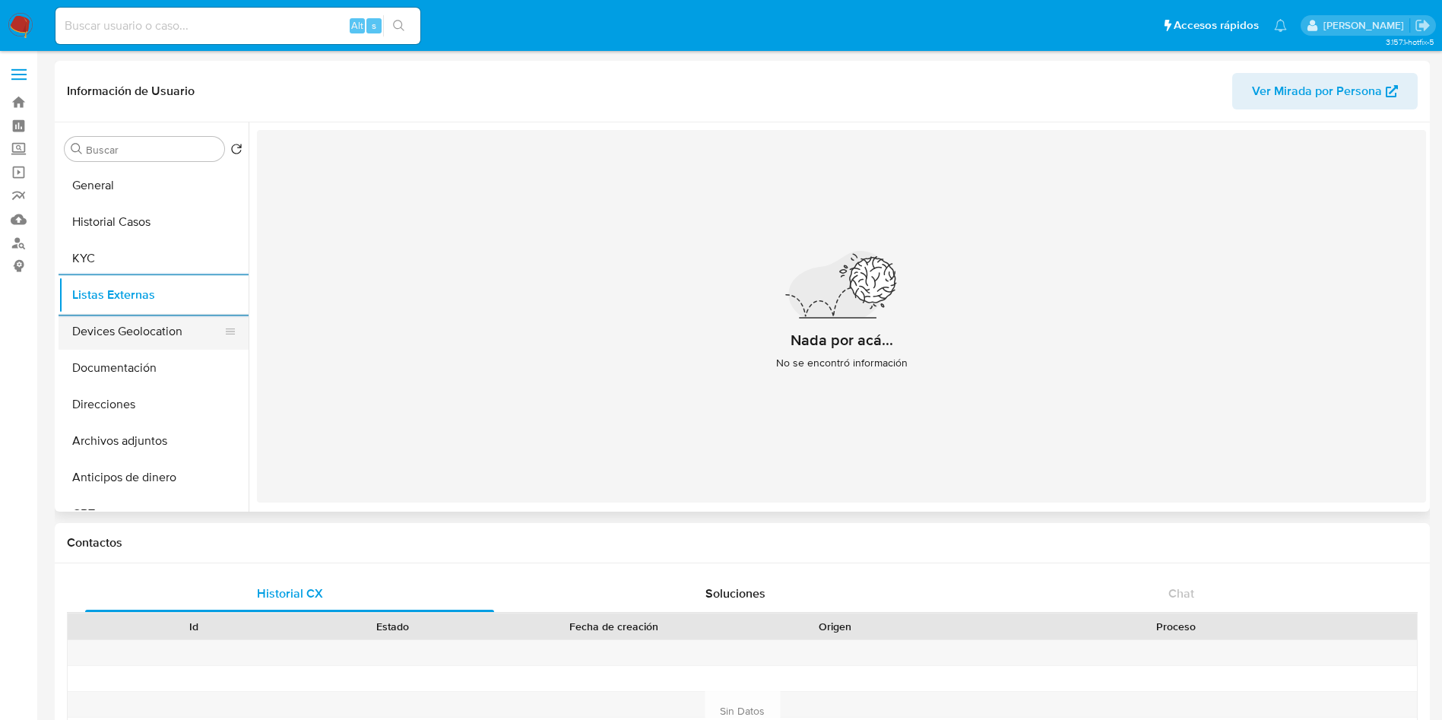
click at [83, 318] on button "Devices Geolocation" at bounding box center [148, 331] width 178 height 36
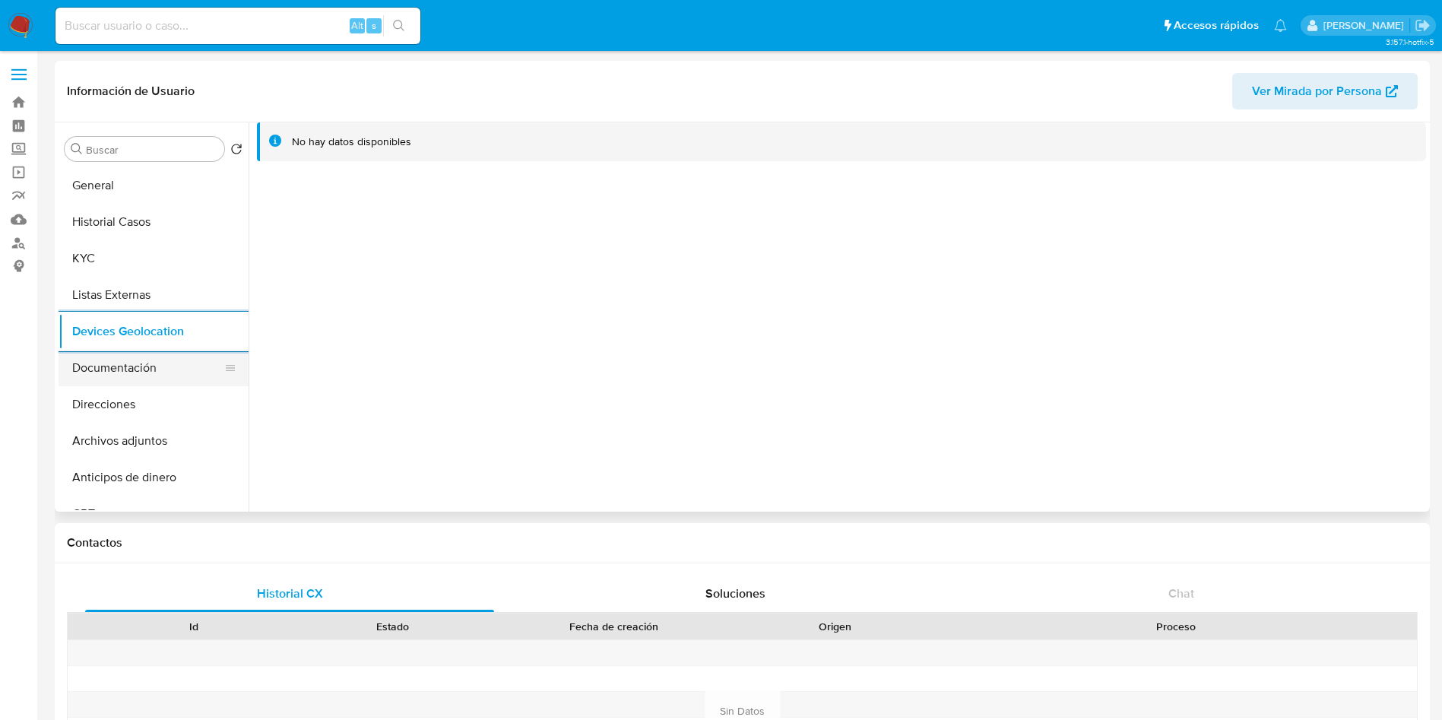
click at [147, 353] on button "Documentación" at bounding box center [148, 368] width 178 height 36
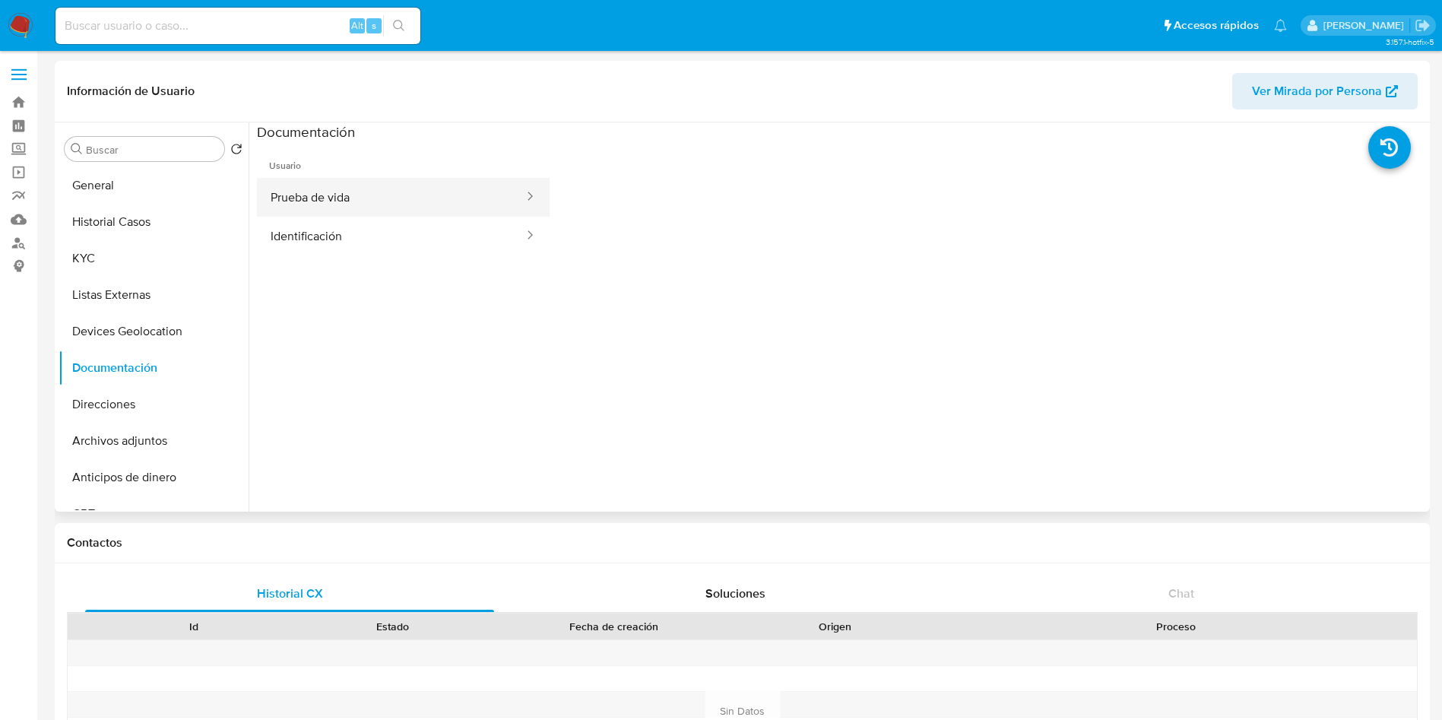
click at [385, 209] on button "Prueba de vida" at bounding box center [391, 197] width 268 height 39
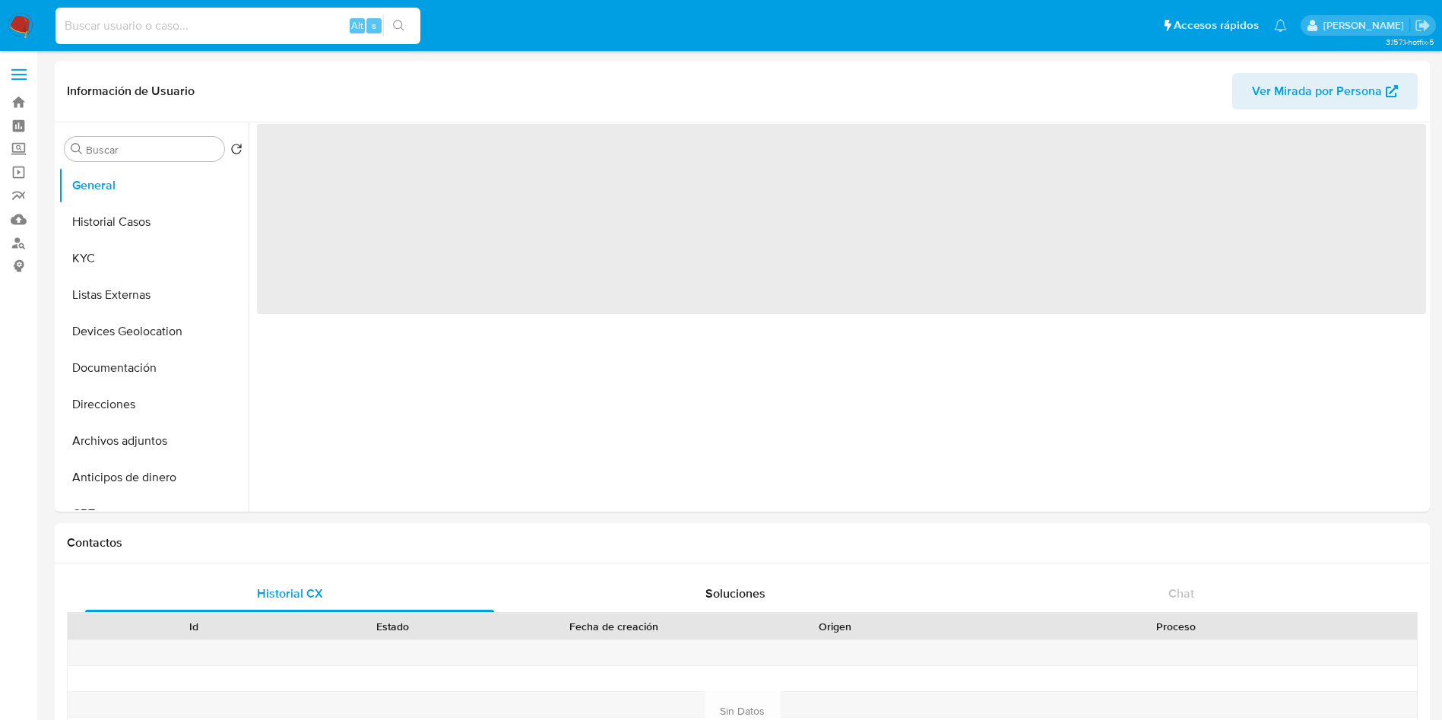
click at [209, 20] on input at bounding box center [237, 26] width 365 height 20
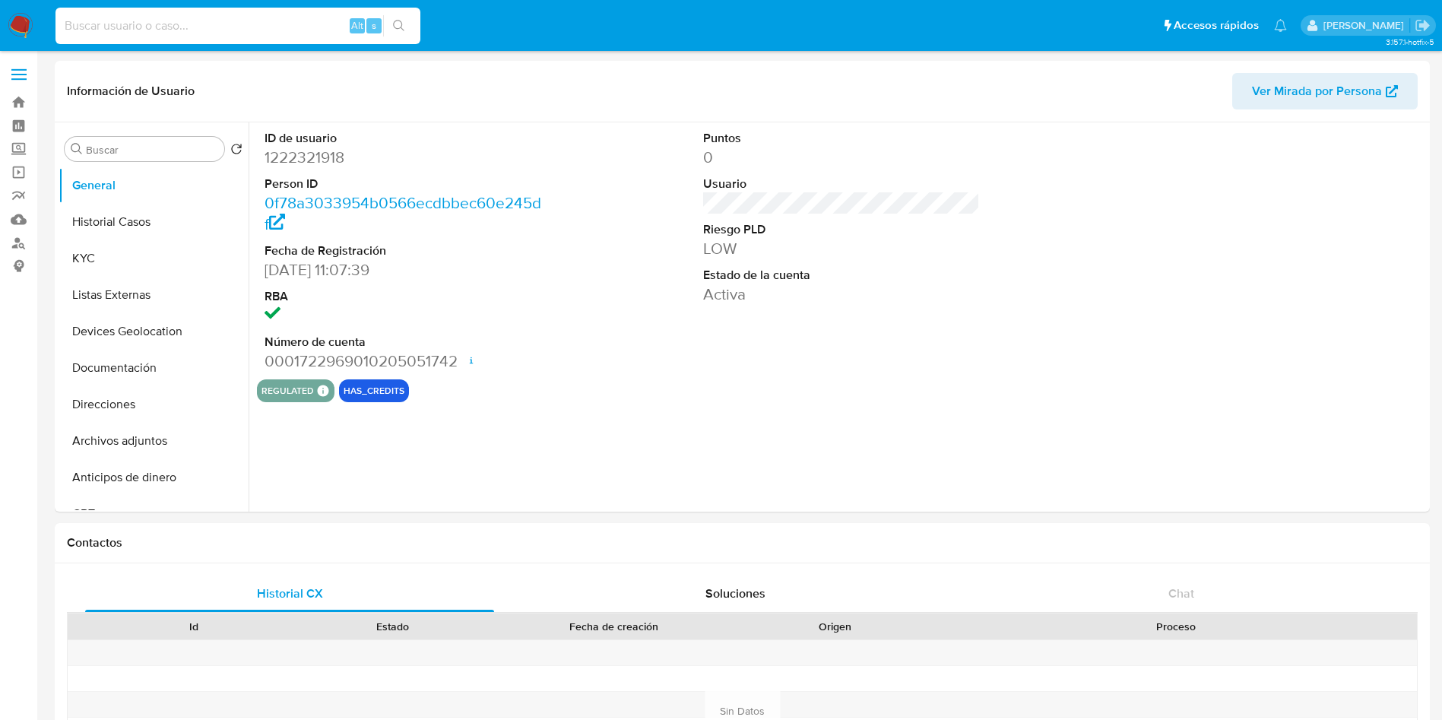
select select "10"
paste input "1867261887"
type input "1867261887"
select select "10"
drag, startPoint x: 125, startPoint y: 225, endPoint x: 334, endPoint y: 280, distance: 216.0
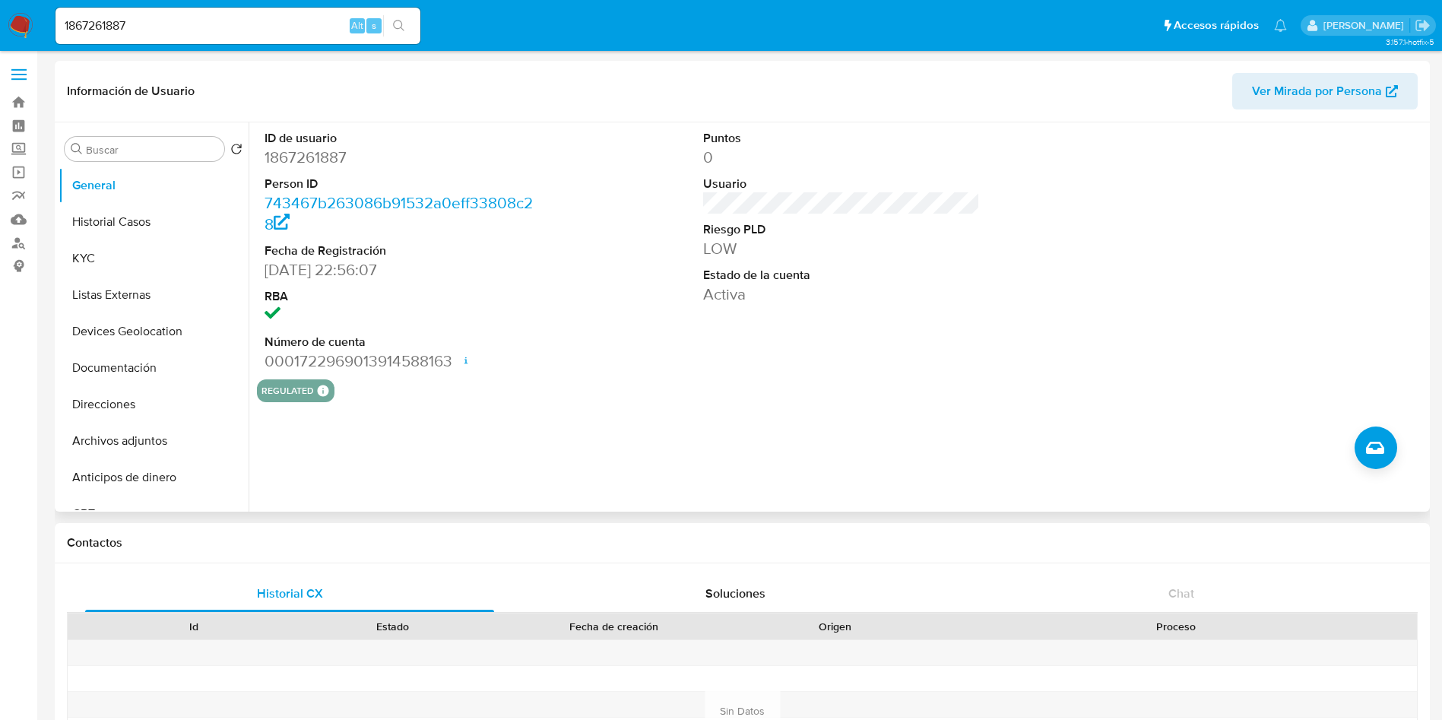
click at [123, 225] on button "Historial Casos" at bounding box center [154, 222] width 190 height 36
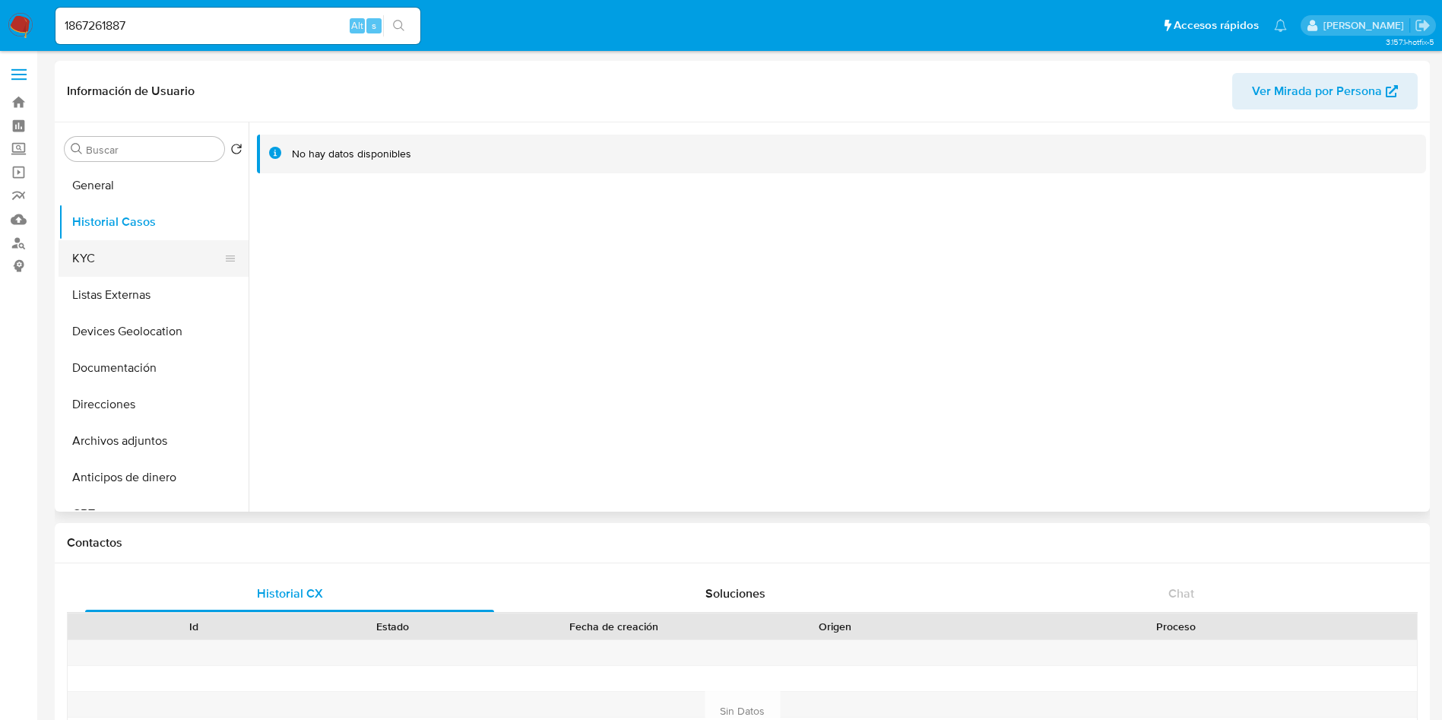
click at [154, 261] on button "KYC" at bounding box center [148, 258] width 178 height 36
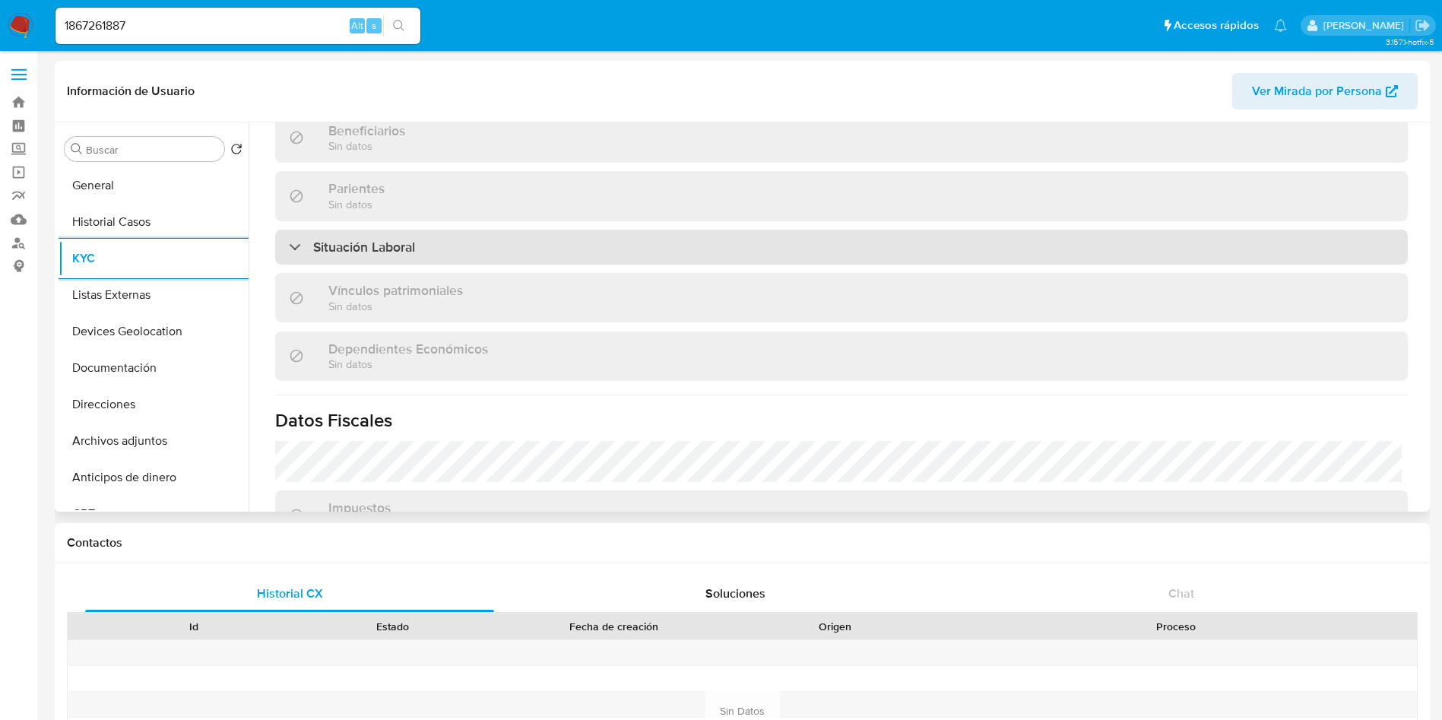
scroll to position [711, 0]
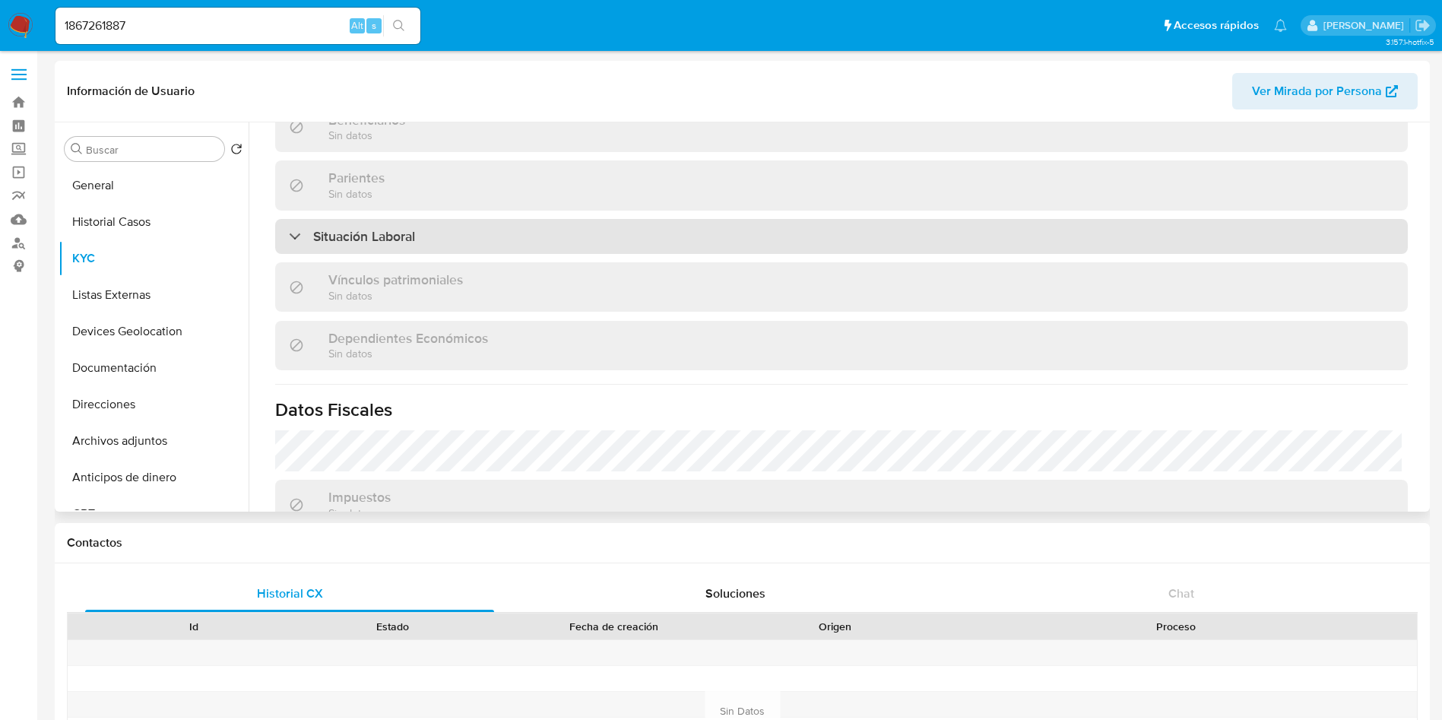
click at [1125, 242] on div "Situación Laboral" at bounding box center [841, 236] width 1132 height 35
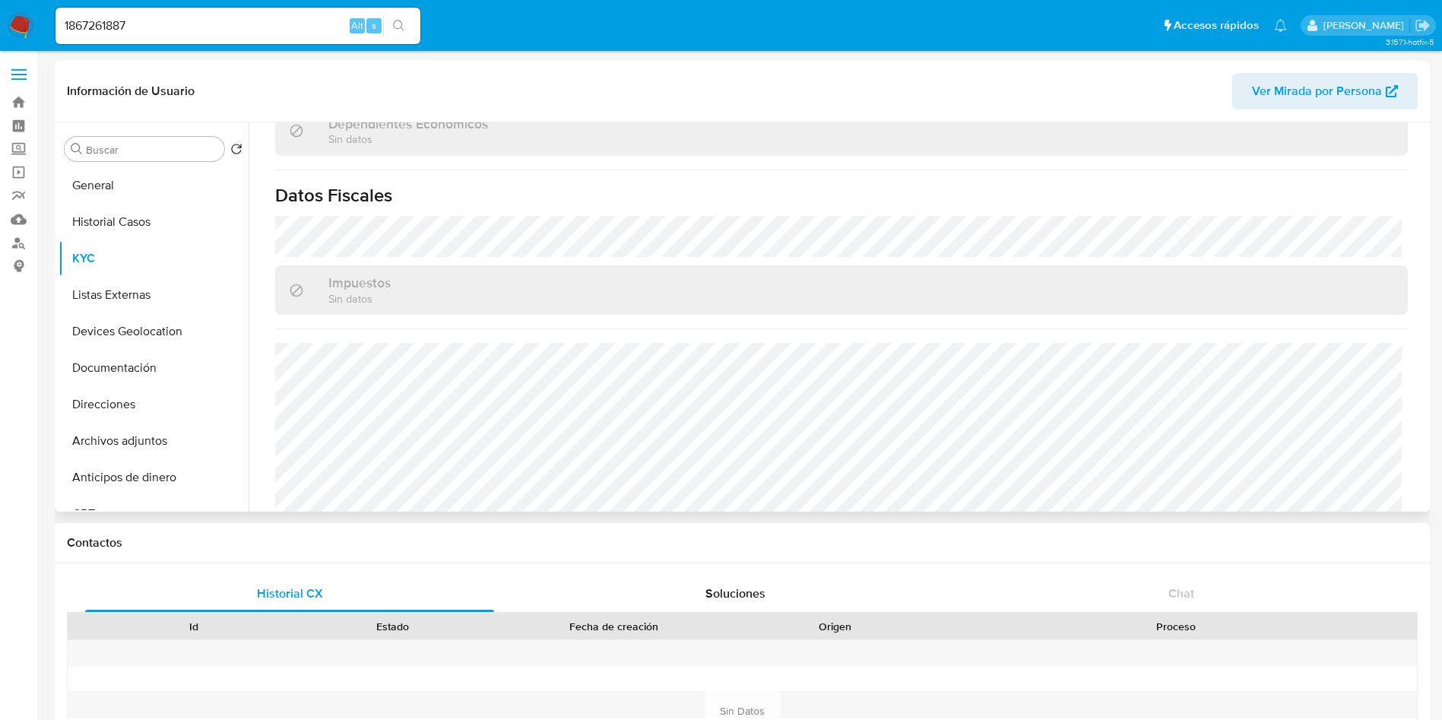
scroll to position [1160, 0]
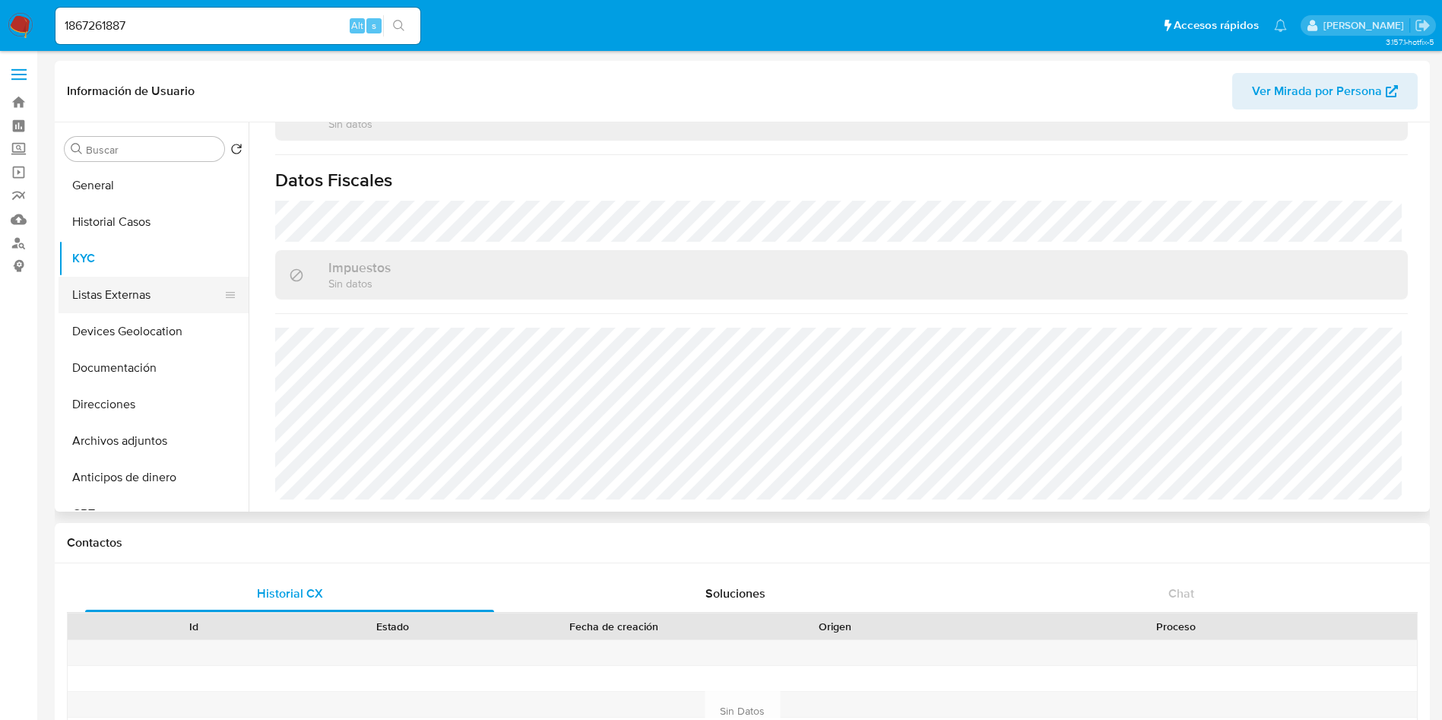
click at [97, 281] on button "Listas Externas" at bounding box center [148, 295] width 178 height 36
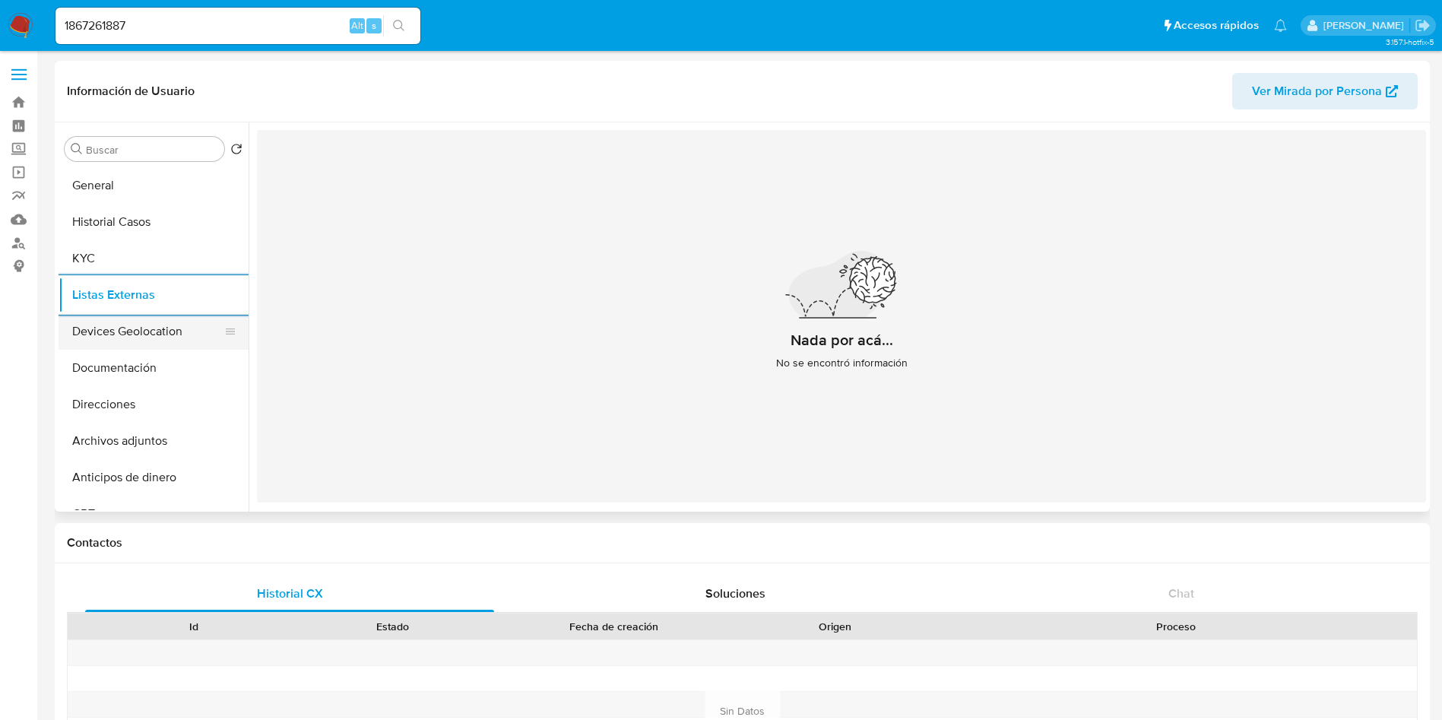
click at [106, 327] on button "Devices Geolocation" at bounding box center [148, 331] width 178 height 36
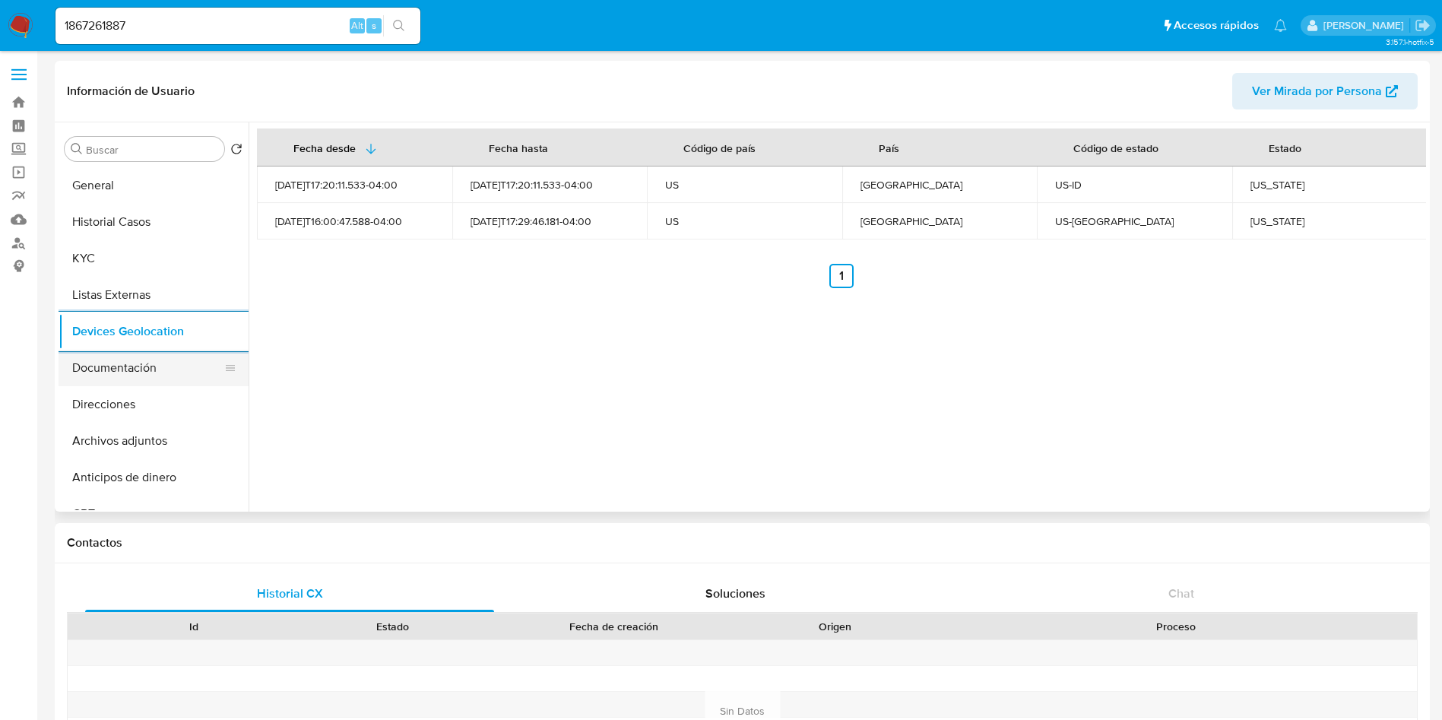
click at [103, 356] on button "Documentación" at bounding box center [148, 368] width 178 height 36
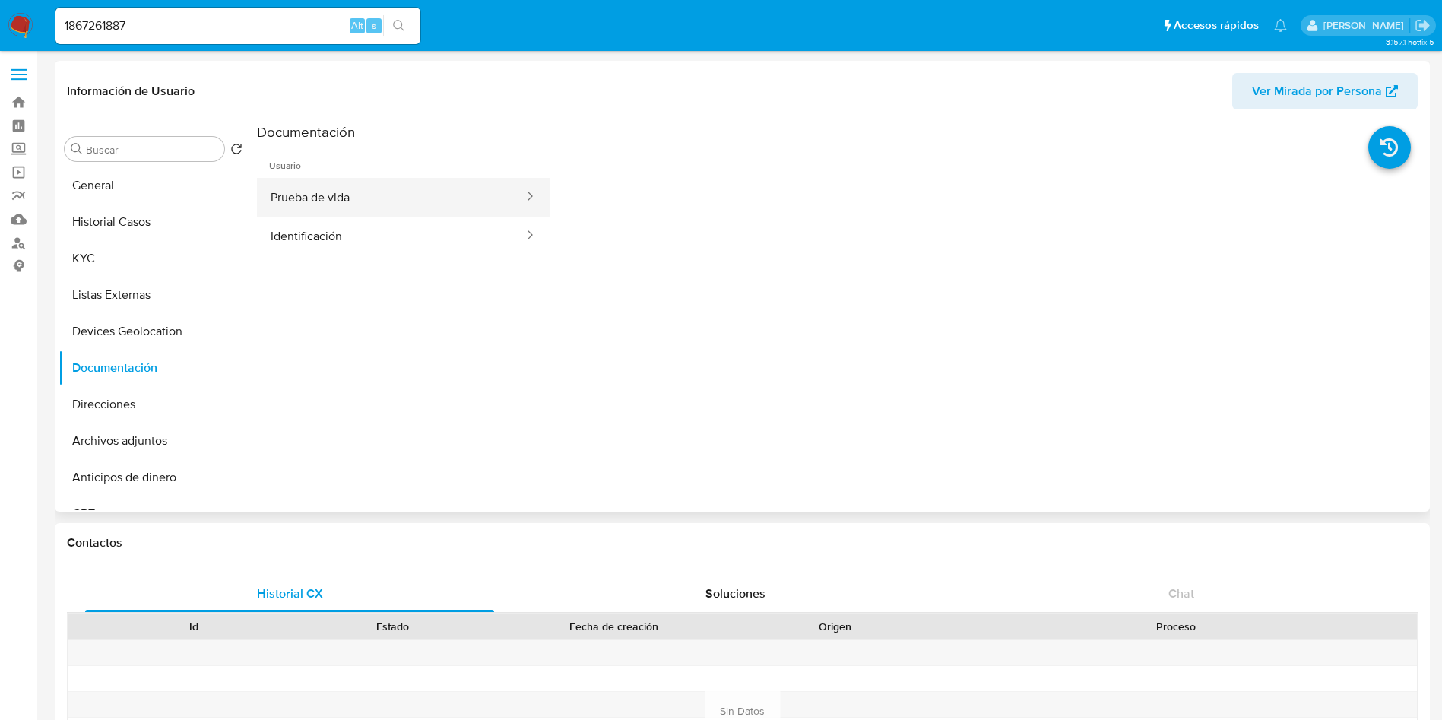
click at [356, 190] on button "Prueba de vida" at bounding box center [391, 197] width 268 height 39
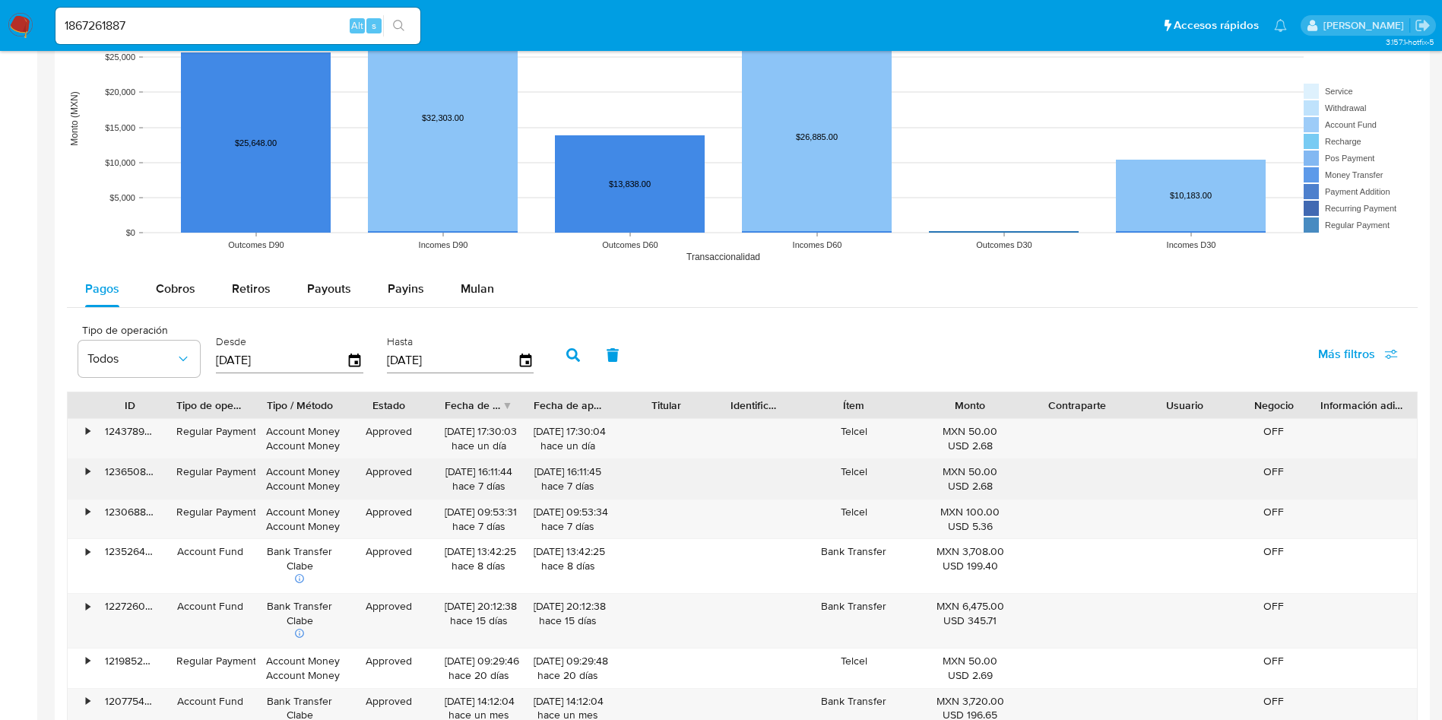
scroll to position [1254, 0]
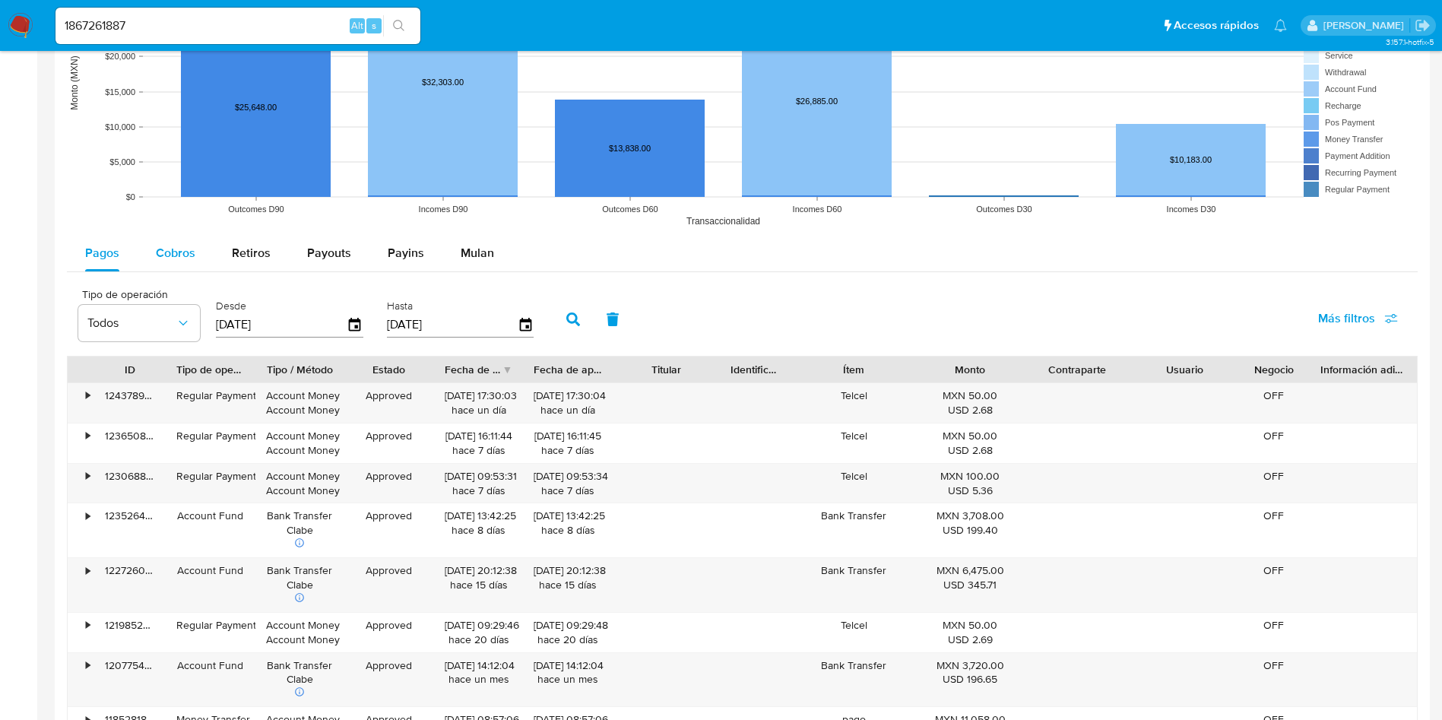
click at [173, 262] on div "Cobros" at bounding box center [176, 253] width 40 height 36
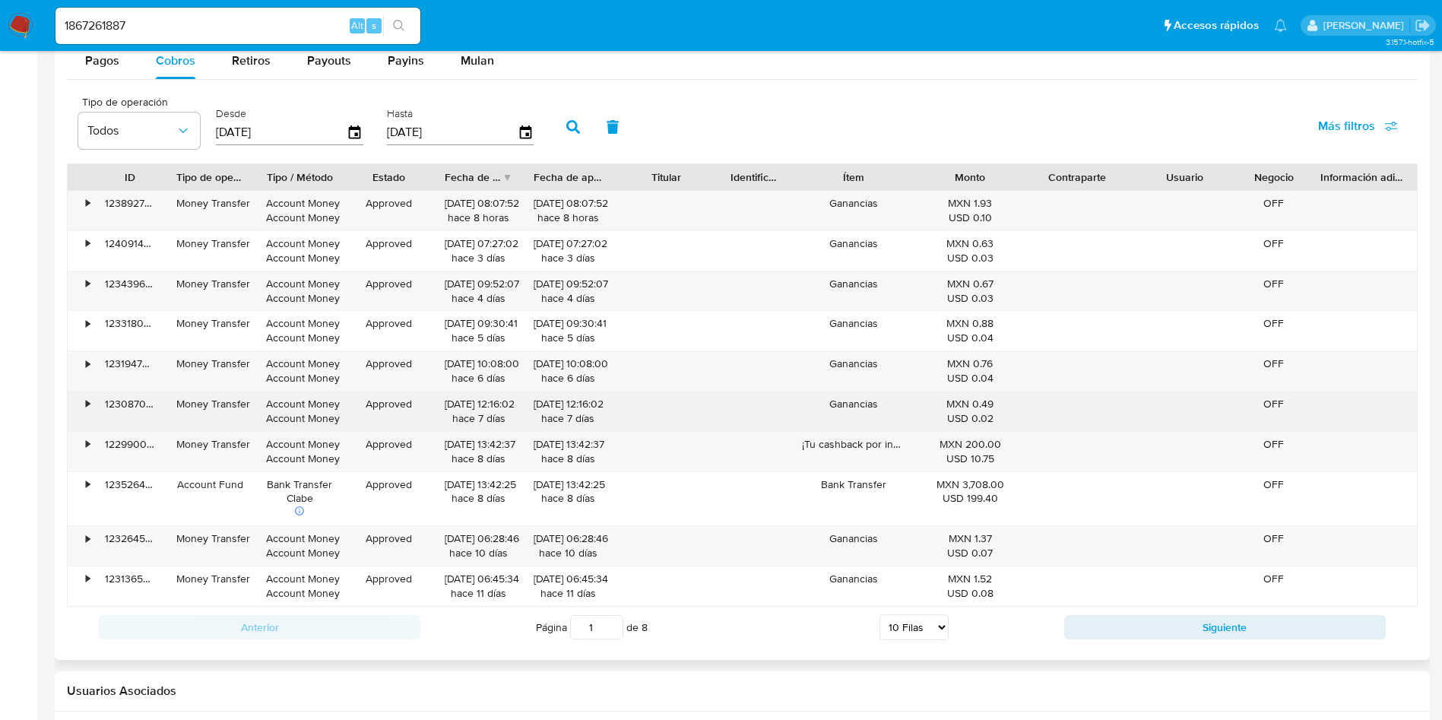
scroll to position [1482, 0]
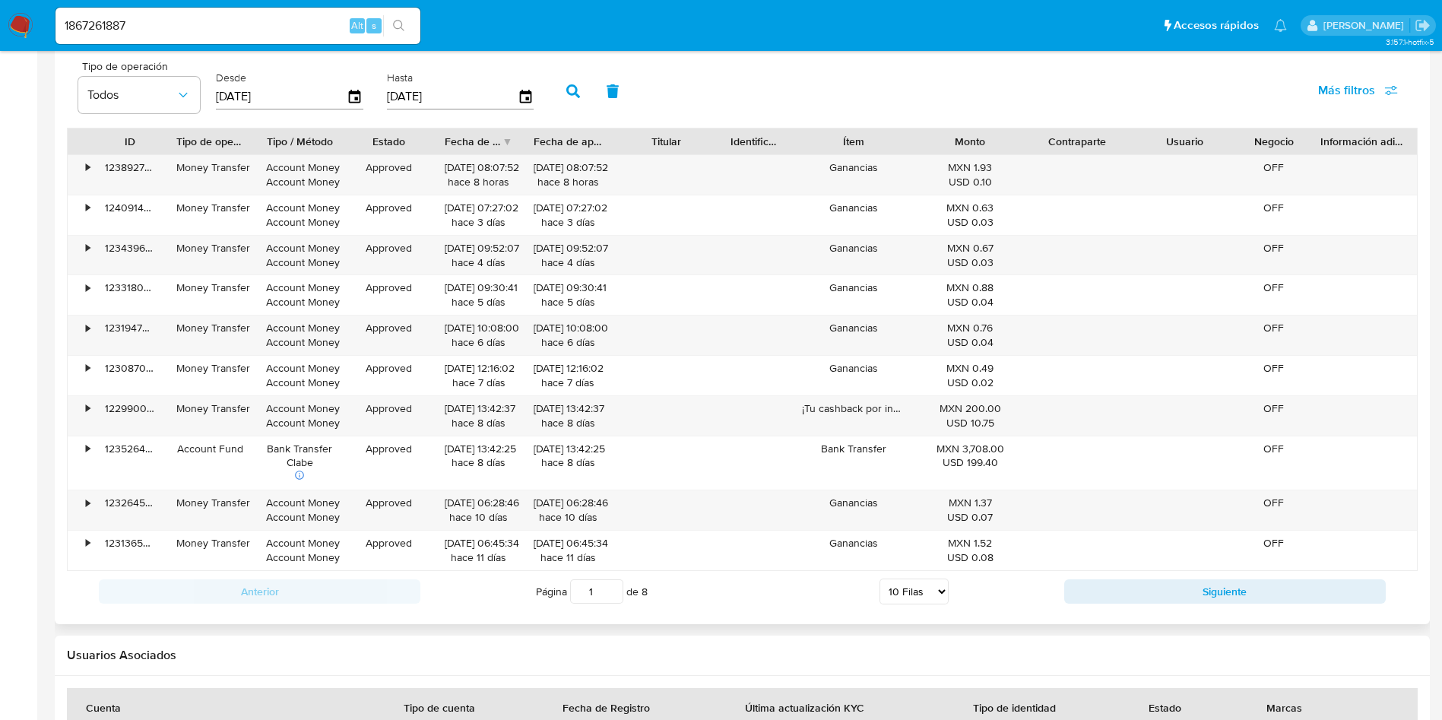
click at [931, 587] on select "5 Filas 10 Filas 20 Filas 25 Filas 50 Filas 100 Filas" at bounding box center [913, 591] width 69 height 26
select select "100"
click at [879, 578] on select "5 Filas 10 Filas 20 Filas 25 Filas 50 Filas 100 Filas" at bounding box center [913, 591] width 69 height 26
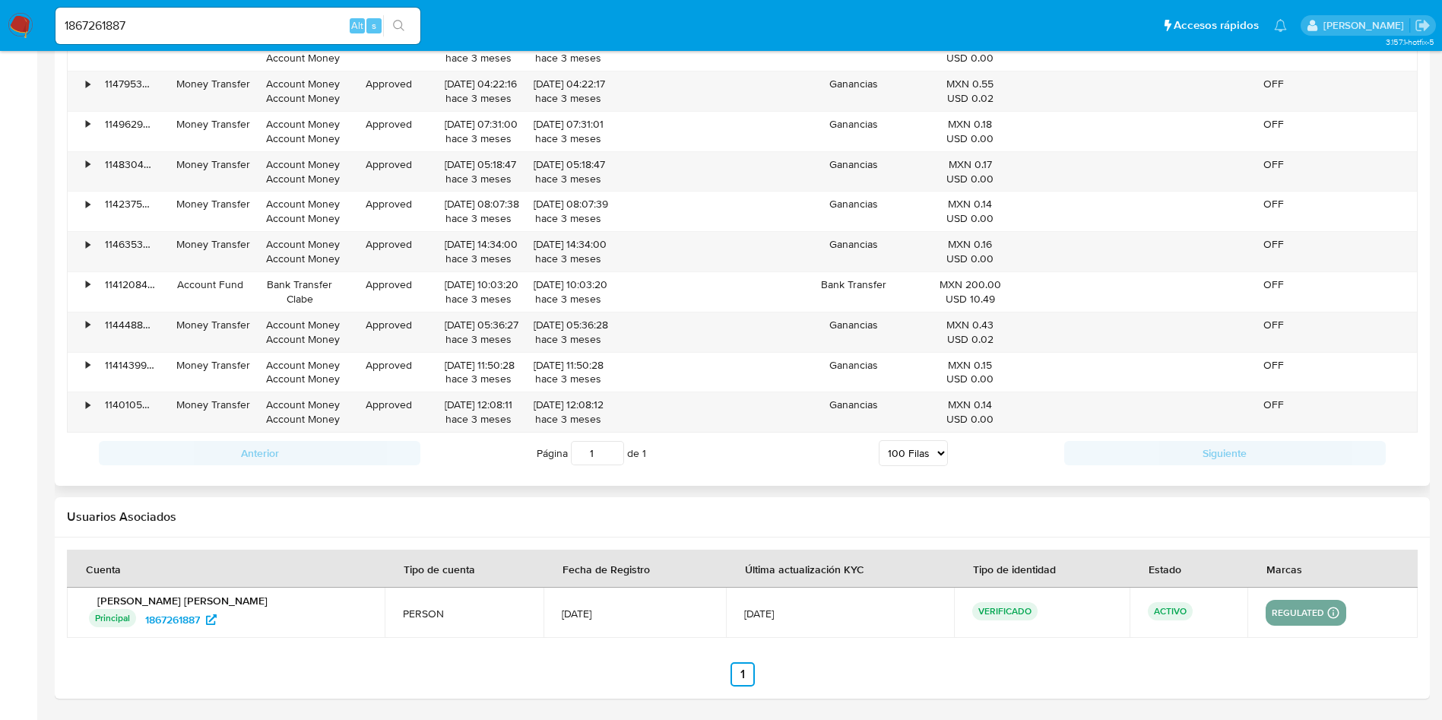
scroll to position [4034, 0]
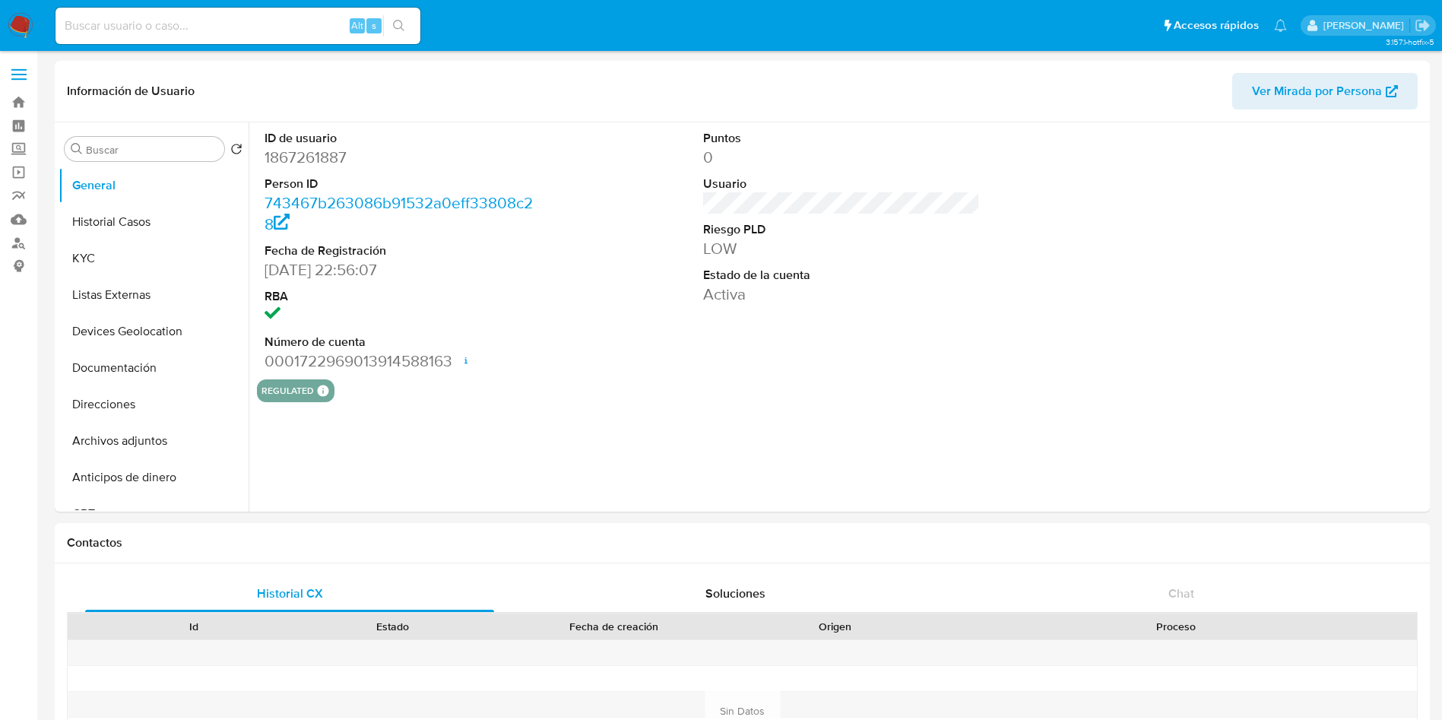
select select "10"
click at [1122, 421] on div "ID de usuario 1867261887 Person ID 743467b263086b91532a0eff33808c28 Fecha de Re…" at bounding box center [837, 316] width 1177 height 389
click at [607, 409] on div "ID de usuario 1867261887 Person ID 743467b263086b91532a0eff33808c28 Fecha de Re…" at bounding box center [837, 316] width 1177 height 389
click at [97, 256] on button "KYC" at bounding box center [148, 258] width 178 height 36
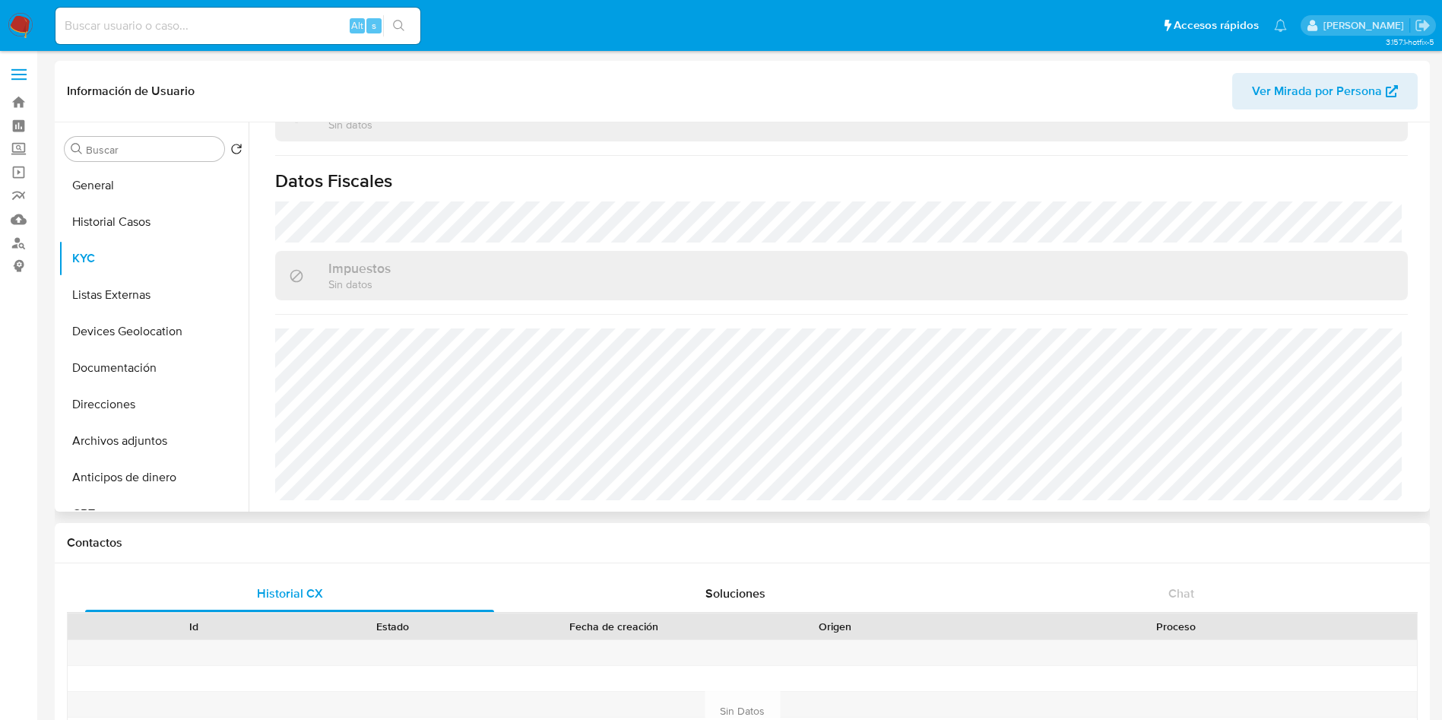
scroll to position [940, 0]
click at [247, 23] on input at bounding box center [237, 26] width 365 height 20
paste input "292864564"
type input "292864564"
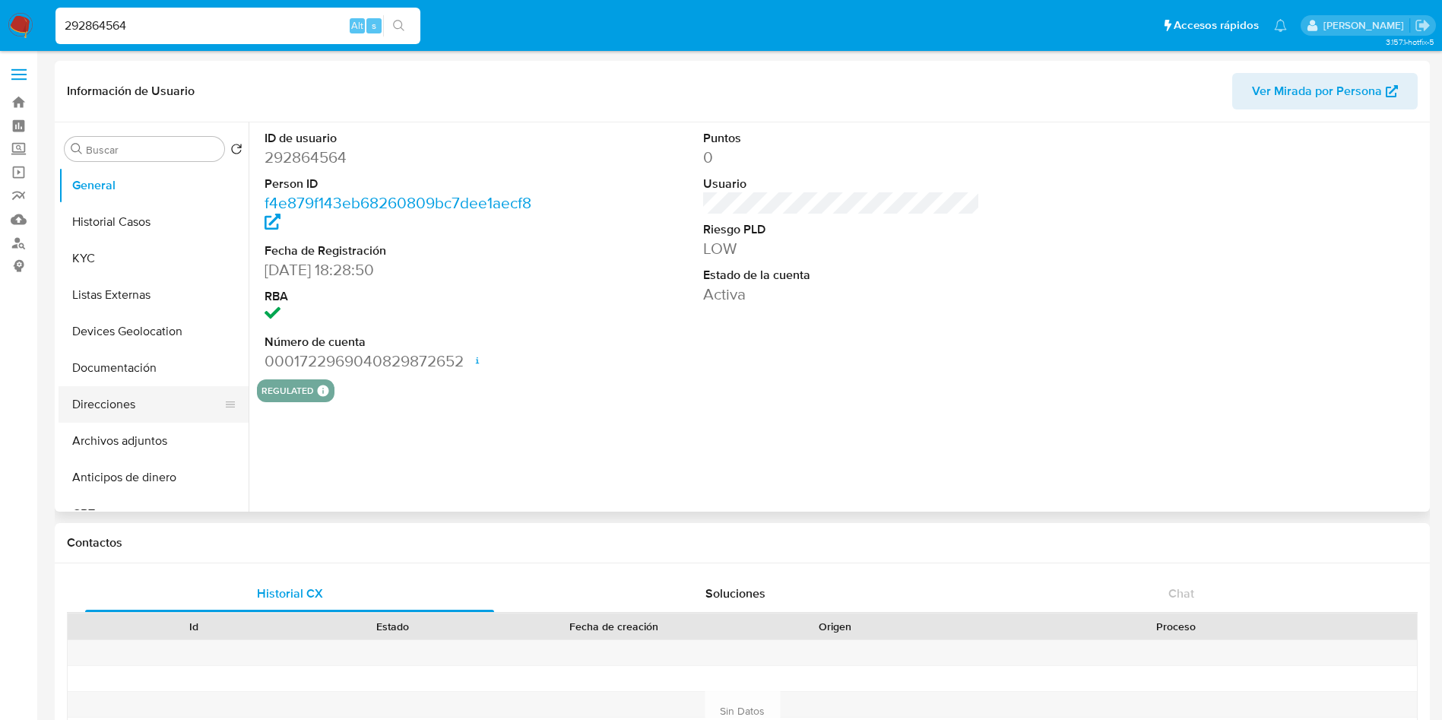
select select "10"
click at [140, 396] on button "Direcciones" at bounding box center [148, 404] width 178 height 36
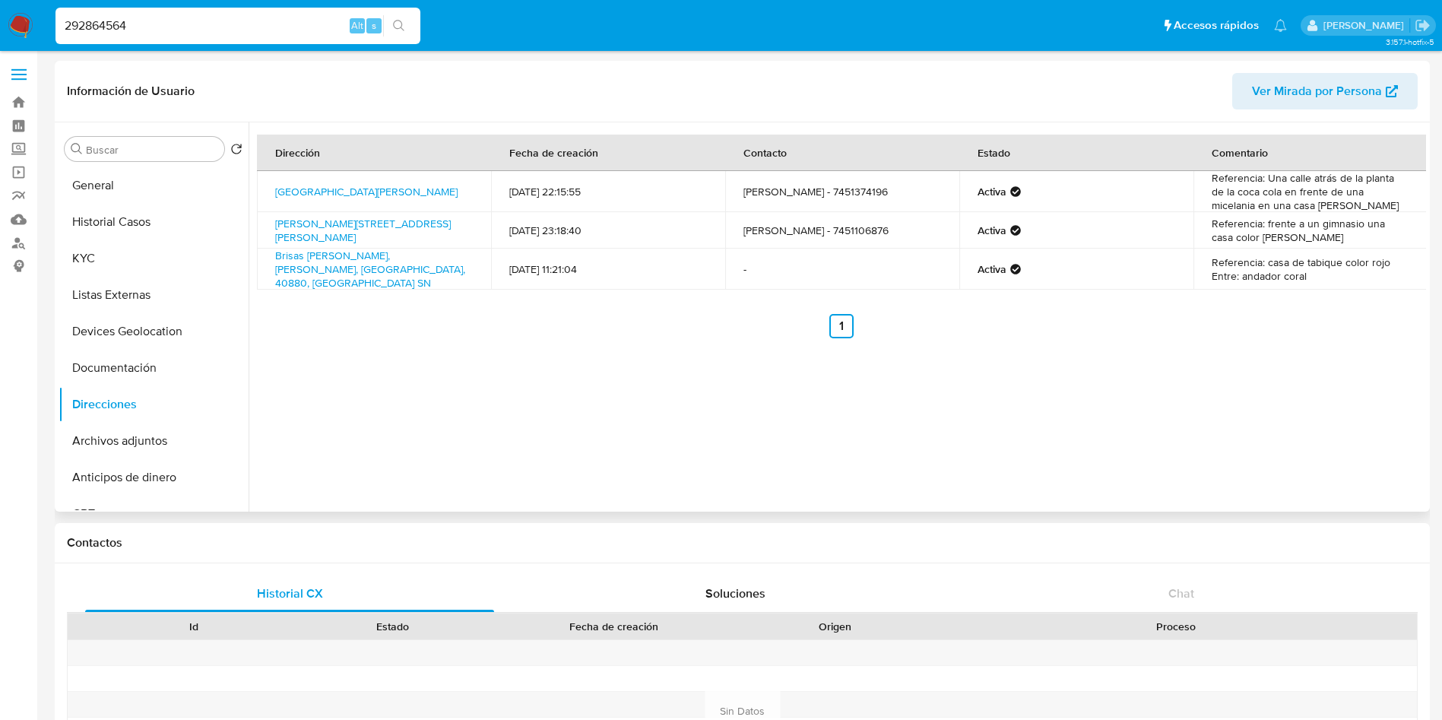
click at [1124, 367] on div "Dirección Fecha de creación Contacto Estado Comentario [GEOGRAPHIC_DATA][PERSON…" at bounding box center [837, 316] width 1177 height 389
